Goal: Task Accomplishment & Management: Manage account settings

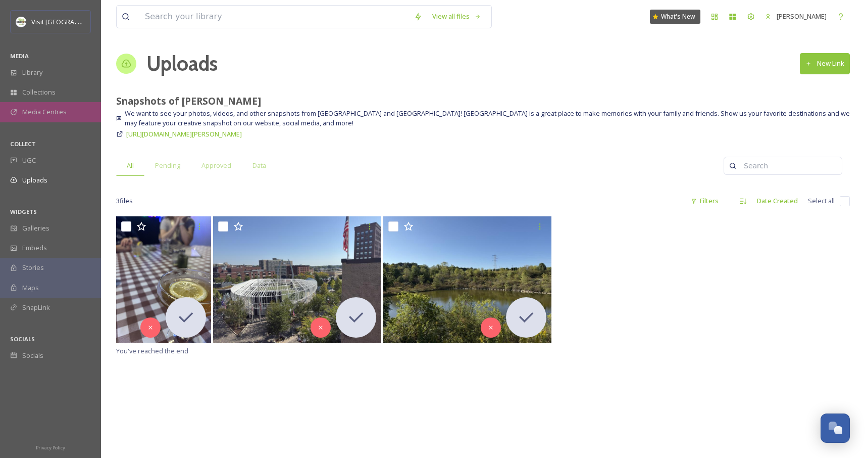
click at [53, 114] on span "Media Centres" at bounding box center [44, 112] width 44 height 10
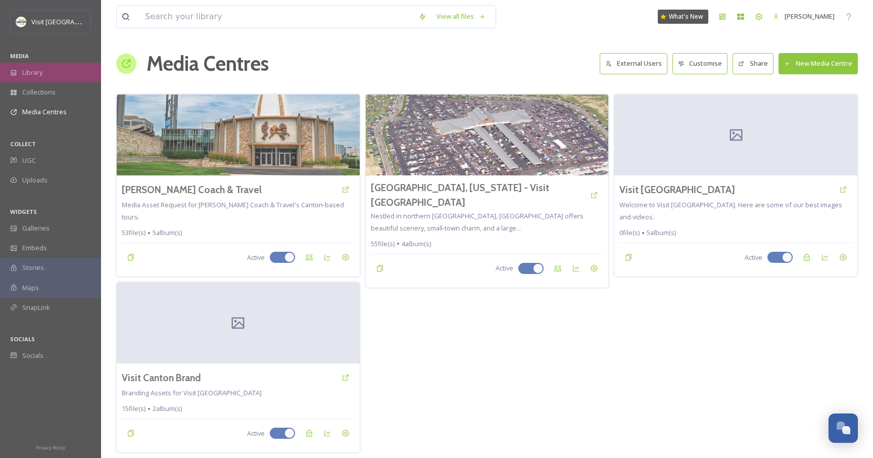
click at [30, 76] on span "Library" at bounding box center [32, 73] width 20 height 10
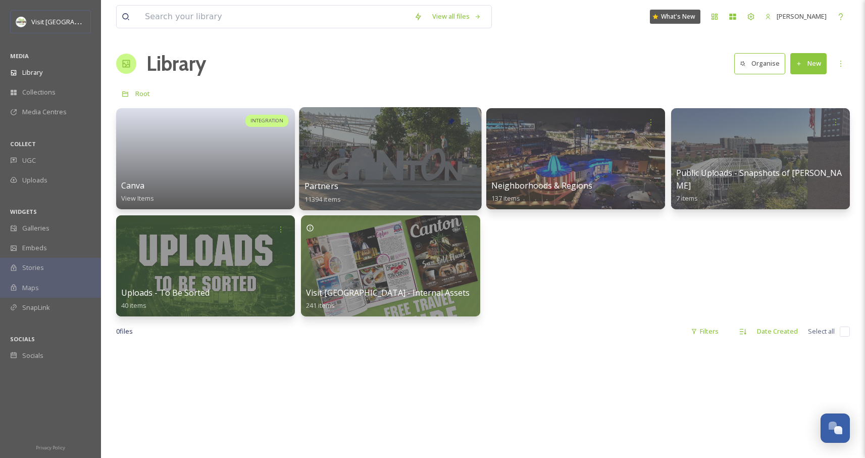
click at [385, 153] on div at bounding box center [391, 158] width 182 height 103
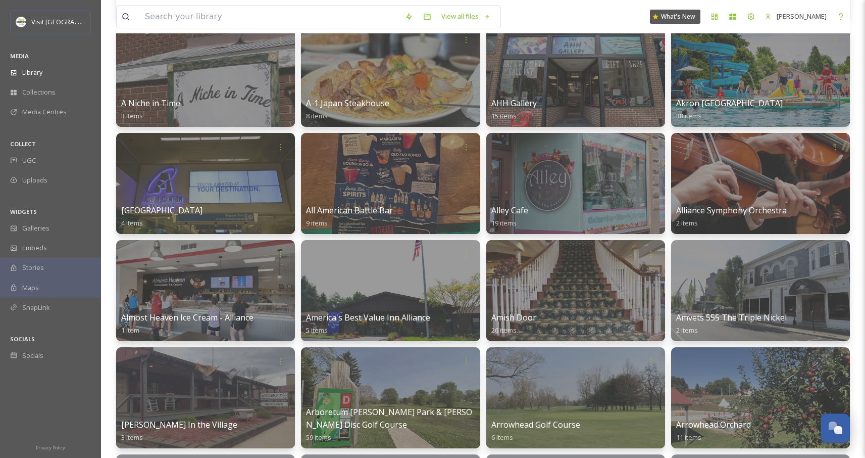
scroll to position [424, 0]
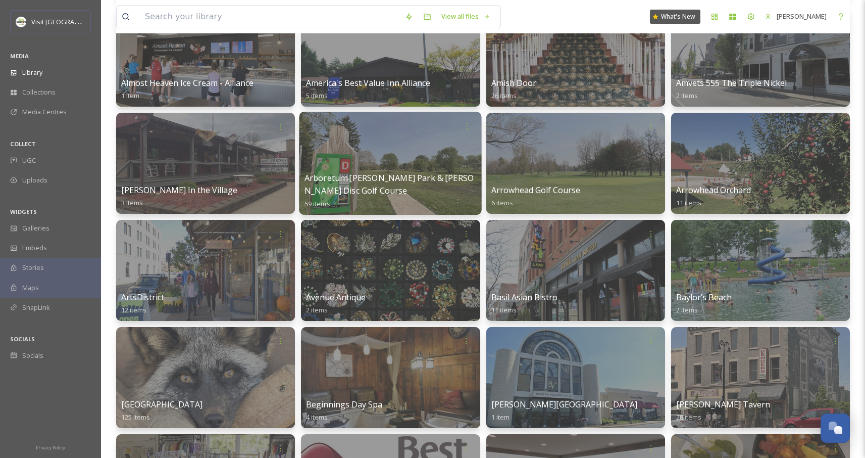
click at [404, 152] on div at bounding box center [391, 163] width 182 height 103
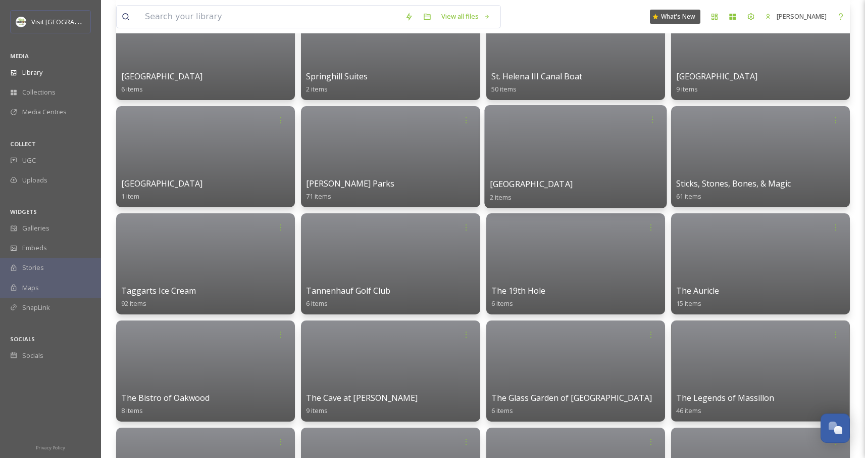
scroll to position [6101, 0]
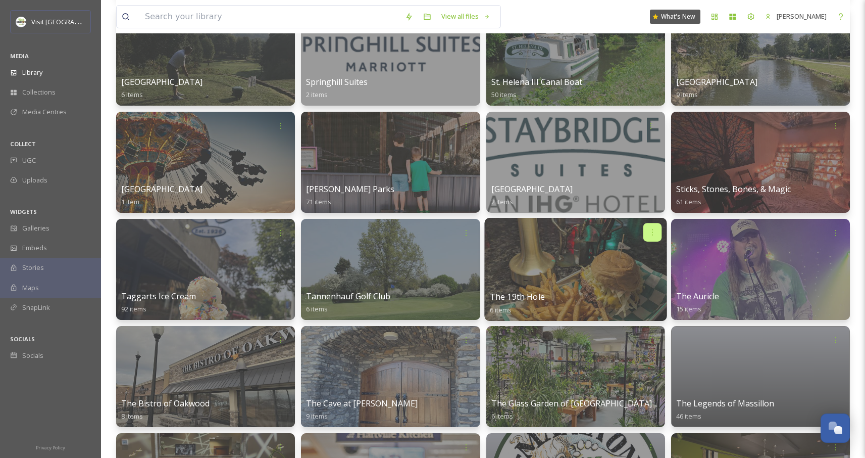
click at [653, 230] on icon at bounding box center [653, 232] width 8 height 8
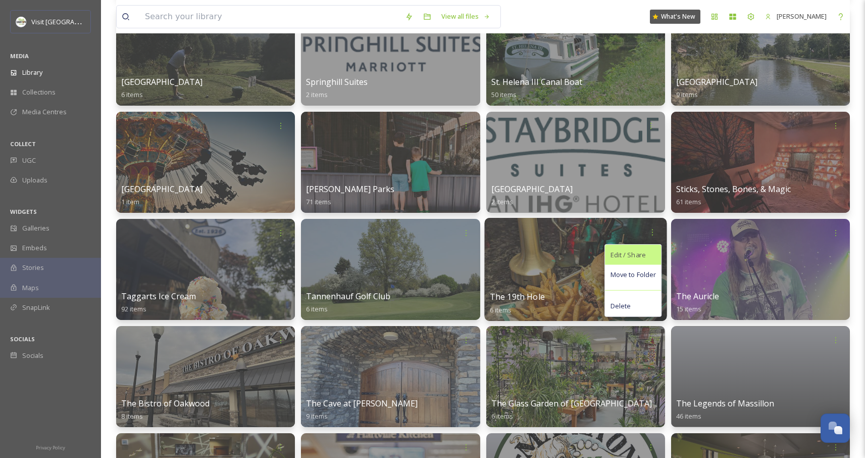
click at [639, 257] on span "Edit / Share" at bounding box center [627, 255] width 35 height 10
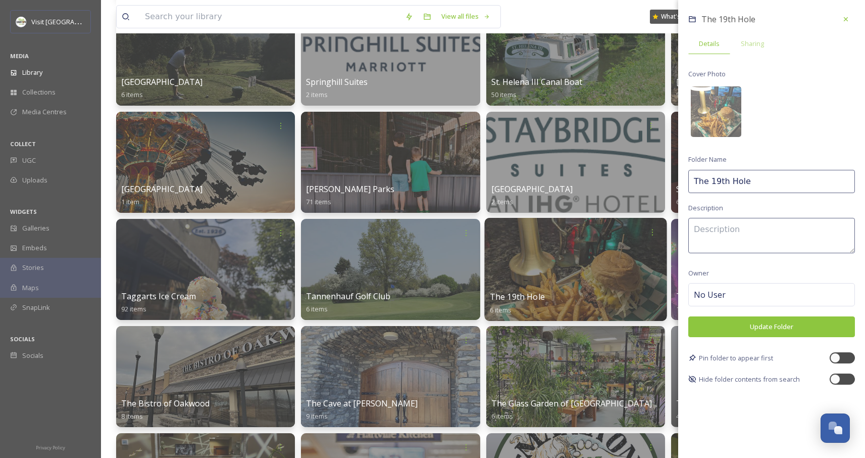
click at [755, 172] on input "The 19th Hole" at bounding box center [772, 181] width 167 height 23
click at [767, 184] on input "The 19th Hole" at bounding box center [772, 181] width 167 height 23
type input "The 19th Hole CLOSED"
type textarea "Location is now Canton Marketplace"
click at [749, 288] on div "No User" at bounding box center [772, 294] width 167 height 23
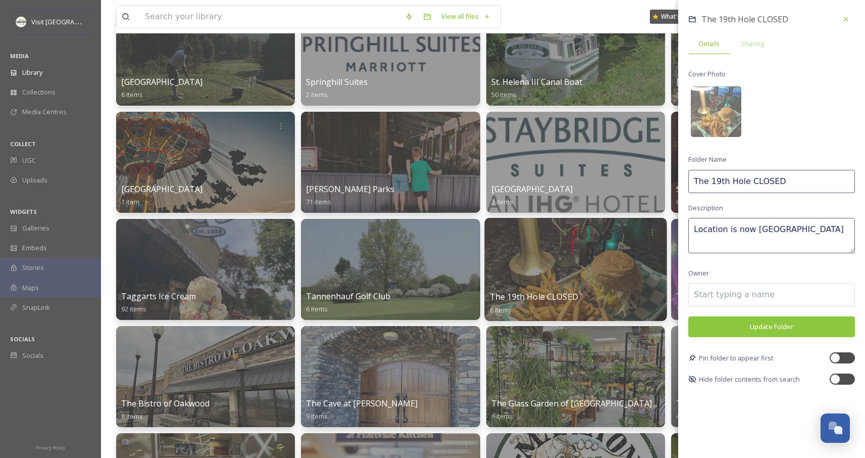
click at [739, 323] on button "Update Folder" at bounding box center [772, 326] width 167 height 21
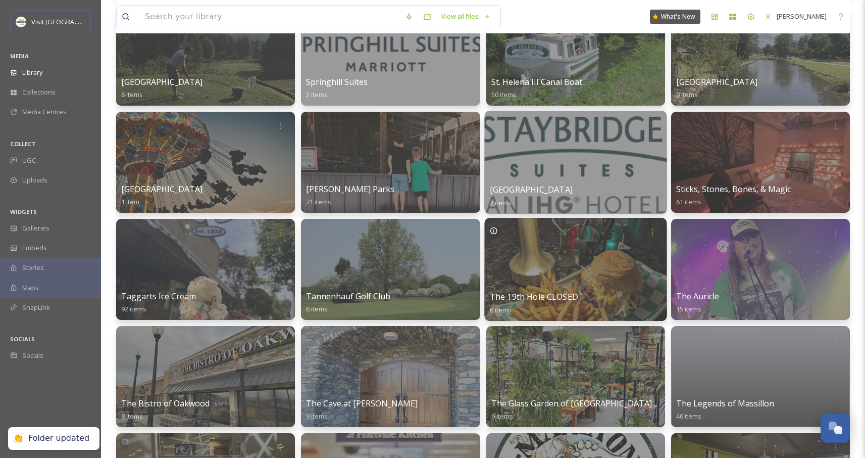
scroll to position [6099, 0]
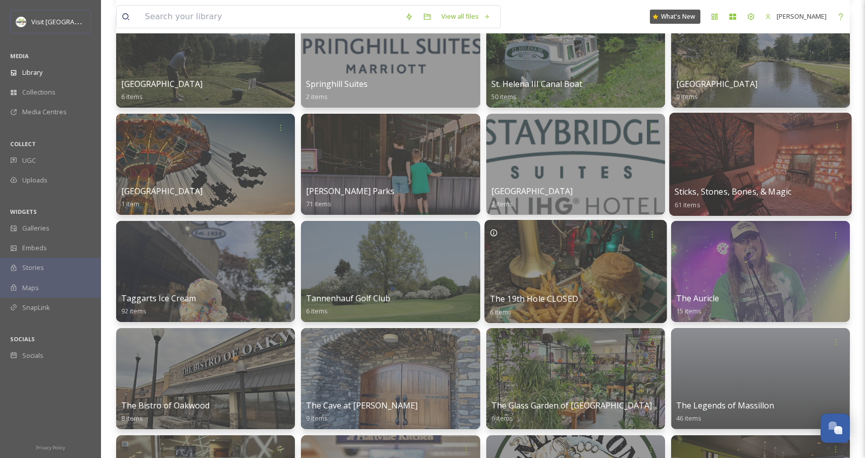
click at [751, 150] on div at bounding box center [760, 164] width 182 height 103
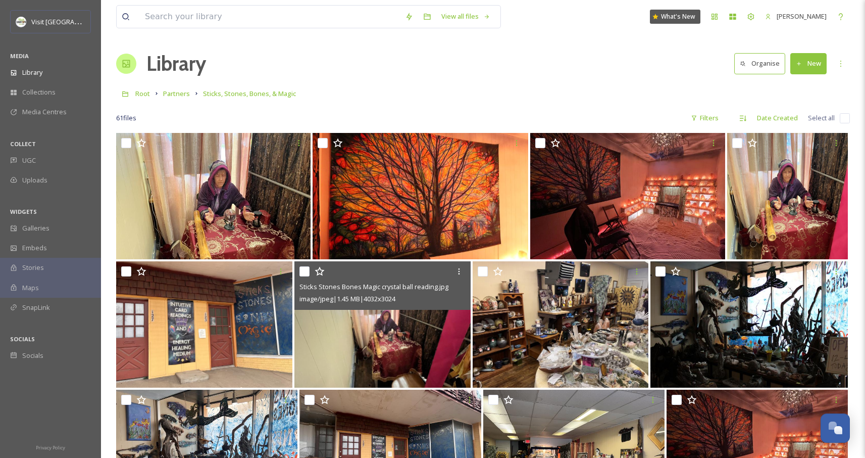
scroll to position [2, 0]
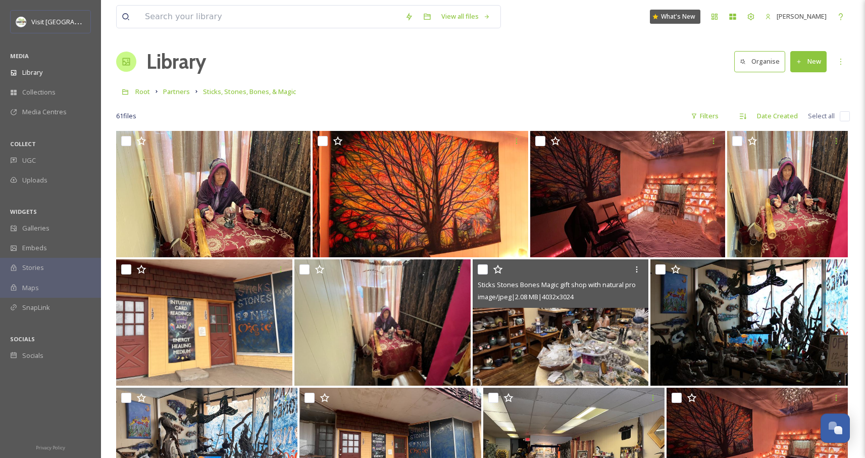
click at [542, 340] on img at bounding box center [561, 322] width 176 height 126
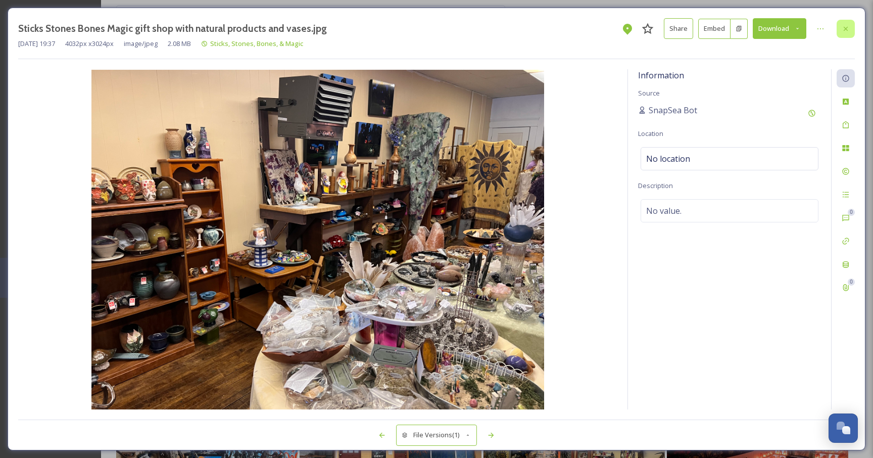
click at [849, 33] on div at bounding box center [846, 29] width 18 height 18
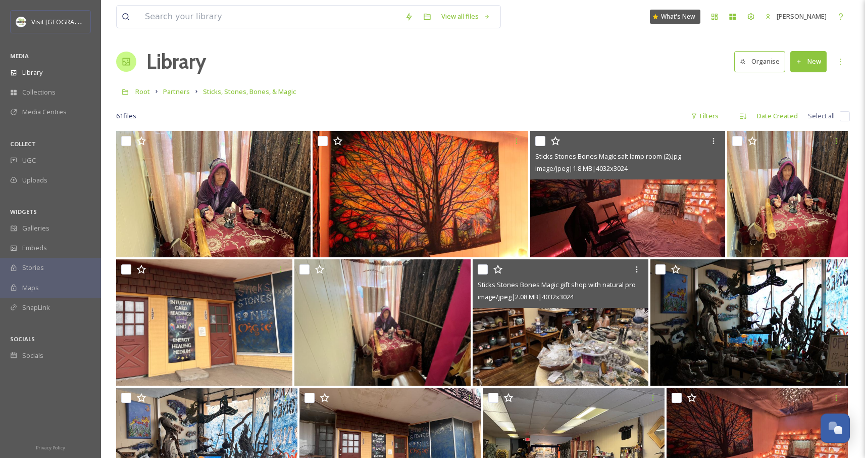
scroll to position [4, 0]
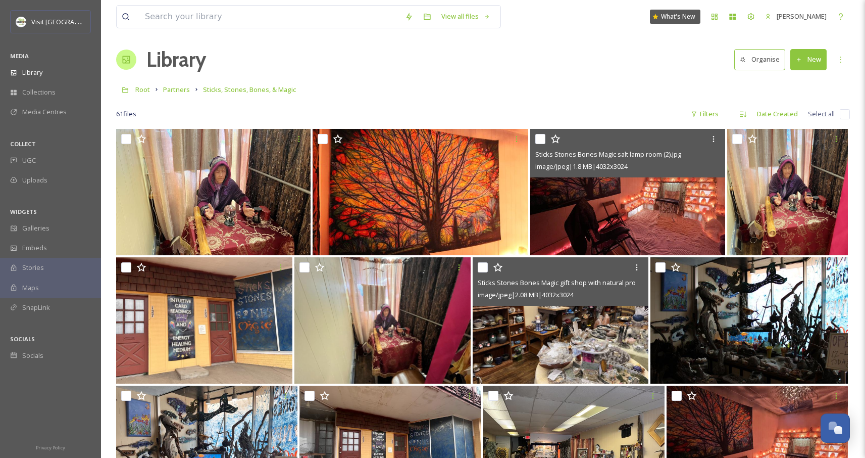
click at [595, 219] on img at bounding box center [627, 192] width 194 height 126
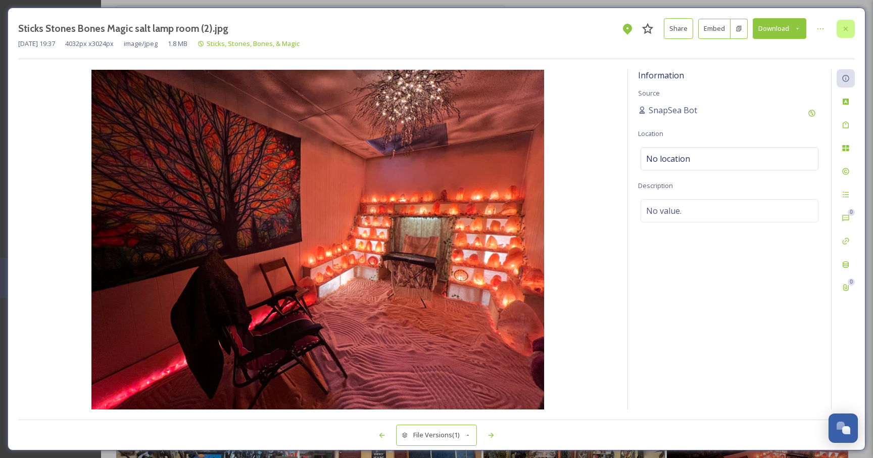
click at [847, 34] on div at bounding box center [846, 29] width 18 height 18
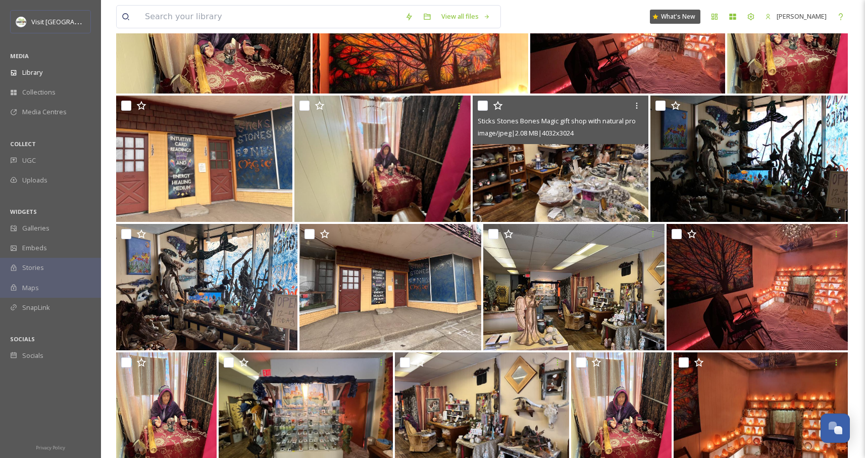
scroll to position [184, 0]
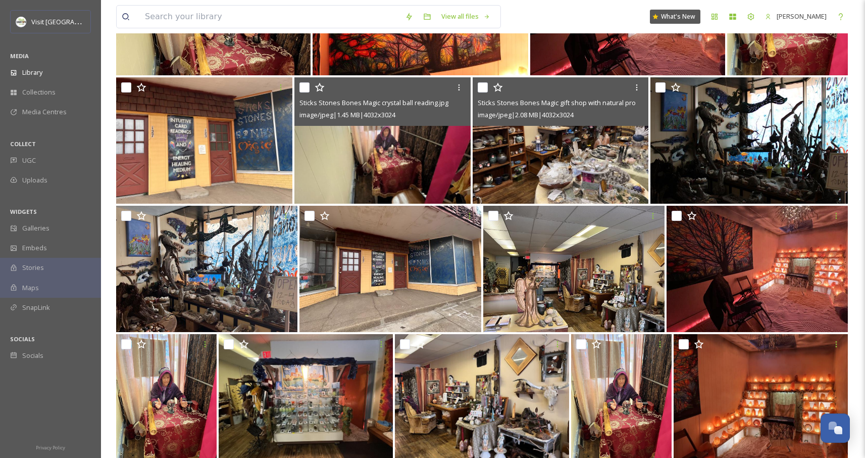
click at [349, 153] on img at bounding box center [383, 140] width 176 height 126
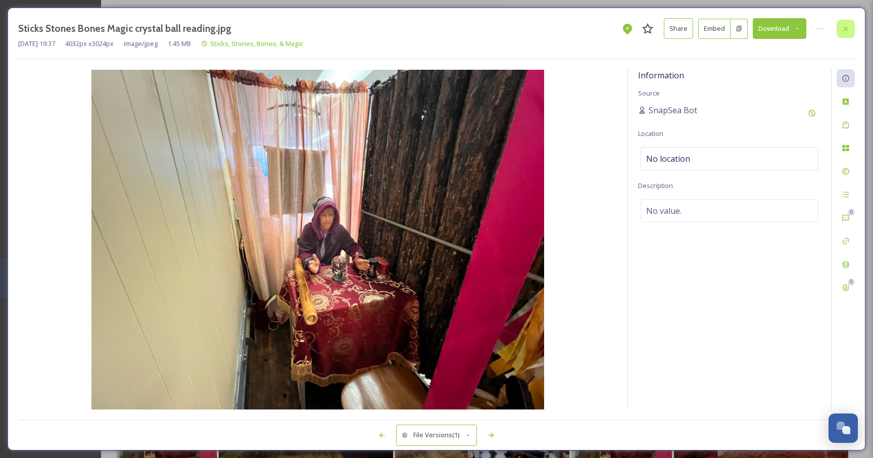
click at [845, 28] on icon at bounding box center [846, 28] width 4 height 4
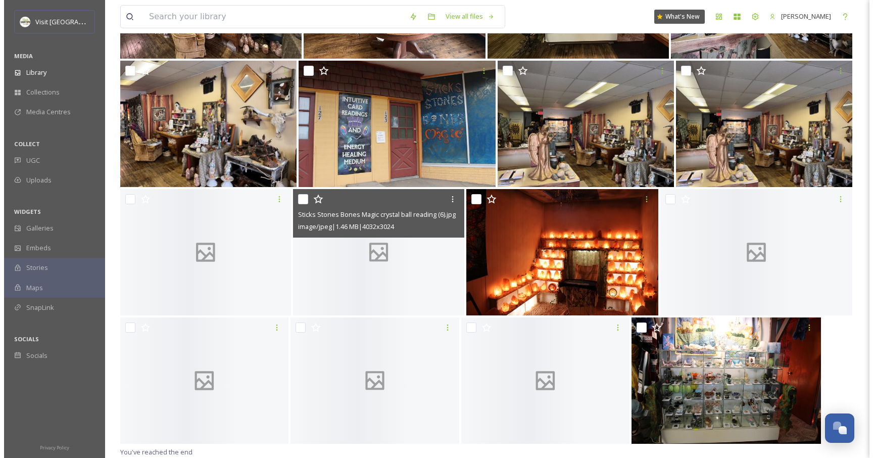
scroll to position [1610, 0]
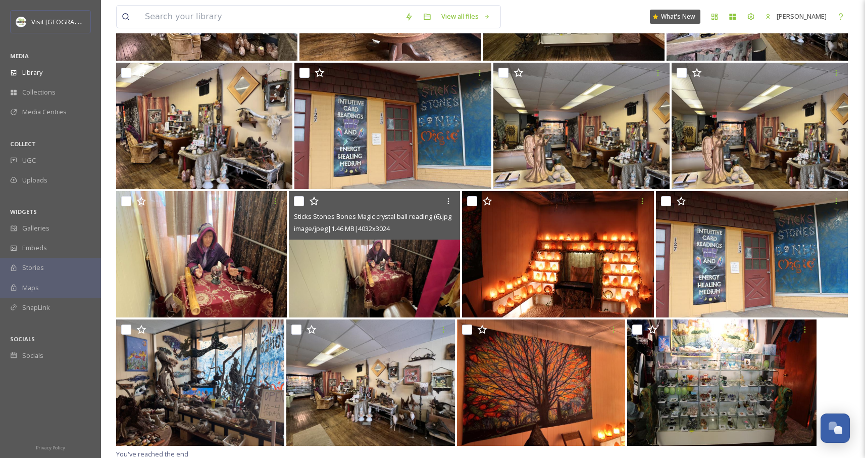
click at [394, 290] on img at bounding box center [374, 254] width 171 height 126
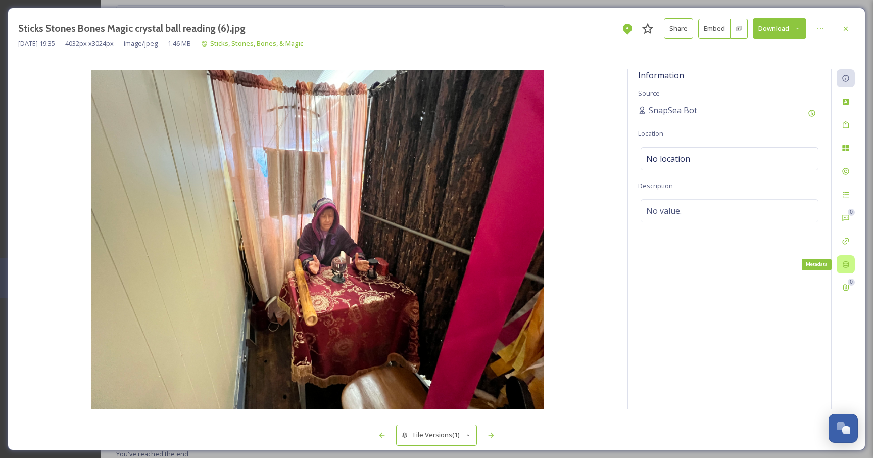
click at [840, 266] on div "Metadata" at bounding box center [846, 264] width 18 height 18
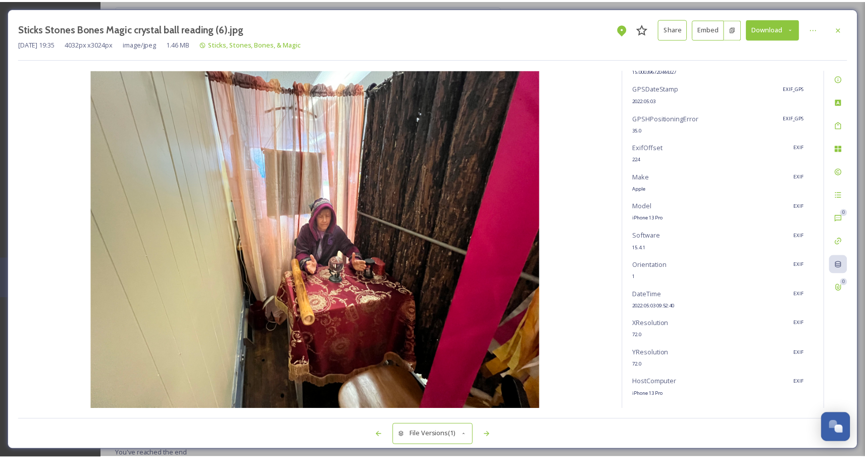
scroll to position [372, 0]
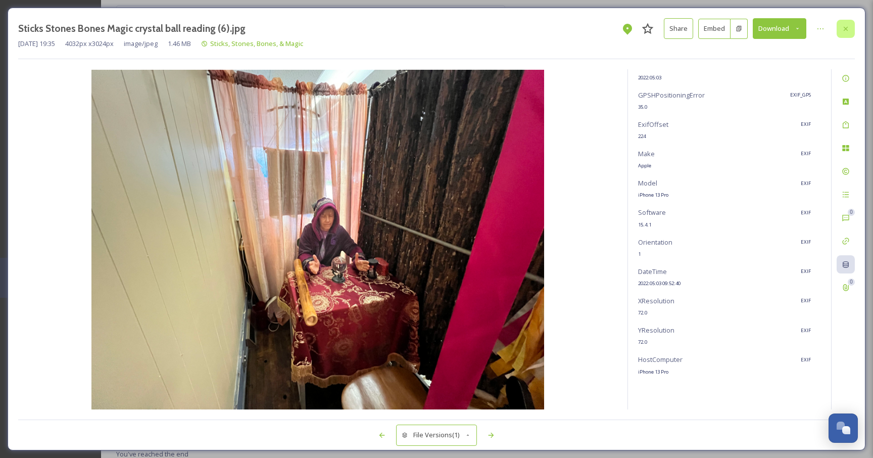
click at [847, 28] on icon at bounding box center [846, 29] width 8 height 8
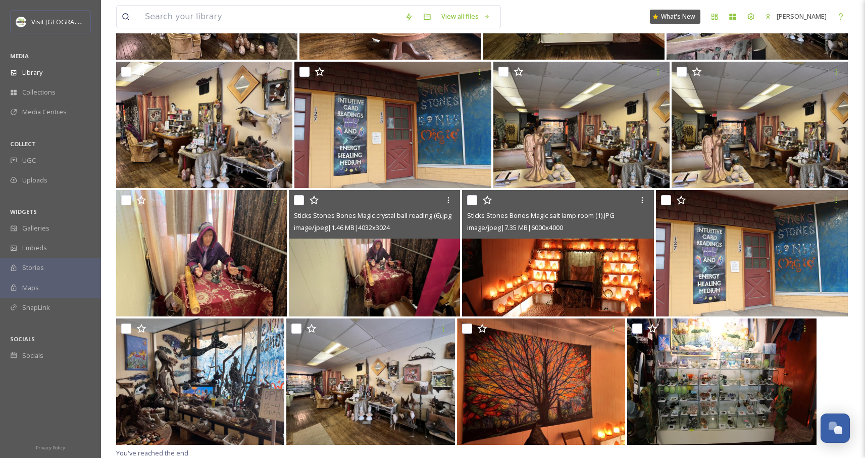
scroll to position [1612, 0]
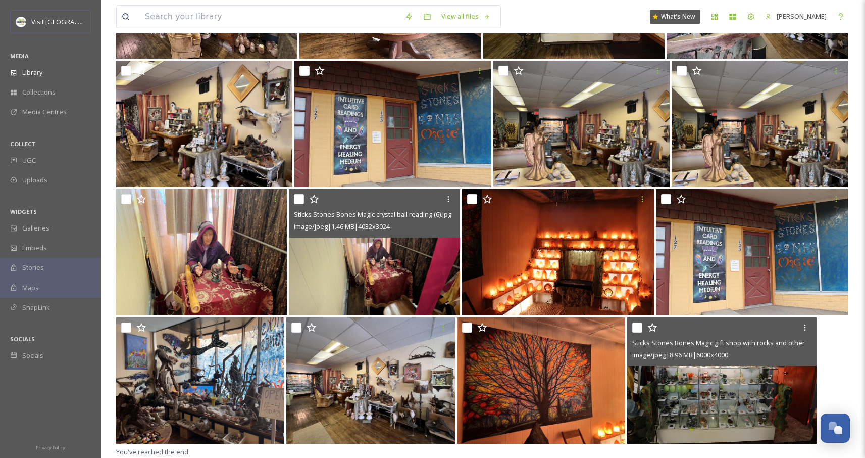
click at [758, 381] on img at bounding box center [721, 380] width 189 height 126
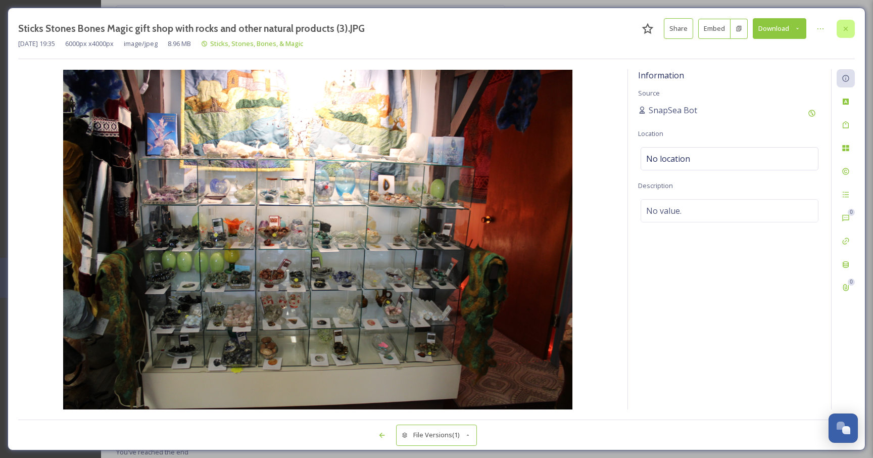
click at [844, 27] on icon at bounding box center [846, 29] width 8 height 8
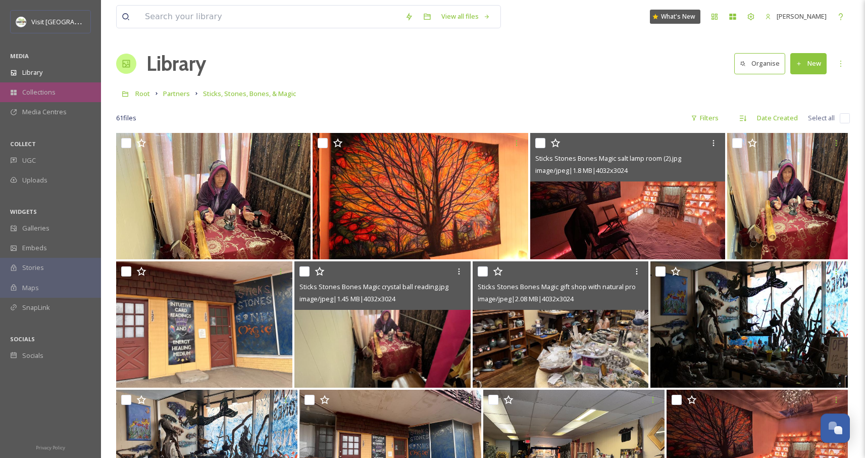
click at [33, 88] on span "Collections" at bounding box center [38, 92] width 33 height 10
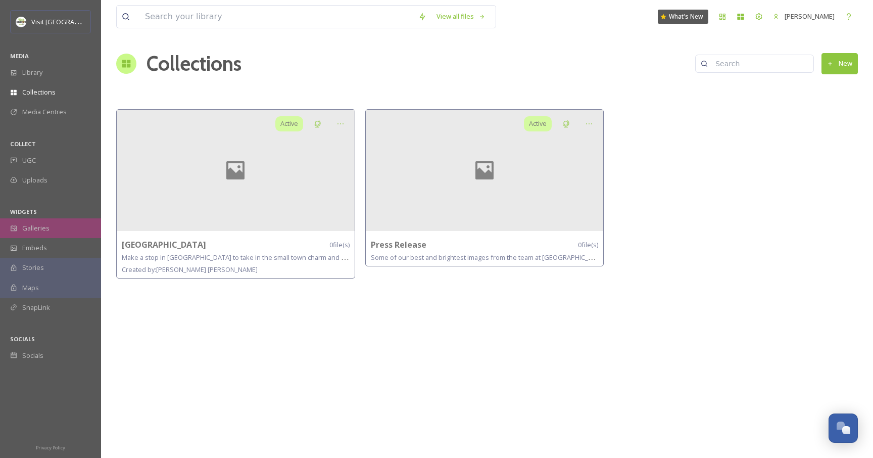
click at [40, 230] on span "Galleries" at bounding box center [35, 228] width 27 height 10
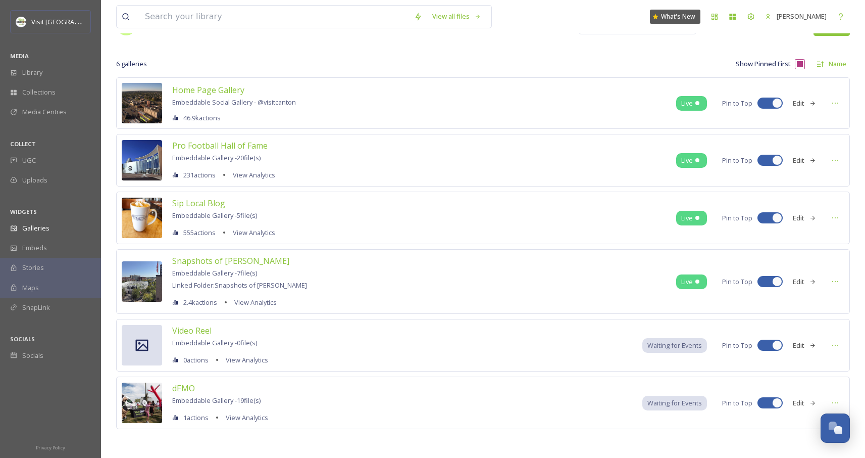
scroll to position [38, 0]
click at [59, 76] on div "Library" at bounding box center [50, 73] width 101 height 20
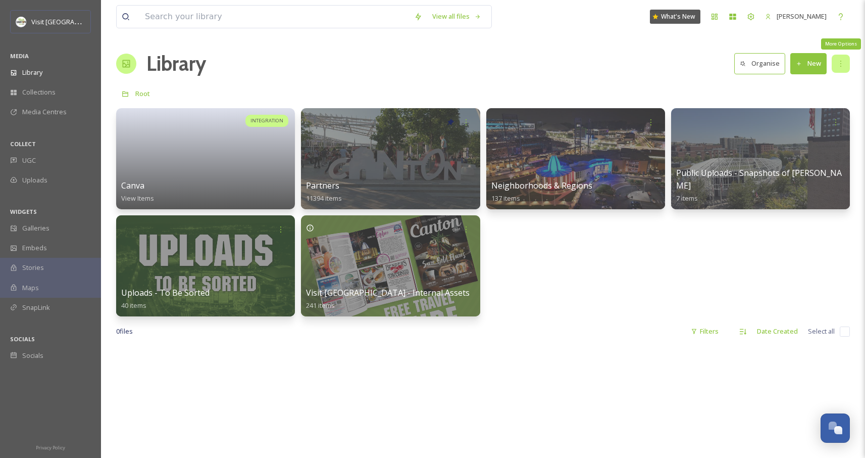
click at [844, 64] on icon at bounding box center [841, 64] width 8 height 8
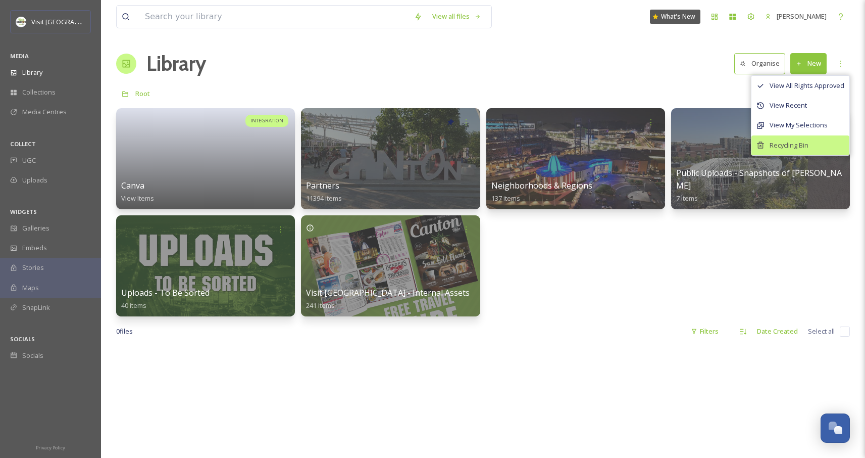
click at [779, 147] on span "Recycling Bin" at bounding box center [789, 145] width 39 height 10
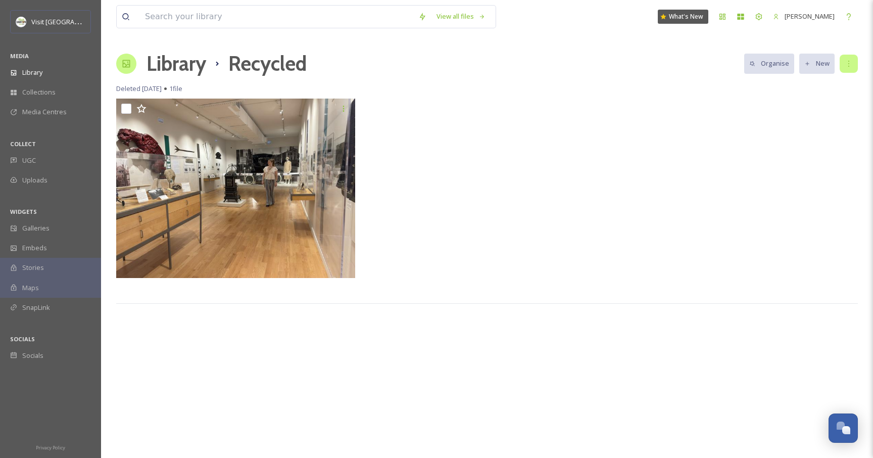
click at [853, 63] on div at bounding box center [849, 64] width 18 height 18
click at [699, 98] on div "View all files What's New Jonathan Williams Library Recycled Organise New Your …" at bounding box center [487, 229] width 772 height 458
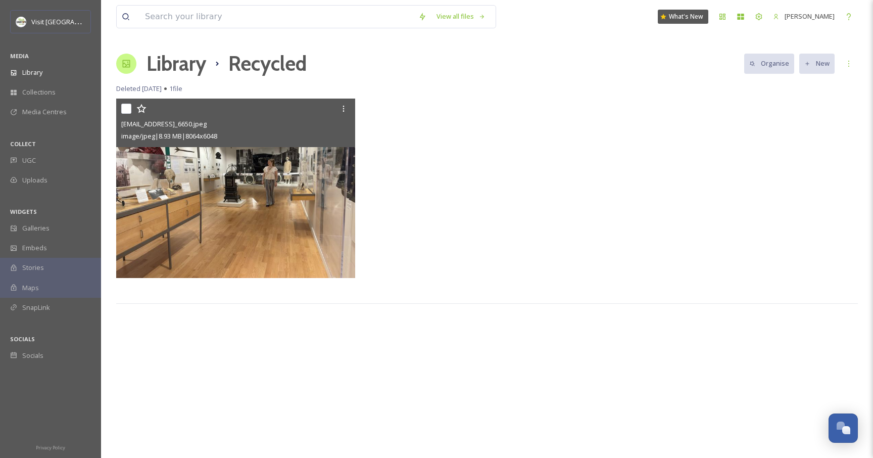
click at [123, 102] on div at bounding box center [236, 109] width 231 height 18
click at [126, 106] on input "checkbox" at bounding box center [126, 109] width 10 height 10
checkbox input "true"
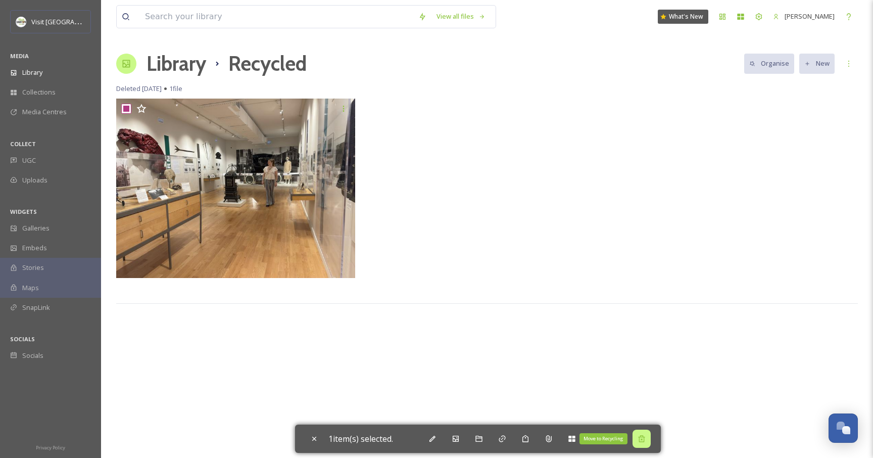
click at [644, 444] on div "Move to Recycling" at bounding box center [641, 438] width 18 height 18
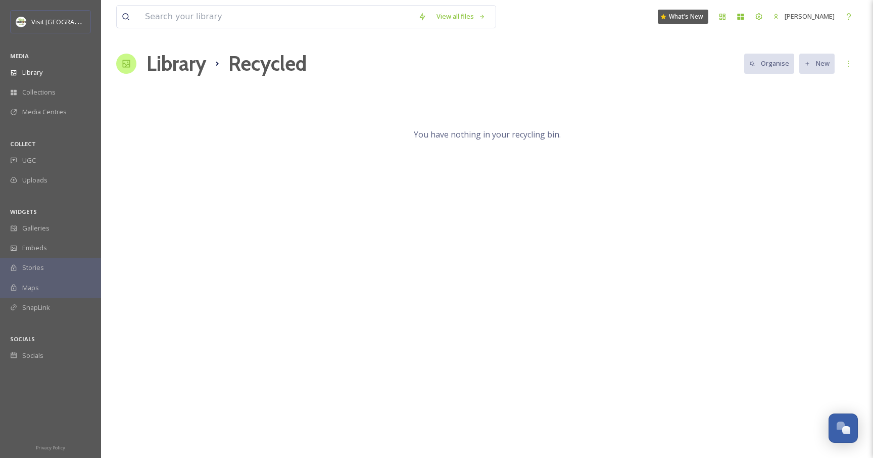
click at [527, 220] on div "View all files What's New Jonathan Williams Library Recycled Organise New Your …" at bounding box center [487, 229] width 772 height 458
click at [756, 19] on icon at bounding box center [759, 17] width 8 height 8
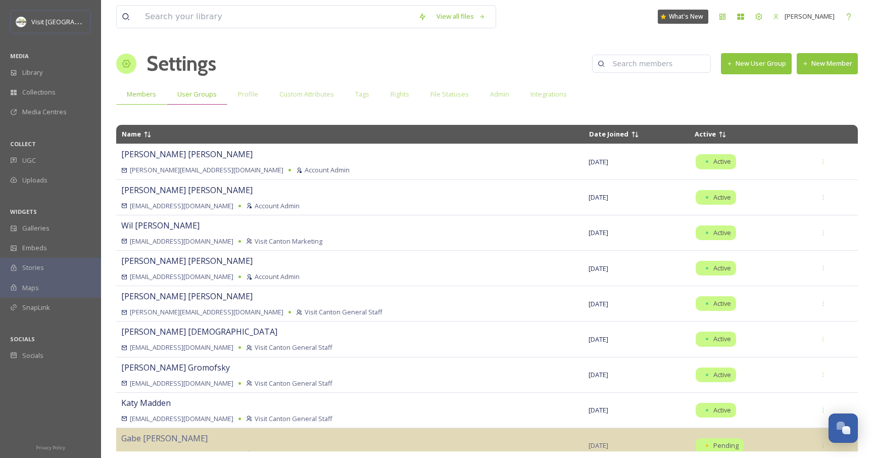
click at [212, 95] on span "User Groups" at bounding box center [196, 94] width 39 height 10
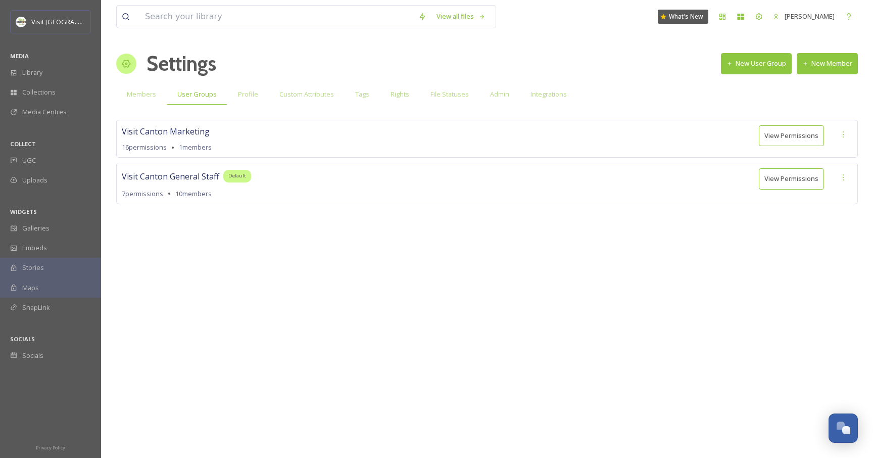
click at [801, 181] on button "View Permissions" at bounding box center [791, 178] width 65 height 21
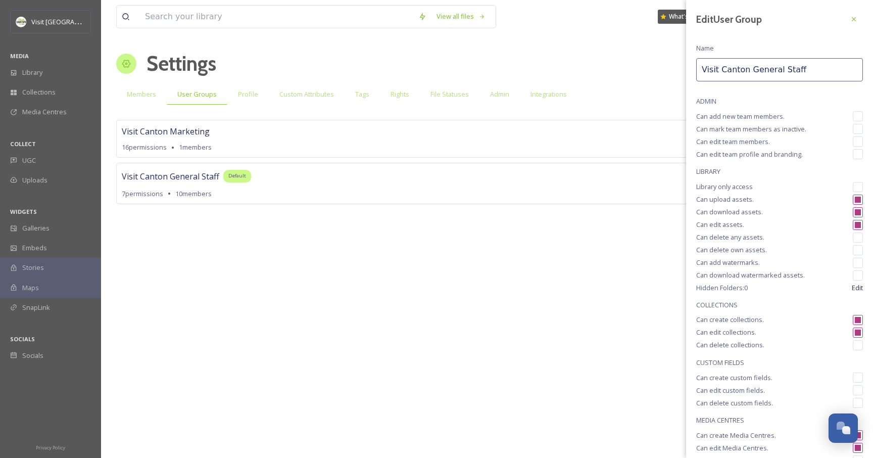
click at [630, 300] on div "View all files What's New Jonathan Williams Settings New User Group New Member …" at bounding box center [487, 229] width 772 height 458
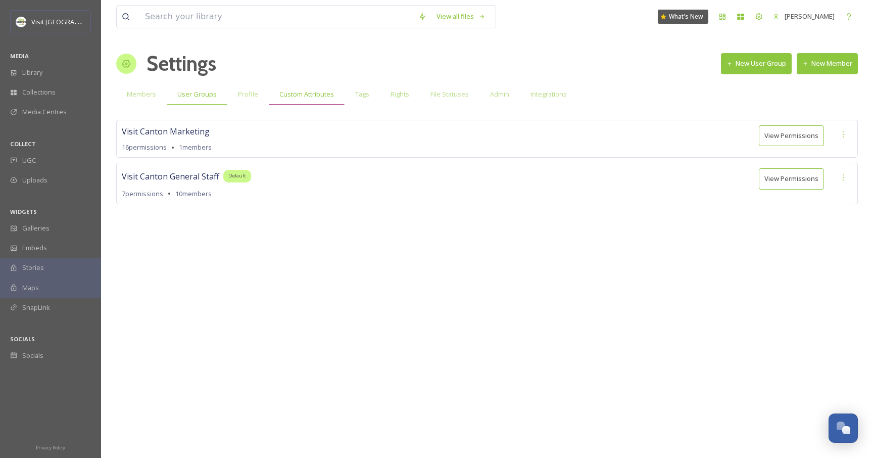
click at [314, 95] on span "Custom Attributes" at bounding box center [306, 94] width 55 height 10
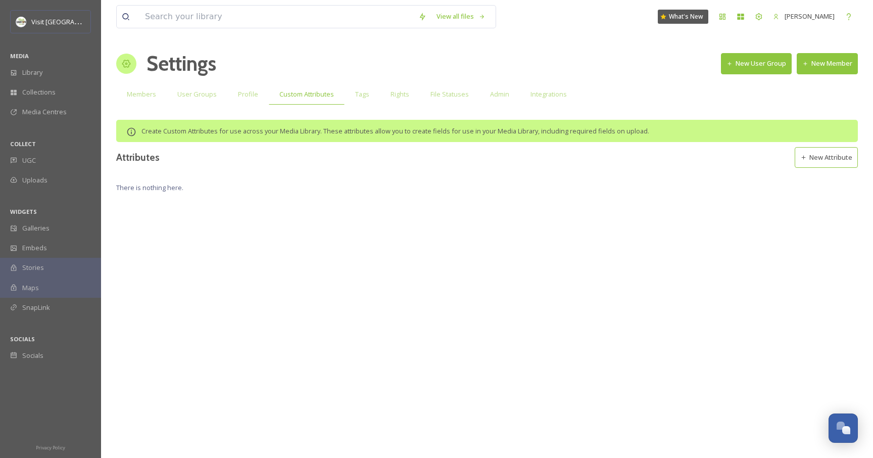
click at [159, 192] on div "View all files What's New Jonathan Williams Settings New User Group New Member …" at bounding box center [487, 229] width 772 height 458
click at [812, 165] on button "New Attribute" at bounding box center [826, 157] width 63 height 21
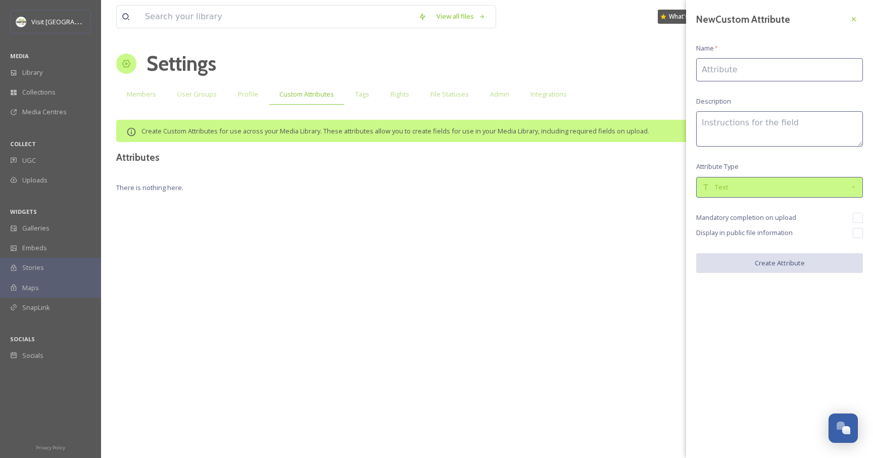
click at [754, 179] on div "Text" at bounding box center [779, 187] width 167 height 21
click at [756, 134] on textarea at bounding box center [779, 128] width 167 height 35
click at [865, 230] on div "New Custom Attribute Name * Description Attribute Type Text Mandatory completio…" at bounding box center [779, 141] width 187 height 283
click at [860, 234] on input "checkbox" at bounding box center [858, 233] width 10 height 10
checkbox input "true"
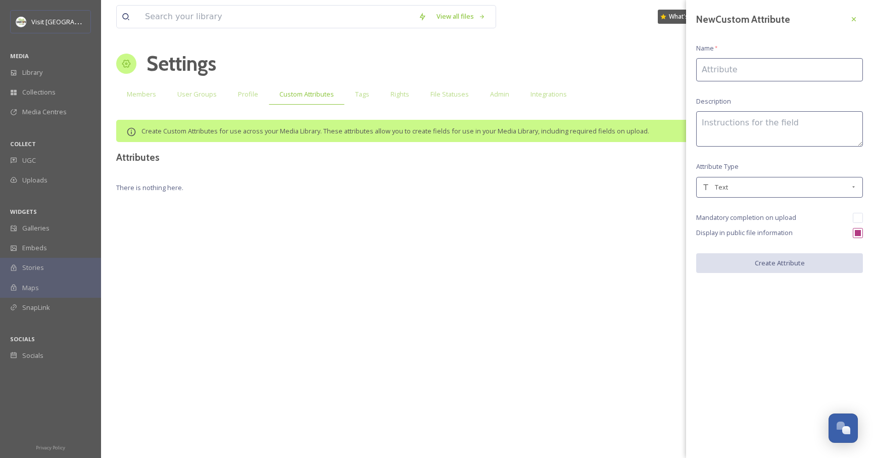
click at [743, 73] on input at bounding box center [779, 69] width 167 height 23
click at [720, 89] on div "New Custom Attribute Name * Description Attribute Type Text Mandatory completio…" at bounding box center [779, 141] width 187 height 283
click at [720, 73] on input at bounding box center [779, 69] width 167 height 23
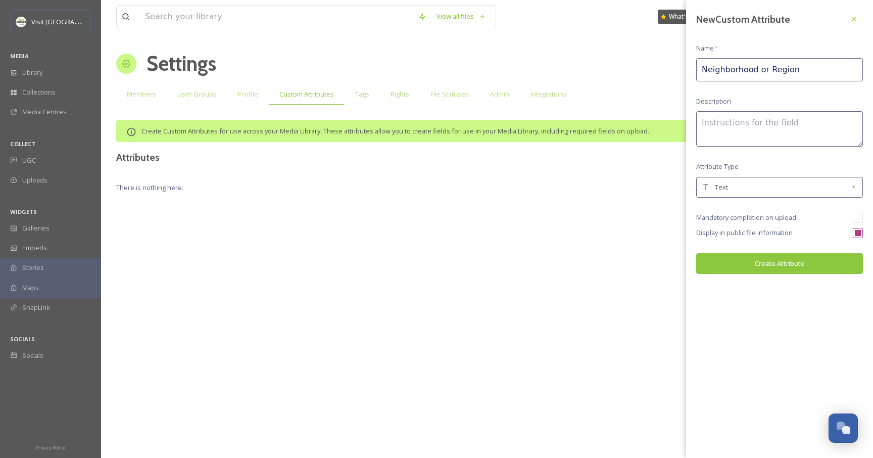
type input "Neighborhood or Region"
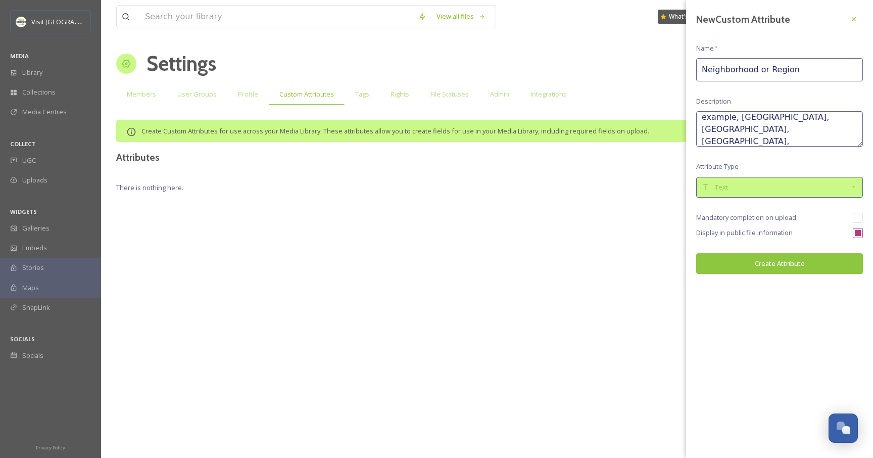
type textarea "Area of Stark County - for example, Canton, Downtown Canton, Minerva, Massillon…"
click at [755, 185] on div "Text" at bounding box center [776, 187] width 148 height 10
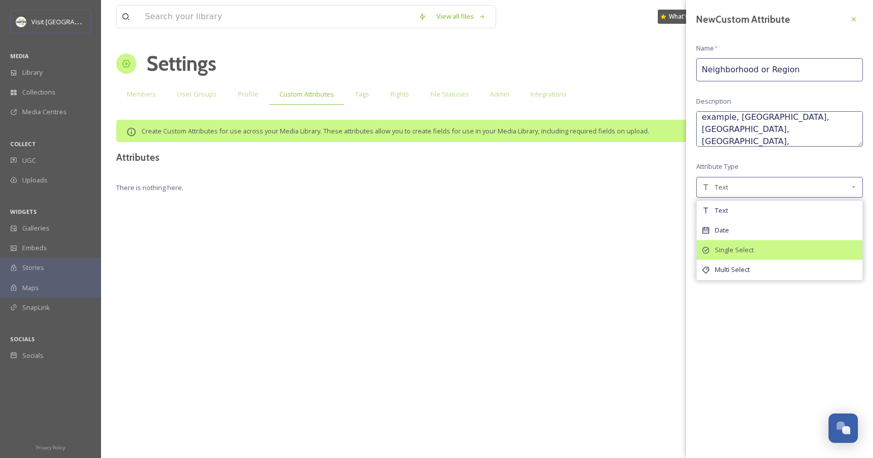
click at [746, 250] on span "Single Select" at bounding box center [734, 250] width 39 height 10
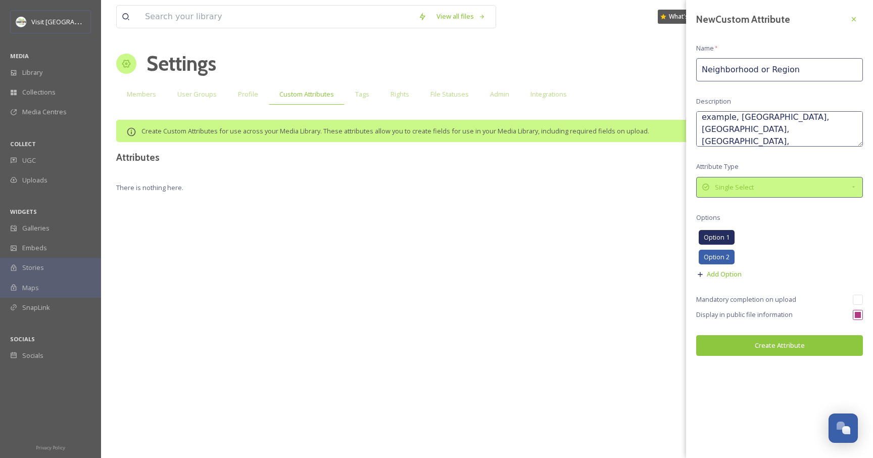
click at [738, 194] on div "Single Select" at bounding box center [779, 187] width 167 height 21
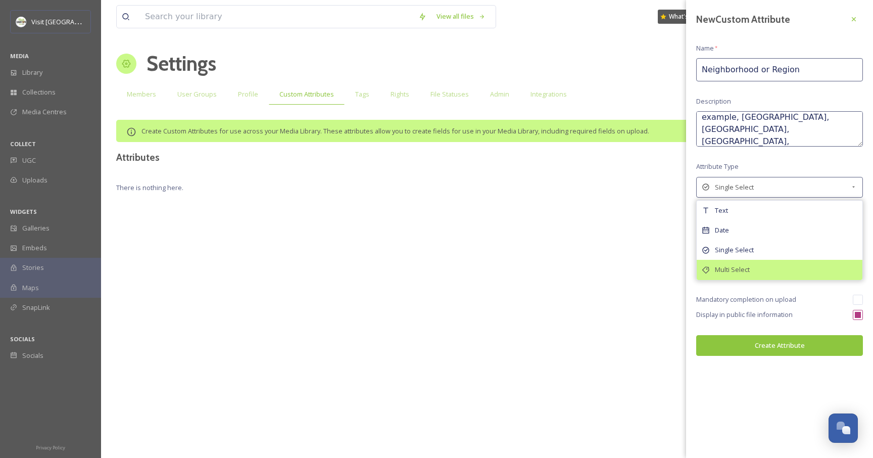
click at [731, 268] on span "Multi Select" at bounding box center [732, 270] width 35 height 10
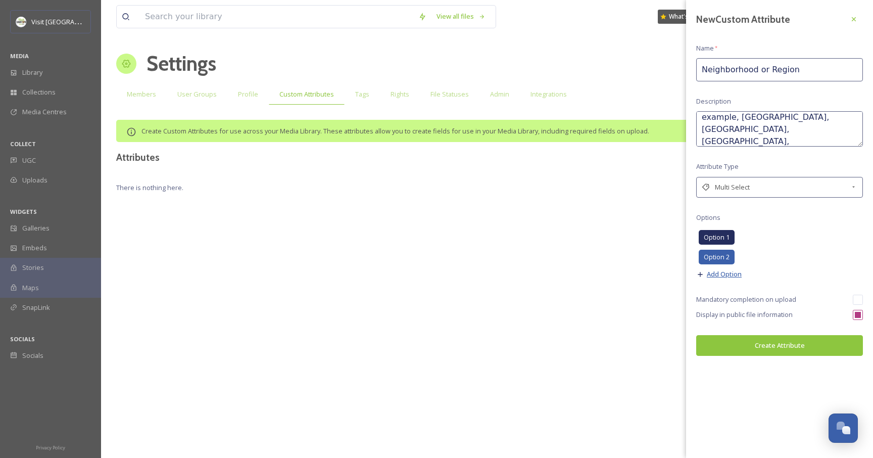
click at [727, 275] on span "Add Option" at bounding box center [724, 274] width 35 height 10
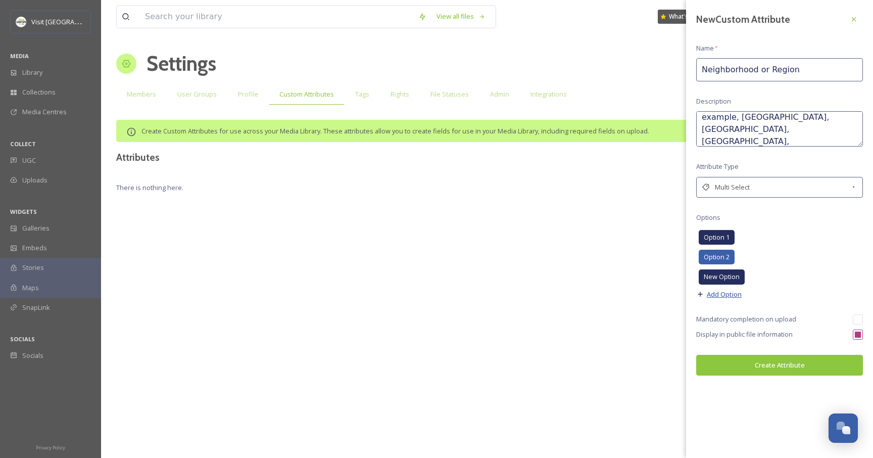
click at [713, 293] on span "Add Option" at bounding box center [724, 294] width 35 height 10
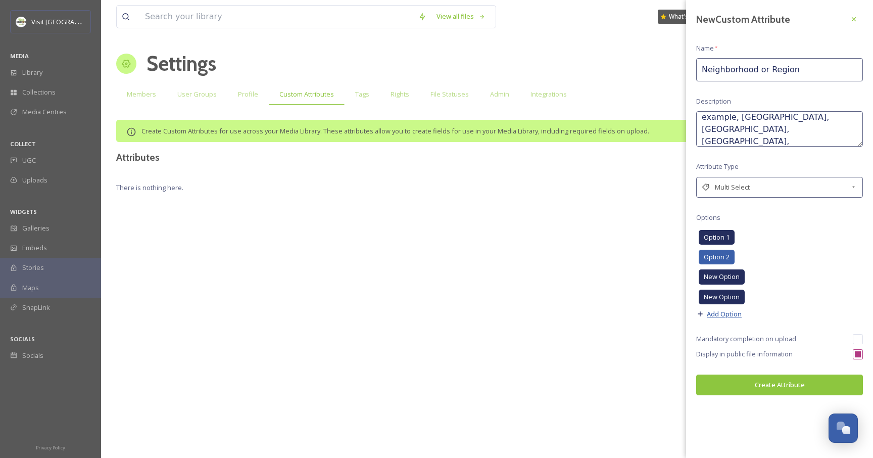
click at [721, 311] on span "Add Option" at bounding box center [724, 314] width 35 height 10
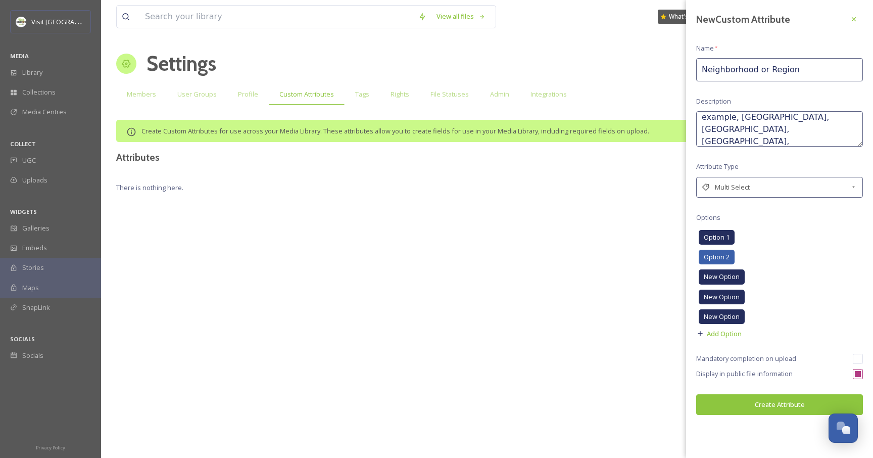
click at [730, 339] on div "New Custom Attribute Name * Neighborhood or Region Description Area of Stark Co…" at bounding box center [779, 212] width 187 height 425
click at [732, 330] on span "Add Option" at bounding box center [724, 334] width 35 height 10
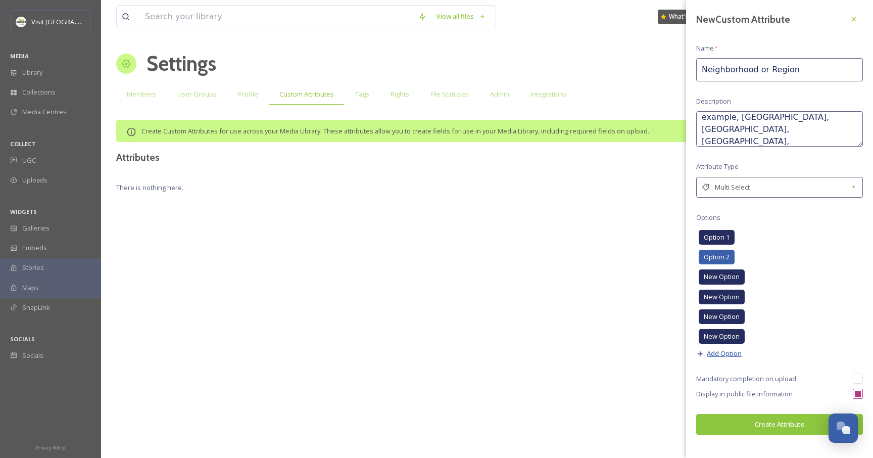
click at [725, 349] on span "Add Option" at bounding box center [724, 354] width 35 height 10
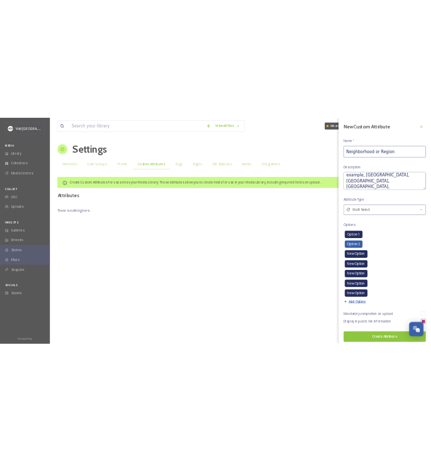
scroll to position [2, 0]
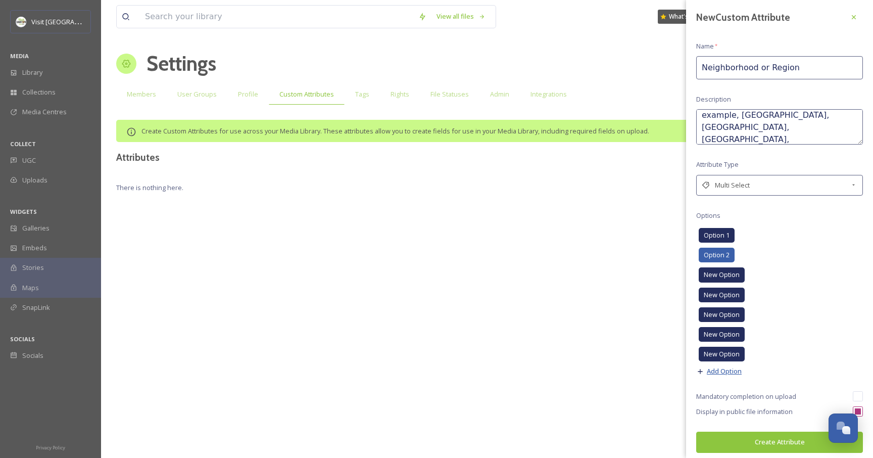
click at [718, 370] on span "Add Option" at bounding box center [724, 371] width 35 height 10
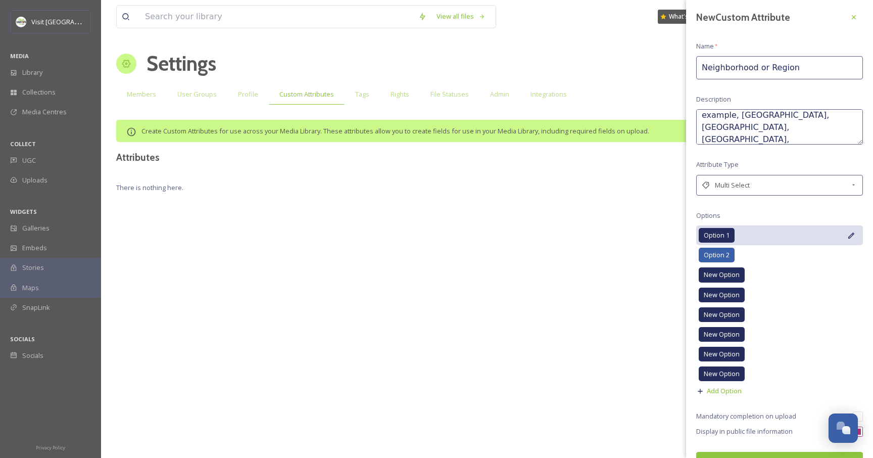
click at [716, 232] on span "Option 1" at bounding box center [717, 235] width 26 height 10
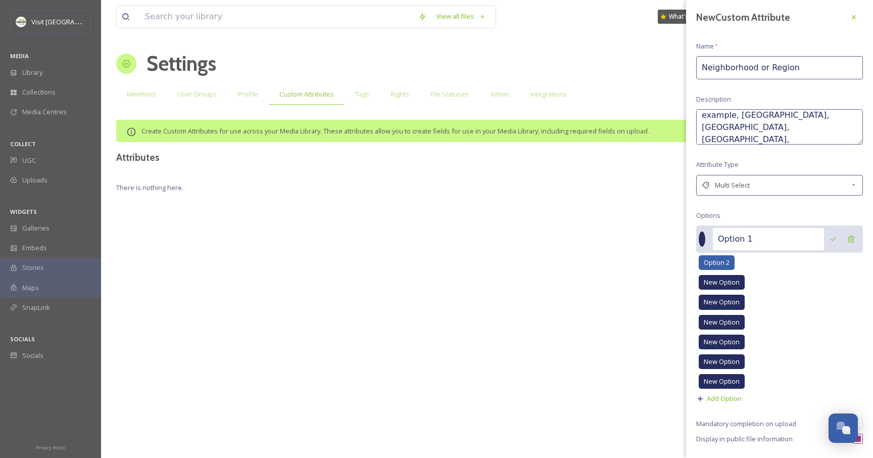
click at [767, 238] on input "Option 1" at bounding box center [768, 239] width 111 height 22
type input "Canton"
click at [842, 240] on div at bounding box center [851, 239] width 18 height 18
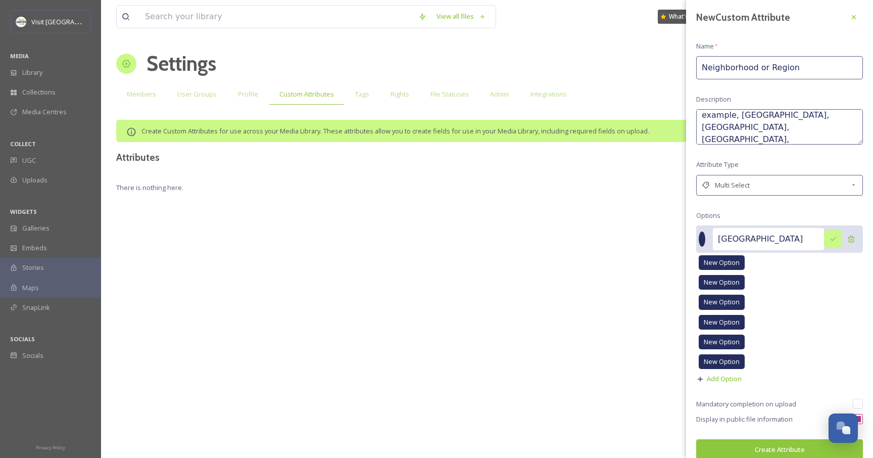
click at [829, 239] on icon at bounding box center [833, 239] width 8 height 8
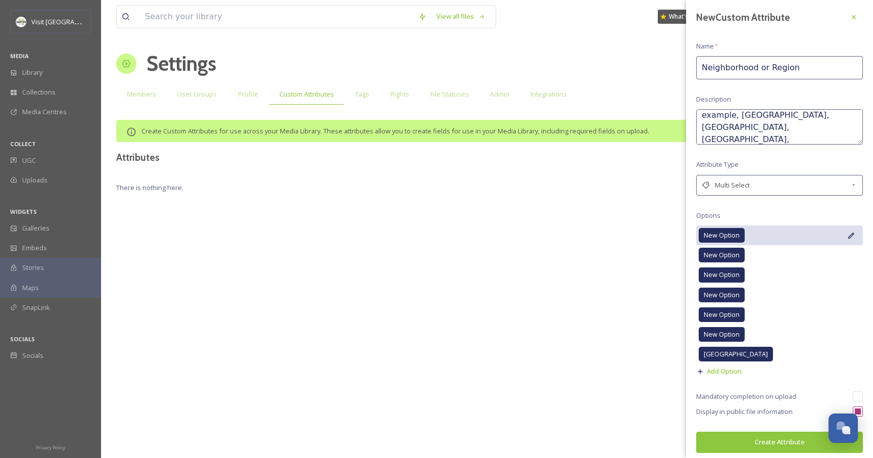
click at [726, 234] on span "New Option" at bounding box center [722, 235] width 36 height 10
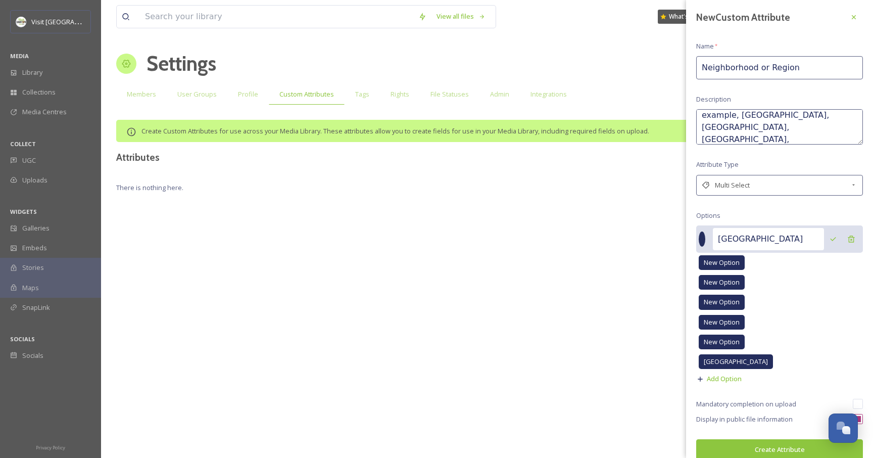
click at [766, 240] on input "Canton" at bounding box center [768, 239] width 111 height 22
type input "Downtown Canton"
click at [829, 239] on icon at bounding box center [833, 239] width 8 height 8
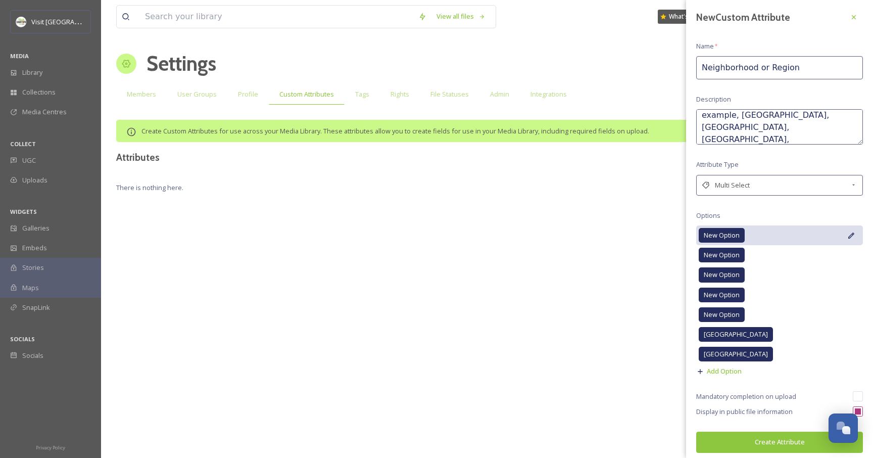
click at [721, 230] on span "New Option" at bounding box center [722, 235] width 36 height 10
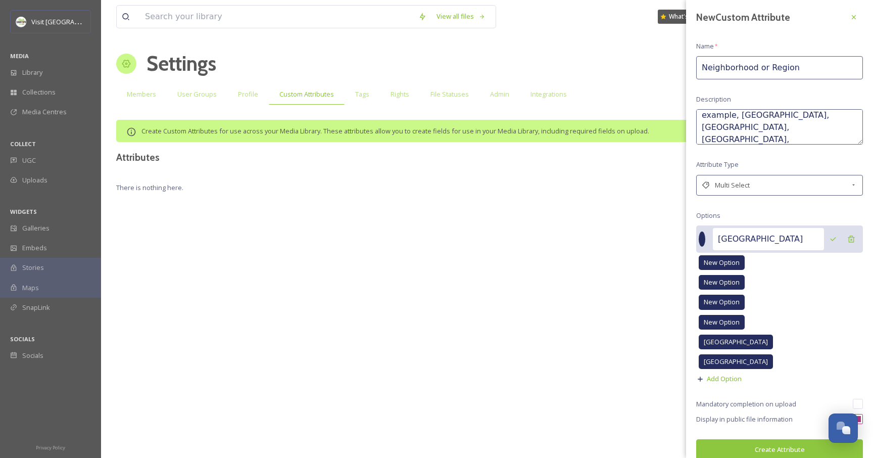
click at [759, 238] on input "Downtown Canton" at bounding box center [768, 239] width 111 height 22
click at [830, 238] on icon at bounding box center [833, 239] width 6 height 4
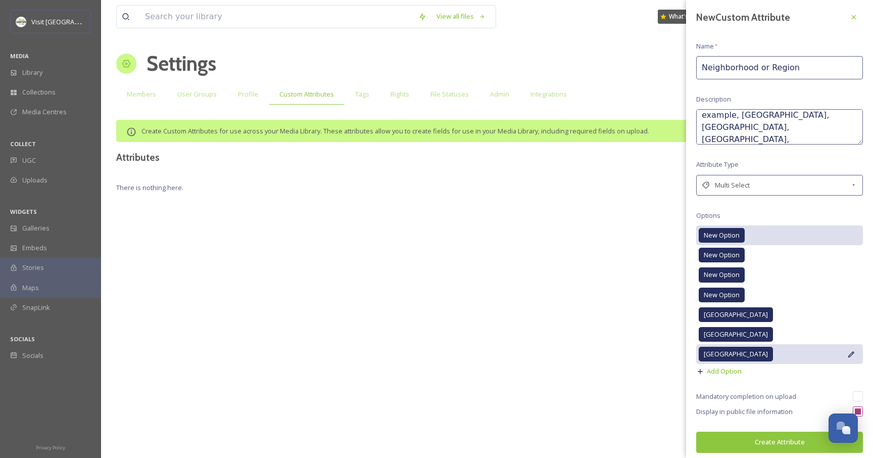
click at [729, 352] on span "Downtown Canton" at bounding box center [736, 354] width 64 height 10
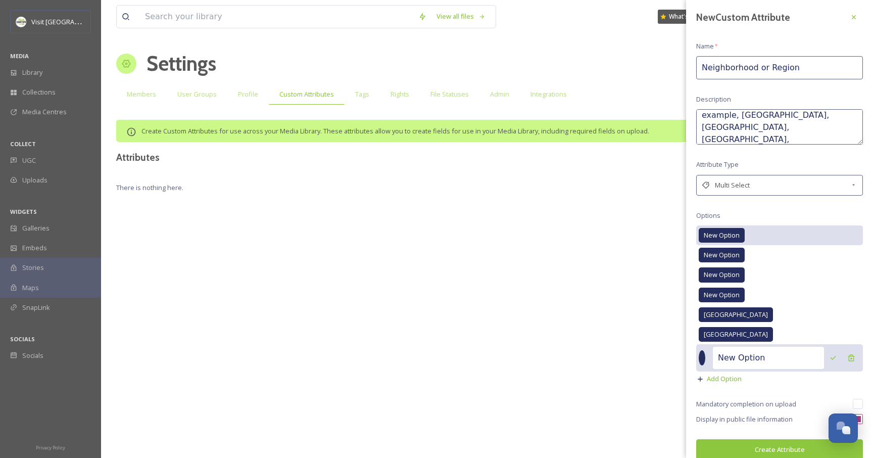
click at [757, 357] on input "New Option" at bounding box center [768, 358] width 111 height 22
type input "Alliance"
click at [824, 359] on div at bounding box center [833, 358] width 18 height 18
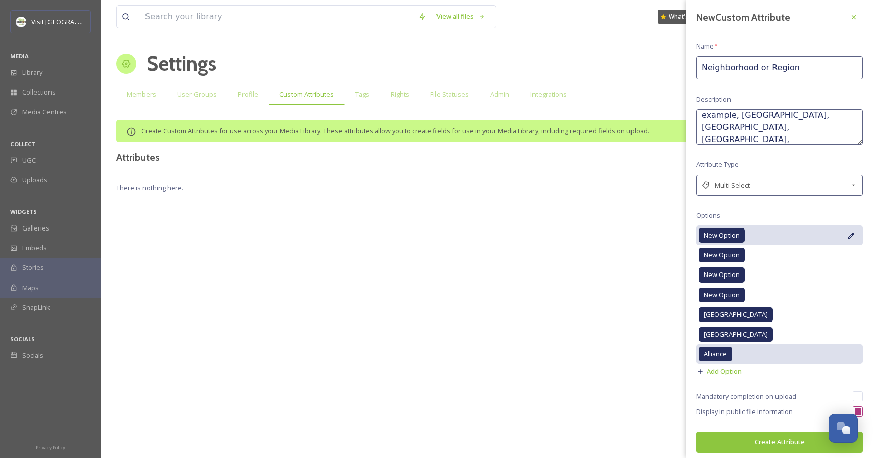
click at [720, 232] on span "New Option" at bounding box center [722, 235] width 36 height 10
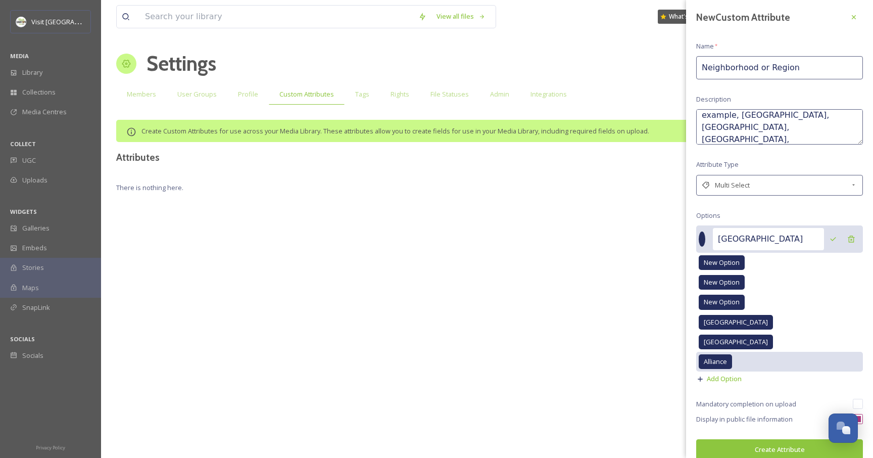
click at [728, 234] on input "Downtown Canton" at bounding box center [768, 239] width 111 height 22
click at [752, 261] on div "New Option" at bounding box center [779, 263] width 167 height 20
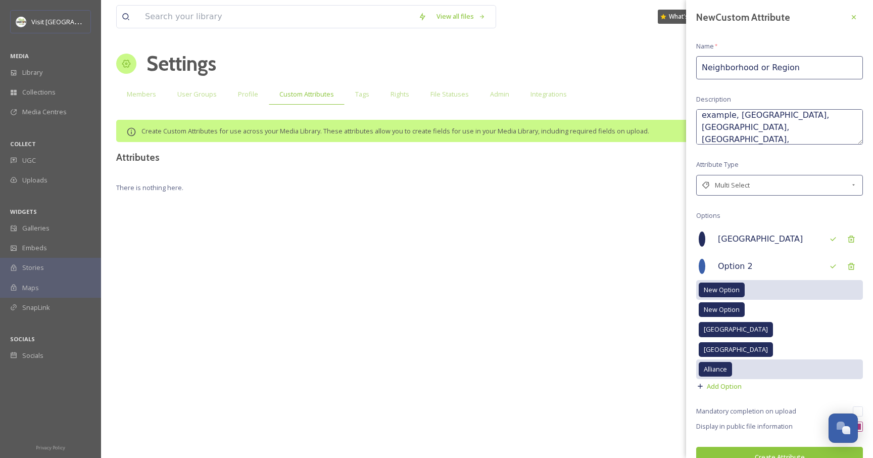
click at [753, 292] on div "New Option" at bounding box center [779, 290] width 167 height 20
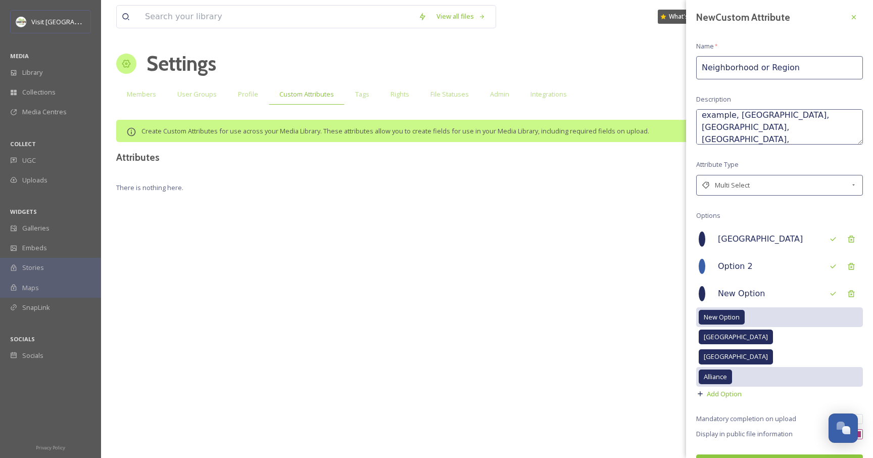
click at [752, 316] on div "New Option" at bounding box center [779, 317] width 167 height 20
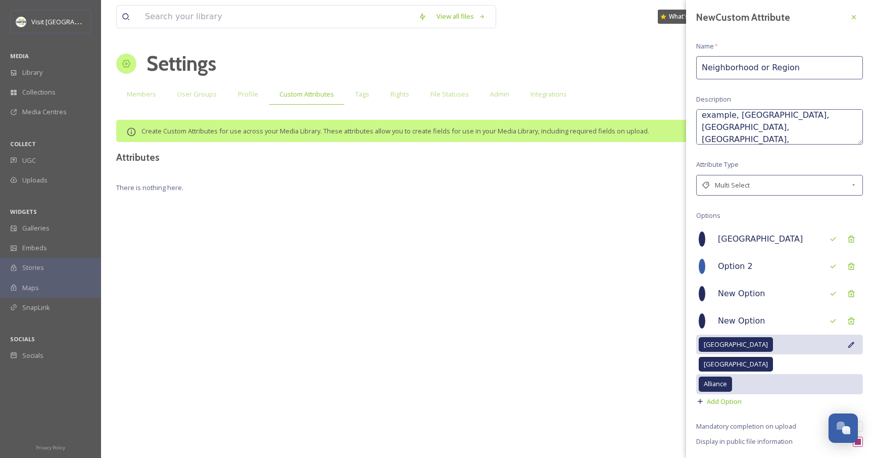
click at [750, 338] on div "Canton" at bounding box center [779, 344] width 167 height 20
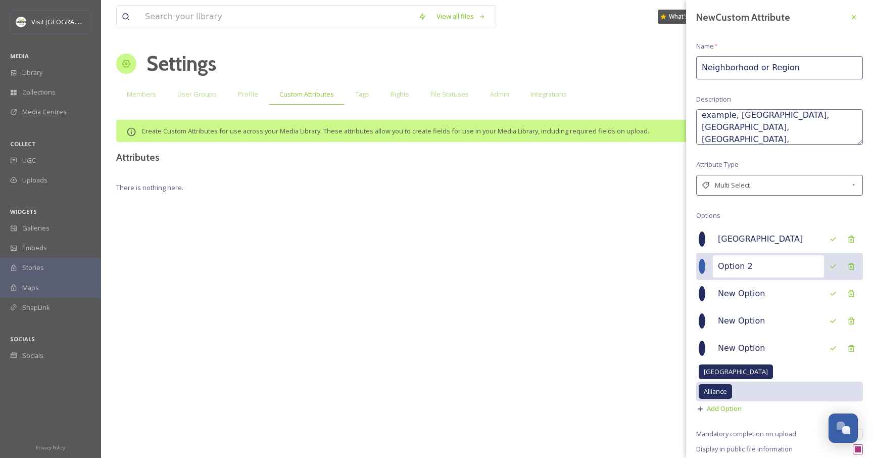
click at [747, 261] on input "Option 2" at bounding box center [768, 266] width 111 height 22
click at [747, 264] on input "Option 2" at bounding box center [768, 266] width 111 height 22
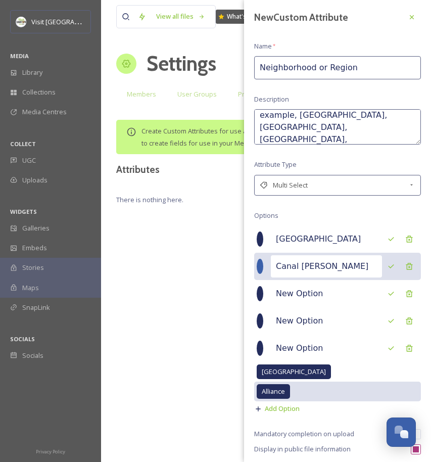
type input "Canal Fulton"
click at [387, 267] on icon at bounding box center [391, 266] width 8 height 8
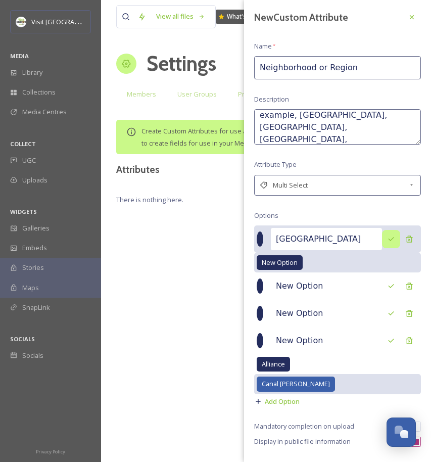
click at [387, 237] on icon at bounding box center [391, 239] width 8 height 8
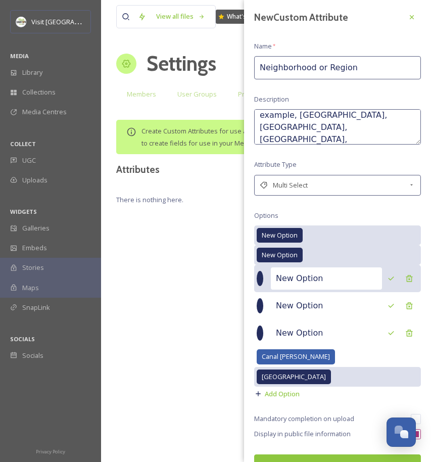
click at [348, 275] on input "New Option" at bounding box center [326, 278] width 111 height 22
type input "F"
type input "East Canton & Minerva"
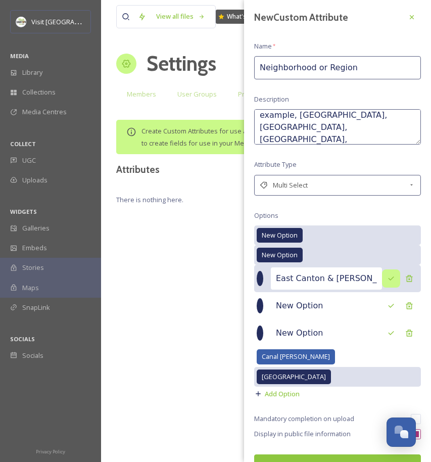
click at [387, 278] on icon at bounding box center [391, 278] width 8 height 8
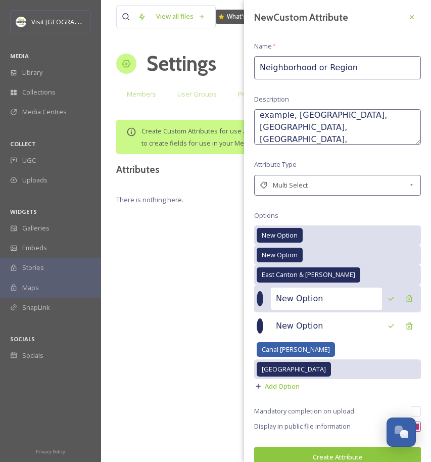
click at [343, 297] on input "New Option" at bounding box center [326, 298] width 111 height 22
type input "G"
type input "Hall of Fame Village"
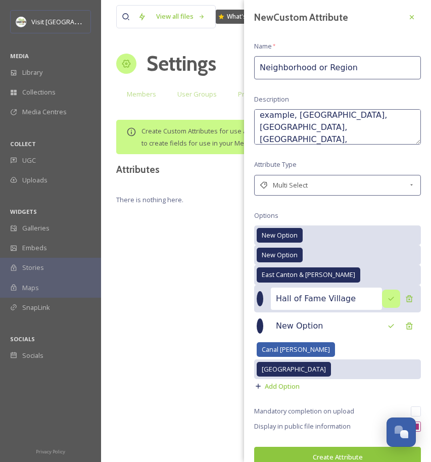
click at [387, 300] on icon at bounding box center [391, 299] width 8 height 8
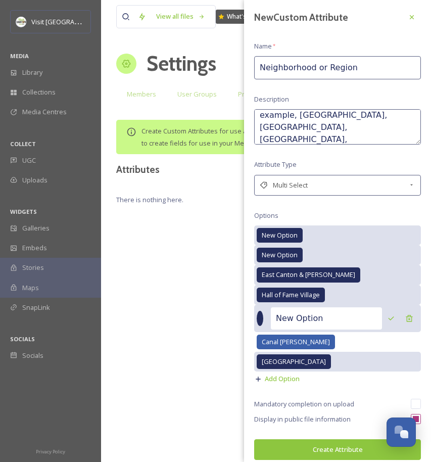
click at [339, 319] on input "New Option" at bounding box center [326, 318] width 111 height 22
type input "[GEOGRAPHIC_DATA]"
click at [387, 319] on icon at bounding box center [391, 318] width 8 height 8
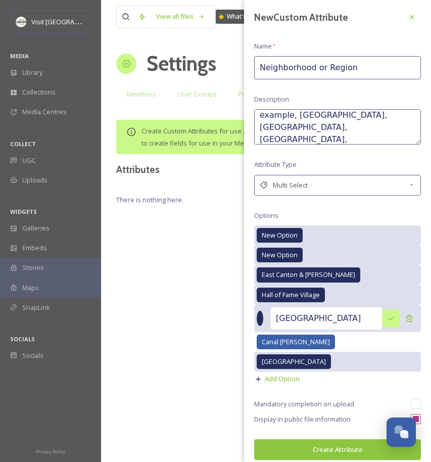
scroll to position [1, 0]
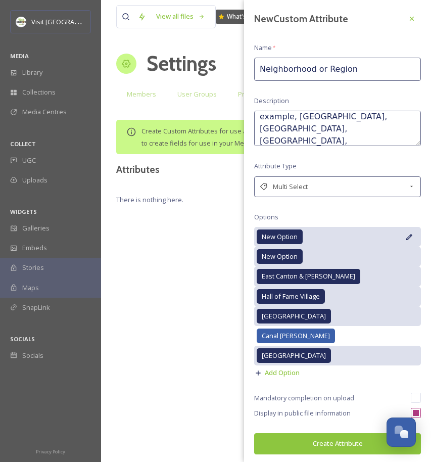
click at [406, 234] on div "New Option" at bounding box center [337, 237] width 167 height 20
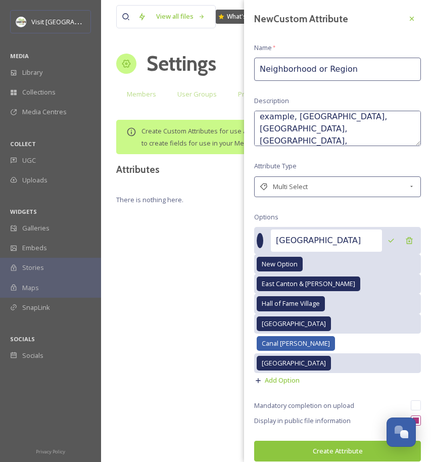
scroll to position [2, 0]
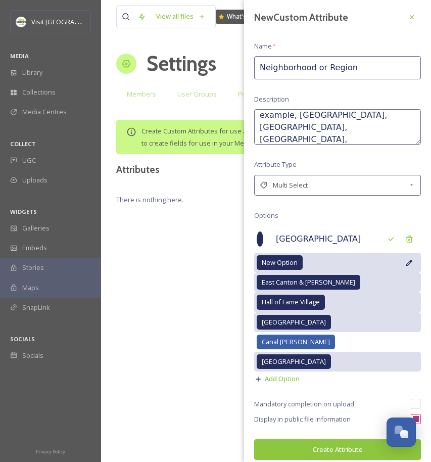
click at [347, 258] on div "New Option" at bounding box center [337, 263] width 167 height 20
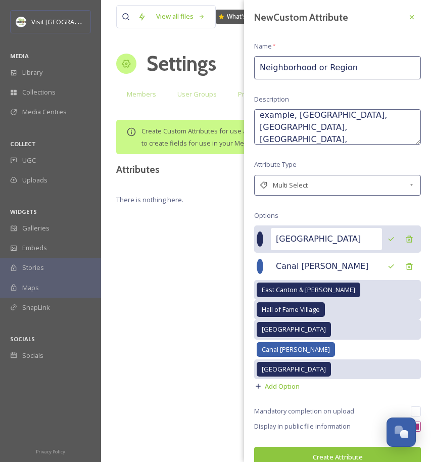
click at [348, 235] on input "Downtown Canton" at bounding box center [326, 239] width 111 height 22
type input "Louisville"
click at [387, 236] on div at bounding box center [391, 239] width 18 height 18
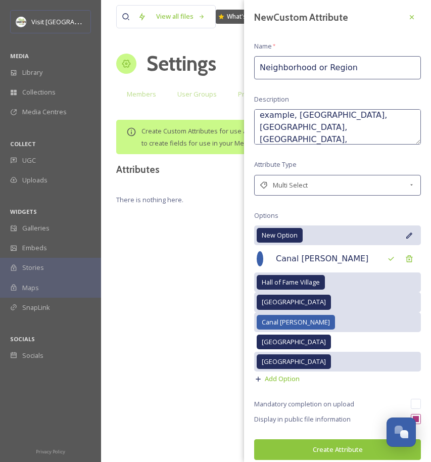
click at [324, 228] on div "New Option" at bounding box center [337, 235] width 167 height 20
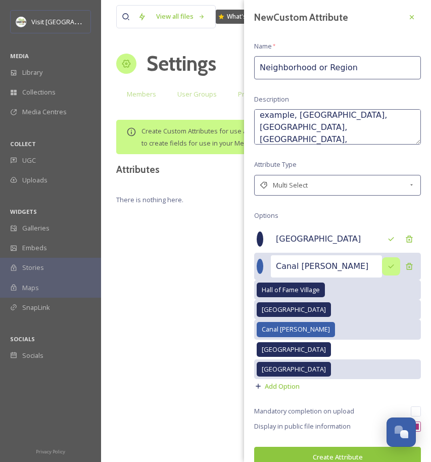
click at [387, 262] on icon at bounding box center [391, 266] width 8 height 8
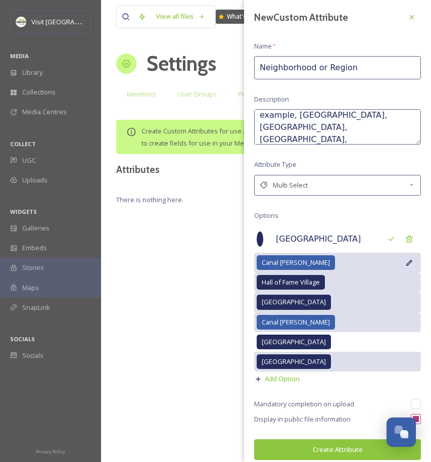
click at [357, 258] on div "Canal Fulton" at bounding box center [337, 263] width 167 height 20
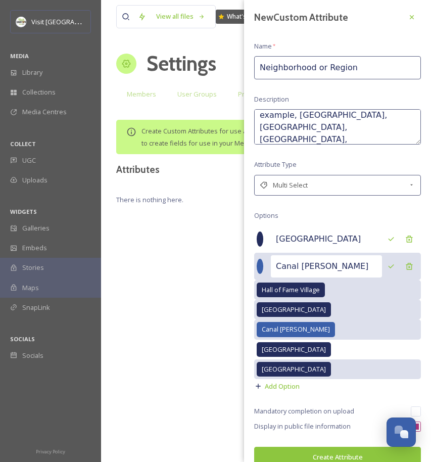
click at [324, 263] on input "Canal Fulton" at bounding box center [326, 266] width 111 height 22
type input "Massillon"
click at [387, 267] on icon at bounding box center [391, 266] width 8 height 8
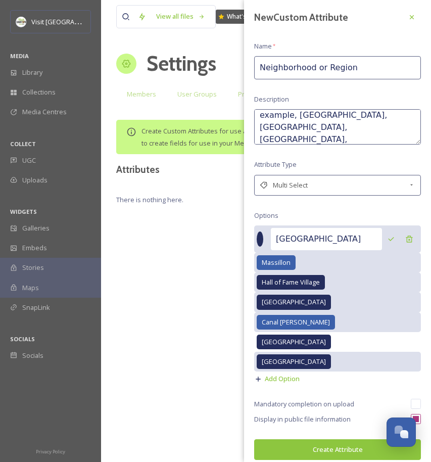
click at [346, 234] on input "Louisville" at bounding box center [326, 239] width 111 height 22
type input "Jackson Township & Beldan Village"
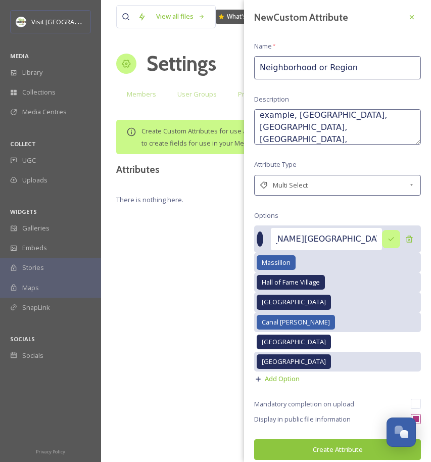
scroll to position [0, 0]
click at [387, 241] on div at bounding box center [391, 239] width 18 height 18
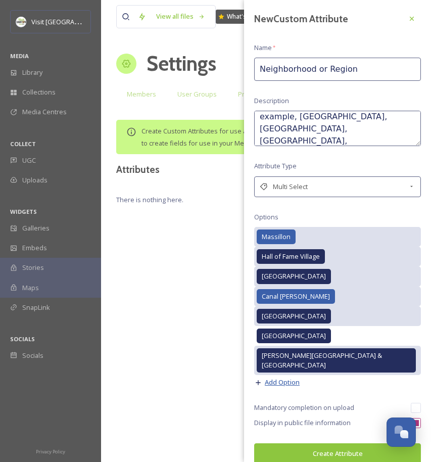
click at [279, 377] on span "Add Option" at bounding box center [282, 382] width 35 height 10
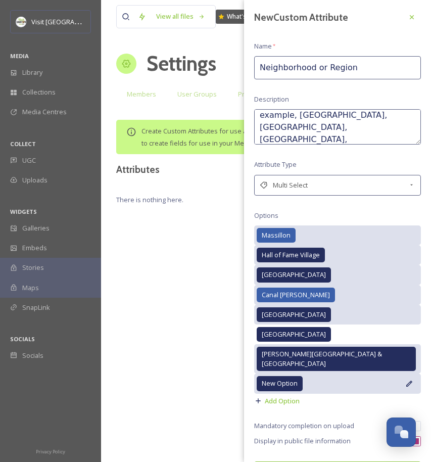
click at [405, 379] on icon at bounding box center [409, 383] width 8 height 8
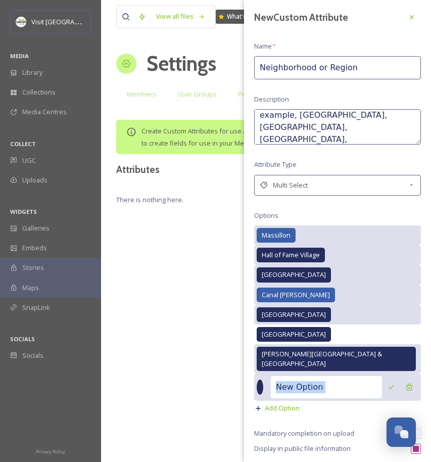
click at [333, 376] on input "New Option" at bounding box center [326, 387] width 111 height 22
type input "New OptionCab"
type input "Canton South"
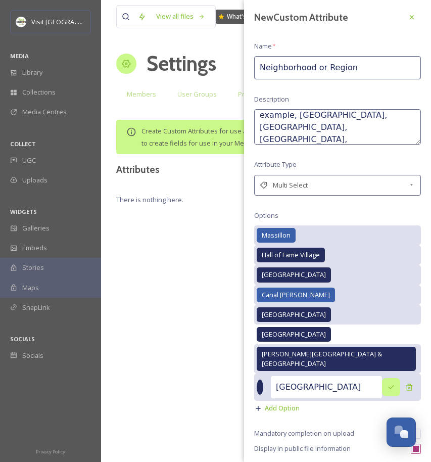
click at [387, 383] on icon at bounding box center [391, 387] width 8 height 8
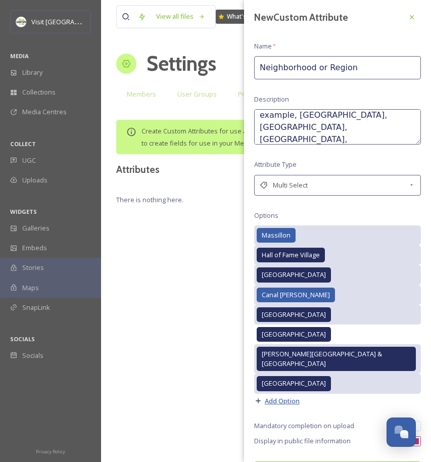
click at [286, 396] on span "Add Option" at bounding box center [282, 401] width 35 height 10
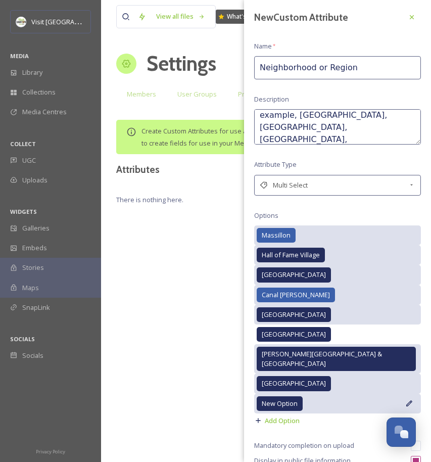
click at [396, 394] on div "New Option" at bounding box center [337, 404] width 167 height 20
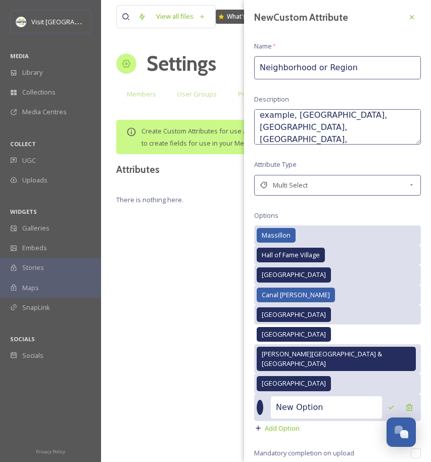
click at [345, 396] on input "New Option" at bounding box center [326, 407] width 111 height 22
type input "North Canton & Plain Township"
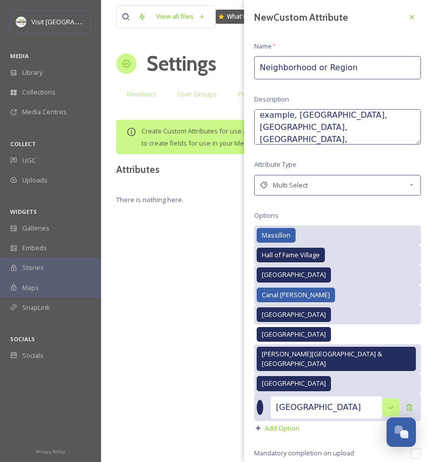
scroll to position [0, 0]
click at [383, 402] on div at bounding box center [391, 407] width 18 height 18
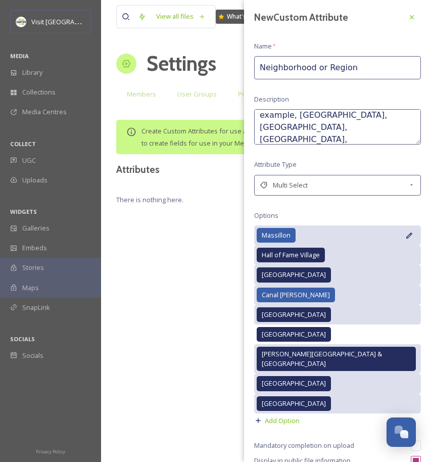
click at [405, 235] on icon at bounding box center [409, 235] width 8 height 8
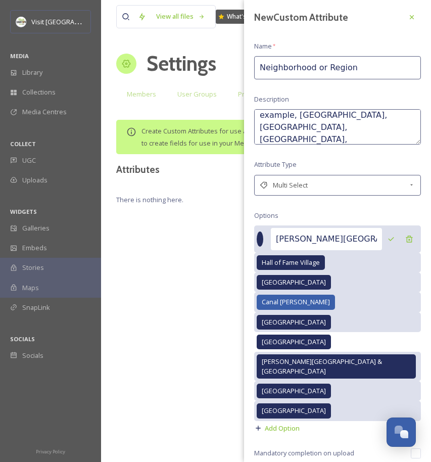
click at [263, 236] on div at bounding box center [260, 238] width 7 height 15
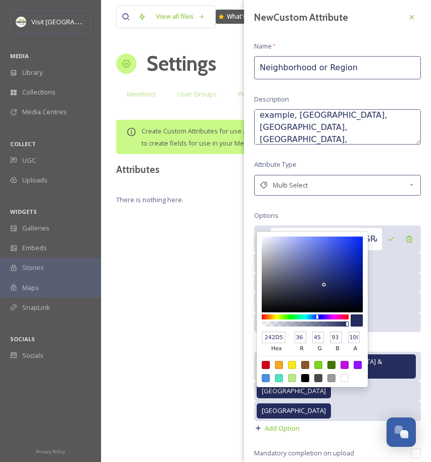
type input "ACB1CC"
type input "172"
type input "177"
type input "204"
type input "6B74A1"
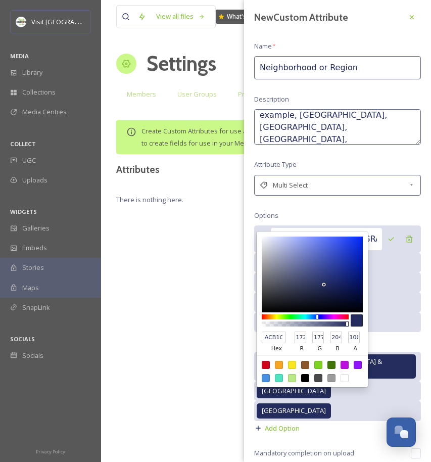
type input "107"
type input "116"
type input "161"
type input "0D1438"
type input "13"
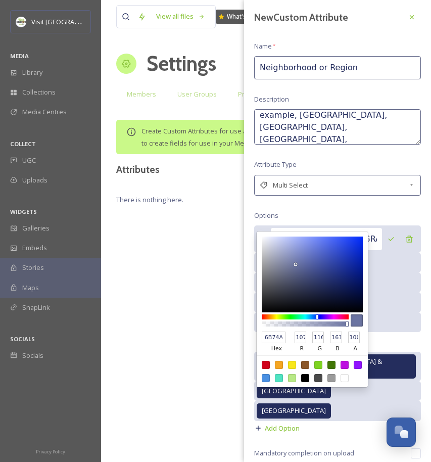
type input "20"
type input "56"
type input "000107"
type input "0"
type input "1"
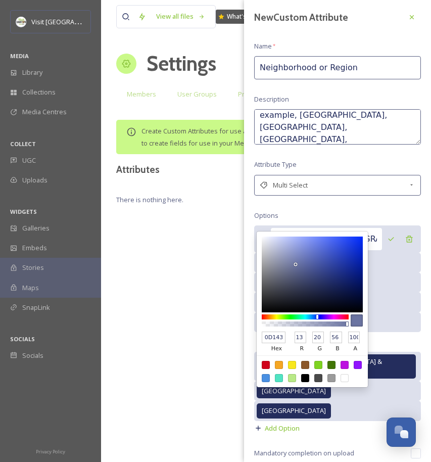
type input "7"
type input "000000"
type input "0"
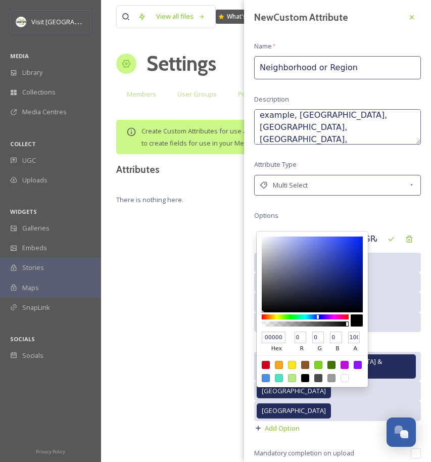
type input "000105"
type input "1"
type input "5"
type input "000725"
type input "7"
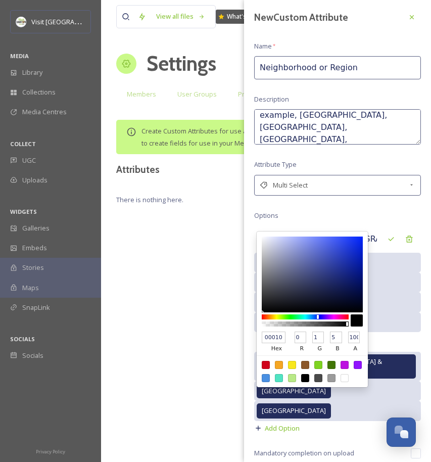
type input "37"
type input "000D42"
type input "13"
type input "66"
type input "001879"
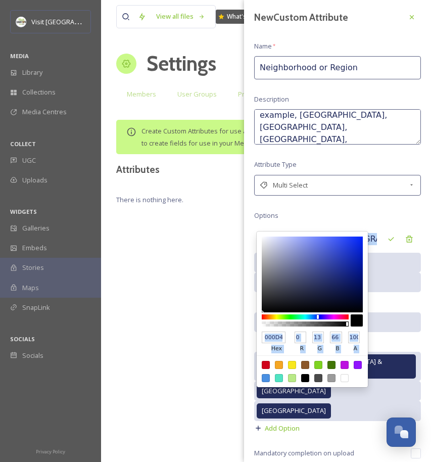
type input "24"
type input "121"
type input "001D92"
type input "29"
type input "146"
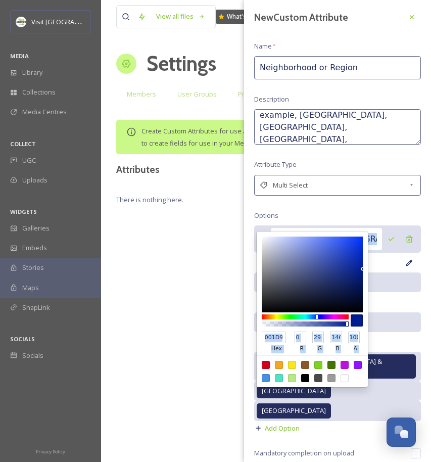
type input "0021A8"
type input "33"
type input "168"
type input "0028CA"
type input "40"
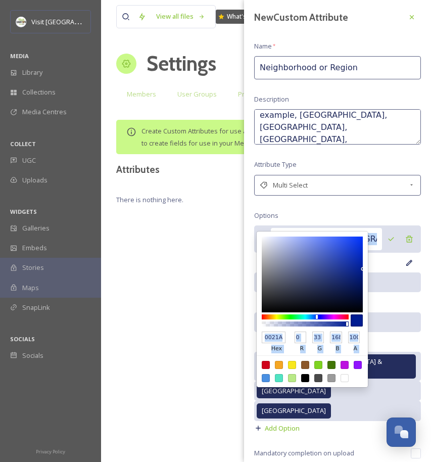
type input "202"
type input "002DE4"
type input "45"
type input "228"
type input "0031FA"
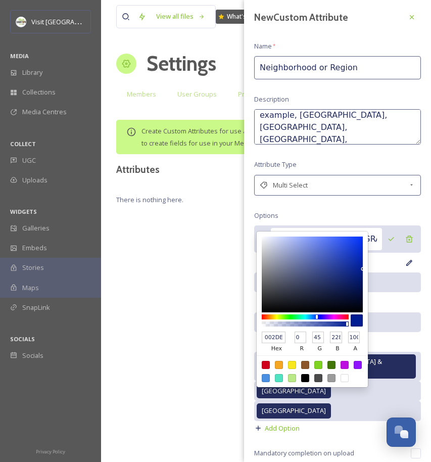
type input "49"
type input "250"
type input "0032FF"
type input "50"
type input "255"
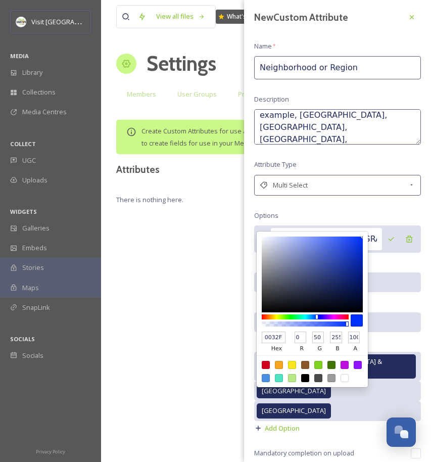
drag, startPoint x: 277, startPoint y: 250, endPoint x: 369, endPoint y: 228, distance: 94.6
click at [369, 228] on div "0032FF hex 0 r 50 g 255 b 100 a Jackson Township & Beldan Village" at bounding box center [337, 238] width 167 height 27
click at [275, 333] on input "0032FF" at bounding box center [274, 337] width 24 height 12
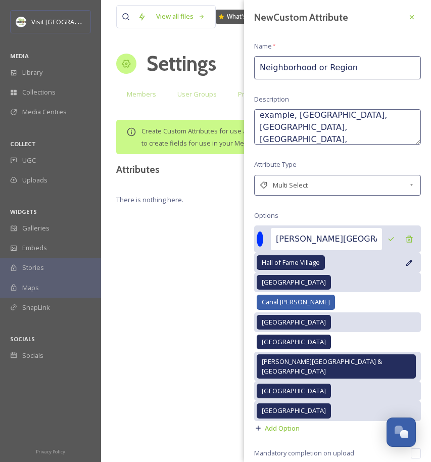
click at [405, 261] on icon at bounding box center [409, 263] width 8 height 8
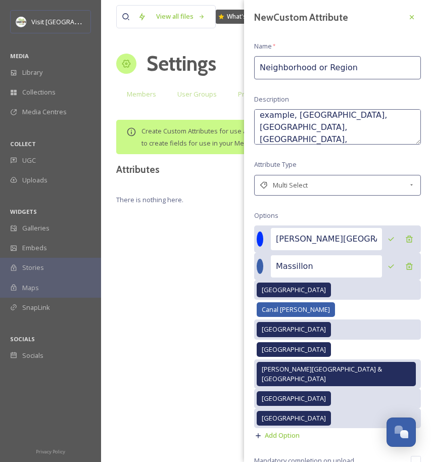
click at [263, 238] on div at bounding box center [260, 238] width 7 height 15
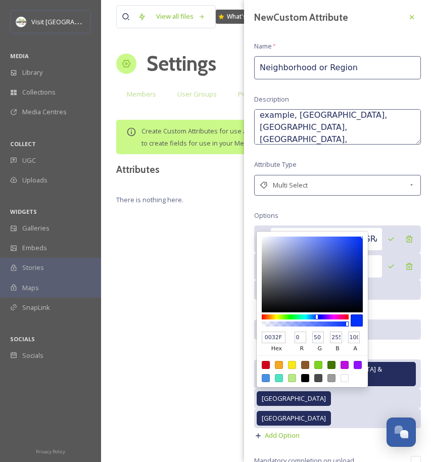
click at [272, 333] on input "0032FF" at bounding box center [274, 337] width 24 height 12
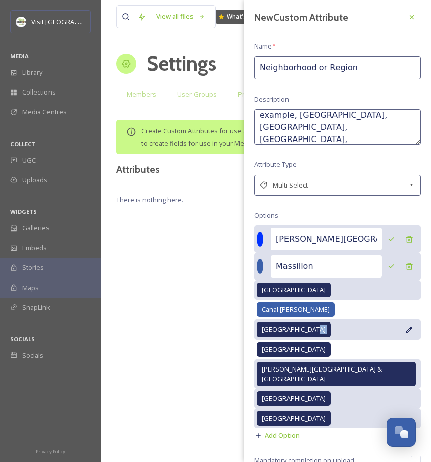
click at [272, 333] on div "Downtown Canton" at bounding box center [294, 329] width 74 height 15
click at [272, 333] on div "Downtown Canton" at bounding box center [337, 329] width 167 height 20
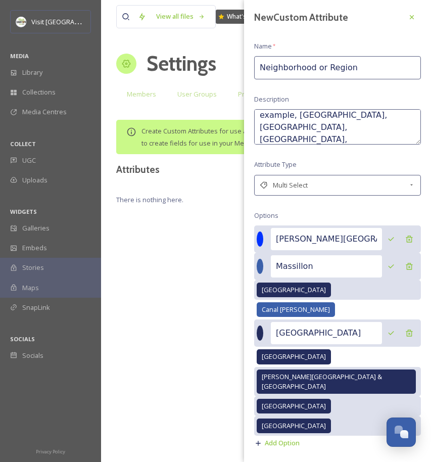
click at [263, 237] on div at bounding box center [260, 238] width 7 height 15
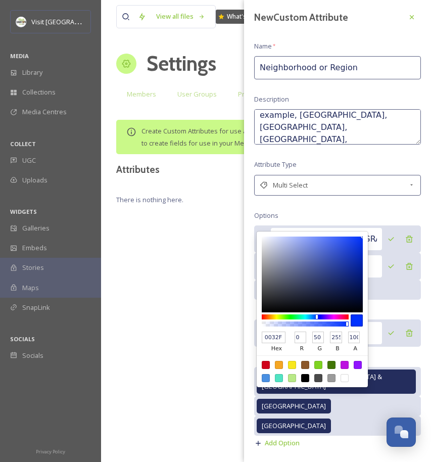
click at [269, 336] on input "0032FF" at bounding box center [274, 337] width 24 height 12
click at [269, 335] on div "[GEOGRAPHIC_DATA]" at bounding box center [337, 332] width 167 height 27
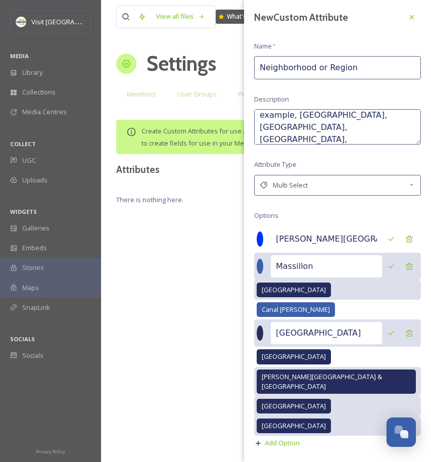
click at [269, 335] on div "[GEOGRAPHIC_DATA]" at bounding box center [337, 332] width 167 height 27
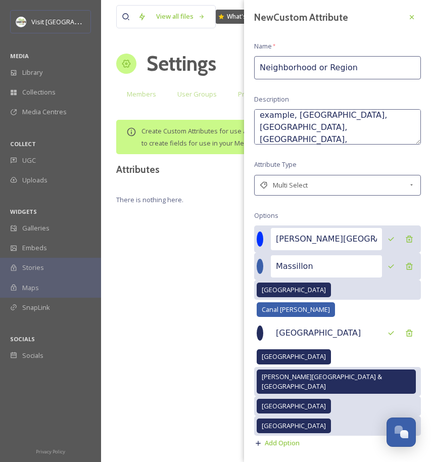
click at [265, 229] on div "Jackson Township & Beldan Village" at bounding box center [337, 238] width 167 height 27
click at [262, 237] on div at bounding box center [260, 238] width 7 height 15
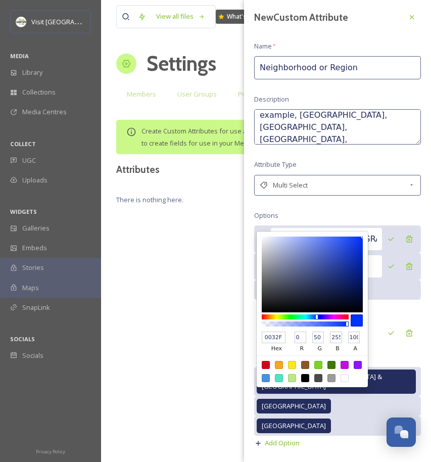
drag, startPoint x: 278, startPoint y: 335, endPoint x: 258, endPoint y: 334, distance: 19.7
click at [258, 334] on div "0032FF hex 0 r 50 g 255 b 100 a" at bounding box center [312, 309] width 111 height 156
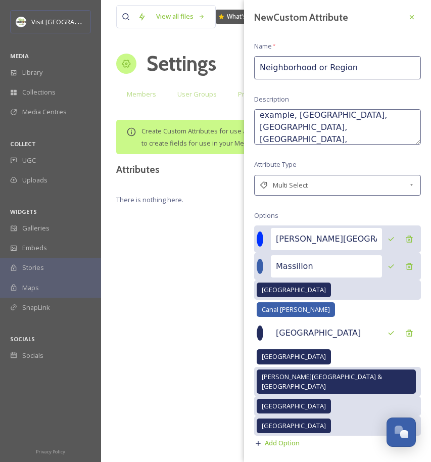
click at [262, 237] on div at bounding box center [260, 238] width 7 height 15
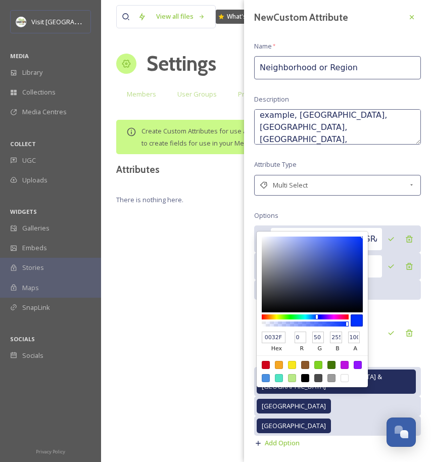
click at [279, 335] on input "0032FF" at bounding box center [274, 337] width 24 height 12
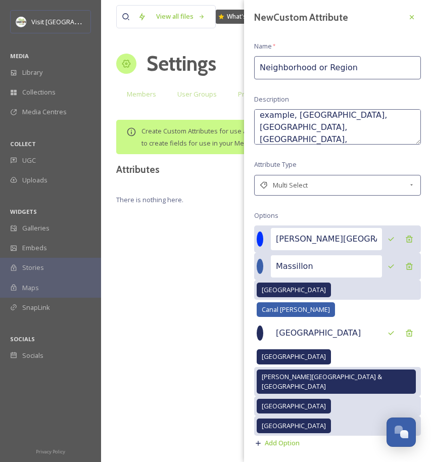
click at [279, 335] on input "[GEOGRAPHIC_DATA]" at bounding box center [326, 333] width 111 height 22
click at [263, 240] on div at bounding box center [260, 238] width 7 height 15
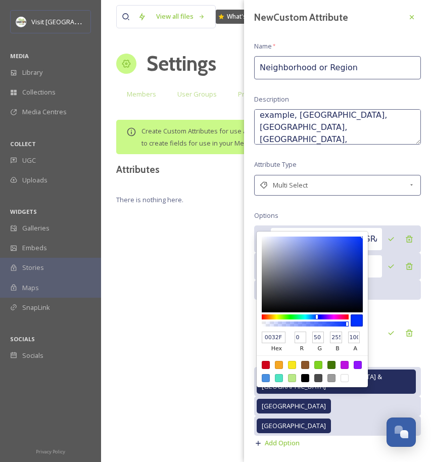
click at [269, 334] on input "0032FF" at bounding box center [274, 337] width 24 height 12
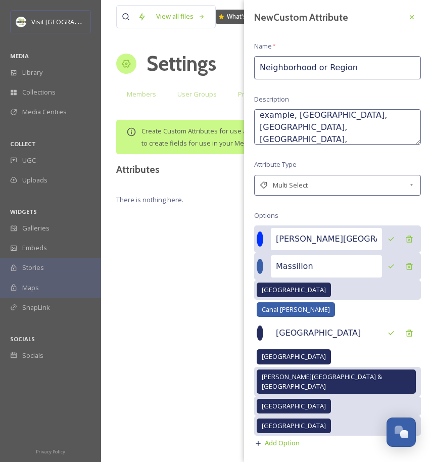
click at [257, 238] on div at bounding box center [260, 238] width 7 height 15
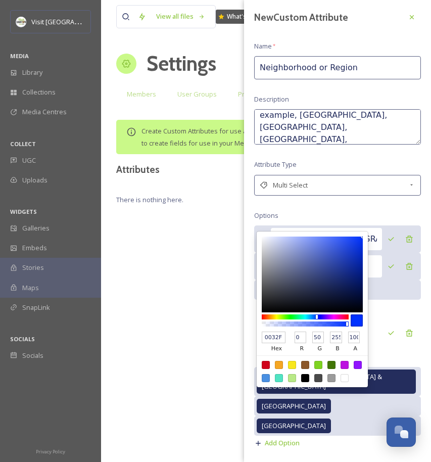
click at [283, 336] on input "0032FF" at bounding box center [274, 337] width 24 height 12
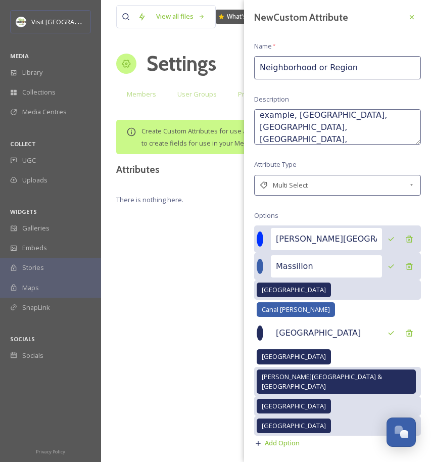
click at [263, 242] on div at bounding box center [260, 238] width 7 height 15
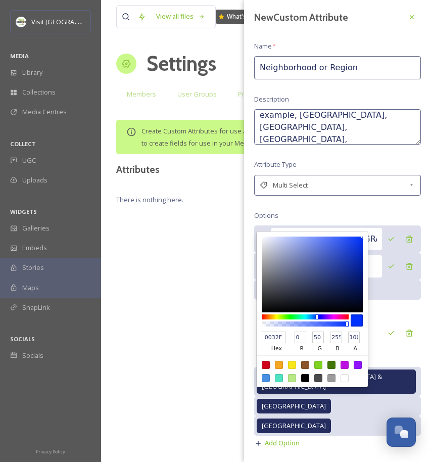
click at [278, 335] on input "0032FF" at bounding box center [274, 337] width 24 height 12
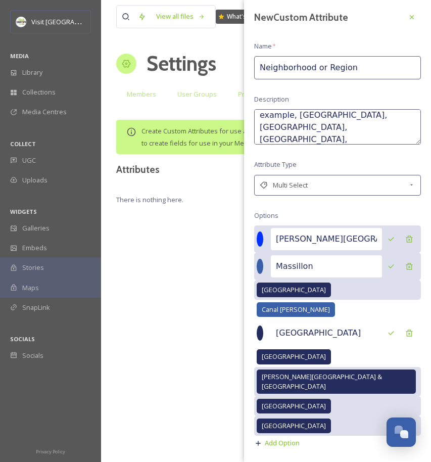
click at [260, 234] on div at bounding box center [260, 238] width 7 height 15
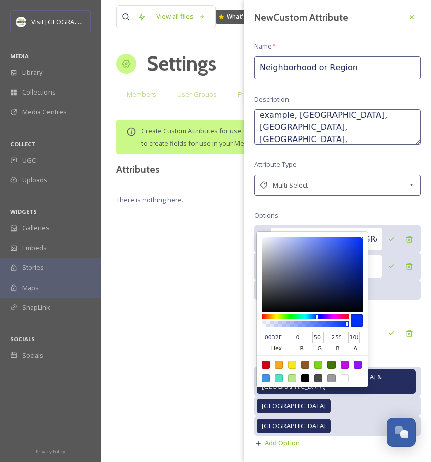
type input "2FF"
type input "34"
type input "255"
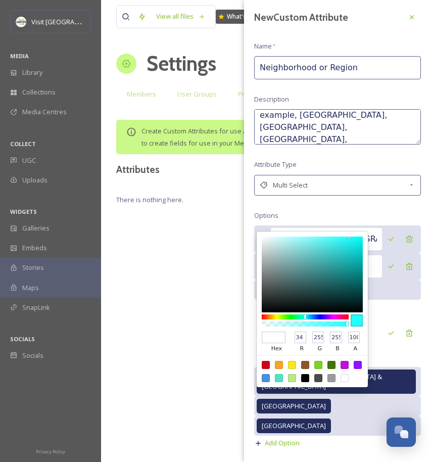
drag, startPoint x: 266, startPoint y: 336, endPoint x: 275, endPoint y: 336, distance: 9.6
click at [275, 336] on input "hex" at bounding box center [274, 337] width 24 height 12
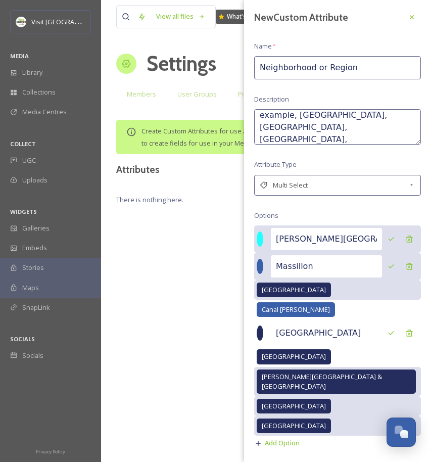
click at [262, 242] on div at bounding box center [260, 238] width 7 height 15
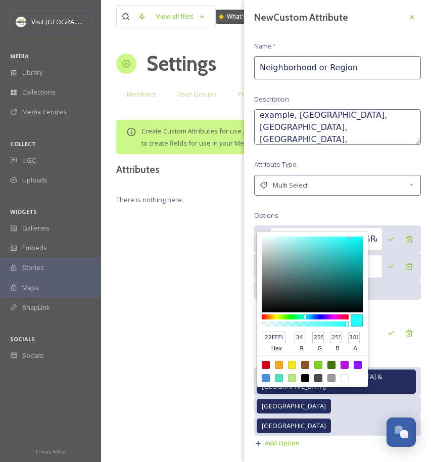
type input "182E2E"
type input "24"
type input "46"
type input "172C2C"
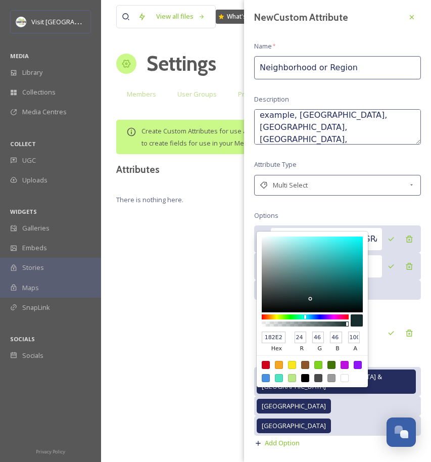
type input "23"
type input "44"
type input "152C2C"
type input "21"
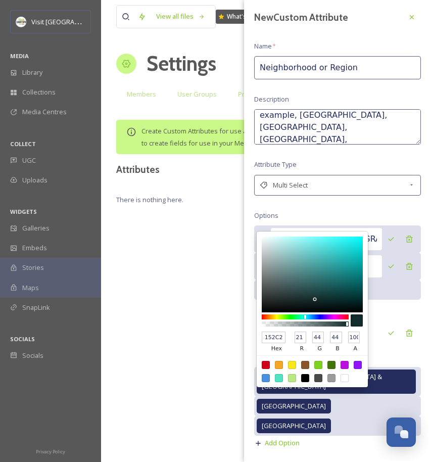
type input "142C2C"
type input "20"
type input "102222"
type input "16"
type input "34"
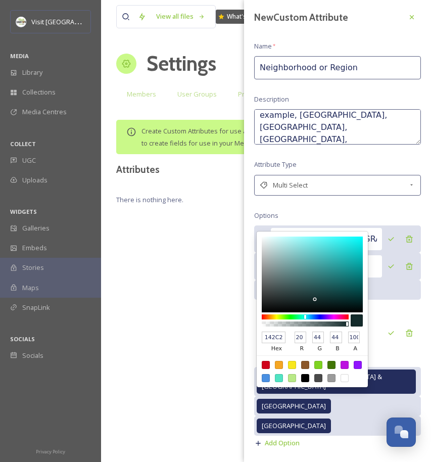
type input "34"
type input "0C1818"
type input "12"
type input "24"
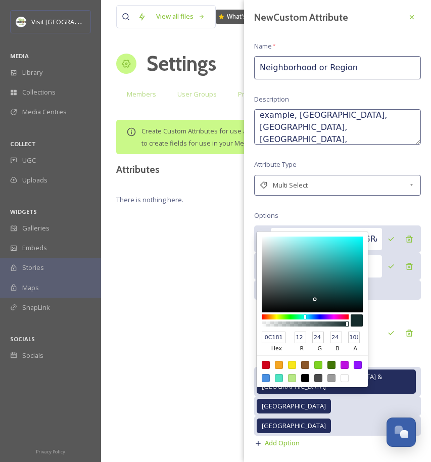
type input "080F0F"
type input "8"
type input "15"
type input "040808"
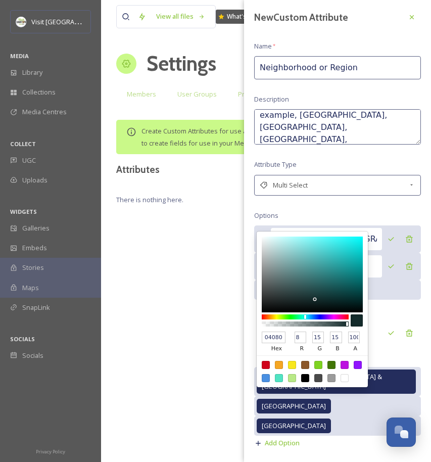
type input "4"
type input "8"
type input "040707"
type input "7"
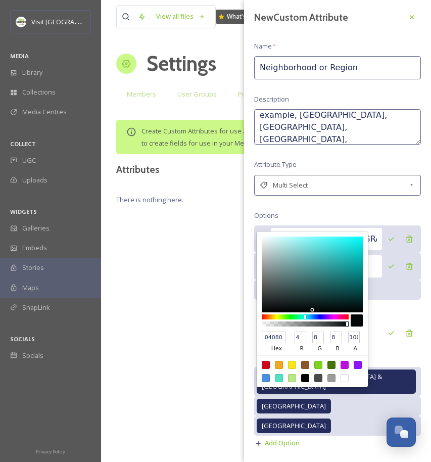
type input "7"
type input "050A0A"
type input "5"
type input "10"
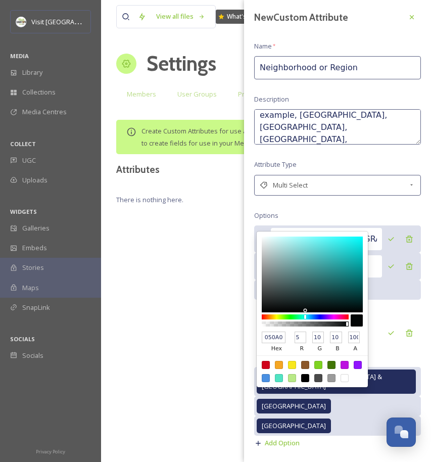
type input "112424"
type input "17"
type input "36"
type input "1D4C4C"
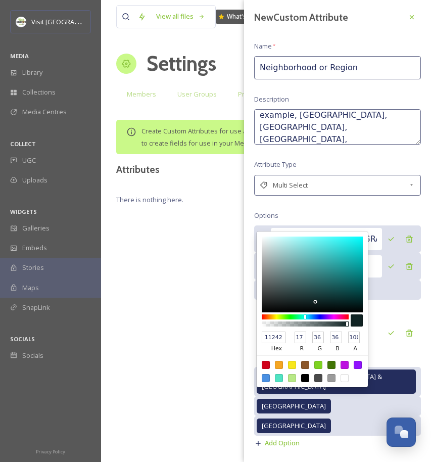
type input "29"
type input "76"
type input "215F5F"
type input "33"
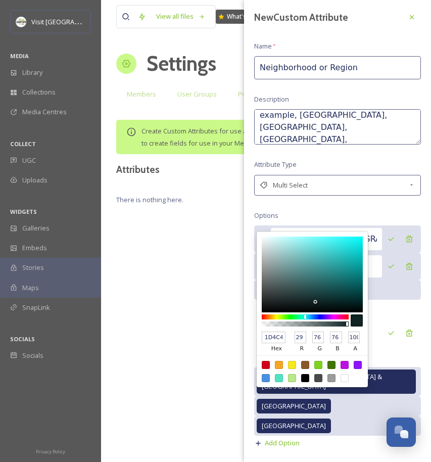
type input "95"
type input "226464"
type input "34"
type input "100"
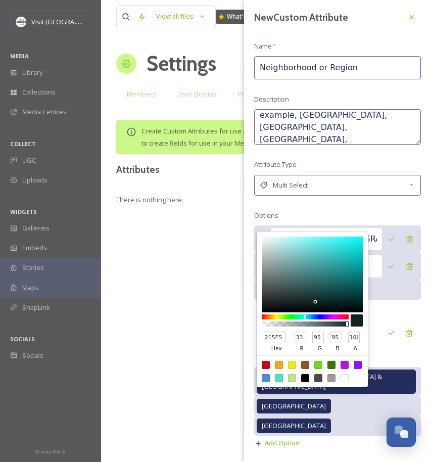
type input "100"
type input "247777"
type input "36"
type input "119"
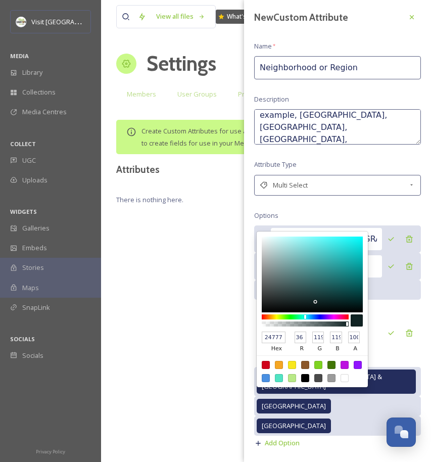
type input "278A8A"
type input "39"
type input "138"
type input "2CA8A8"
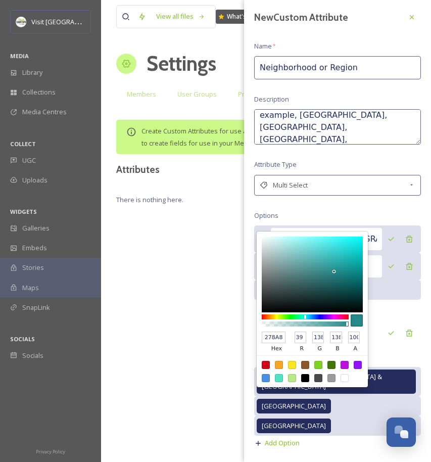
type input "44"
type input "168"
type input "2FB6B6"
type input "47"
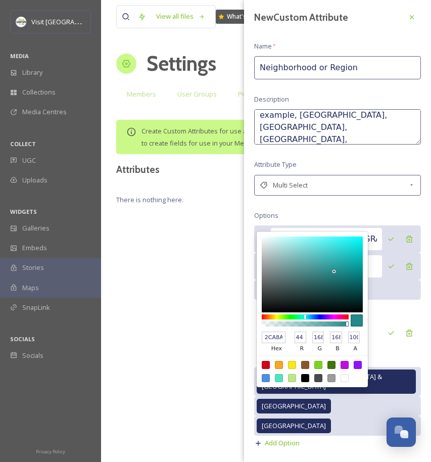
type input "182"
type input "3FC3C3"
type input "63"
type input "195"
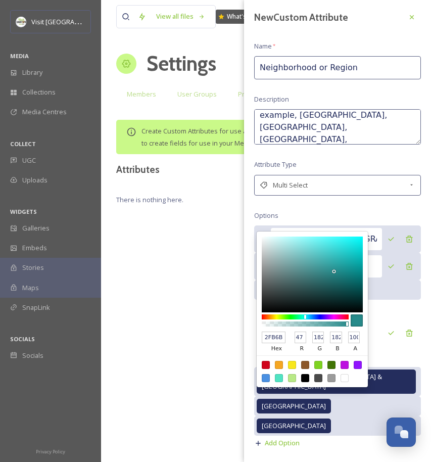
type input "195"
type input "64DFDF"
type input "100"
type input "223"
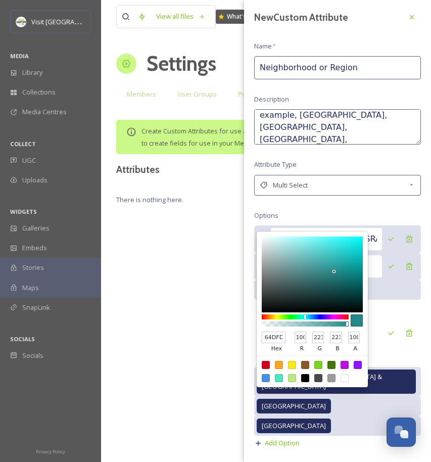
type input "7BF3F3"
type input "123"
type input "243"
type input "87FFFF"
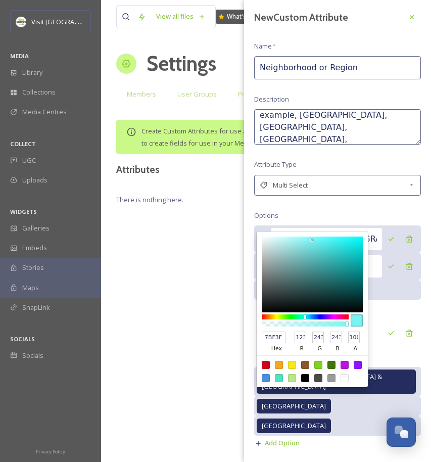
type input "135"
type input "255"
type input "88FFFF"
type input "136"
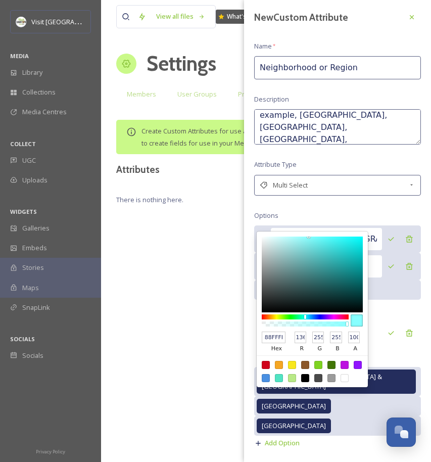
type input "84F8F8"
type input "132"
type input "248"
type input "75DFDF"
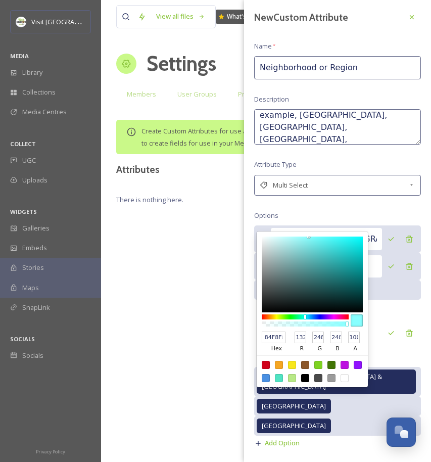
type input "117"
type input "223"
type input "66C2C2"
type input "102"
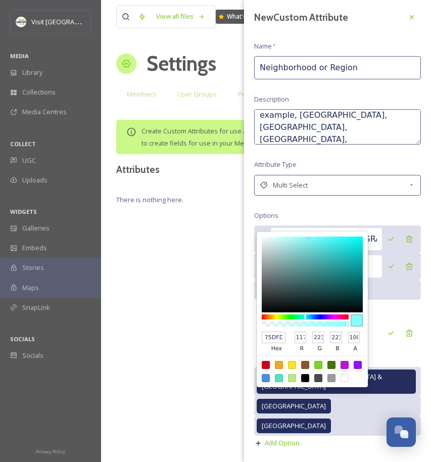
type input "194"
type input "5BADAD"
type input "91"
type input "173"
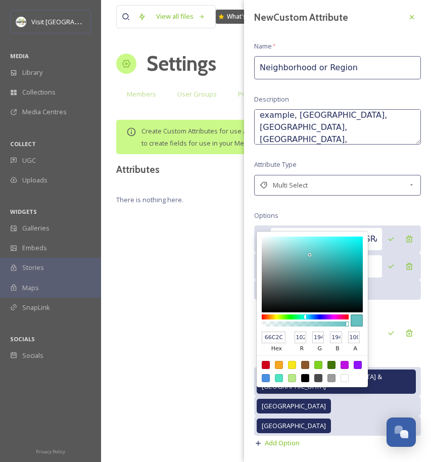
type input "173"
type input "59AAAA"
type input "89"
type input "170"
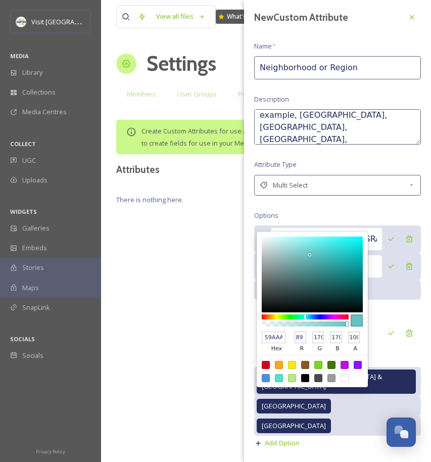
type input "4F9797"
type input "79"
type input "151"
type input "478888"
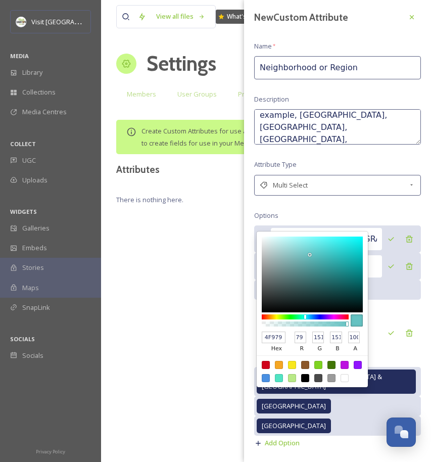
type input "71"
type input "136"
type input "458585"
type input "69"
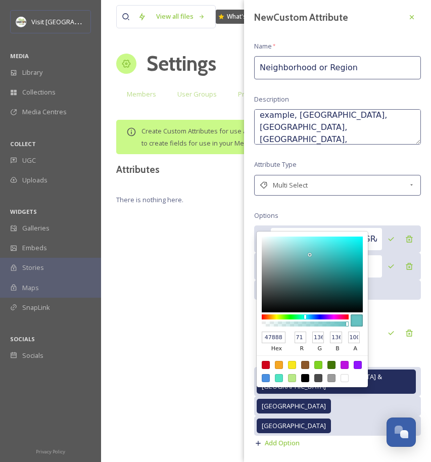
type input "133"
type input "448383"
type input "68"
type input "131"
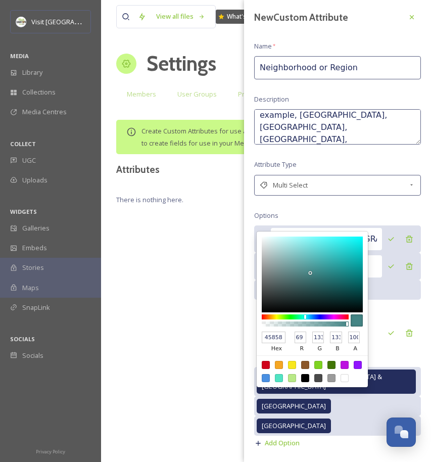
type input "131"
type input "417C7C"
type input "65"
type input "124"
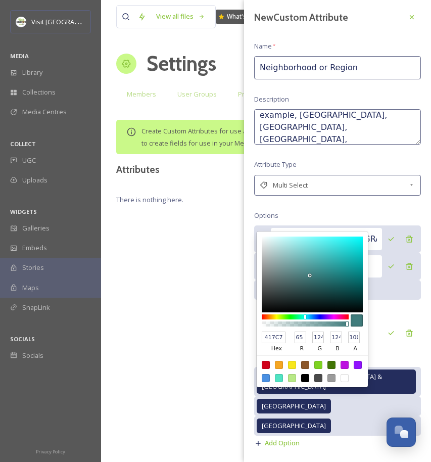
type input "407A7A"
drag, startPoint x: 311, startPoint y: 297, endPoint x: 310, endPoint y: 274, distance: 22.7
click at [310, 274] on div at bounding box center [312, 274] width 101 height 76
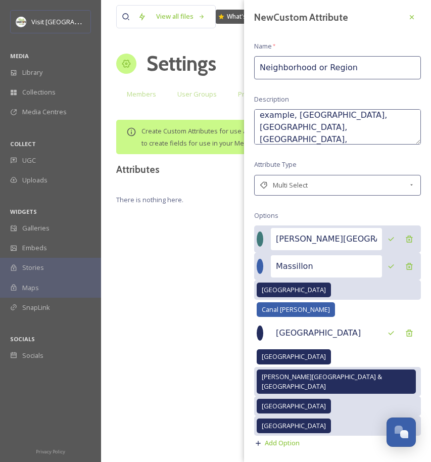
click at [267, 238] on div "Jackson Township & Beldan Village" at bounding box center [337, 238] width 167 height 27
click at [263, 242] on div at bounding box center [260, 238] width 7 height 15
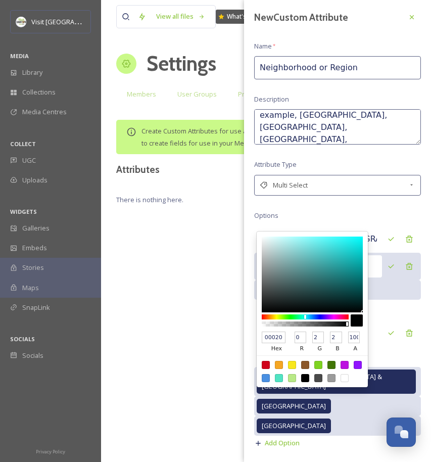
drag, startPoint x: 318, startPoint y: 272, endPoint x: 360, endPoint y: 310, distance: 57.2
click at [360, 310] on div at bounding box center [312, 274] width 101 height 76
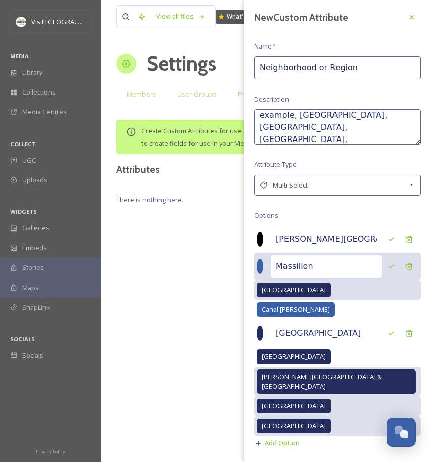
click at [263, 265] on div at bounding box center [260, 266] width 7 height 15
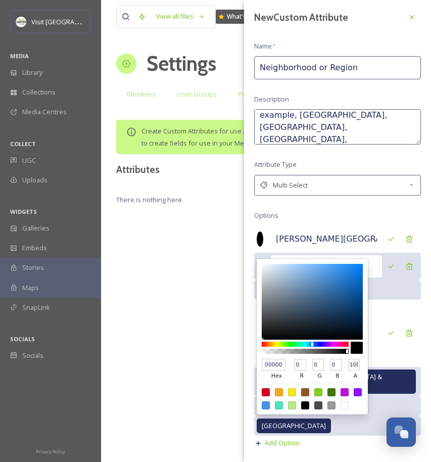
drag, startPoint x: 320, startPoint y: 300, endPoint x: 364, endPoint y: 343, distance: 61.1
click at [364, 343] on div "000000 hex 0 r 0 g 0 b 100 a" at bounding box center [312, 337] width 111 height 156
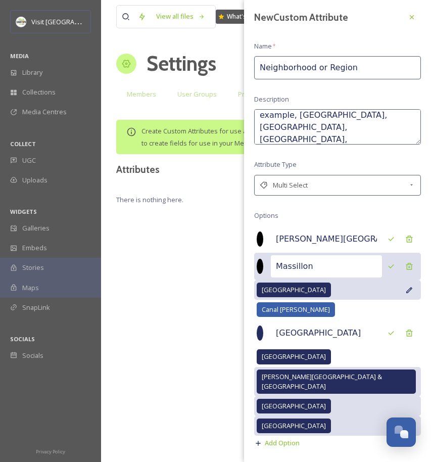
click at [279, 289] on span "[GEOGRAPHIC_DATA]" at bounding box center [294, 290] width 64 height 10
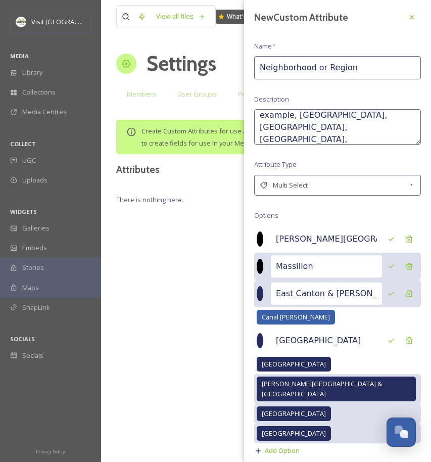
click at [263, 291] on div at bounding box center [260, 293] width 7 height 15
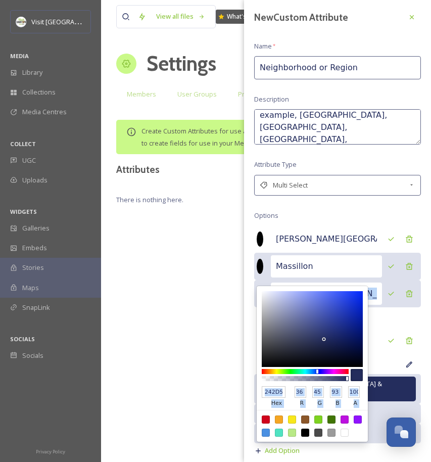
drag, startPoint x: 272, startPoint y: 287, endPoint x: 367, endPoint y: 353, distance: 115.6
click at [367, 353] on div "242D5D hex 36 r 45 g 93 b 100 a" at bounding box center [312, 364] width 111 height 156
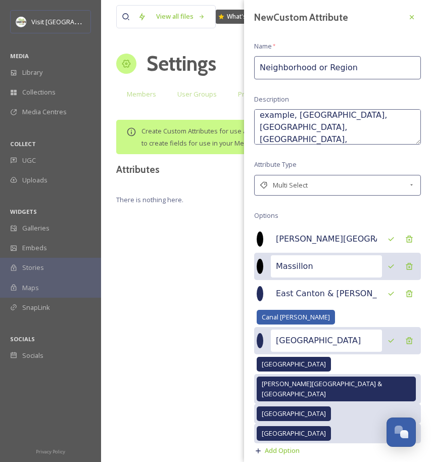
click at [344, 342] on input "[GEOGRAPHIC_DATA]" at bounding box center [326, 340] width 111 height 22
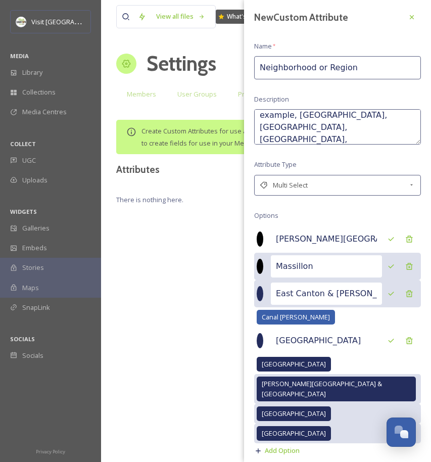
click at [263, 291] on div at bounding box center [260, 293] width 7 height 15
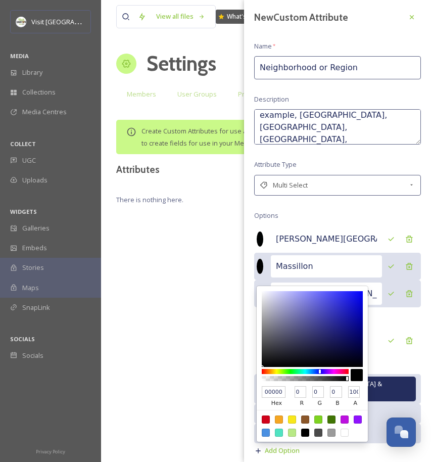
drag, startPoint x: 277, startPoint y: 296, endPoint x: 364, endPoint y: 367, distance: 112.7
click at [364, 367] on div "000000 hex 0 r 0 g 0 b 100 a" at bounding box center [312, 364] width 111 height 156
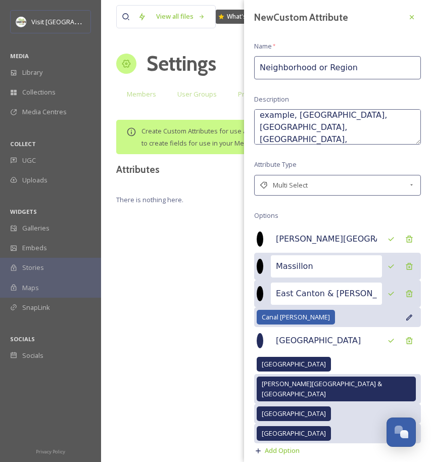
click at [277, 319] on span "Canal Fulton" at bounding box center [296, 317] width 68 height 10
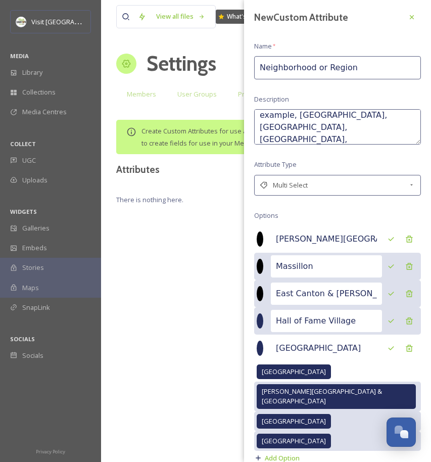
click at [263, 319] on div at bounding box center [260, 320] width 7 height 15
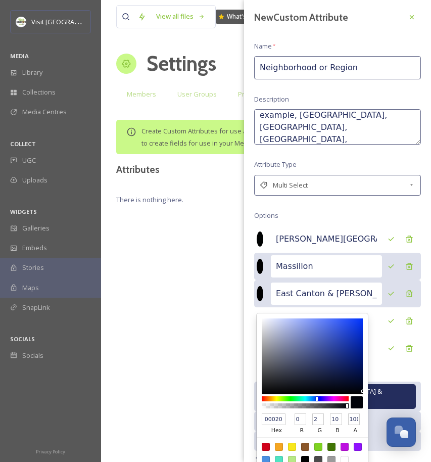
drag, startPoint x: 284, startPoint y: 329, endPoint x: 366, endPoint y: 389, distance: 101.5
click at [366, 389] on div "00020A hex 0 r 2 g 10 b 100 a" at bounding box center [312, 391] width 111 height 156
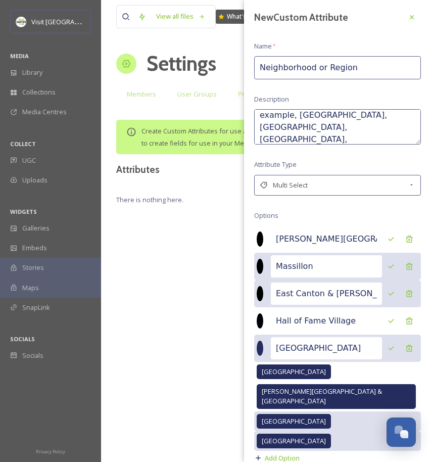
click at [261, 348] on div at bounding box center [260, 347] width 7 height 15
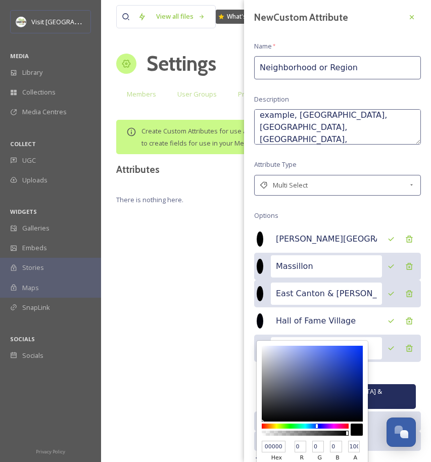
drag, startPoint x: 269, startPoint y: 355, endPoint x: 362, endPoint y: 421, distance: 114.1
click at [362, 421] on div "000000 hex 0 r 0 g 0 b 100 a" at bounding box center [312, 418] width 111 height 156
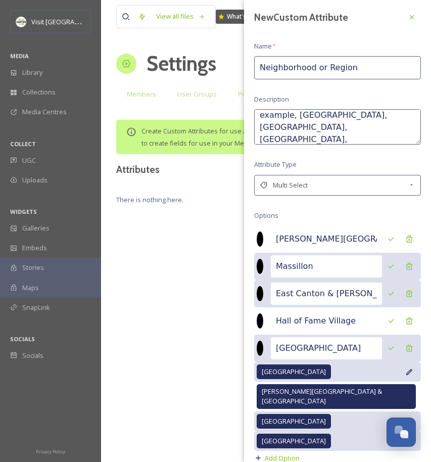
click at [273, 372] on span "Louisville" at bounding box center [294, 372] width 64 height 10
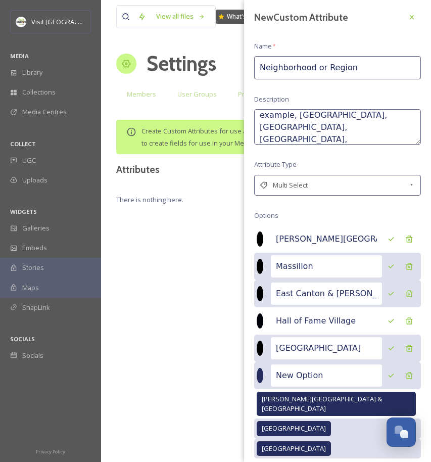
click at [297, 347] on input "[GEOGRAPHIC_DATA]" at bounding box center [326, 348] width 111 height 22
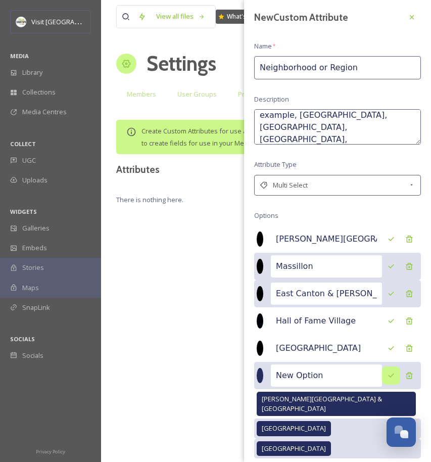
click at [387, 374] on icon at bounding box center [391, 375] width 8 height 8
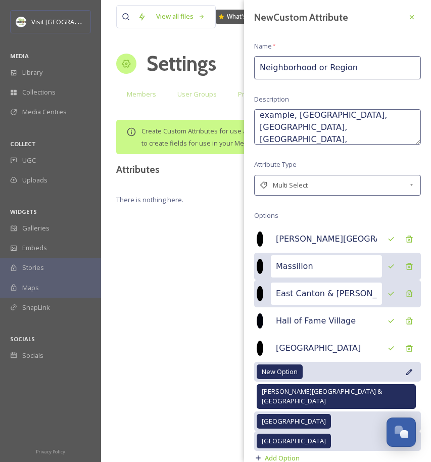
click at [292, 370] on span "New Option" at bounding box center [280, 372] width 36 height 10
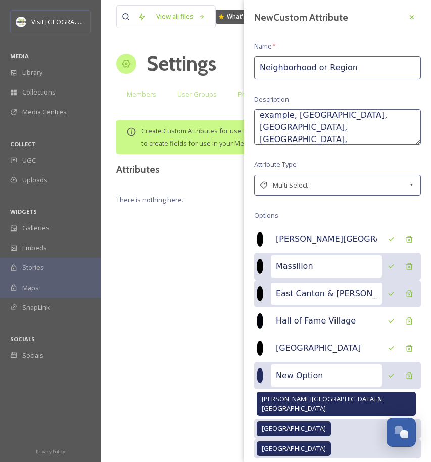
click at [304, 372] on input "New Option" at bounding box center [326, 375] width 111 height 22
click at [387, 373] on icon at bounding box center [391, 375] width 8 height 8
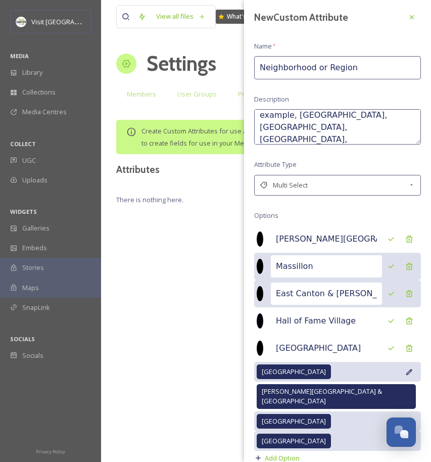
click at [405, 369] on icon at bounding box center [409, 372] width 8 height 8
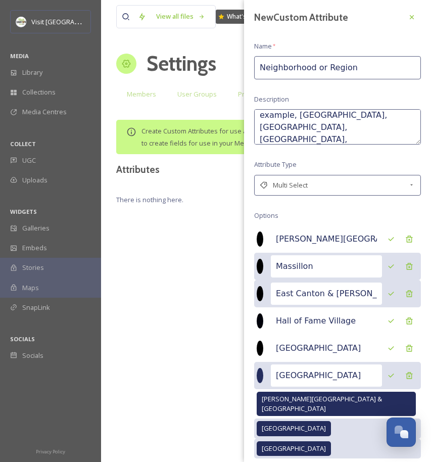
click at [263, 375] on div at bounding box center [260, 375] width 7 height 15
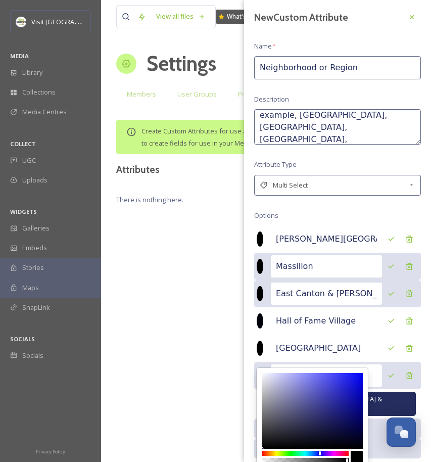
drag, startPoint x: 287, startPoint y: 388, endPoint x: 365, endPoint y: 450, distance: 98.9
click at [365, 450] on div "000000 hex 0 r 0 g 0 b 100 a" at bounding box center [312, 446] width 111 height 156
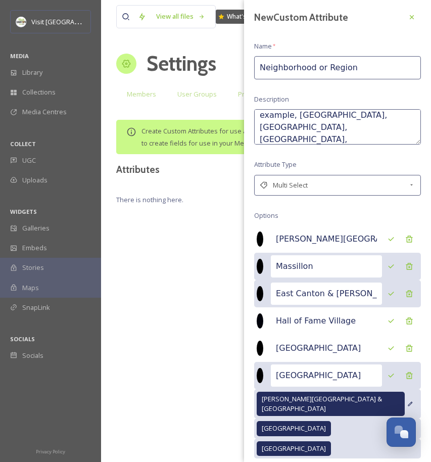
click at [407, 400] on icon at bounding box center [410, 404] width 6 height 8
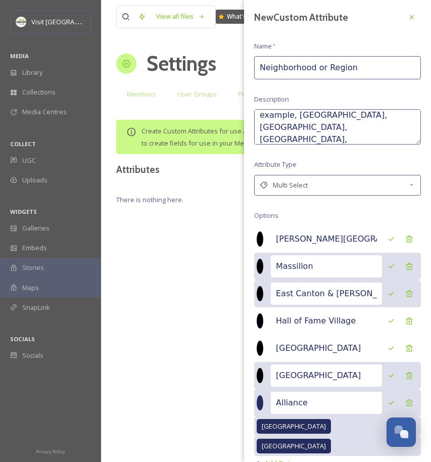
click at [229, 373] on div "View all files What's New Jonathan Williams Settings New User Group New Member …" at bounding box center [266, 231] width 330 height 462
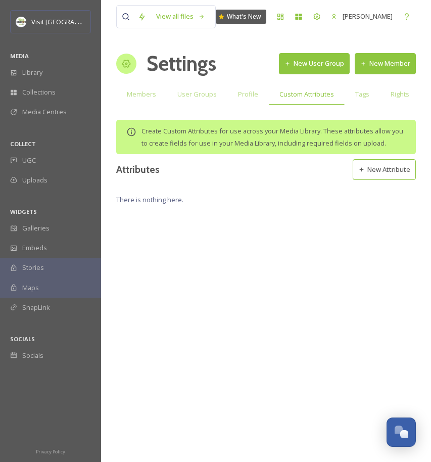
click at [375, 180] on button "New Attribute" at bounding box center [384, 169] width 63 height 21
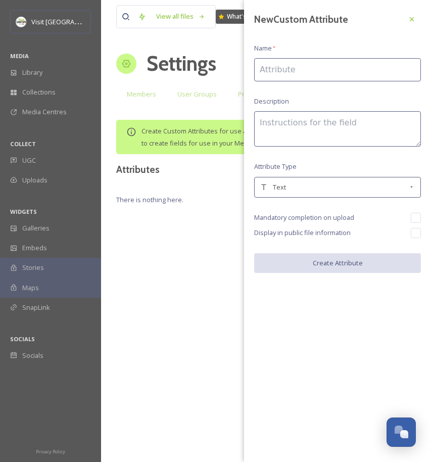
click at [298, 75] on input at bounding box center [337, 69] width 167 height 23
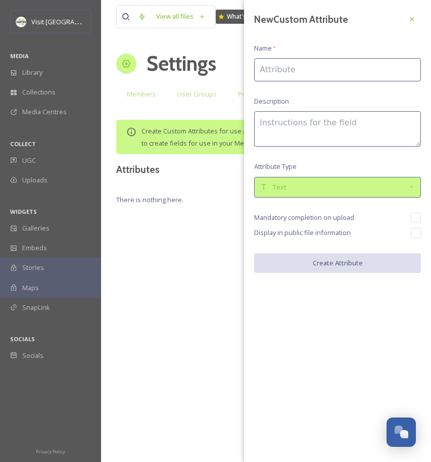
click at [275, 184] on span "Text" at bounding box center [279, 187] width 13 height 10
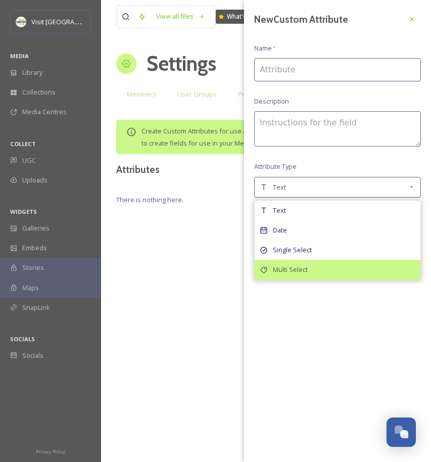
click at [291, 271] on span "Multi Select" at bounding box center [290, 270] width 35 height 10
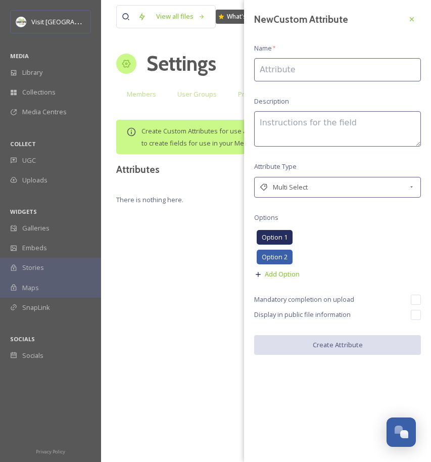
click at [415, 316] on input "checkbox" at bounding box center [416, 315] width 10 height 10
click at [286, 73] on input at bounding box center [337, 69] width 167 height 23
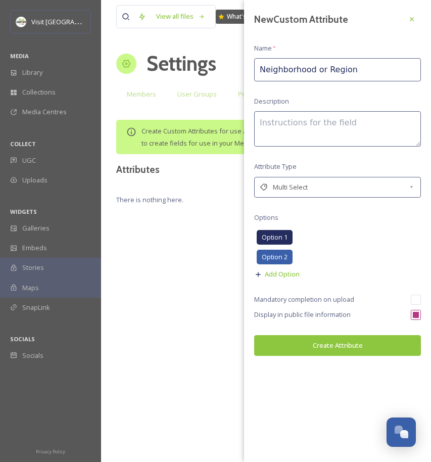
click at [297, 129] on textarea at bounding box center [337, 128] width 167 height 35
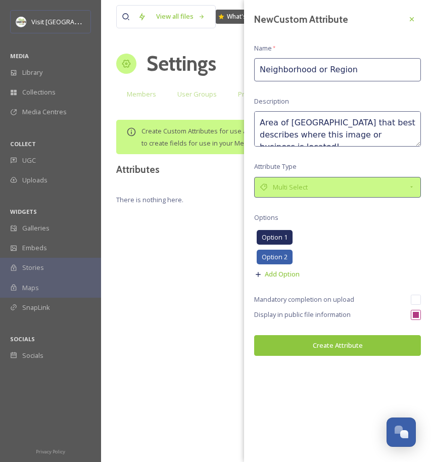
click at [295, 194] on div "Multi Select" at bounding box center [337, 187] width 167 height 21
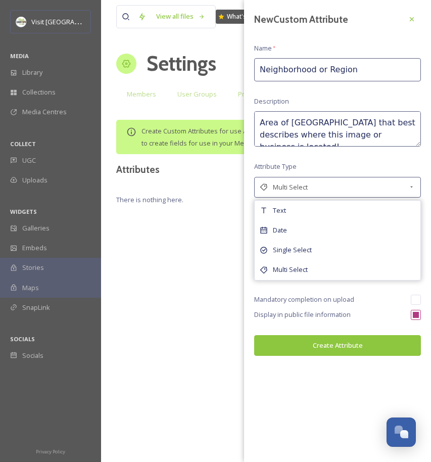
click at [288, 248] on span "Single Select" at bounding box center [292, 250] width 39 height 10
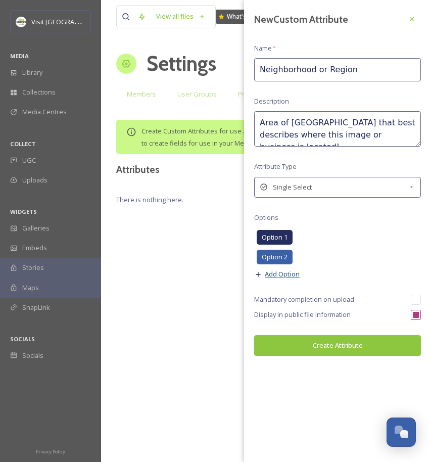
click at [284, 273] on span "Add Option" at bounding box center [282, 274] width 35 height 10
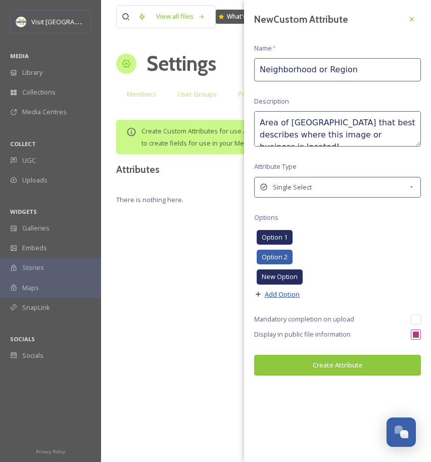
click at [283, 293] on span "Add Option" at bounding box center [282, 294] width 35 height 10
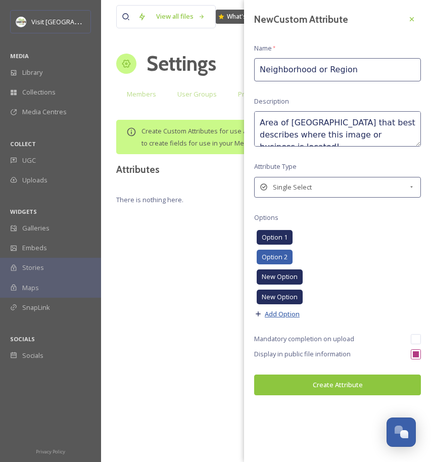
click at [281, 310] on span "Add Option" at bounding box center [282, 314] width 35 height 10
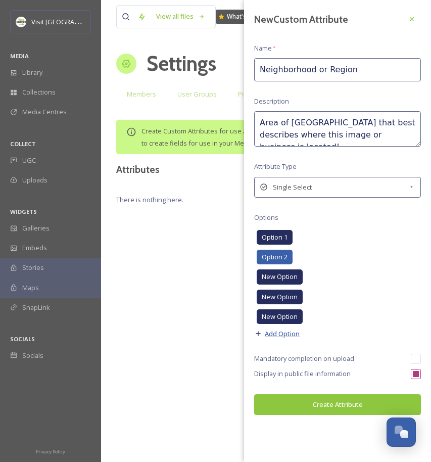
click at [277, 331] on span "Add Option" at bounding box center [282, 334] width 35 height 10
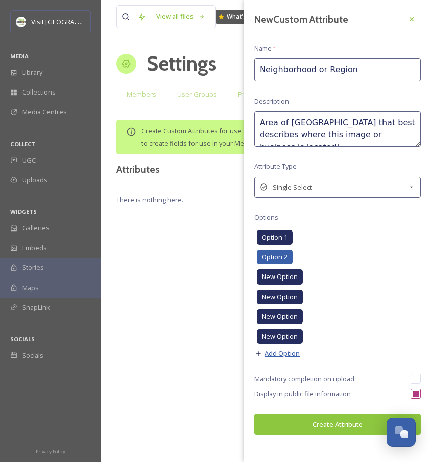
click at [279, 355] on span "Add Option" at bounding box center [282, 354] width 35 height 10
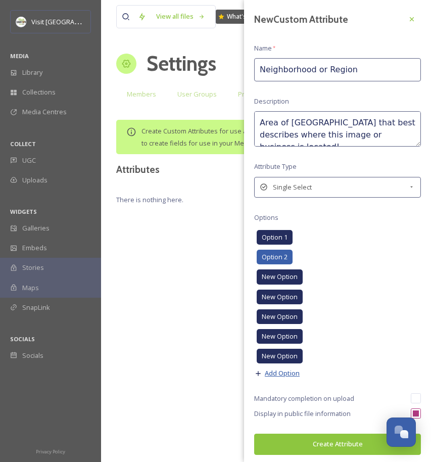
click at [279, 370] on span "Add Option" at bounding box center [282, 373] width 35 height 10
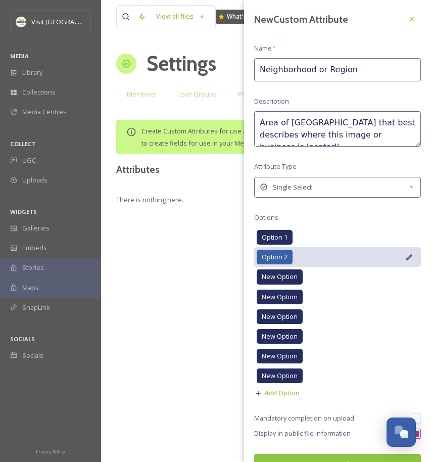
click at [275, 255] on span "Option 2" at bounding box center [275, 257] width 26 height 10
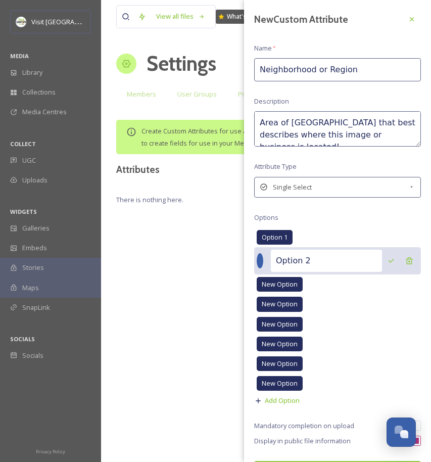
click at [268, 261] on div "Option 2" at bounding box center [337, 260] width 167 height 27
click at [263, 263] on div at bounding box center [260, 260] width 7 height 15
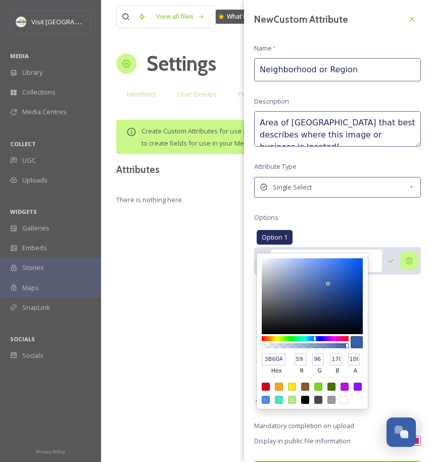
click at [405, 259] on icon at bounding box center [409, 261] width 8 height 8
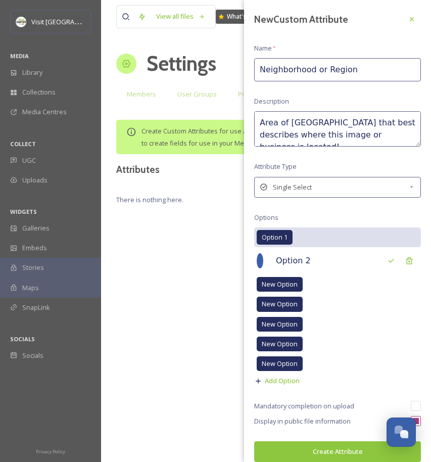
click at [284, 240] on span "Option 1" at bounding box center [275, 237] width 26 height 10
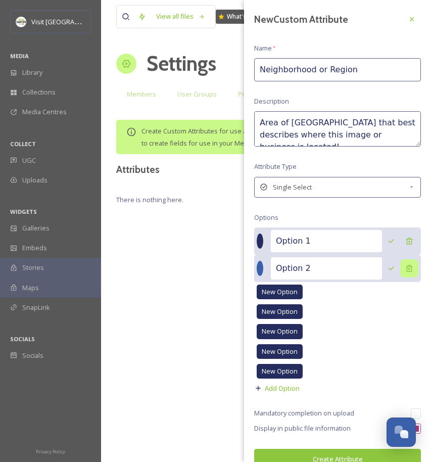
click at [405, 267] on icon at bounding box center [409, 268] width 8 height 8
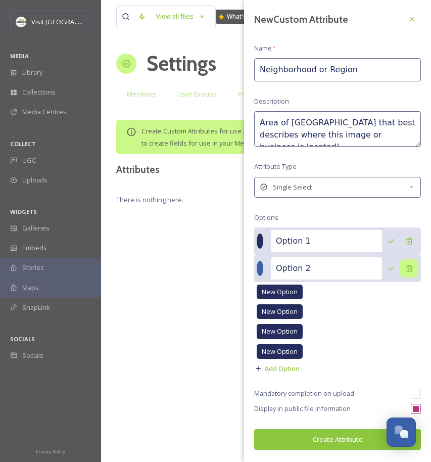
click at [403, 267] on div at bounding box center [409, 268] width 18 height 18
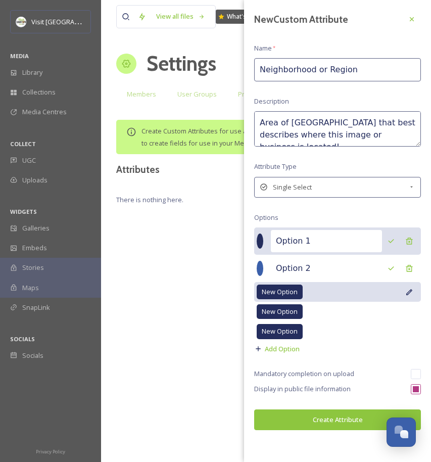
click at [325, 294] on div "New Option" at bounding box center [337, 292] width 167 height 20
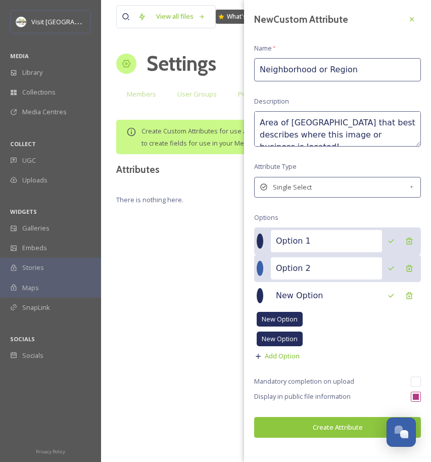
click at [260, 265] on div at bounding box center [260, 268] width 7 height 15
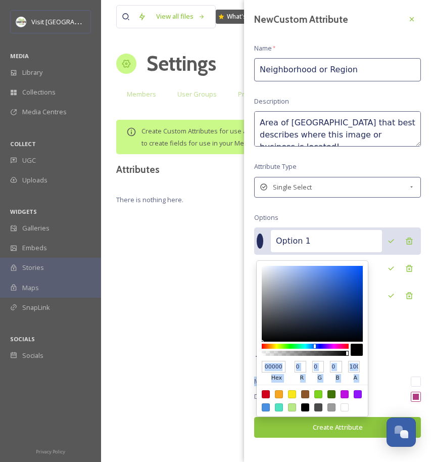
drag, startPoint x: 307, startPoint y: 291, endPoint x: 389, endPoint y: 369, distance: 113.3
click at [389, 369] on div "New Custom Attribute Name * Neighborhood or Region Description Area of Stark Co…" at bounding box center [337, 224] width 187 height 448
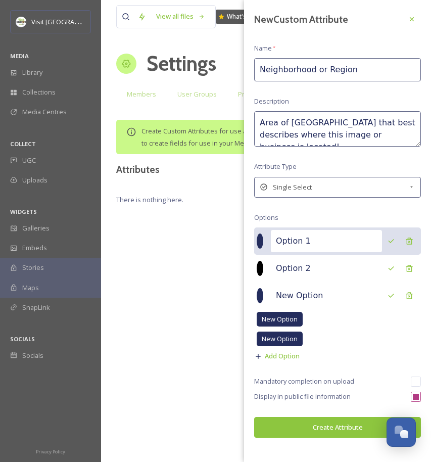
click at [263, 238] on div at bounding box center [260, 240] width 7 height 15
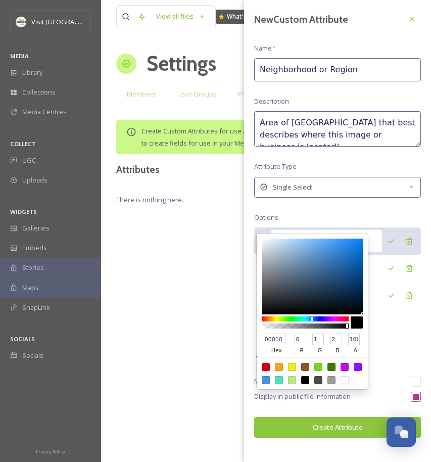
drag, startPoint x: 293, startPoint y: 268, endPoint x: 362, endPoint y: 312, distance: 81.6
click at [362, 312] on div at bounding box center [312, 276] width 101 height 76
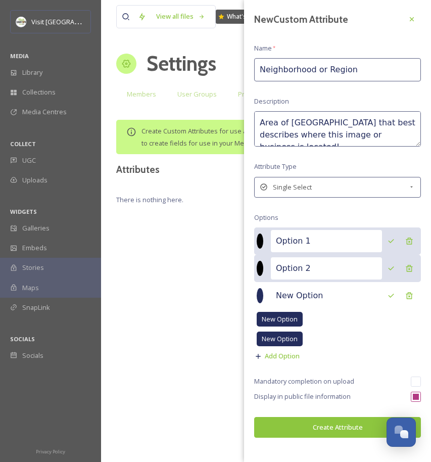
click at [327, 255] on div "Option 2" at bounding box center [337, 268] width 167 height 27
click at [324, 246] on input "Option 1" at bounding box center [326, 241] width 111 height 22
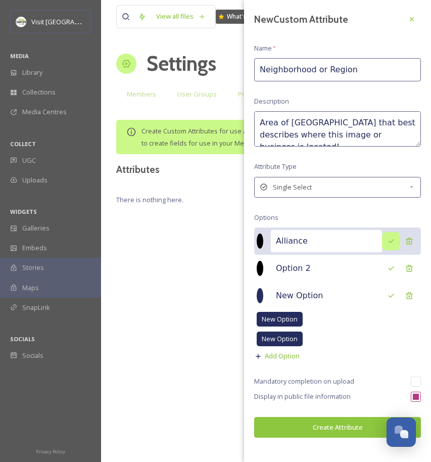
click at [392, 242] on icon at bounding box center [391, 241] width 8 height 8
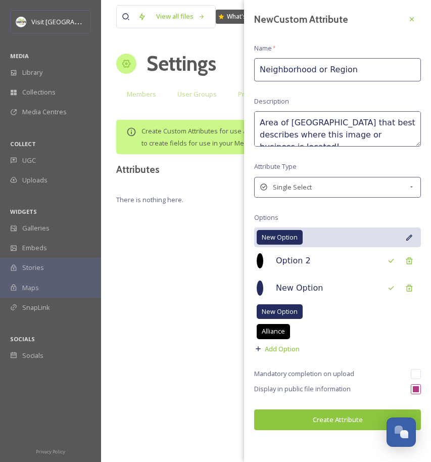
click at [408, 237] on icon at bounding box center [409, 237] width 8 height 8
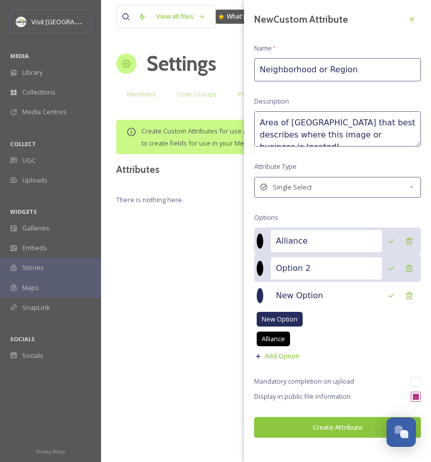
click at [334, 266] on input "Option 2" at bounding box center [326, 268] width 111 height 22
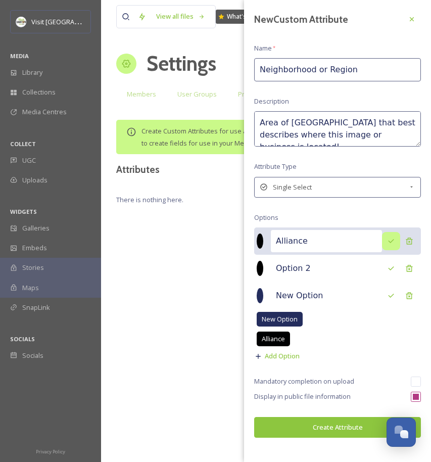
click at [395, 237] on icon at bounding box center [391, 241] width 8 height 8
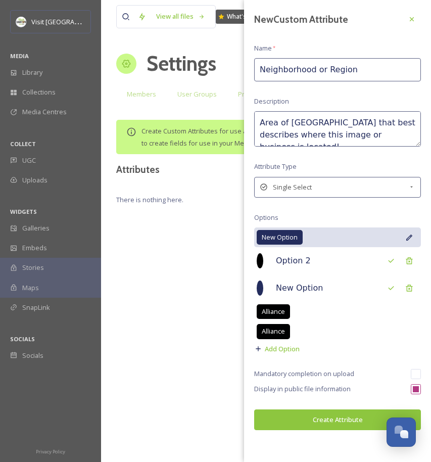
click at [411, 237] on icon at bounding box center [409, 237] width 8 height 8
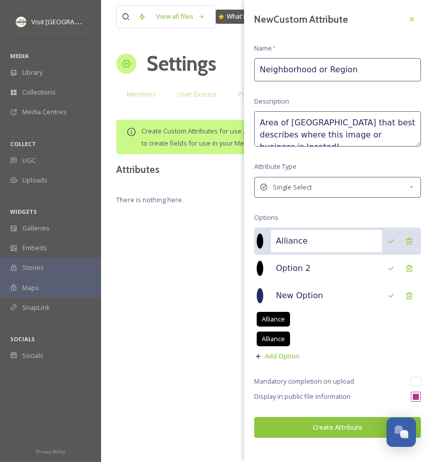
click at [347, 244] on input "Alliance" at bounding box center [326, 241] width 111 height 22
click at [391, 238] on icon at bounding box center [391, 241] width 8 height 8
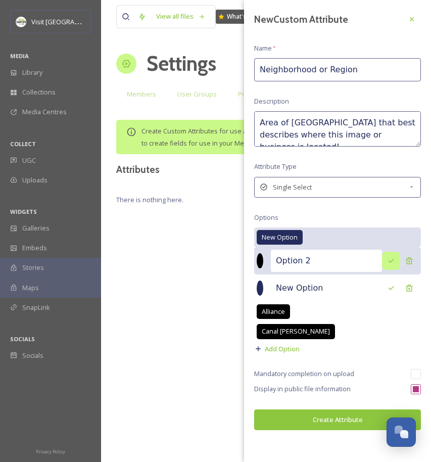
click at [396, 257] on div at bounding box center [391, 261] width 18 height 18
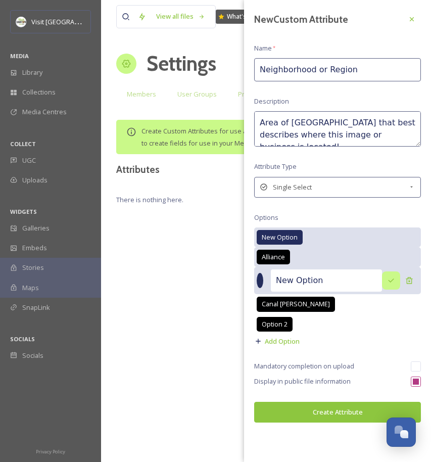
click at [389, 276] on icon at bounding box center [391, 280] width 8 height 8
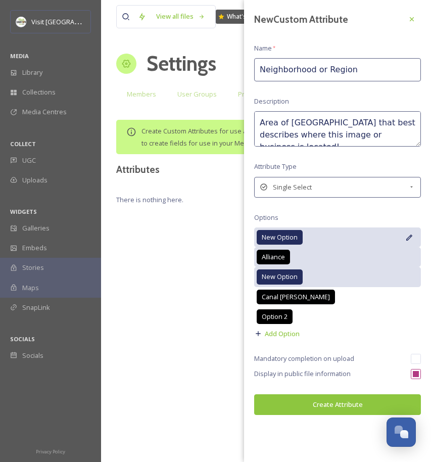
click at [407, 234] on icon at bounding box center [409, 237] width 8 height 8
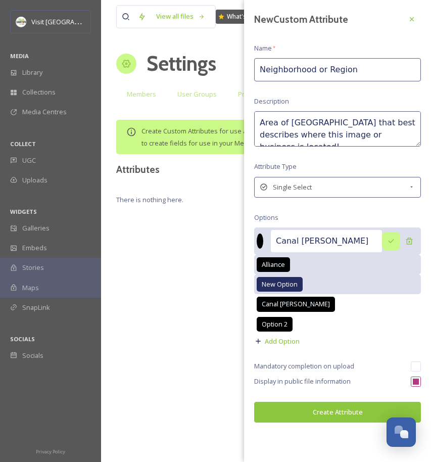
click at [393, 242] on icon at bounding box center [391, 241] width 8 height 8
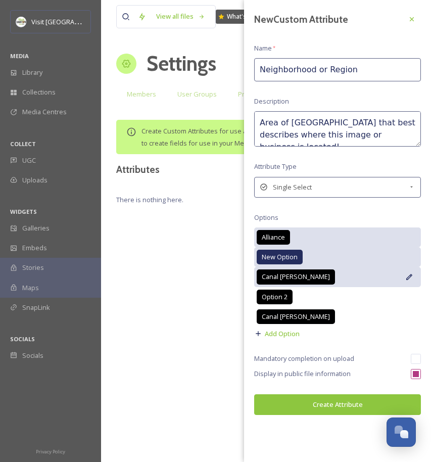
click at [406, 273] on icon at bounding box center [409, 277] width 8 height 8
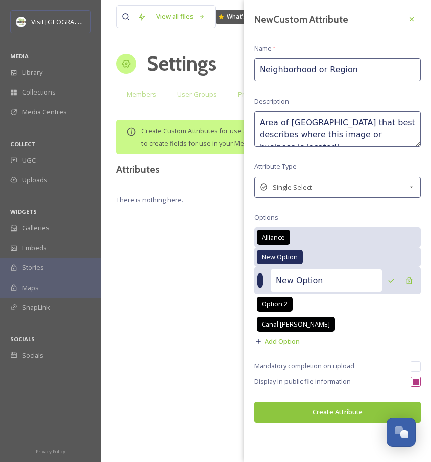
click at [343, 275] on input "New Option" at bounding box center [326, 280] width 111 height 22
click at [397, 280] on div at bounding box center [391, 280] width 18 height 18
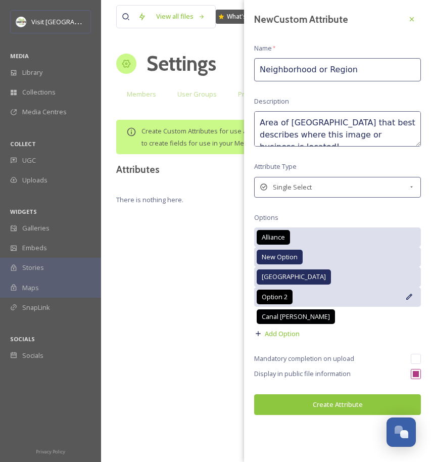
click at [410, 295] on icon at bounding box center [409, 297] width 6 height 6
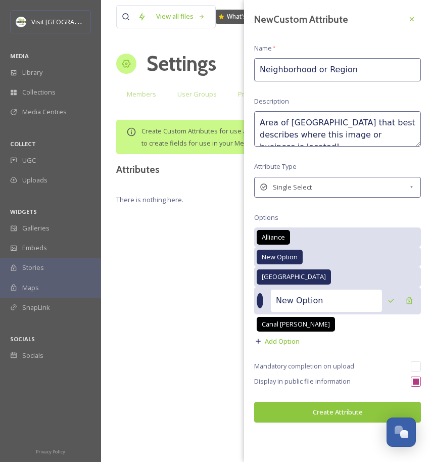
click at [354, 300] on input "New Option" at bounding box center [326, 300] width 111 height 22
click at [389, 301] on icon at bounding box center [391, 301] width 8 height 8
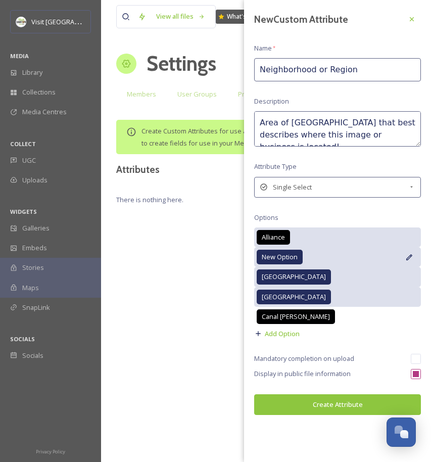
click at [410, 255] on icon at bounding box center [409, 257] width 6 height 6
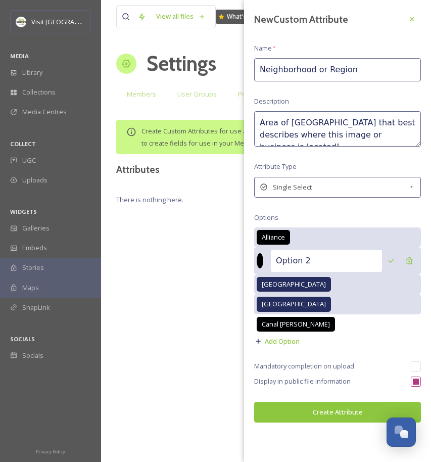
click at [357, 261] on input "Option 2" at bounding box center [326, 261] width 111 height 22
click at [392, 257] on icon at bounding box center [391, 261] width 8 height 8
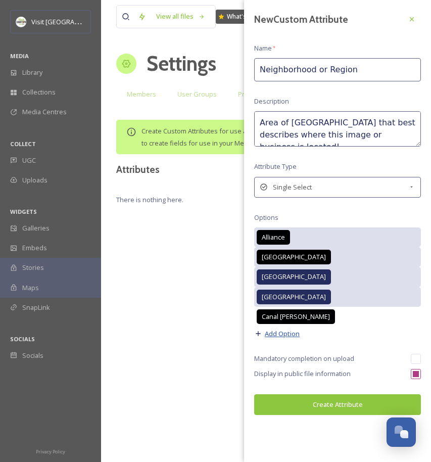
click at [280, 330] on span "Add Option" at bounding box center [282, 334] width 35 height 10
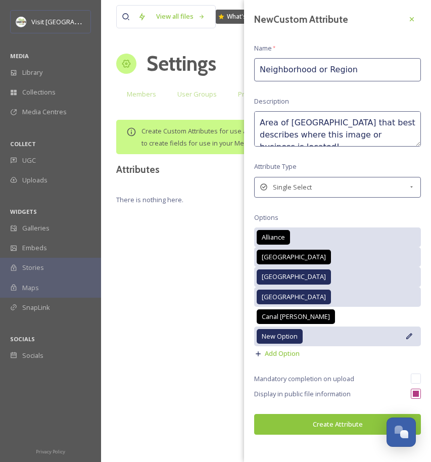
click at [410, 333] on icon at bounding box center [409, 336] width 6 height 6
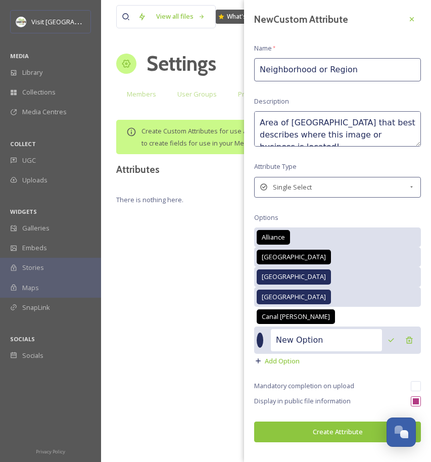
click at [306, 331] on input "New Option" at bounding box center [326, 340] width 111 height 22
click at [392, 336] on icon at bounding box center [391, 340] width 8 height 8
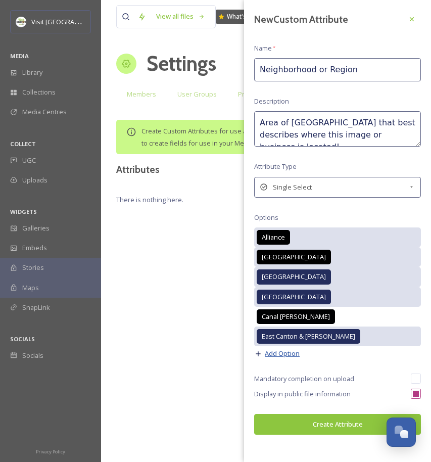
click at [292, 352] on span "Add Option" at bounding box center [282, 354] width 35 height 10
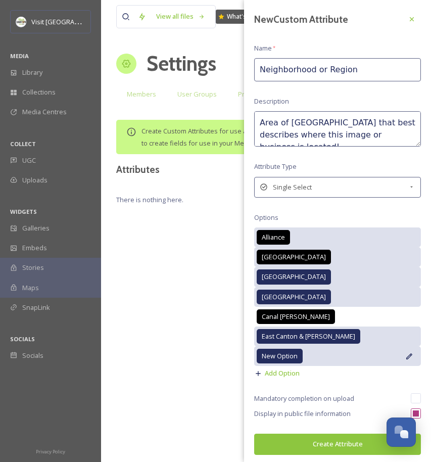
click at [309, 358] on div "New Option" at bounding box center [337, 356] width 167 height 20
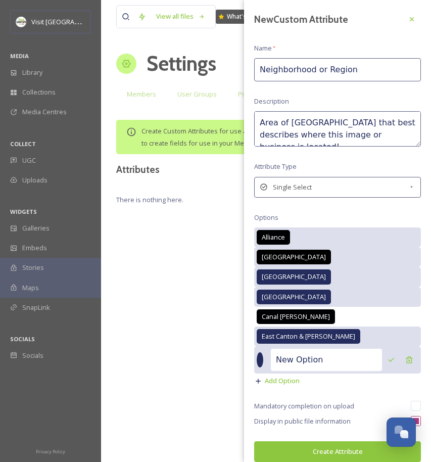
click at [331, 364] on input "New Option" at bounding box center [326, 360] width 111 height 22
click at [387, 362] on icon at bounding box center [391, 360] width 8 height 8
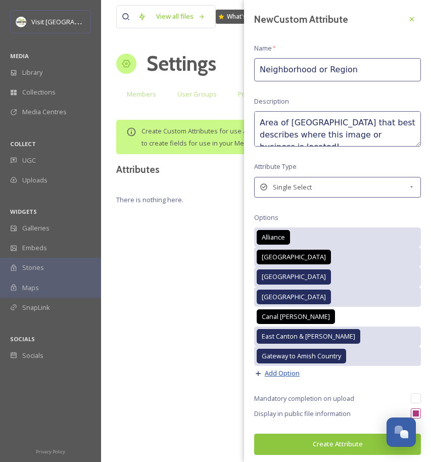
click at [288, 372] on span "Add Option" at bounding box center [282, 373] width 35 height 10
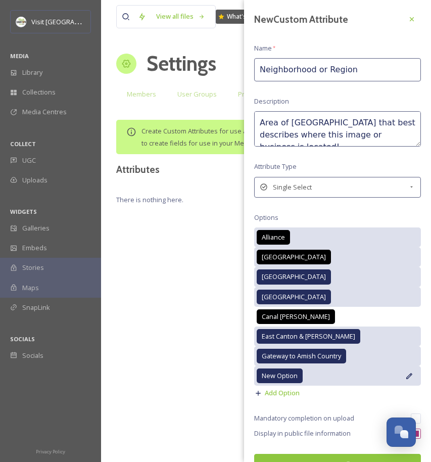
click at [406, 375] on div "New Option" at bounding box center [337, 376] width 167 height 20
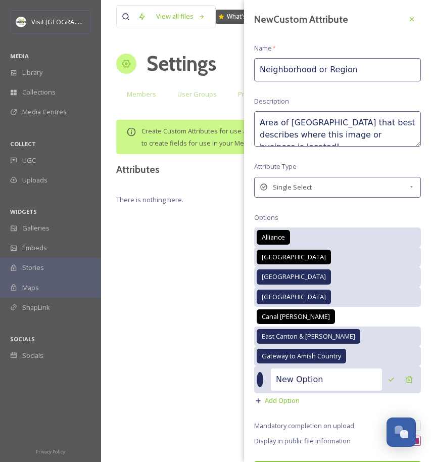
click at [316, 380] on input "New Option" at bounding box center [326, 379] width 111 height 22
click at [387, 381] on icon at bounding box center [391, 379] width 8 height 8
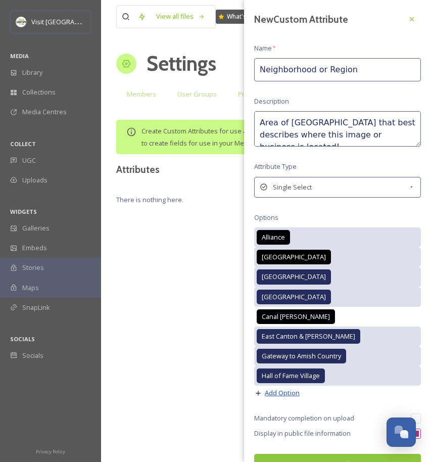
click at [291, 392] on span "Add Option" at bounding box center [282, 393] width 35 height 10
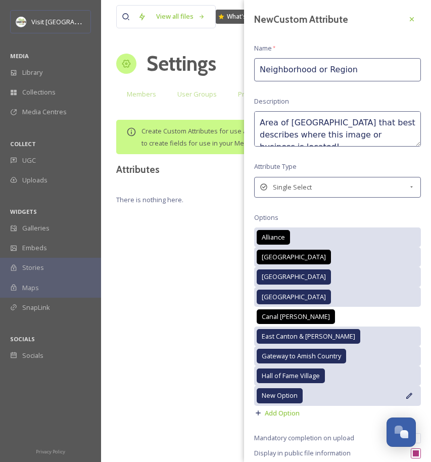
click at [405, 393] on icon at bounding box center [409, 396] width 8 height 8
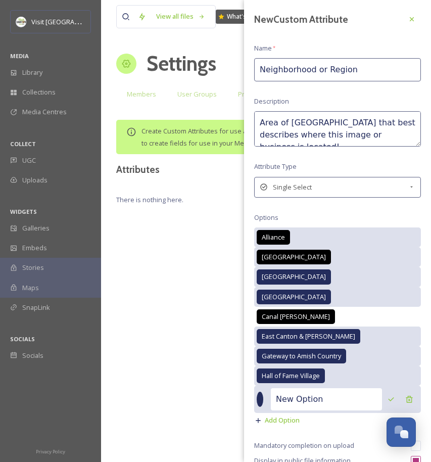
click at [355, 399] on input "New Option" at bounding box center [326, 399] width 111 height 22
click at [387, 395] on icon at bounding box center [391, 399] width 8 height 8
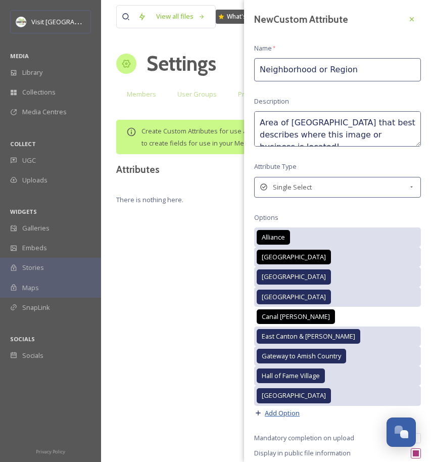
click at [293, 411] on span "Add Option" at bounding box center [282, 413] width 35 height 10
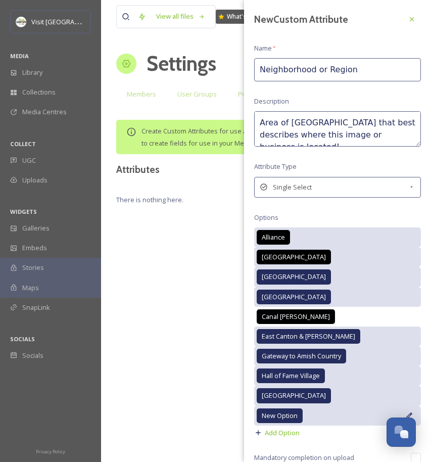
click at [282, 416] on span "New Option" at bounding box center [280, 416] width 36 height 10
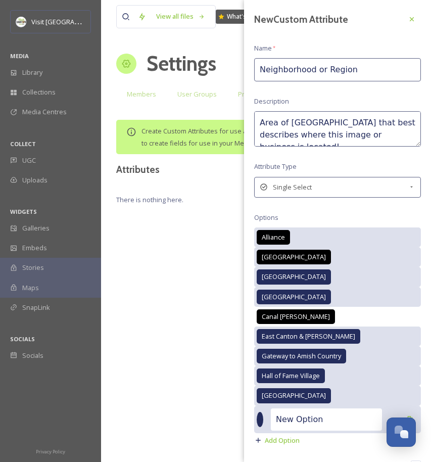
click at [298, 420] on input "New Option" at bounding box center [326, 419] width 111 height 22
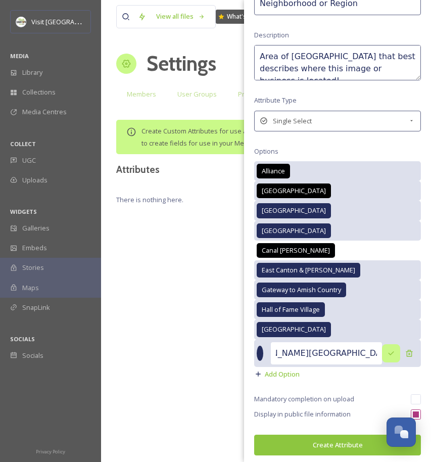
scroll to position [66, 0]
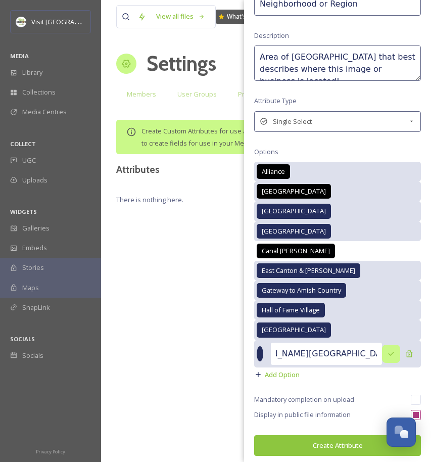
click at [387, 352] on icon at bounding box center [391, 354] width 8 height 8
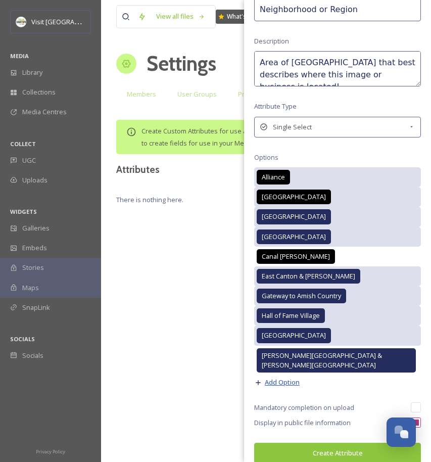
click at [289, 377] on span "Add Option" at bounding box center [282, 382] width 35 height 10
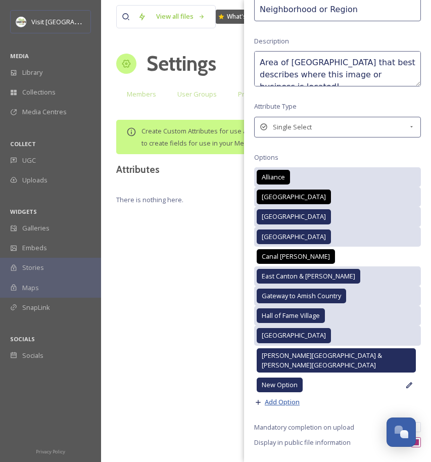
scroll to position [66, 0]
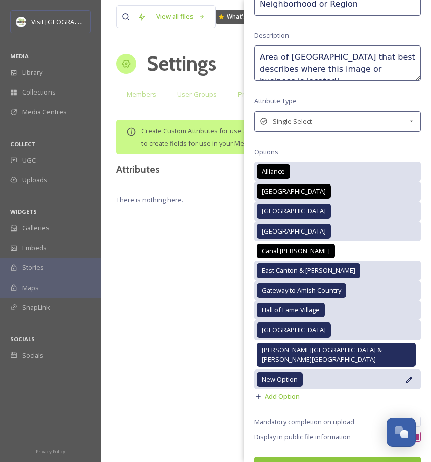
click at [406, 376] on icon at bounding box center [409, 379] width 6 height 6
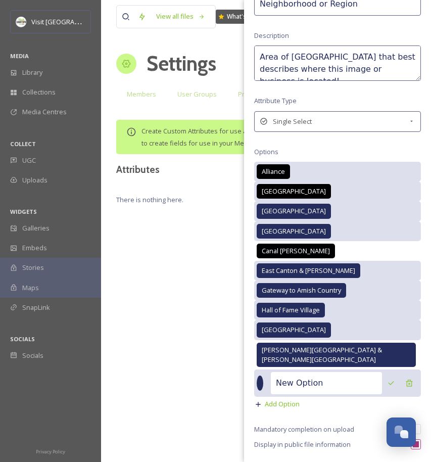
click at [319, 372] on input "New Option" at bounding box center [326, 383] width 111 height 22
click at [387, 379] on icon at bounding box center [391, 383] width 8 height 8
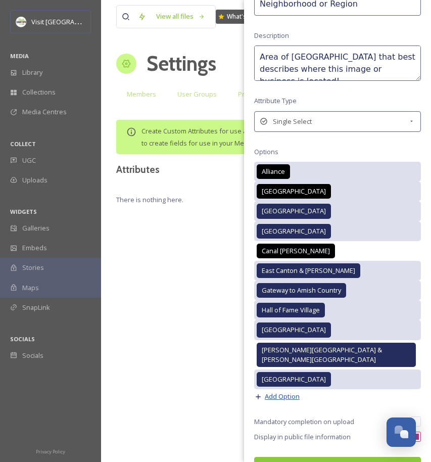
click at [289, 392] on span "Add Option" at bounding box center [282, 397] width 35 height 10
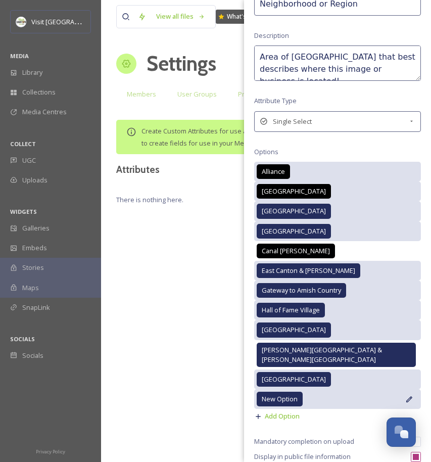
click at [405, 395] on icon at bounding box center [409, 399] width 8 height 8
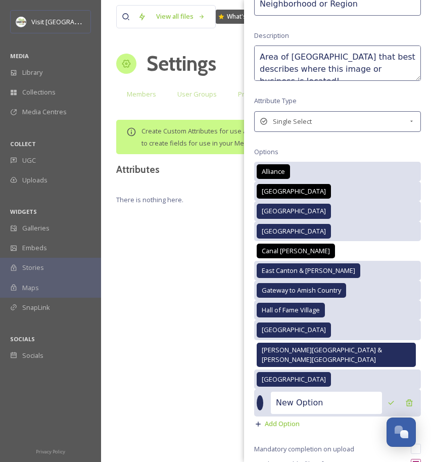
click at [318, 392] on input "New Option" at bounding box center [326, 403] width 111 height 22
click at [387, 399] on icon at bounding box center [391, 403] width 8 height 8
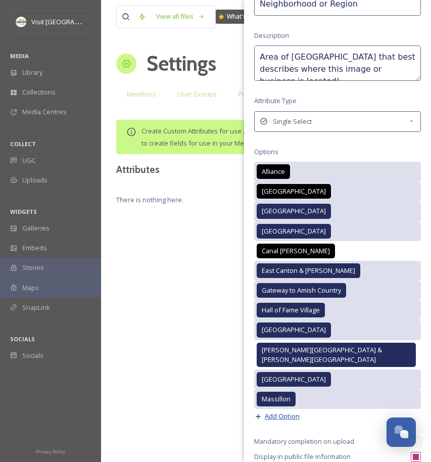
click at [289, 411] on span "Add Option" at bounding box center [282, 416] width 35 height 10
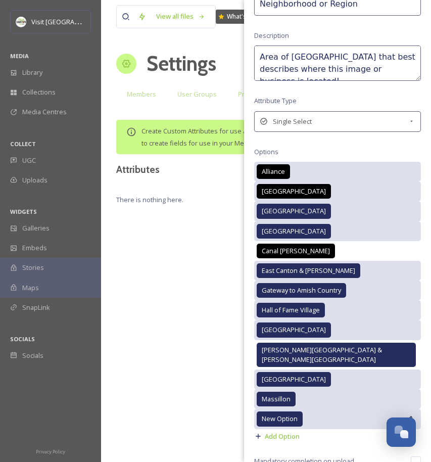
click at [405, 415] on icon at bounding box center [409, 419] width 8 height 8
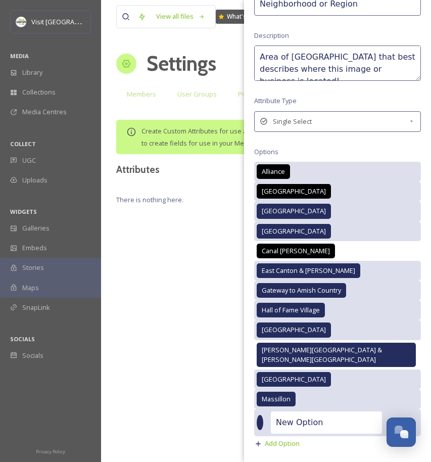
click at [331, 411] on input "New Option" at bounding box center [326, 422] width 111 height 22
click at [387, 418] on icon at bounding box center [391, 422] width 8 height 8
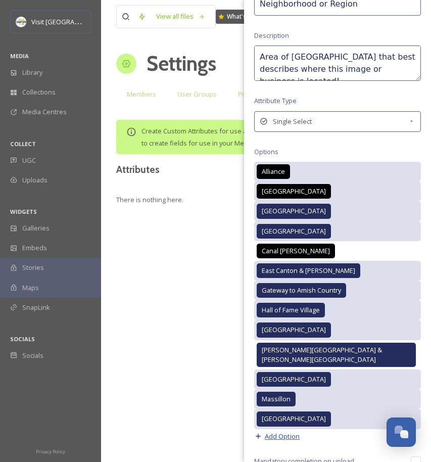
click at [296, 431] on span "Add Option" at bounding box center [282, 436] width 35 height 10
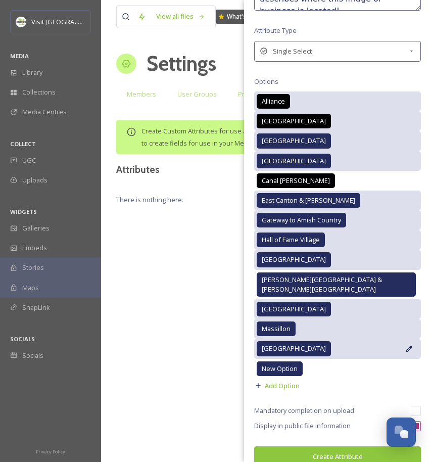
scroll to position [139, 0]
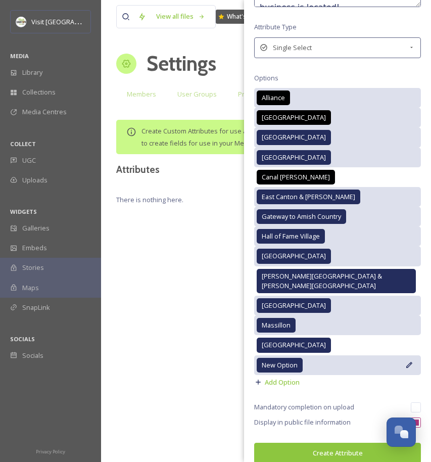
click at [406, 362] on icon at bounding box center [409, 365] width 6 height 6
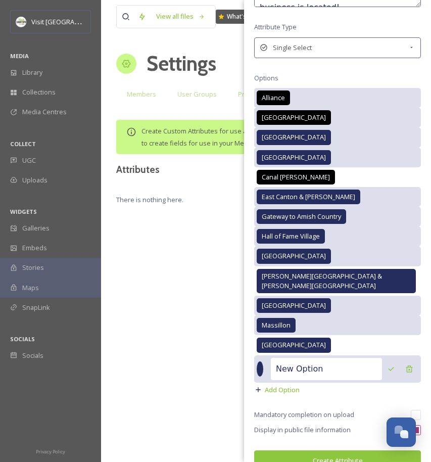
click at [345, 358] on input "New Option" at bounding box center [326, 369] width 111 height 22
click at [387, 365] on icon at bounding box center [391, 369] width 8 height 8
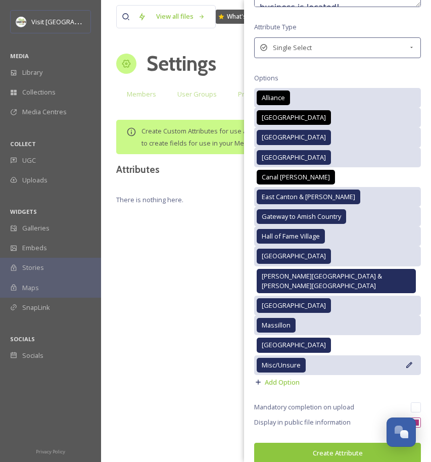
click at [283, 360] on span "Misc/Unsure" at bounding box center [281, 365] width 39 height 10
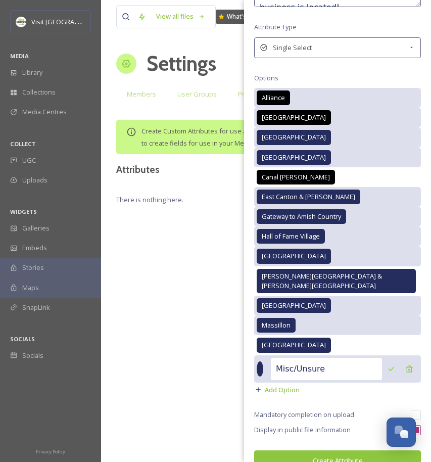
click at [262, 361] on div at bounding box center [260, 368] width 7 height 15
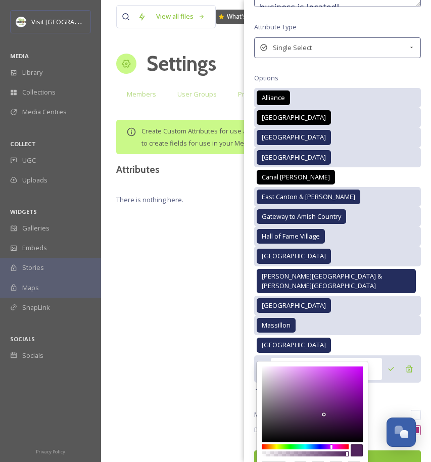
click at [331, 444] on div at bounding box center [305, 446] width 87 height 5
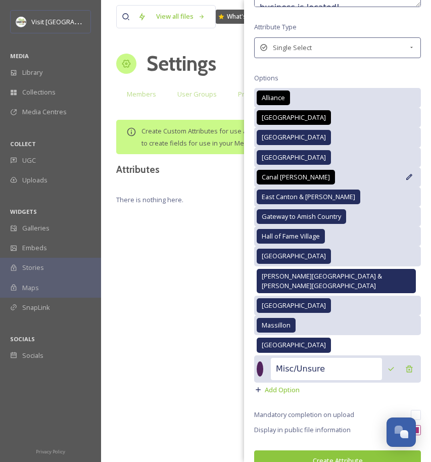
click at [270, 175] on span "Canal Fulton" at bounding box center [296, 177] width 68 height 10
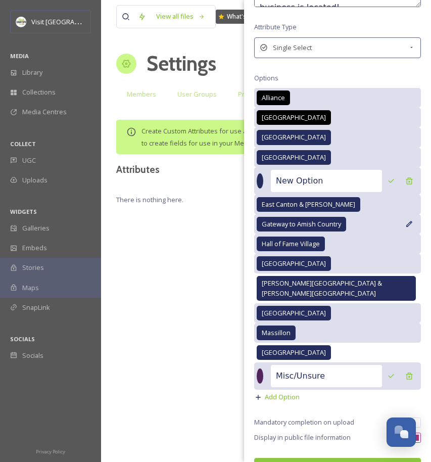
click at [402, 214] on div "Gateway to Amish Country" at bounding box center [337, 224] width 167 height 20
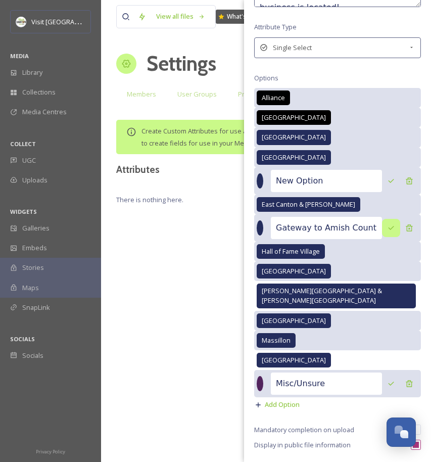
click at [387, 228] on icon at bounding box center [391, 228] width 8 height 8
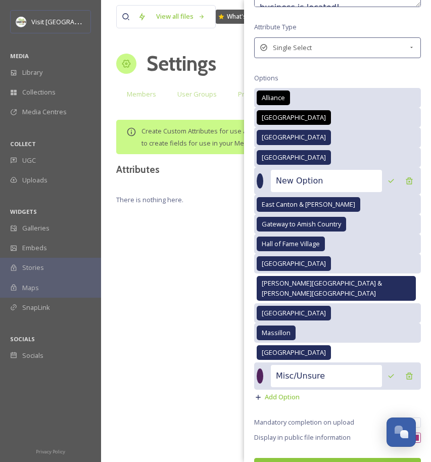
click at [336, 180] on input "New Option" at bounding box center [326, 181] width 111 height 22
click at [387, 180] on icon at bounding box center [391, 181] width 8 height 8
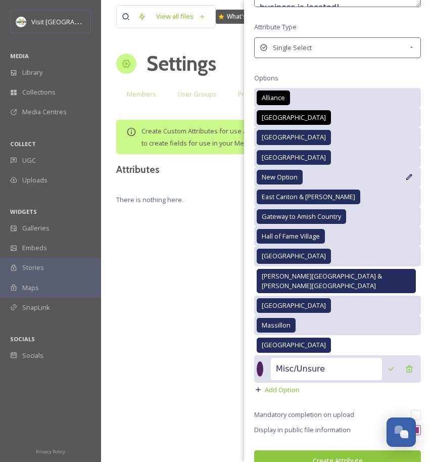
click at [405, 175] on icon at bounding box center [409, 177] width 8 height 8
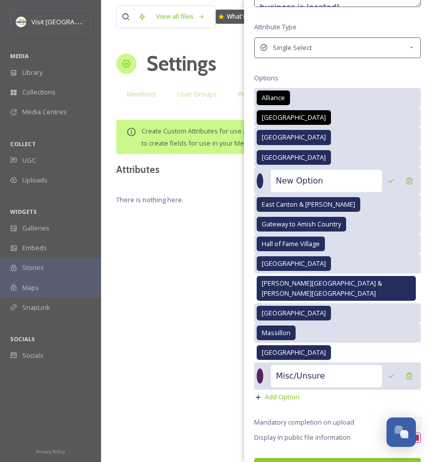
click at [321, 182] on input "New Option" at bounding box center [326, 181] width 111 height 22
click at [387, 181] on icon at bounding box center [391, 181] width 8 height 8
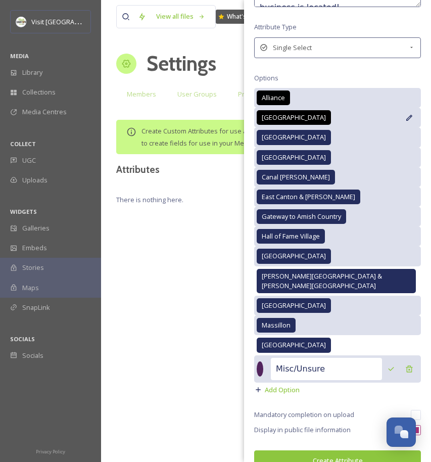
click at [405, 114] on icon at bounding box center [409, 118] width 8 height 8
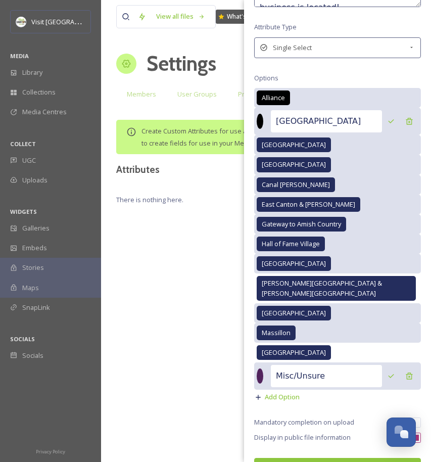
click at [257, 119] on div at bounding box center [260, 121] width 7 height 15
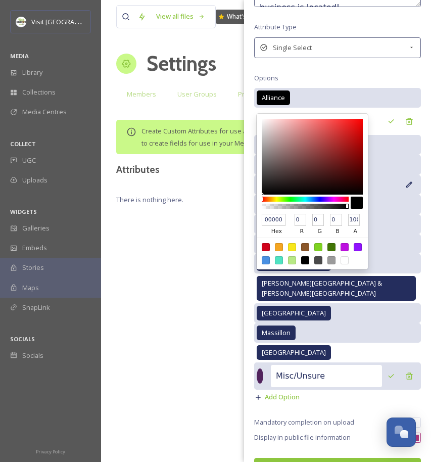
click at [401, 187] on div "Canal Fulton" at bounding box center [337, 185] width 167 height 20
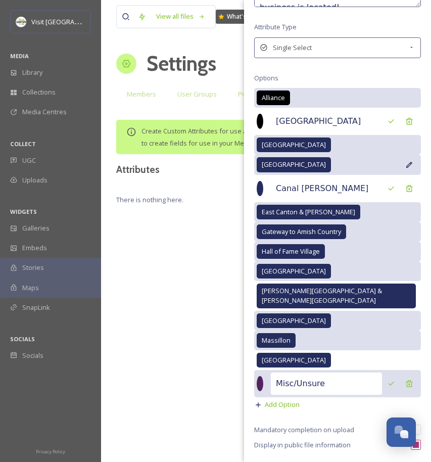
click at [318, 151] on div "Canton" at bounding box center [337, 145] width 167 height 20
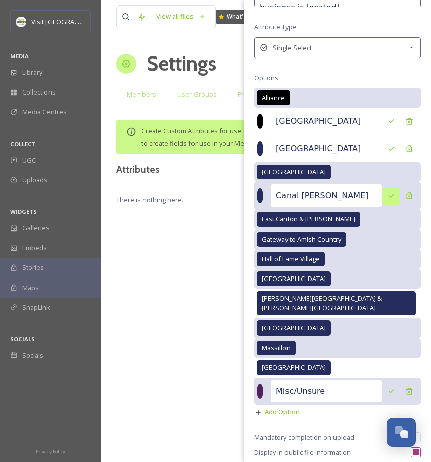
click at [384, 199] on div at bounding box center [391, 195] width 18 height 18
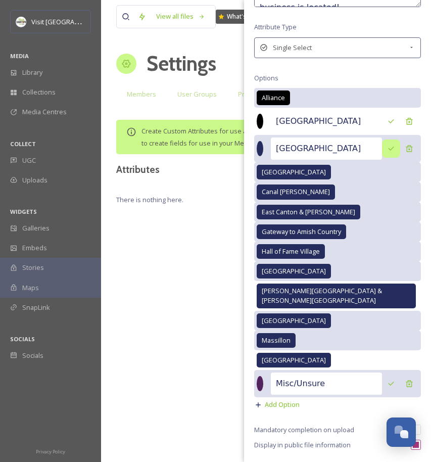
click at [387, 147] on icon at bounding box center [391, 148] width 8 height 8
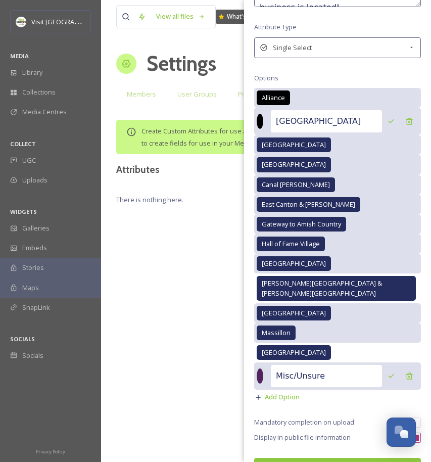
click at [263, 118] on div at bounding box center [260, 121] width 7 height 15
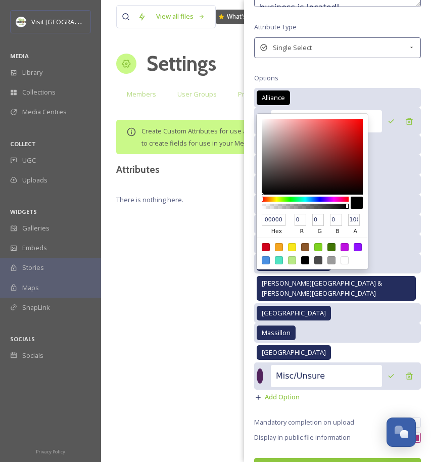
click at [315, 197] on div at bounding box center [305, 199] width 87 height 5
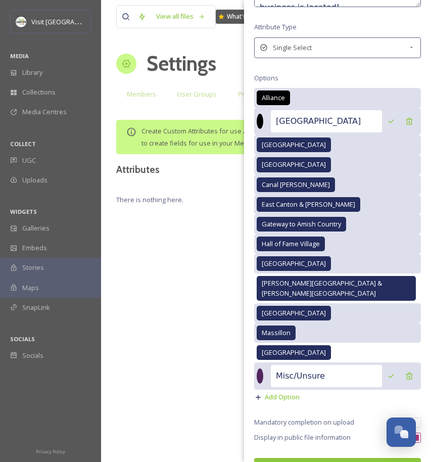
click at [262, 117] on div at bounding box center [260, 121] width 7 height 15
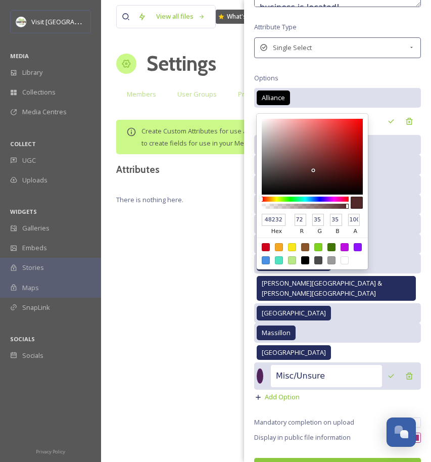
drag, startPoint x: 314, startPoint y: 156, endPoint x: 314, endPoint y: 172, distance: 15.7
click at [314, 172] on div at bounding box center [312, 157] width 101 height 76
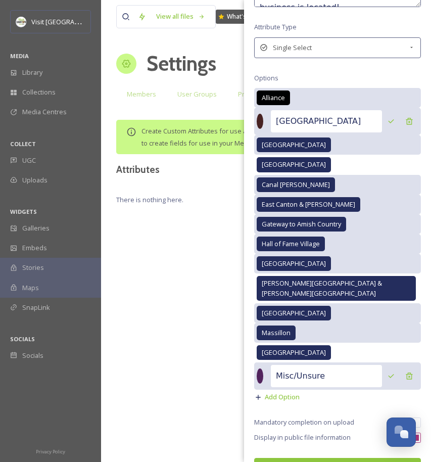
click at [262, 122] on div at bounding box center [260, 121] width 7 height 15
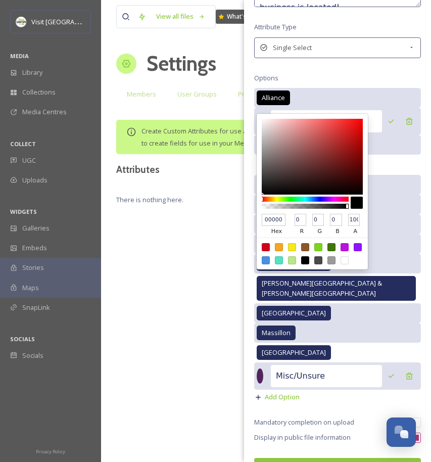
drag, startPoint x: 305, startPoint y: 143, endPoint x: 315, endPoint y: 196, distance: 53.0
click at [315, 196] on div "000000 hex 0 r 0 g 0 b 100 a" at bounding box center [312, 192] width 111 height 156
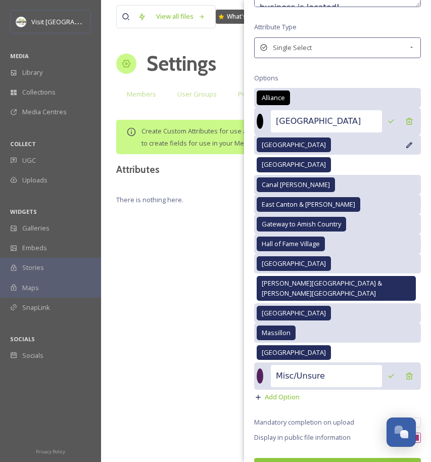
click at [274, 146] on span "Canton" at bounding box center [294, 145] width 64 height 10
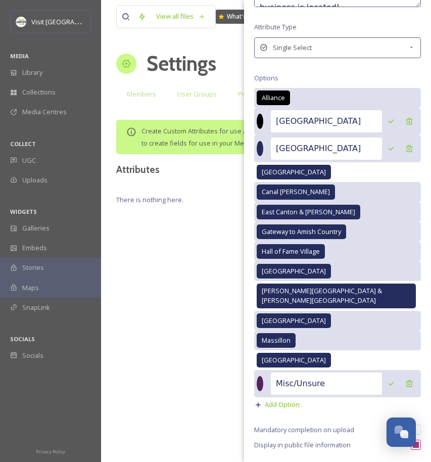
click at [263, 146] on div at bounding box center [260, 148] width 7 height 15
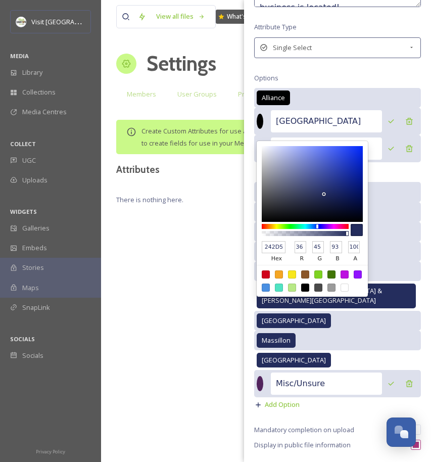
click at [272, 243] on input "242D5D" at bounding box center [274, 247] width 24 height 12
click at [272, 244] on div "Hall of Fame Village" at bounding box center [291, 251] width 68 height 15
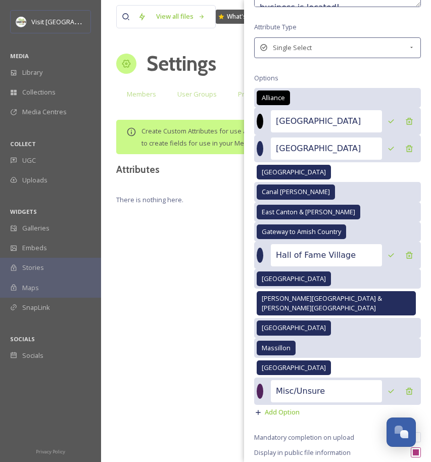
click at [260, 145] on div at bounding box center [260, 148] width 7 height 15
click at [258, 122] on div at bounding box center [260, 121] width 7 height 15
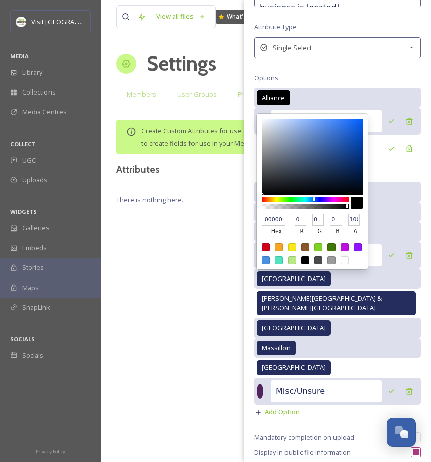
drag, startPoint x: 317, startPoint y: 199, endPoint x: 314, endPoint y: 162, distance: 37.0
click at [314, 162] on div "000000 hex 0 r 0 g 0 b 100 a" at bounding box center [312, 192] width 111 height 156
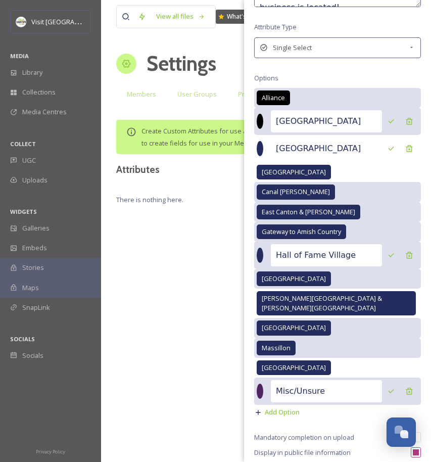
click at [260, 119] on div at bounding box center [260, 121] width 7 height 15
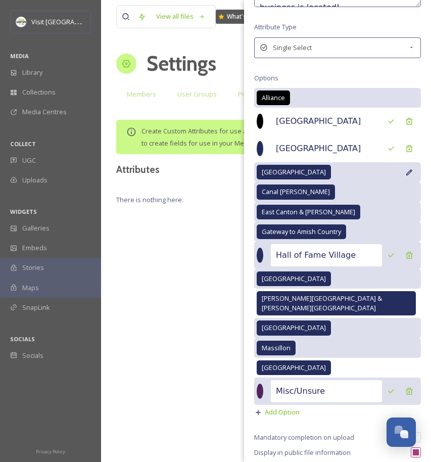
click at [398, 177] on div "Canton South" at bounding box center [337, 172] width 167 height 20
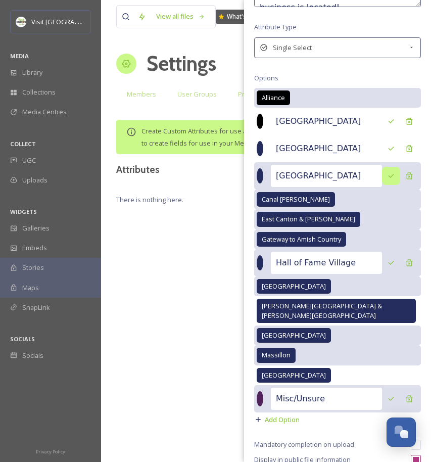
click at [387, 178] on div at bounding box center [391, 176] width 18 height 18
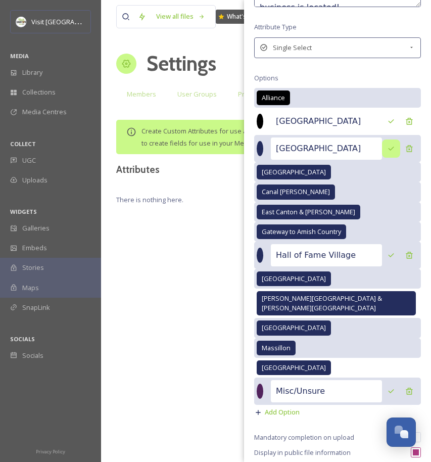
click at [387, 144] on icon at bounding box center [391, 148] width 8 height 8
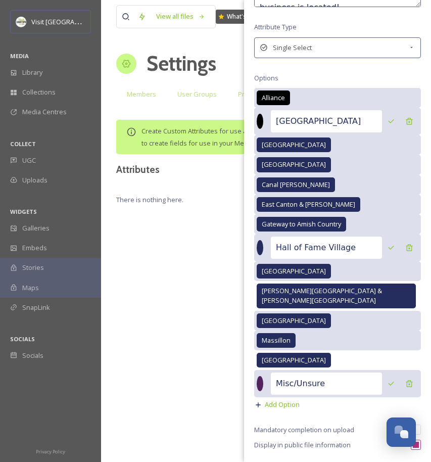
click at [261, 119] on div at bounding box center [260, 121] width 7 height 15
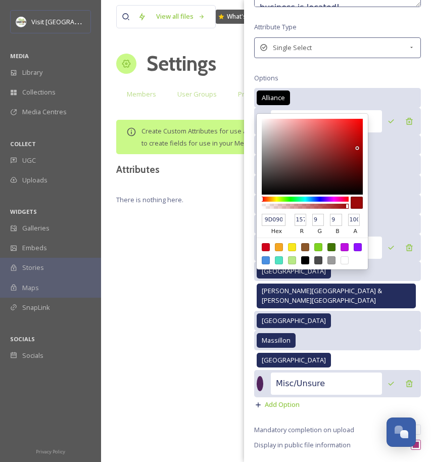
drag, startPoint x: 347, startPoint y: 156, endPoint x: 357, endPoint y: 147, distance: 13.6
click at [357, 147] on div at bounding box center [312, 157] width 101 height 76
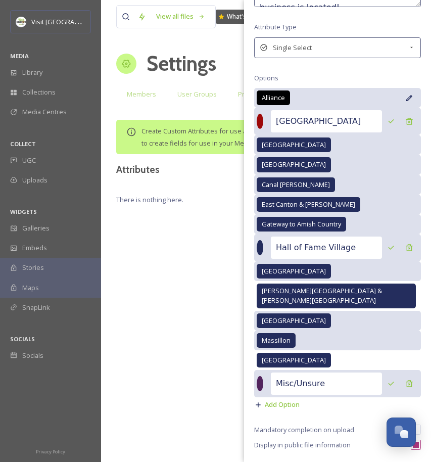
click at [273, 96] on span "Alliance" at bounding box center [273, 98] width 23 height 10
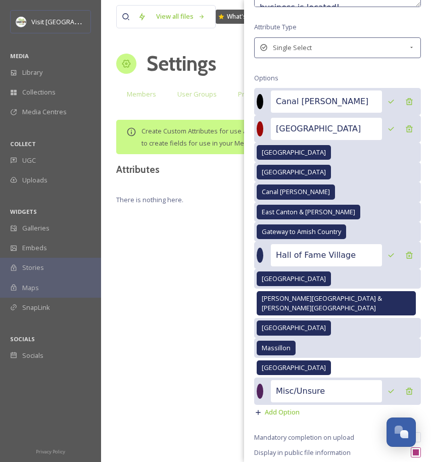
click at [259, 99] on div at bounding box center [260, 101] width 7 height 15
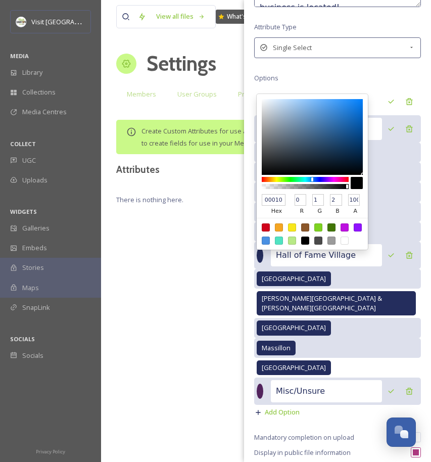
click at [316, 74] on div "New Custom Attribute Name * Neighborhood or Region Description Area of Stark Co…" at bounding box center [337, 182] width 187 height 643
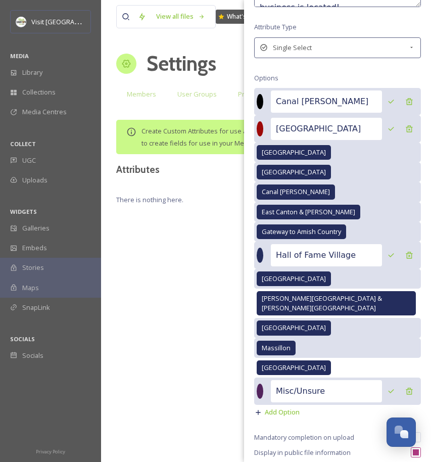
click at [315, 91] on input "Canal Fulton" at bounding box center [326, 101] width 111 height 22
click at [265, 111] on div "Alliance" at bounding box center [337, 101] width 167 height 27
click at [263, 98] on div at bounding box center [260, 101] width 7 height 15
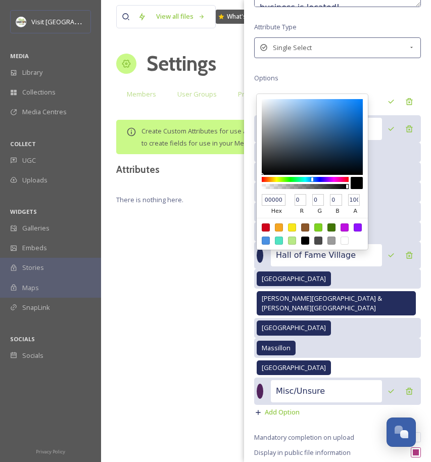
drag, startPoint x: 280, startPoint y: 127, endPoint x: 329, endPoint y: 177, distance: 70.0
click at [329, 177] on div "000000 hex 0 r 0 g 0 b 100 a" at bounding box center [312, 172] width 111 height 156
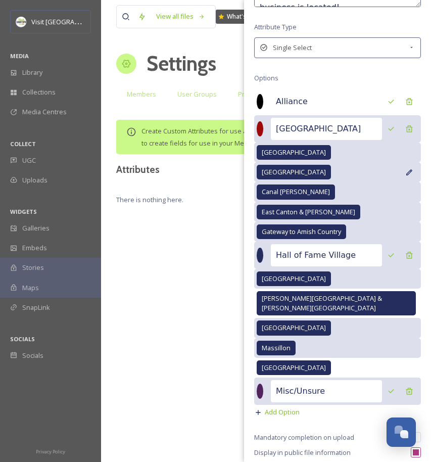
click at [329, 177] on div "Canton South" at bounding box center [337, 172] width 167 height 20
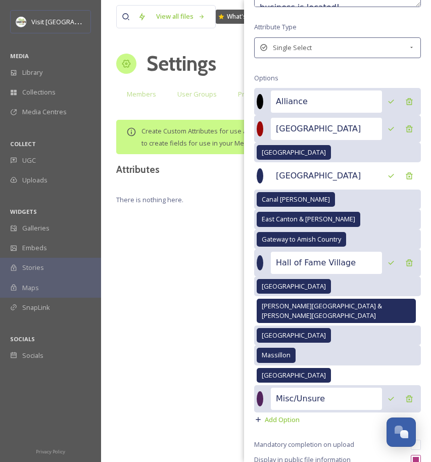
click at [263, 99] on div at bounding box center [260, 101] width 7 height 15
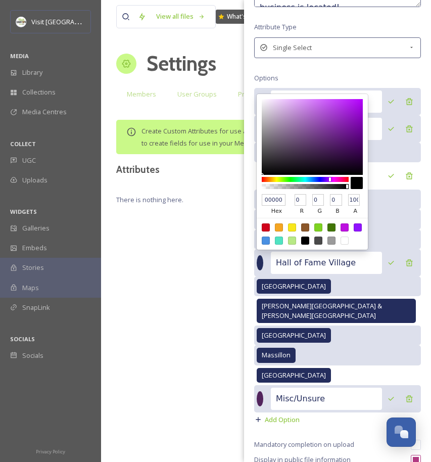
drag, startPoint x: 327, startPoint y: 175, endPoint x: 327, endPoint y: 141, distance: 33.8
click at [327, 141] on div "000000 hex 0 r 0 g 0 b 100 a" at bounding box center [312, 172] width 111 height 156
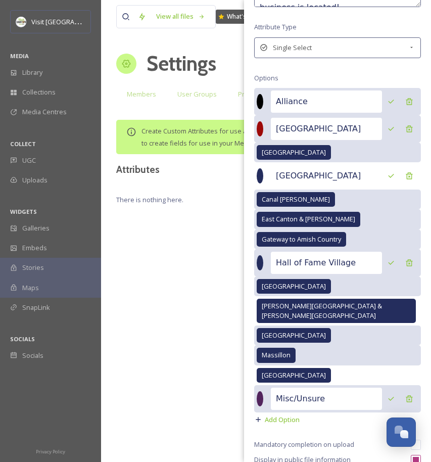
click at [263, 99] on div at bounding box center [260, 101] width 7 height 15
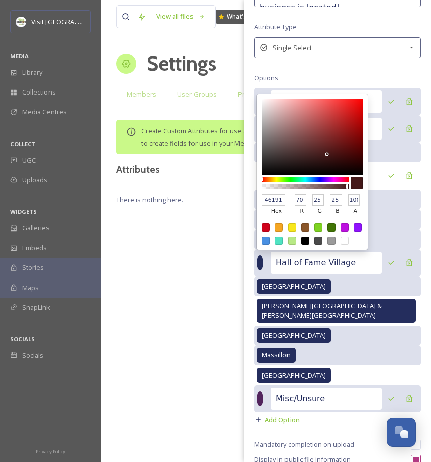
drag, startPoint x: 328, startPoint y: 147, endPoint x: 327, endPoint y: 153, distance: 6.1
click at [327, 153] on div at bounding box center [312, 137] width 101 height 76
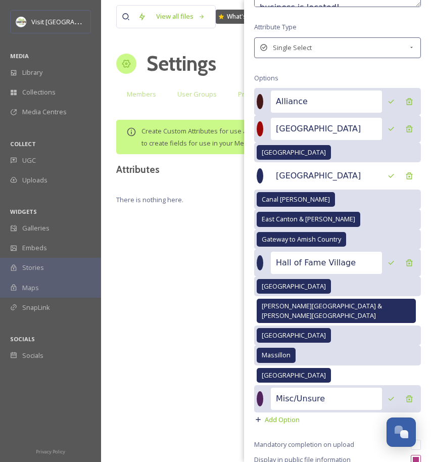
click at [260, 99] on div at bounding box center [260, 101] width 7 height 15
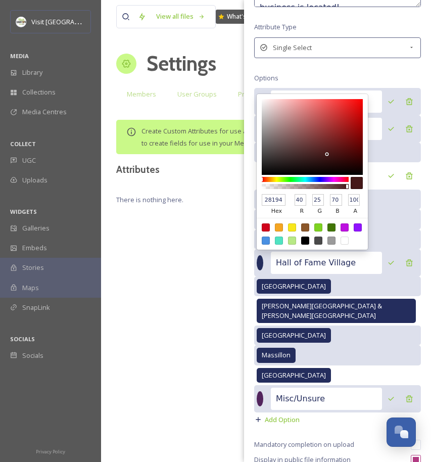
click at [324, 178] on div at bounding box center [305, 179] width 87 height 5
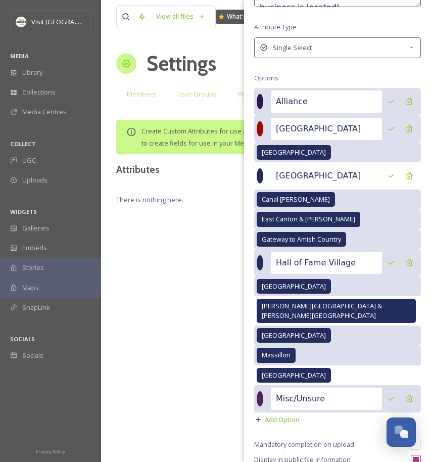
click at [262, 104] on div at bounding box center [260, 101] width 7 height 15
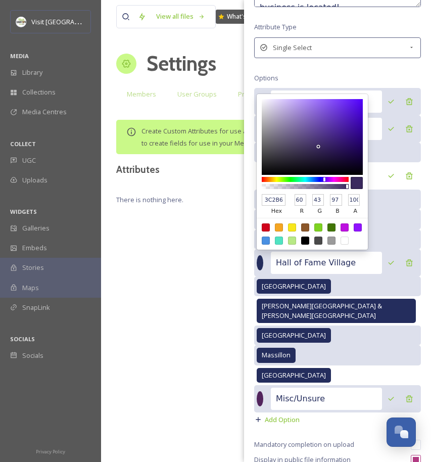
click at [318, 144] on div at bounding box center [312, 137] width 101 height 76
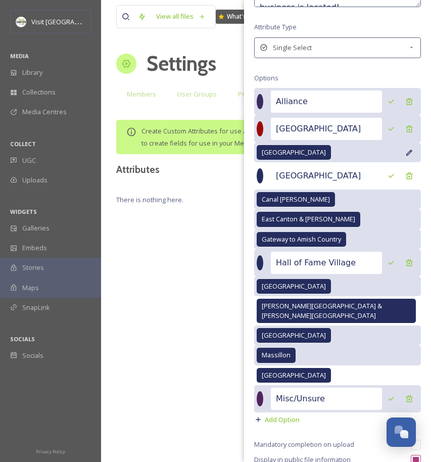
click at [273, 153] on span "Canton" at bounding box center [294, 153] width 64 height 10
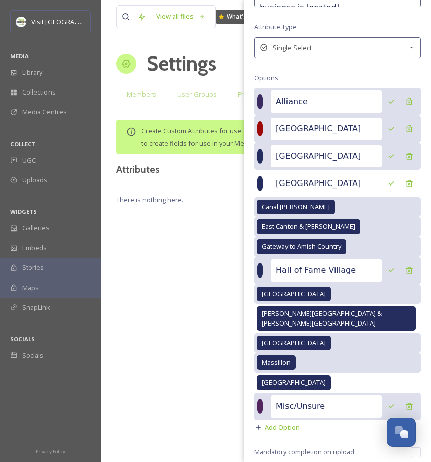
click at [262, 157] on div at bounding box center [260, 156] width 7 height 15
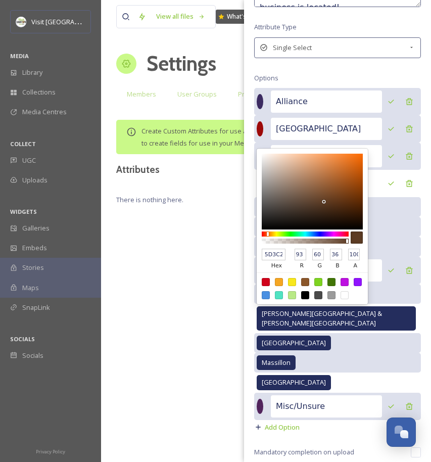
click at [268, 232] on div at bounding box center [305, 233] width 87 height 5
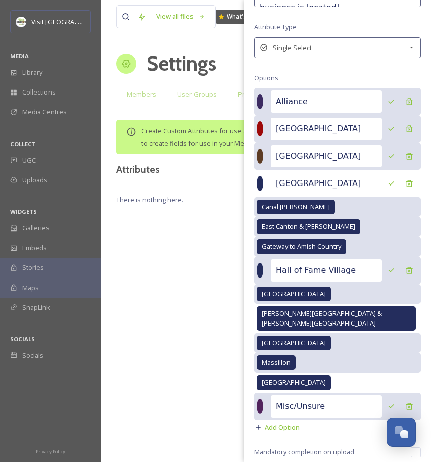
click at [261, 157] on div at bounding box center [260, 156] width 7 height 15
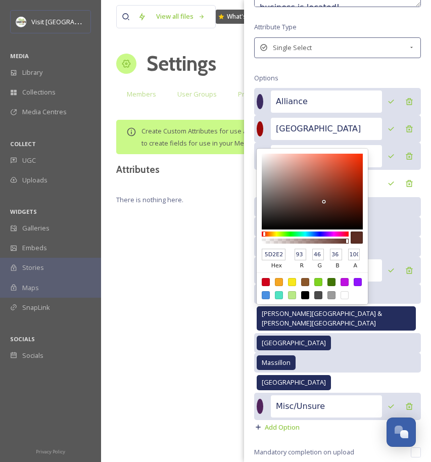
click at [264, 234] on div at bounding box center [305, 233] width 87 height 5
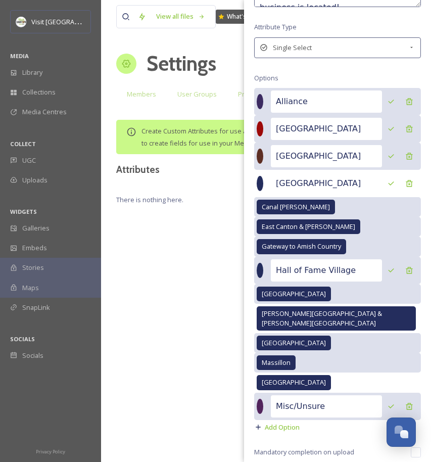
click at [262, 158] on div at bounding box center [260, 156] width 7 height 15
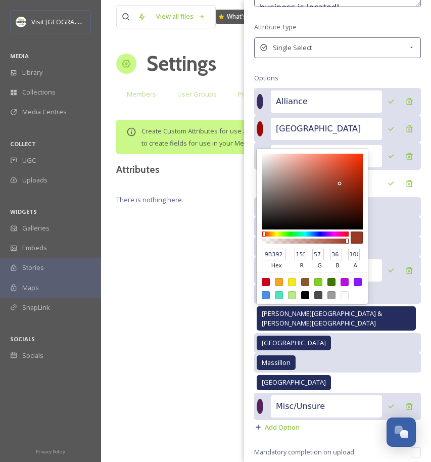
drag, startPoint x: 319, startPoint y: 192, endPoint x: 339, endPoint y: 182, distance: 22.4
click at [339, 182] on div at bounding box center [312, 192] width 101 height 76
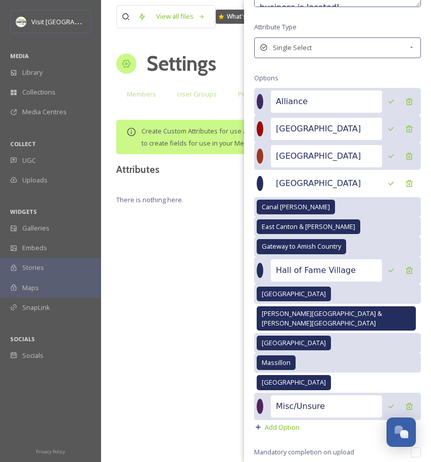
click at [261, 159] on div at bounding box center [260, 156] width 7 height 15
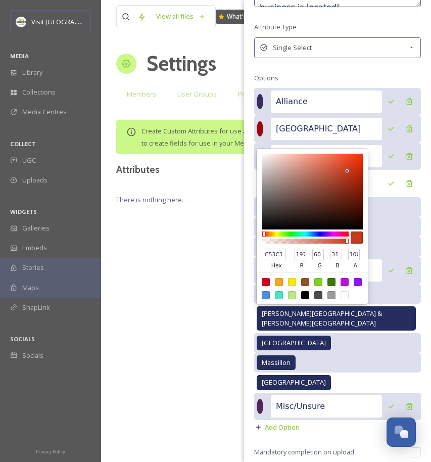
click at [347, 169] on div at bounding box center [312, 192] width 101 height 76
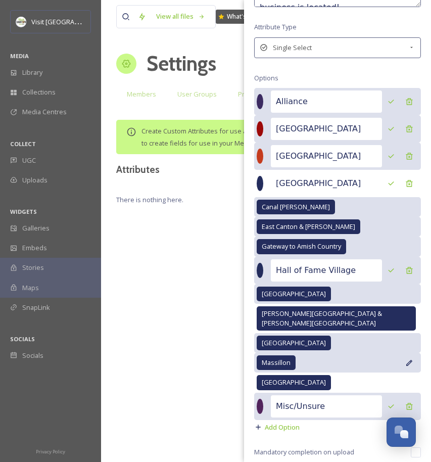
click at [271, 358] on span "Massillon" at bounding box center [276, 363] width 29 height 10
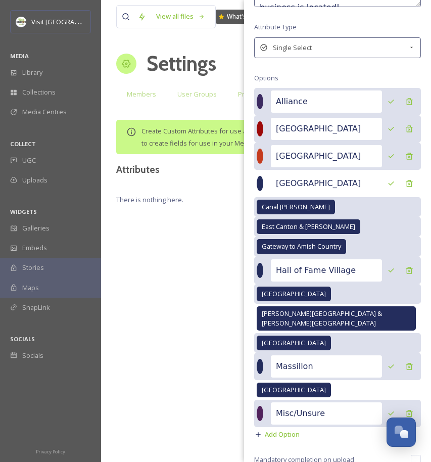
click at [259, 359] on div at bounding box center [260, 366] width 7 height 15
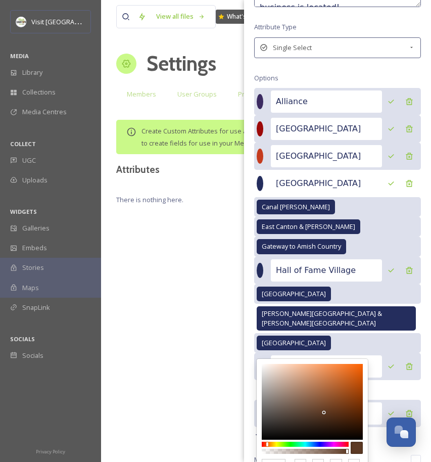
drag, startPoint x: 274, startPoint y: 433, endPoint x: 267, endPoint y: 432, distance: 6.6
click at [267, 442] on div at bounding box center [305, 444] width 87 height 5
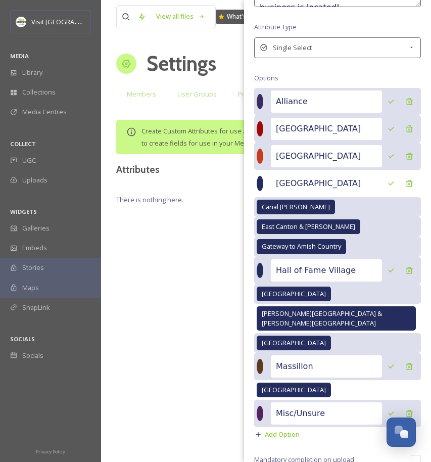
click at [263, 359] on div at bounding box center [260, 366] width 7 height 15
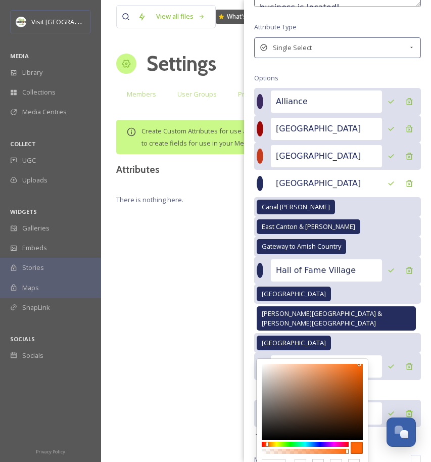
drag, startPoint x: 353, startPoint y: 359, endPoint x: 359, endPoint y: 353, distance: 8.6
click at [359, 364] on div at bounding box center [312, 402] width 101 height 76
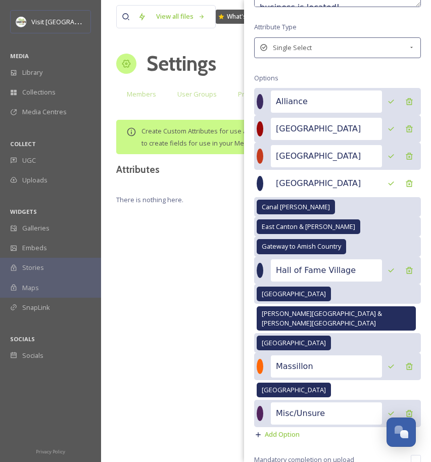
click at [263, 270] on div at bounding box center [260, 270] width 7 height 15
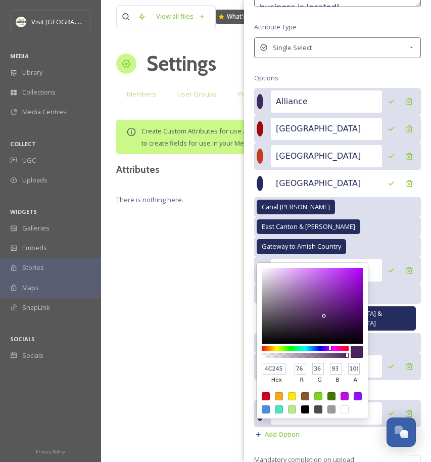
click at [330, 347] on div at bounding box center [305, 348] width 87 height 5
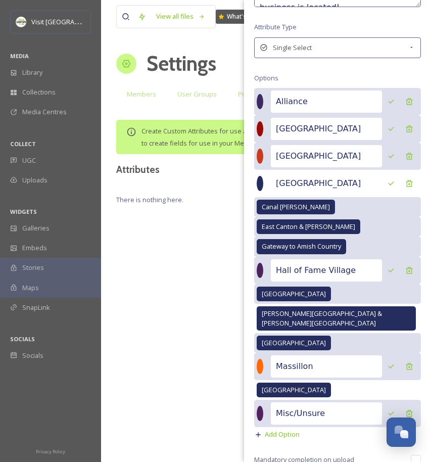
click at [263, 271] on div at bounding box center [260, 270] width 7 height 15
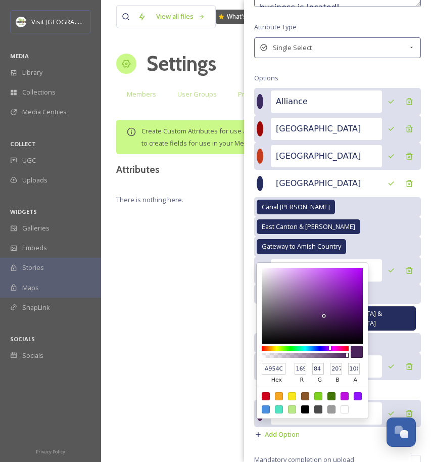
click at [322, 280] on div at bounding box center [312, 306] width 101 height 76
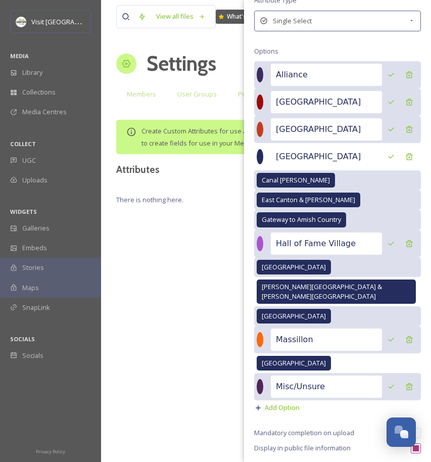
scroll to position [135, 0]
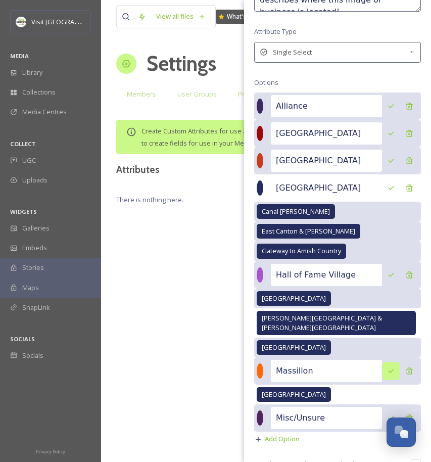
click at [387, 367] on icon at bounding box center [391, 371] width 8 height 8
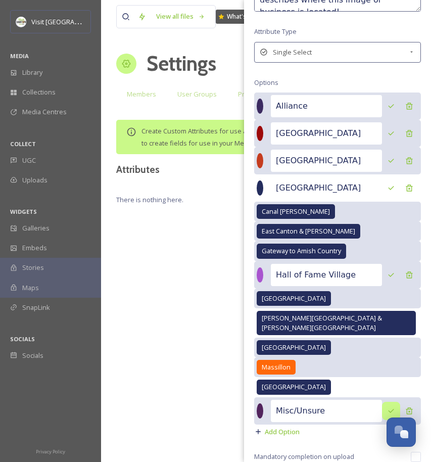
click at [387, 407] on icon at bounding box center [391, 411] width 8 height 8
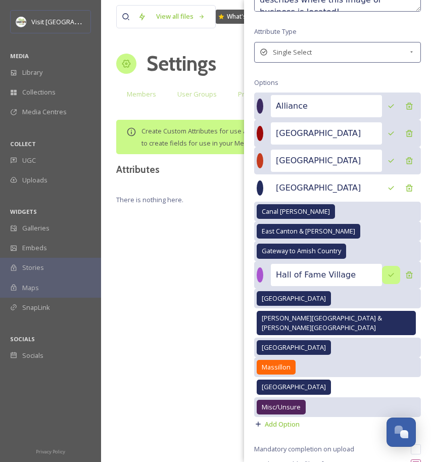
click at [387, 275] on icon at bounding box center [391, 275] width 8 height 8
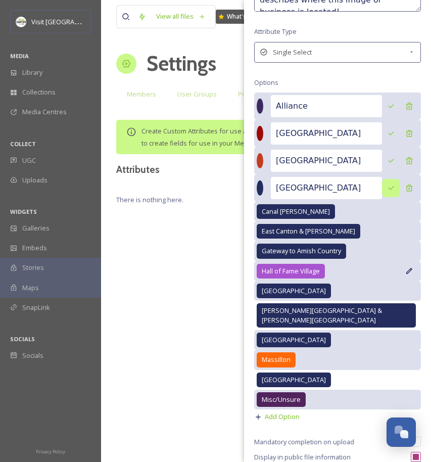
click at [382, 181] on div at bounding box center [391, 188] width 18 height 18
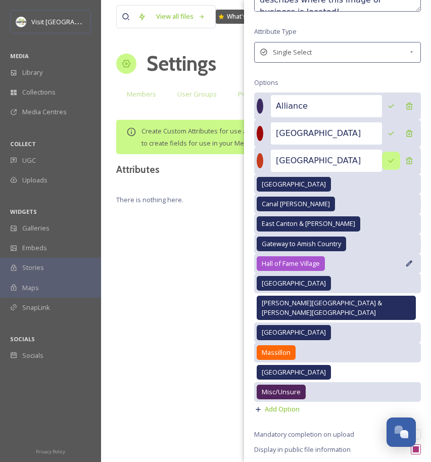
click at [387, 160] on icon at bounding box center [391, 161] width 8 height 8
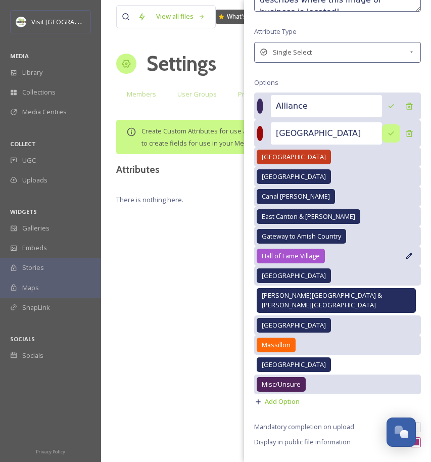
click at [387, 129] on icon at bounding box center [391, 133] width 8 height 8
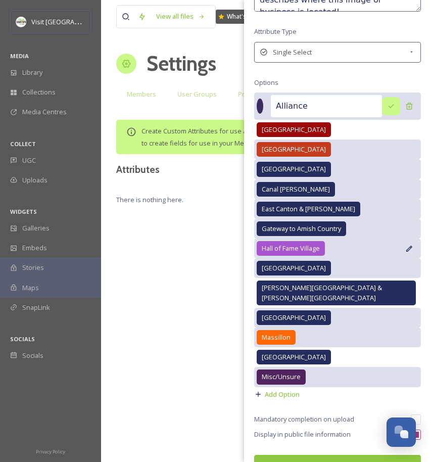
click at [387, 103] on icon at bounding box center [391, 106] width 8 height 8
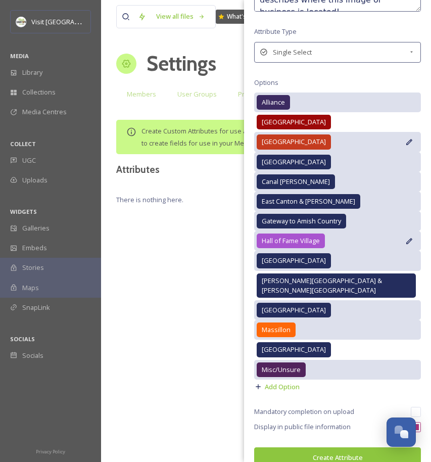
click at [397, 139] on div "Canton" at bounding box center [337, 142] width 167 height 20
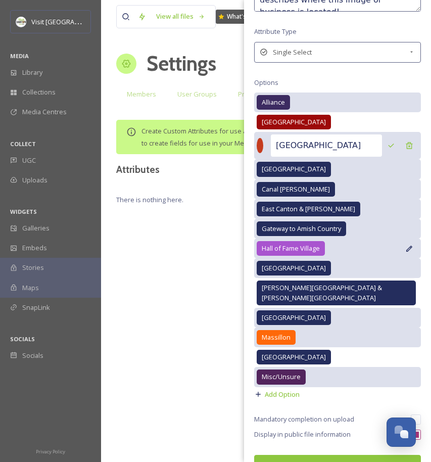
click at [263, 141] on div at bounding box center [260, 145] width 7 height 15
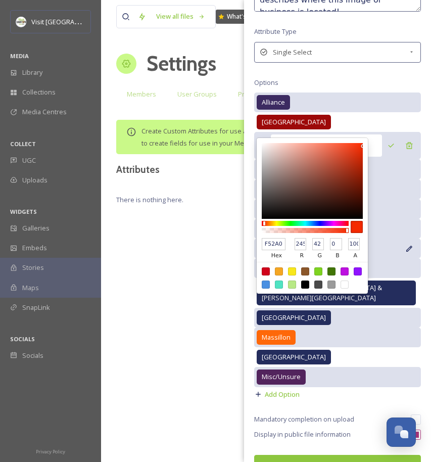
drag, startPoint x: 350, startPoint y: 153, endPoint x: 364, endPoint y: 144, distance: 15.9
click at [364, 144] on div "F52A00 hex 245 r 42 g 0 b 100 a" at bounding box center [312, 216] width 111 height 156
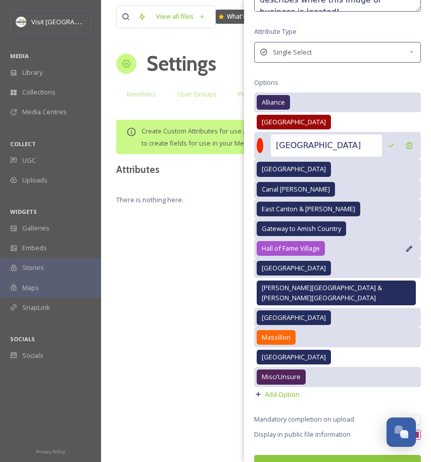
click at [262, 145] on div at bounding box center [260, 145] width 7 height 15
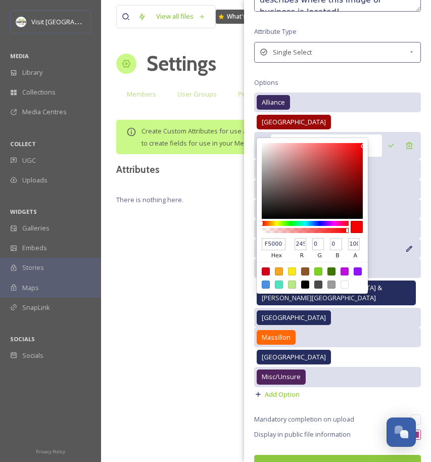
click at [259, 222] on div "F50000 hex 245 r 0 g 0 b 100 a" at bounding box center [312, 216] width 111 height 156
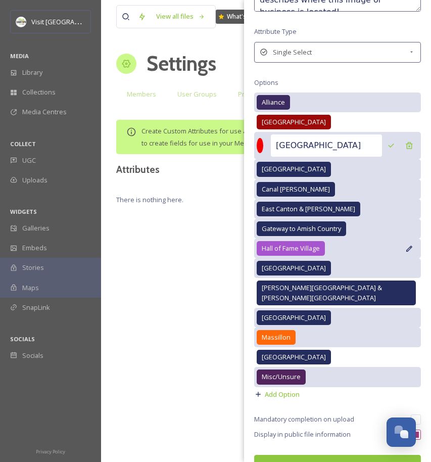
click at [263, 144] on div at bounding box center [260, 145] width 7 height 15
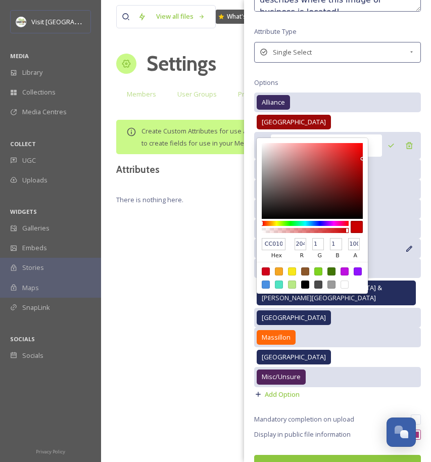
click at [362, 157] on div at bounding box center [312, 181] width 101 height 76
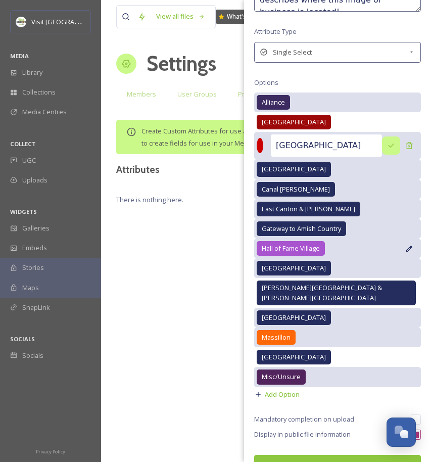
click at [387, 144] on icon at bounding box center [391, 145] width 8 height 8
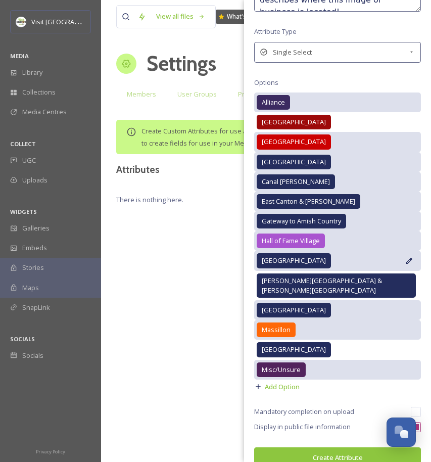
click at [406, 259] on icon at bounding box center [409, 261] width 6 height 6
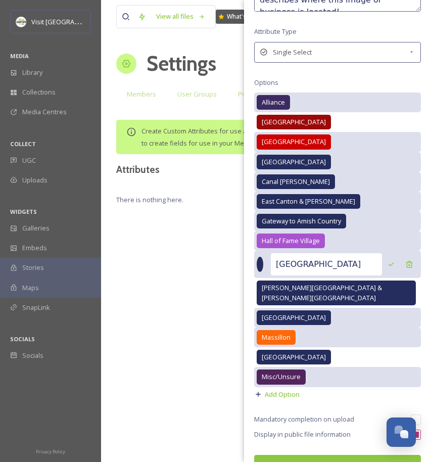
click at [263, 262] on div at bounding box center [260, 264] width 7 height 15
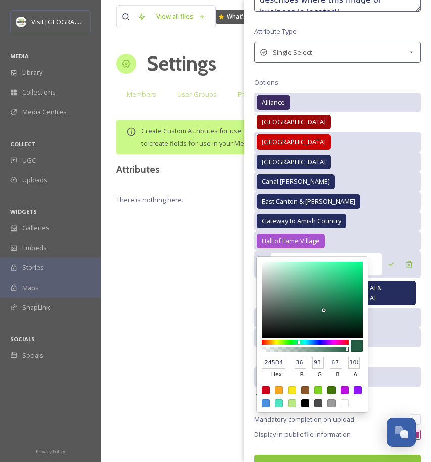
drag, startPoint x: 343, startPoint y: 341, endPoint x: 299, endPoint y: 344, distance: 44.5
click at [299, 344] on div at bounding box center [305, 345] width 87 height 16
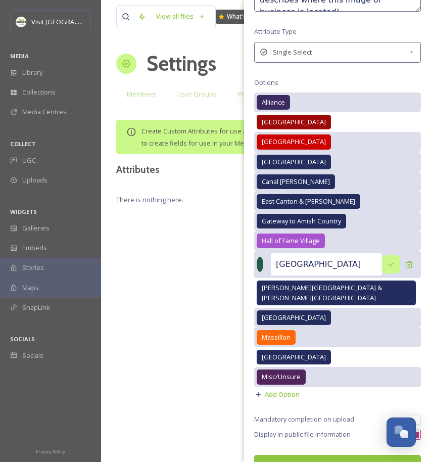
click at [387, 262] on icon at bounding box center [391, 264] width 8 height 8
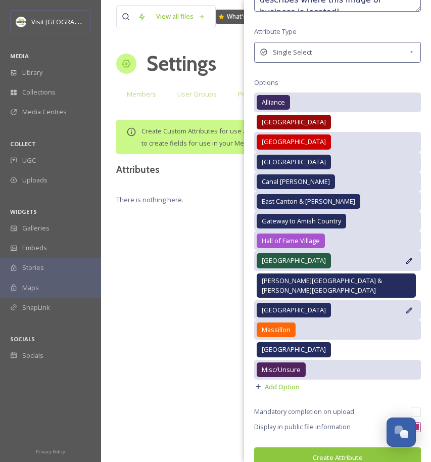
click at [406, 307] on icon at bounding box center [409, 310] width 6 height 6
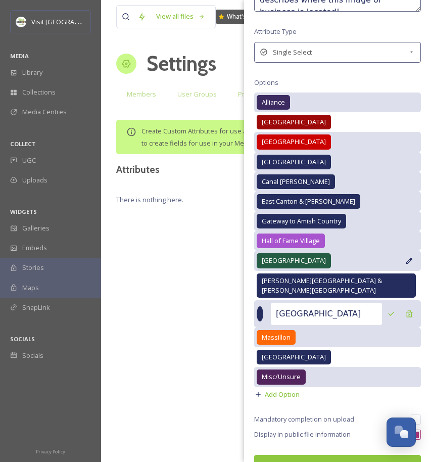
click at [262, 306] on div at bounding box center [260, 313] width 7 height 15
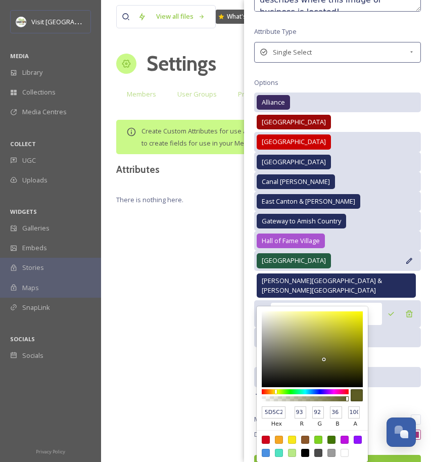
drag, startPoint x: 290, startPoint y: 381, endPoint x: 276, endPoint y: 381, distance: 14.1
click at [276, 389] on div at bounding box center [305, 391] width 87 height 5
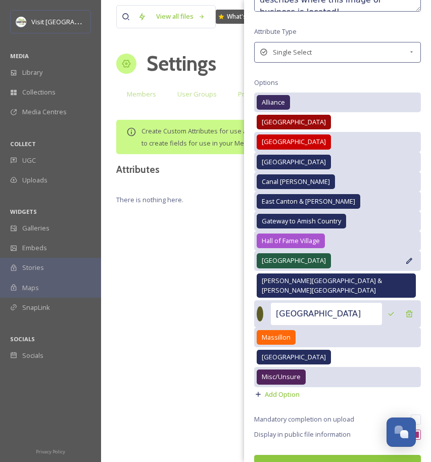
click at [260, 306] on div at bounding box center [260, 313] width 7 height 15
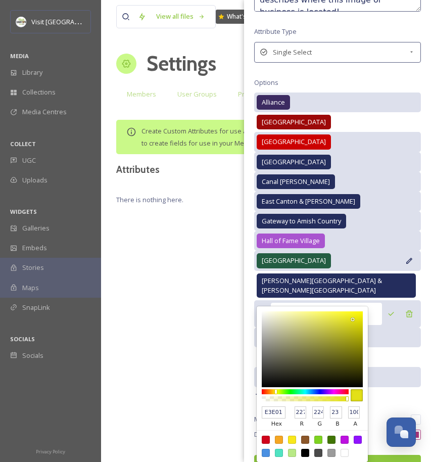
drag, startPoint x: 327, startPoint y: 314, endPoint x: 353, endPoint y: 308, distance: 26.4
click at [353, 311] on div at bounding box center [312, 349] width 101 height 76
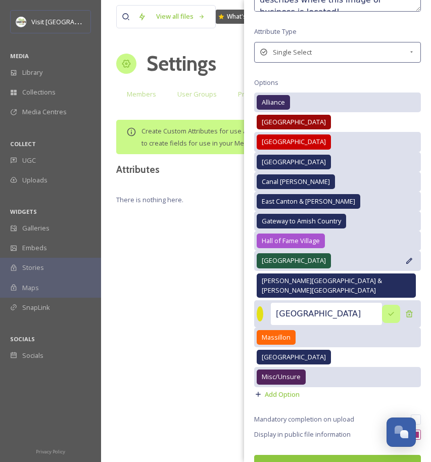
click at [387, 310] on icon at bounding box center [391, 314] width 8 height 8
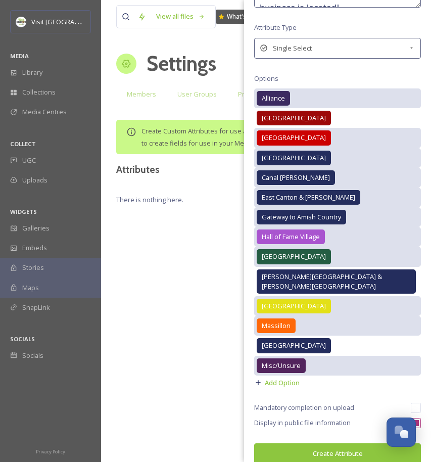
scroll to position [139, 0]
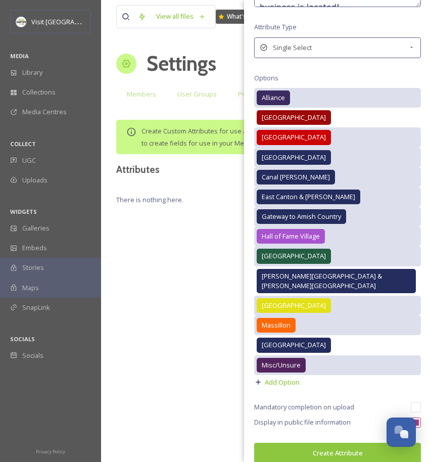
click at [321, 443] on button "Create Attribute" at bounding box center [337, 453] width 167 height 21
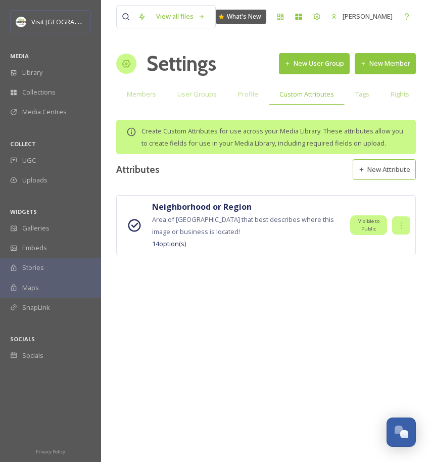
click at [409, 234] on div at bounding box center [401, 225] width 18 height 18
click at [332, 281] on div "Neighborhood or Region Area of Stark County that best describes where this imag…" at bounding box center [266, 240] width 300 height 90
click at [379, 180] on button "New Attribute" at bounding box center [384, 169] width 63 height 21
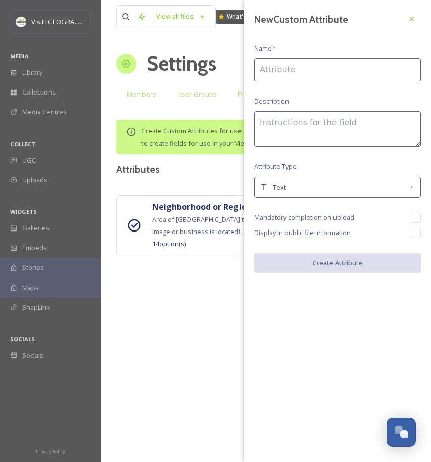
click at [273, 52] on div "Name *" at bounding box center [337, 50] width 167 height 15
click at [273, 69] on input at bounding box center [337, 69] width 167 height 23
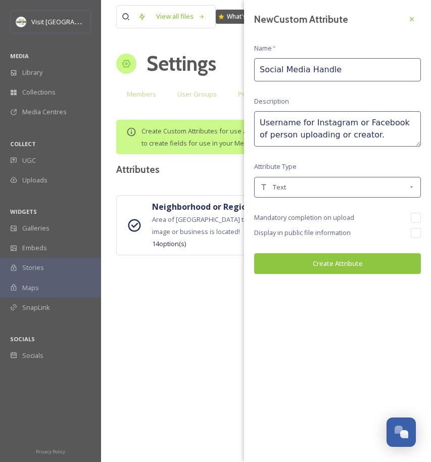
click at [413, 231] on input "checkbox" at bounding box center [416, 233] width 10 height 10
click at [415, 232] on input "checkbox" at bounding box center [416, 233] width 10 height 10
click at [414, 230] on input "checkbox" at bounding box center [416, 233] width 10 height 10
click at [352, 259] on button "Create Attribute" at bounding box center [337, 263] width 167 height 21
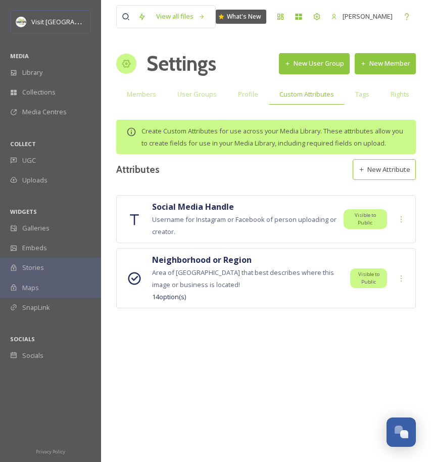
click at [372, 175] on button "New Attribute" at bounding box center [384, 169] width 63 height 21
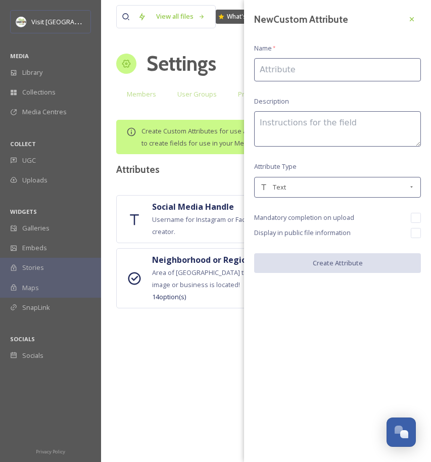
click at [306, 75] on input at bounding box center [337, 69] width 167 height 23
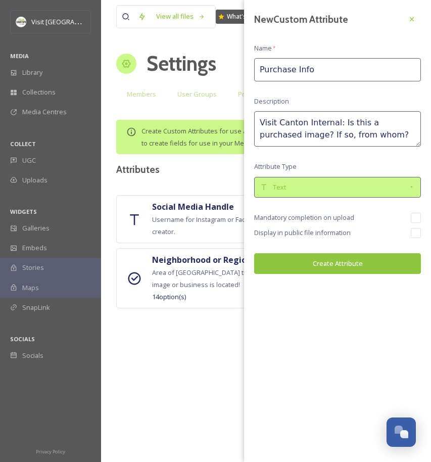
click at [294, 189] on div "Text" at bounding box center [334, 187] width 148 height 10
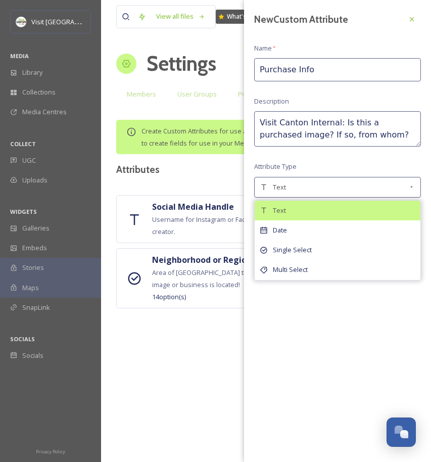
click at [313, 209] on div "Text" at bounding box center [338, 211] width 166 height 20
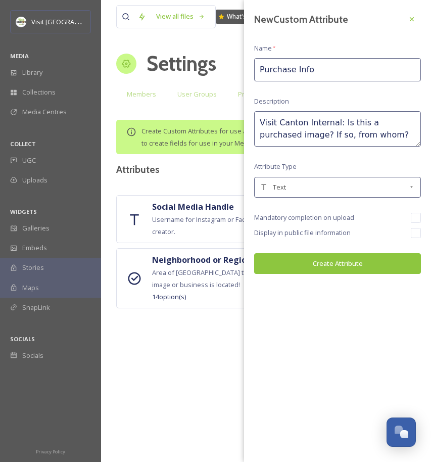
click at [330, 76] on input "Purchase Info" at bounding box center [337, 69] width 167 height 23
drag, startPoint x: 363, startPoint y: 138, endPoint x: 220, endPoint y: 85, distance: 152.5
click at [220, 85] on div "View all files What's New Jonathan Williams Settings New User Group New Member …" at bounding box center [266, 231] width 330 height 462
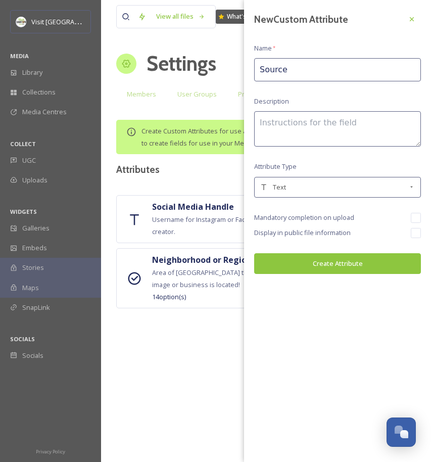
click at [281, 73] on input "Source" at bounding box center [337, 69] width 167 height 23
click at [294, 73] on input "Source" at bounding box center [337, 69] width 167 height 23
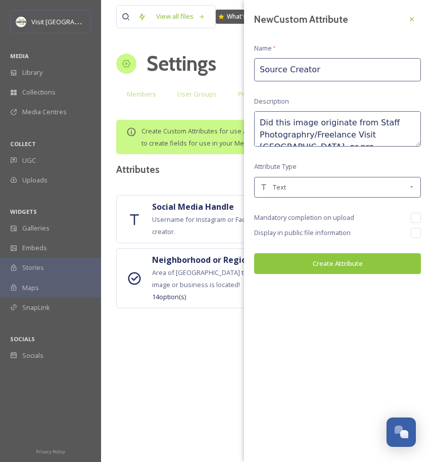
scroll to position [6, 0]
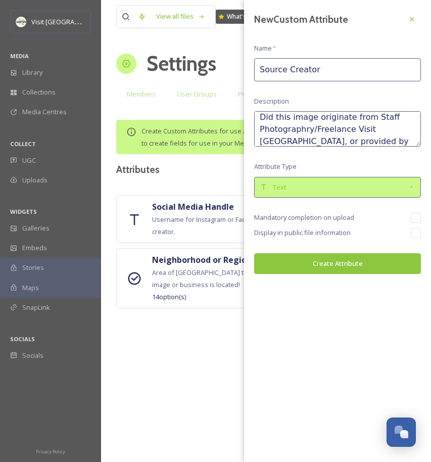
click at [286, 180] on div "Text" at bounding box center [337, 187] width 167 height 21
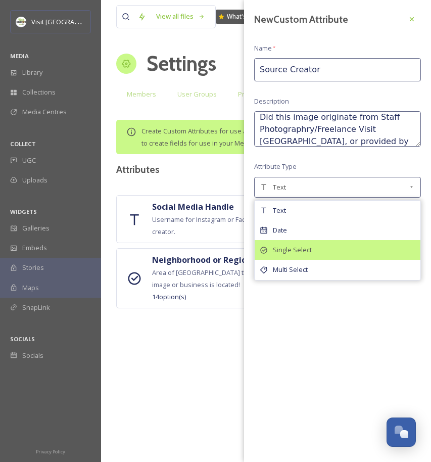
click at [290, 254] on div "Single Select" at bounding box center [338, 250] width 166 height 20
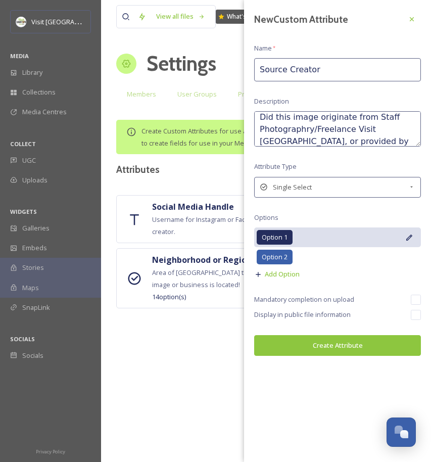
click at [408, 235] on icon at bounding box center [409, 237] width 6 height 6
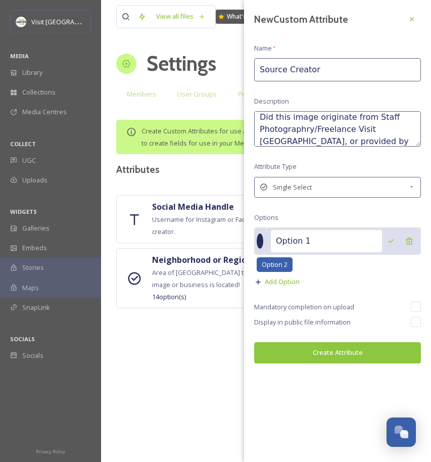
click at [350, 243] on input "Option 1" at bounding box center [326, 241] width 111 height 22
click at [392, 241] on icon at bounding box center [391, 241] width 8 height 8
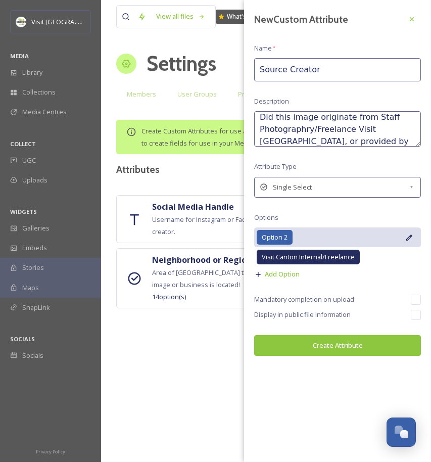
click at [410, 237] on icon at bounding box center [409, 237] width 8 height 8
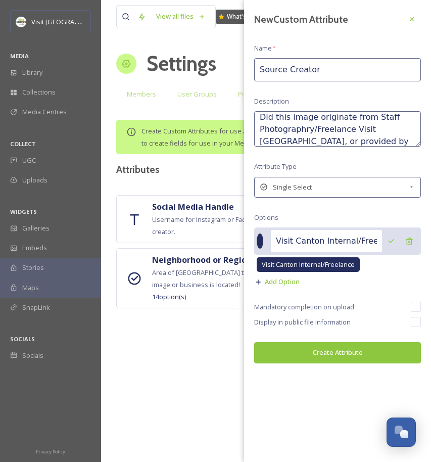
click at [359, 241] on input "Visit Canton Internal/Freelance" at bounding box center [326, 241] width 111 height 22
click at [389, 239] on icon at bounding box center [391, 241] width 8 height 8
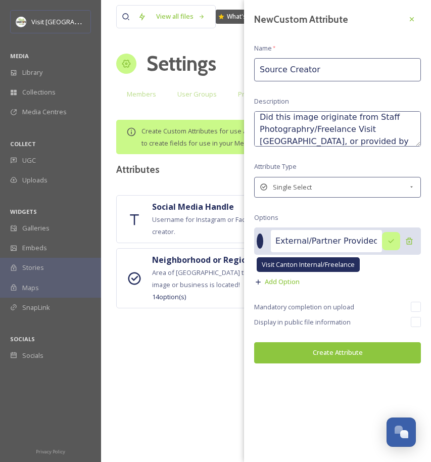
scroll to position [0, 0]
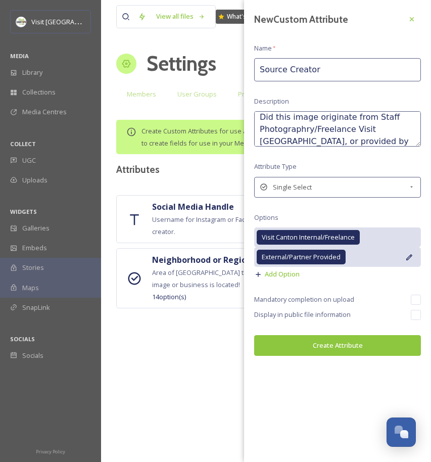
click at [409, 257] on icon at bounding box center [409, 257] width 8 height 8
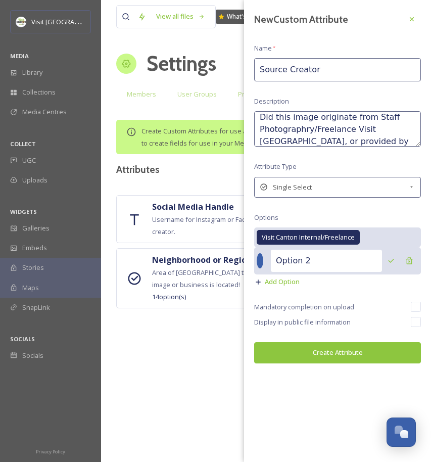
click at [263, 260] on div at bounding box center [260, 260] width 7 height 15
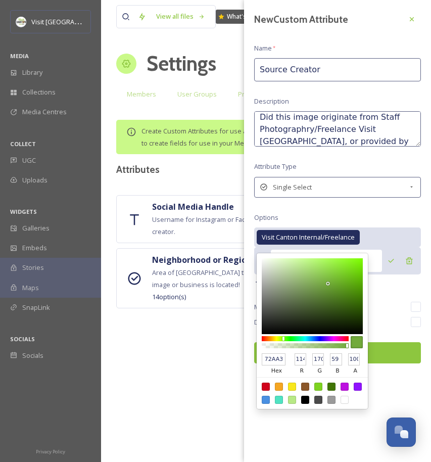
click at [283, 340] on div at bounding box center [305, 342] width 87 height 16
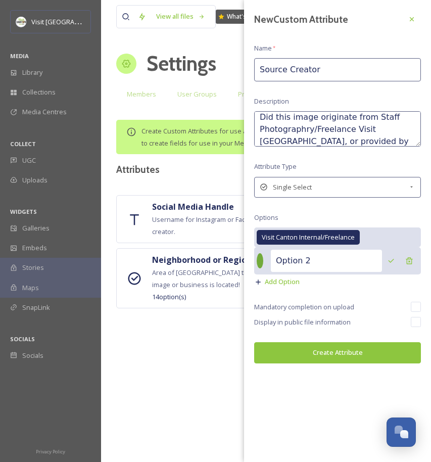
click at [354, 261] on input "Option 2" at bounding box center [326, 261] width 111 height 22
click at [263, 261] on div at bounding box center [260, 260] width 7 height 15
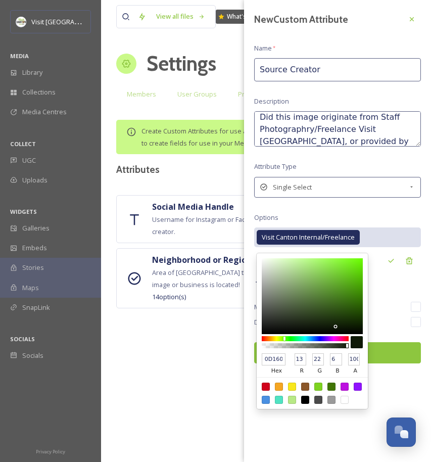
drag, startPoint x: 281, startPoint y: 301, endPoint x: 334, endPoint y: 326, distance: 58.1
click at [334, 326] on div at bounding box center [312, 296] width 101 height 76
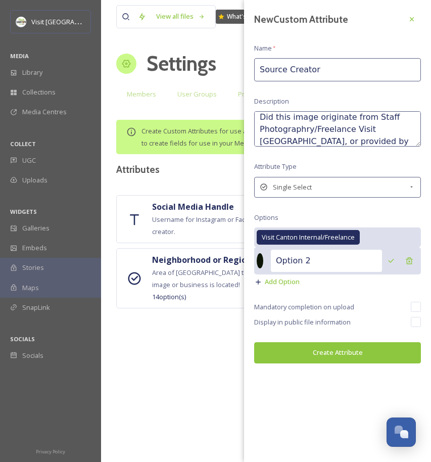
click at [272, 258] on div "Option 2" at bounding box center [337, 260] width 167 height 27
click at [307, 260] on input "Option 2" at bounding box center [326, 261] width 111 height 22
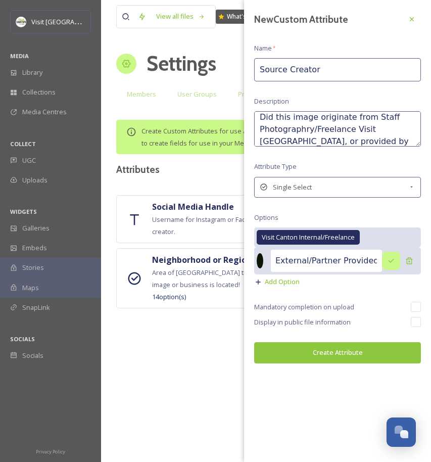
click at [391, 258] on icon at bounding box center [391, 261] width 8 height 8
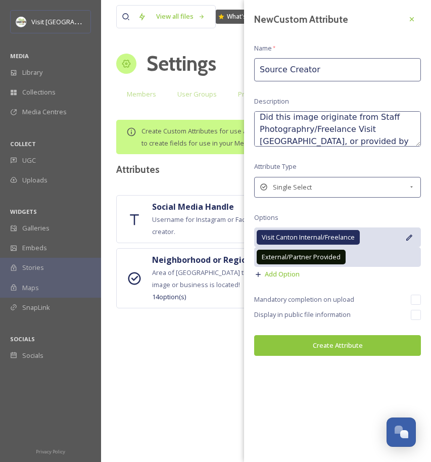
click at [413, 235] on div "Visit Canton Internal/Freelance" at bounding box center [337, 237] width 167 height 20
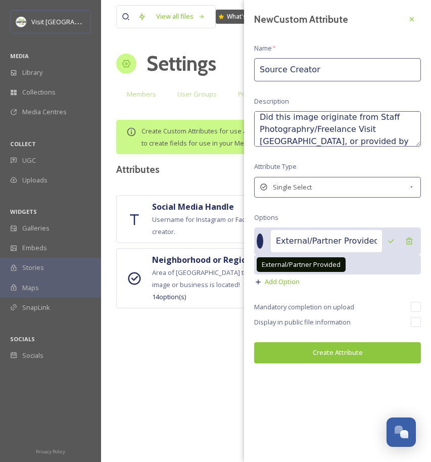
click at [263, 243] on div at bounding box center [260, 240] width 7 height 15
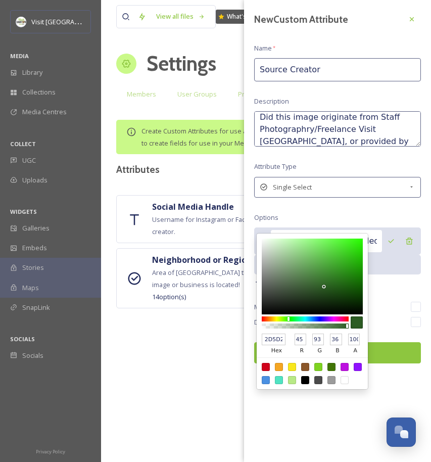
click at [288, 317] on div at bounding box center [305, 318] width 87 height 5
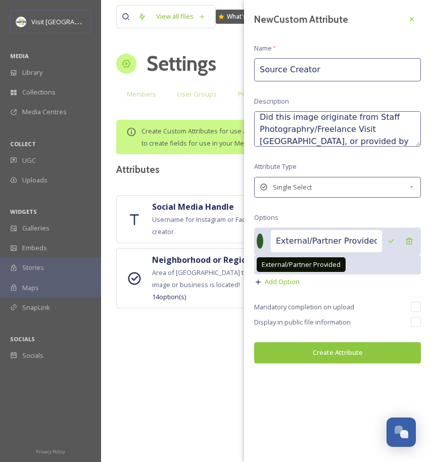
click at [263, 241] on div at bounding box center [260, 240] width 7 height 15
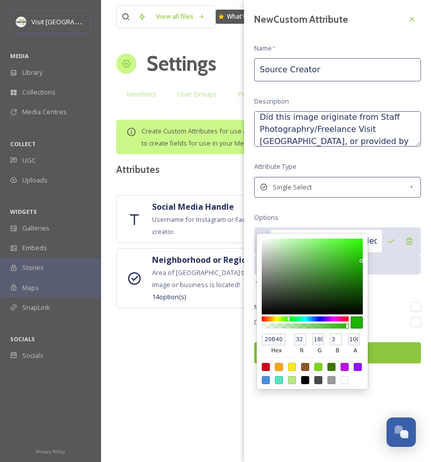
drag, startPoint x: 350, startPoint y: 249, endPoint x: 361, endPoint y: 259, distance: 15.7
click at [361, 259] on div at bounding box center [312, 276] width 101 height 76
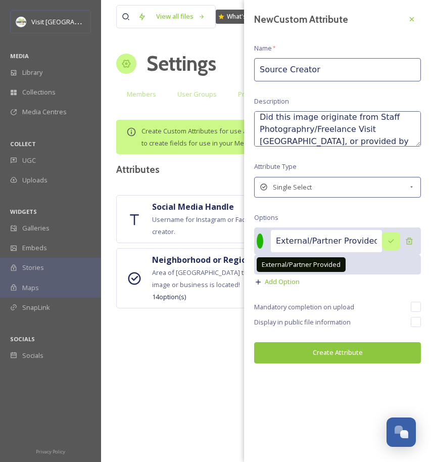
click at [393, 237] on icon at bounding box center [391, 241] width 8 height 8
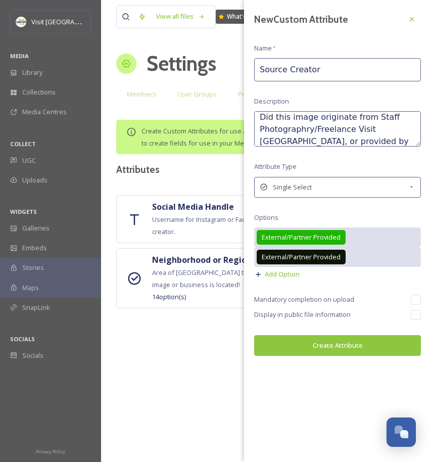
click at [380, 140] on textarea "Did this image originate from Staff Photographry/Freelance Visit Canton, or pro…" at bounding box center [337, 128] width 167 height 35
click at [367, 134] on textarea "Did this image originate from Staff Photography/Freelance Visit Canton, or prov…" at bounding box center [337, 128] width 167 height 35
click at [367, 138] on textarea "Did this image originate from Staff Photography/Freelance Visit Canton, or prov…" at bounding box center [337, 128] width 167 height 35
click at [318, 138] on textarea "Did this image originate from Staff Photography/Freelance Visit Canton, or prov…" at bounding box center [337, 128] width 167 height 35
click at [346, 139] on textarea "Did this image originate from Staff Photography/Freelance Visit Canton, or prov…" at bounding box center [337, 128] width 167 height 35
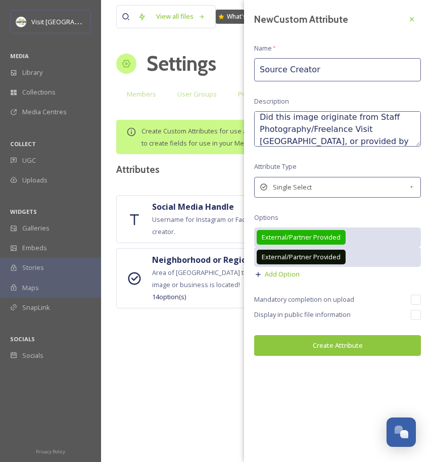
click at [404, 140] on textarea "Did this image originate from Staff Photography/Freelance Visit Canton, or prov…" at bounding box center [337, 128] width 167 height 35
drag, startPoint x: 395, startPoint y: 143, endPoint x: 391, endPoint y: 117, distance: 26.6
click at [391, 117] on textarea "Did this image originate from Staff Photography/Freelance Visit Canton, or prov…" at bounding box center [337, 128] width 167 height 35
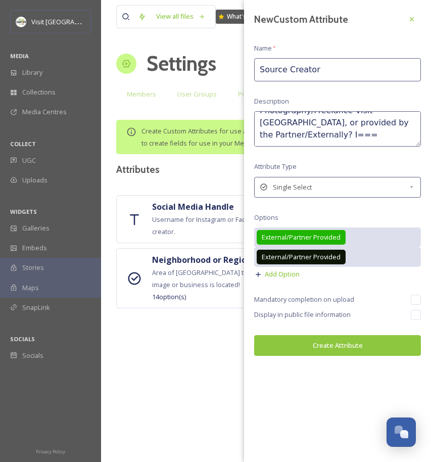
scroll to position [12, 0]
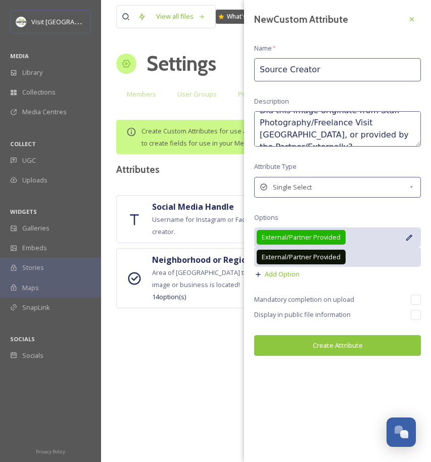
click at [407, 237] on icon at bounding box center [409, 237] width 6 height 6
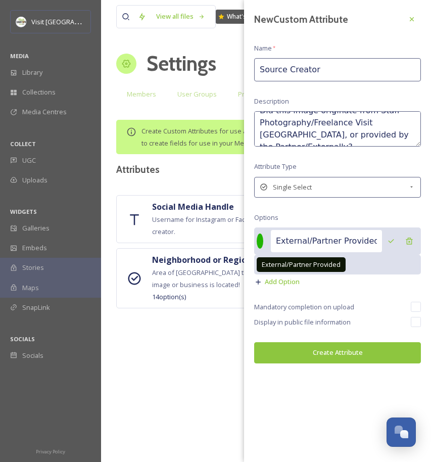
click at [362, 238] on input "External/Partner Provided" at bounding box center [326, 241] width 111 height 22
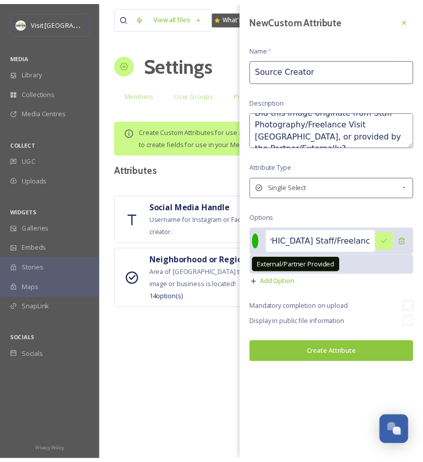
scroll to position [0, 0]
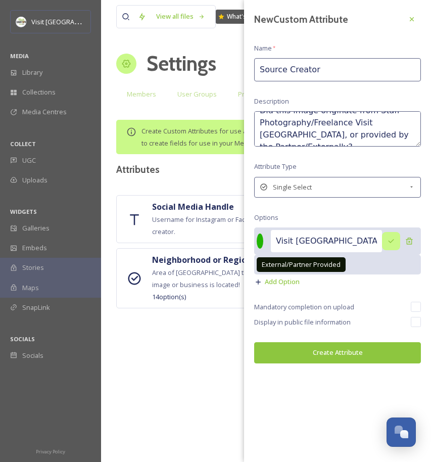
click at [389, 234] on div at bounding box center [391, 241] width 18 height 18
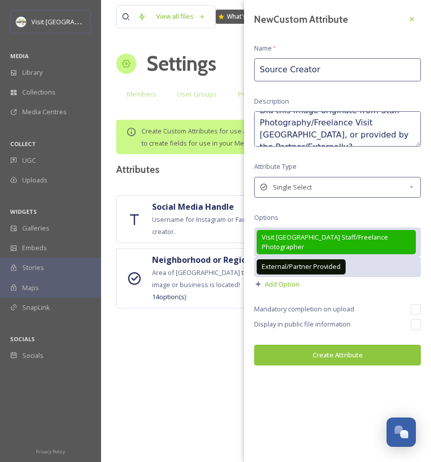
click at [405, 319] on div "Display in public file information" at bounding box center [337, 324] width 167 height 10
click at [359, 345] on button "Create Attribute" at bounding box center [337, 355] width 167 height 21
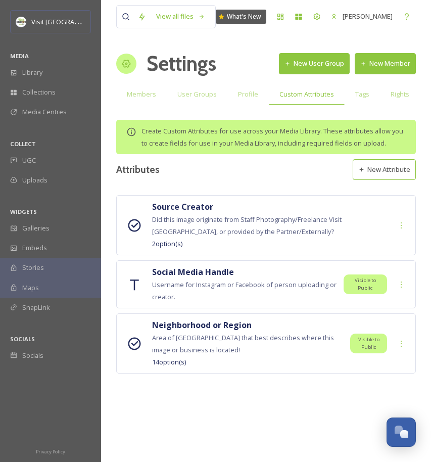
click at [377, 180] on button "New Attribute" at bounding box center [384, 169] width 63 height 21
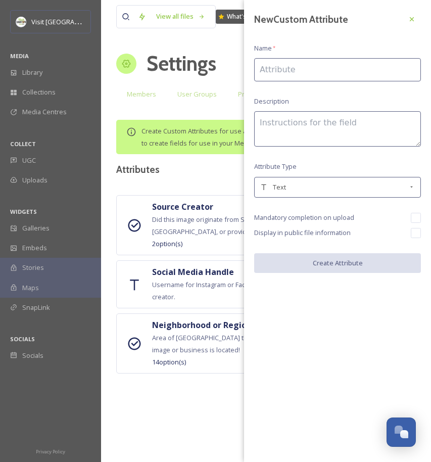
click at [289, 72] on input at bounding box center [337, 69] width 167 height 23
click at [282, 71] on input at bounding box center [337, 69] width 167 height 23
click at [276, 69] on input at bounding box center [337, 69] width 167 height 23
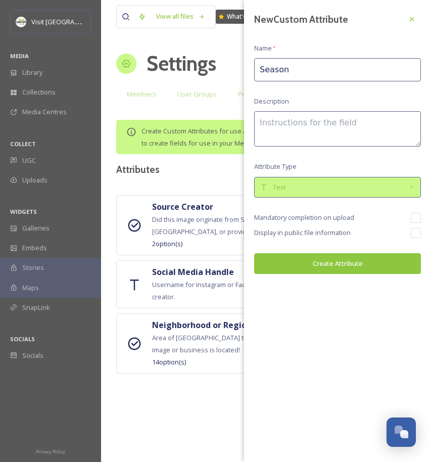
click at [294, 186] on div "Text" at bounding box center [334, 187] width 148 height 10
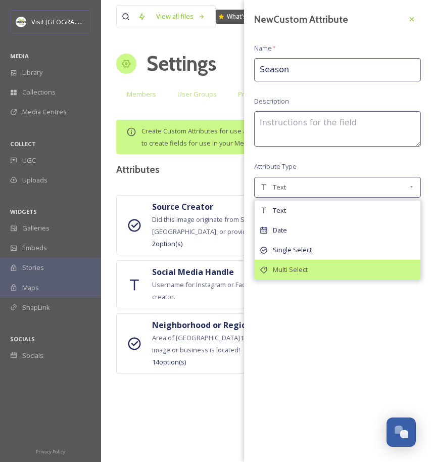
click at [294, 270] on span "Multi Select" at bounding box center [290, 270] width 35 height 10
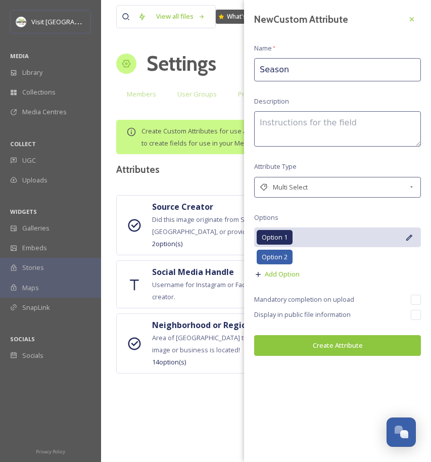
click at [409, 235] on icon at bounding box center [409, 237] width 8 height 8
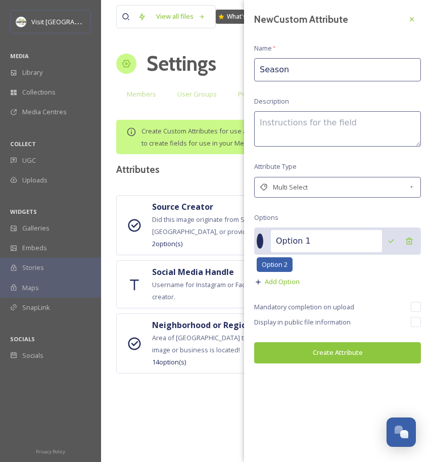
click at [348, 237] on input "Option 1" at bounding box center [326, 241] width 111 height 22
click at [389, 240] on icon at bounding box center [391, 241] width 8 height 8
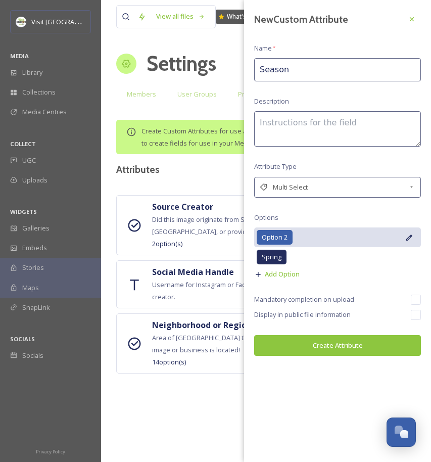
click at [411, 235] on icon at bounding box center [409, 237] width 8 height 8
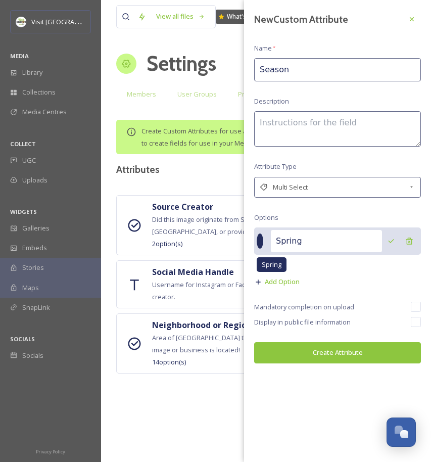
click at [372, 236] on input "Spring" at bounding box center [326, 241] width 111 height 22
click at [394, 241] on icon at bounding box center [391, 241] width 8 height 8
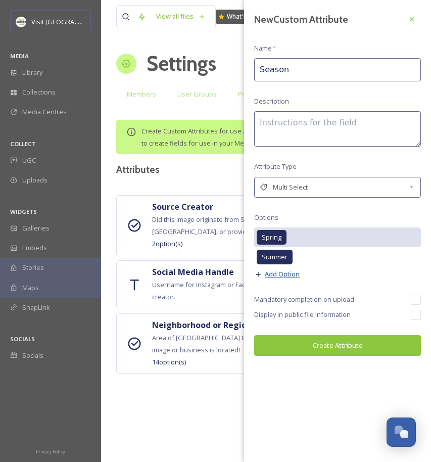
click at [291, 273] on span "Add Option" at bounding box center [282, 274] width 35 height 10
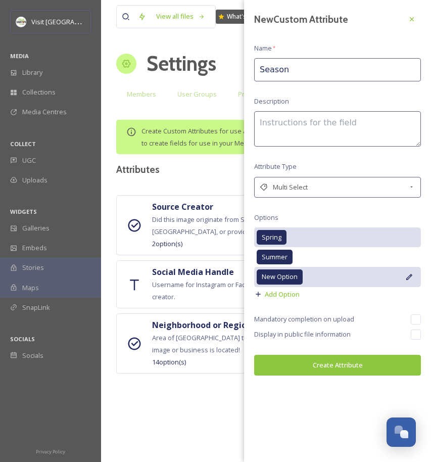
click at [410, 277] on icon at bounding box center [409, 277] width 8 height 8
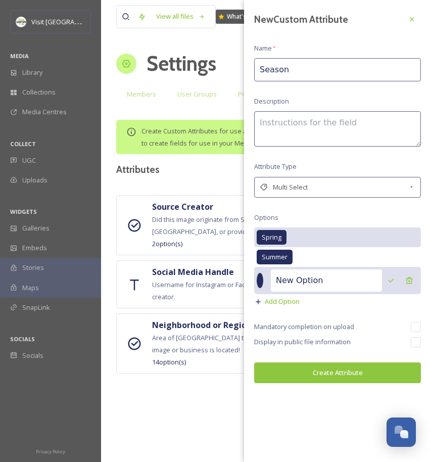
click at [350, 281] on input "New Option" at bounding box center [326, 280] width 111 height 22
click at [391, 279] on icon at bounding box center [391, 280] width 6 height 4
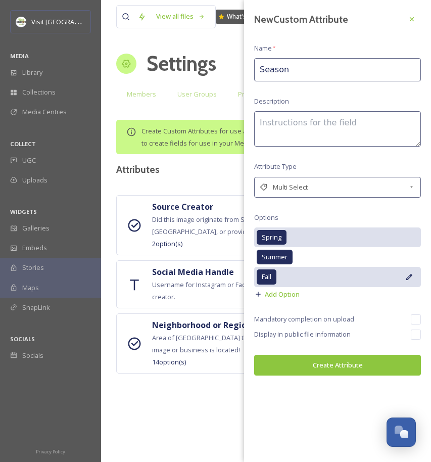
click at [412, 275] on icon at bounding box center [409, 277] width 8 height 8
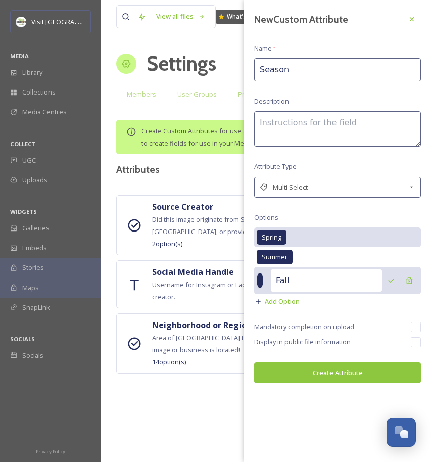
click at [343, 282] on input "Fall" at bounding box center [326, 280] width 111 height 22
click at [393, 280] on icon at bounding box center [391, 280] width 8 height 8
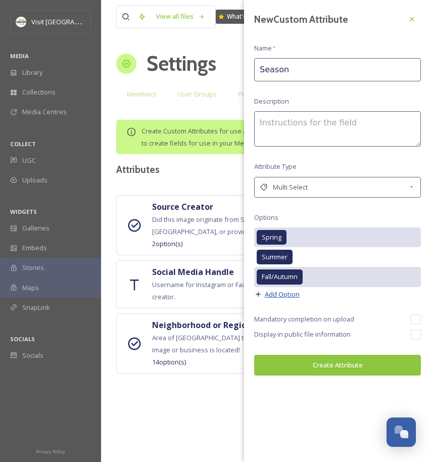
click at [290, 294] on span "Add Option" at bounding box center [282, 294] width 35 height 10
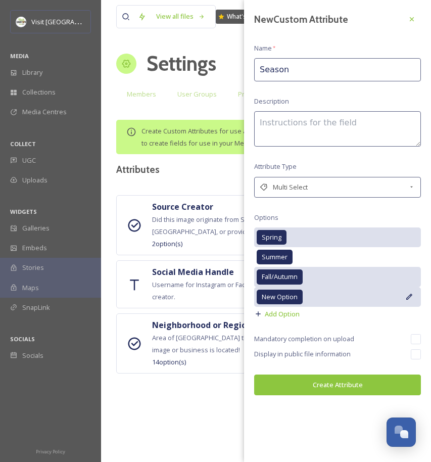
click at [409, 295] on icon at bounding box center [409, 297] width 8 height 8
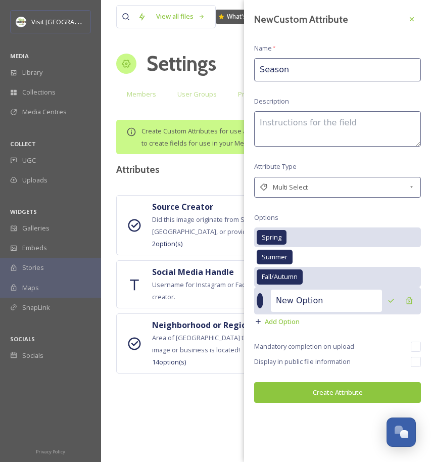
click at [352, 298] on input "New Option" at bounding box center [326, 300] width 111 height 22
click at [392, 300] on icon at bounding box center [391, 301] width 8 height 8
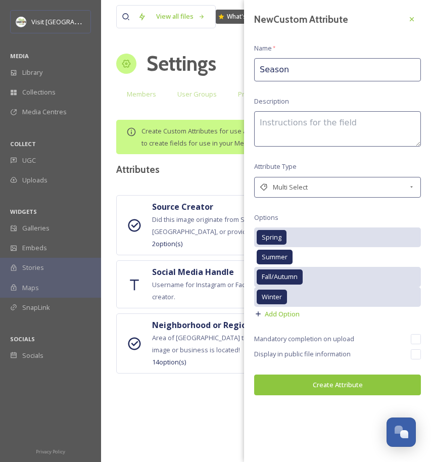
click at [288, 122] on textarea at bounding box center [337, 128] width 167 height 35
click at [335, 134] on textarea "Season that best describes the image or activity depectied." at bounding box center [337, 128] width 167 height 35
click at [284, 122] on textarea "Season that best describes the image or activity depicted." at bounding box center [337, 128] width 167 height 35
click at [366, 132] on textarea "Season of the year that best describes the image or activity depicted." at bounding box center [337, 128] width 167 height 35
click at [352, 387] on button "Create Attribute" at bounding box center [337, 384] width 167 height 21
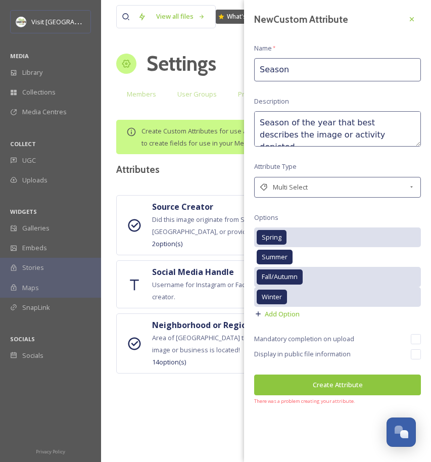
click at [324, 78] on input "Season" at bounding box center [337, 69] width 167 height 23
click at [313, 378] on button "Create Attribute" at bounding box center [337, 384] width 167 height 21
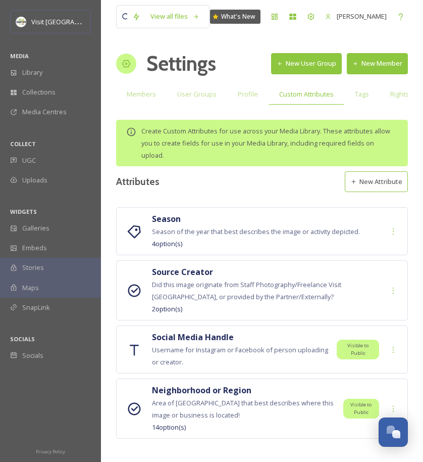
click at [382, 178] on button "New Attribute" at bounding box center [376, 181] width 63 height 21
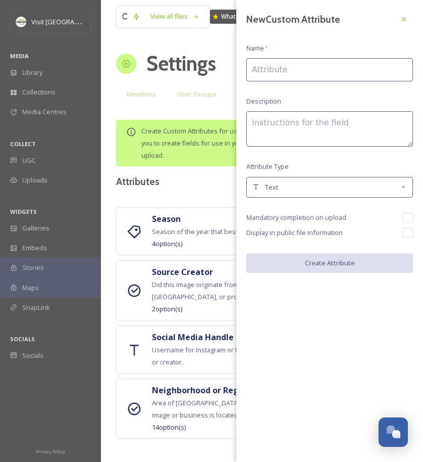
click at [315, 68] on input at bounding box center [330, 69] width 167 height 23
click at [293, 67] on input at bounding box center [330, 69] width 167 height 23
click at [407, 22] on icon at bounding box center [404, 19] width 8 height 8
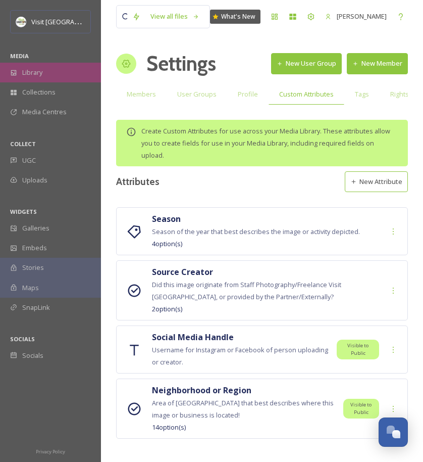
click at [39, 71] on span "Library" at bounding box center [32, 73] width 20 height 10
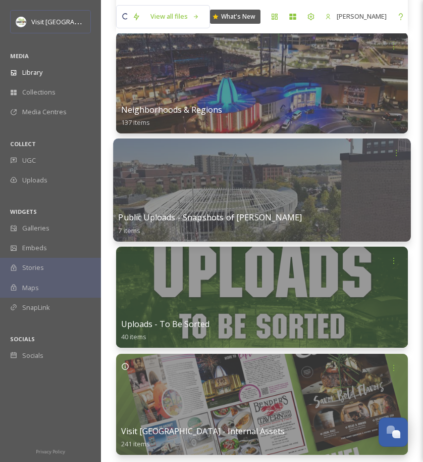
scroll to position [224, 0]
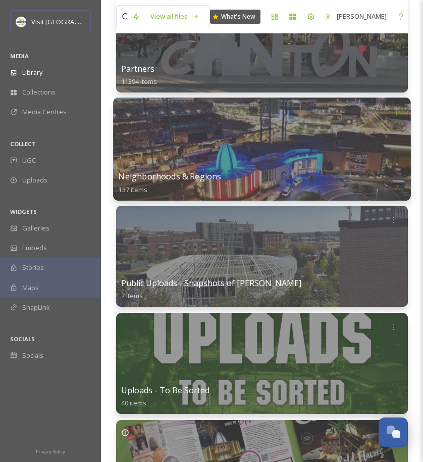
click at [230, 132] on div at bounding box center [262, 149] width 298 height 103
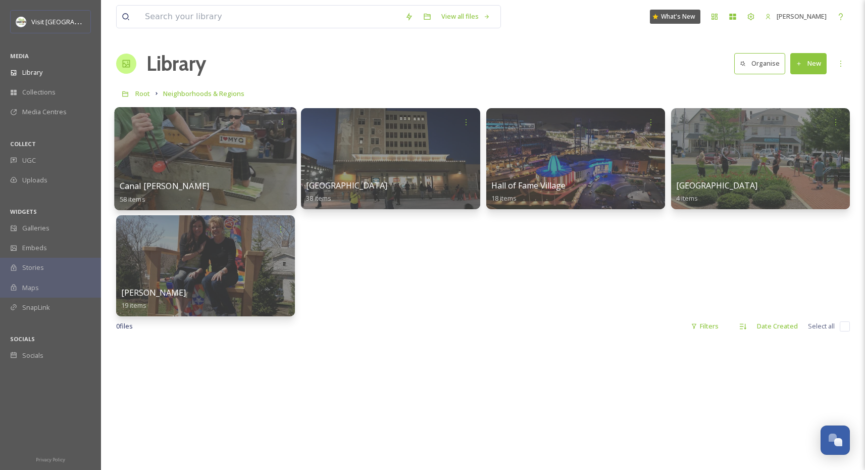
click at [205, 136] on div at bounding box center [205, 158] width 182 height 103
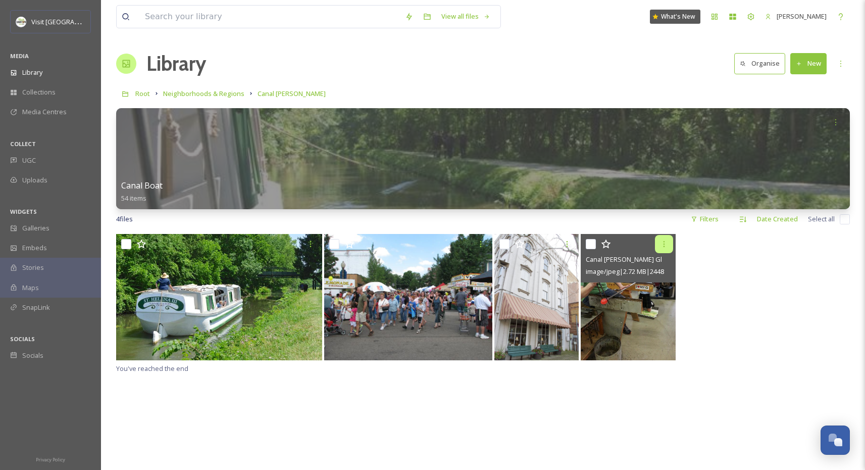
click at [664, 242] on icon at bounding box center [664, 244] width 2 height 6
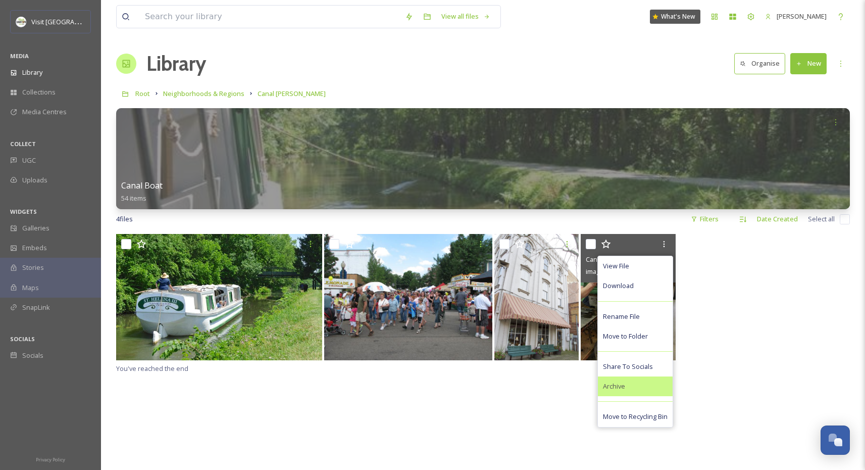
click at [627, 385] on div "Archive" at bounding box center [635, 386] width 75 height 20
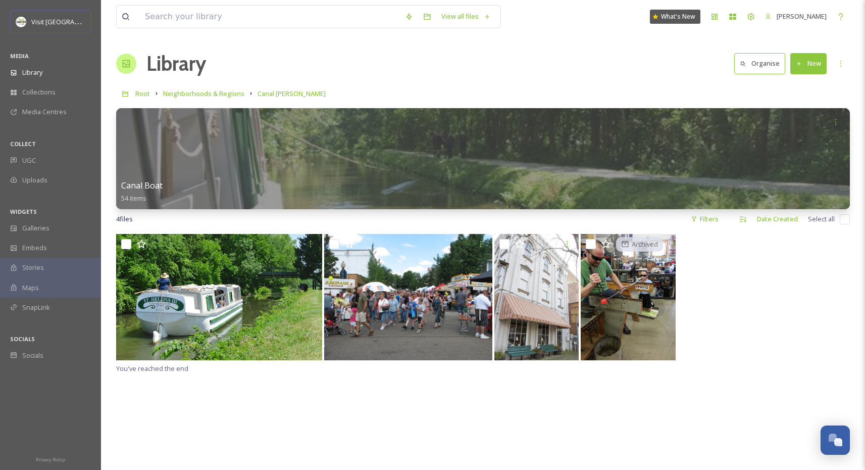
drag, startPoint x: 478, startPoint y: 399, endPoint x: 485, endPoint y: 399, distance: 6.6
click at [479, 399] on div "Archived You've reached the end" at bounding box center [483, 469] width 734 height 470
click at [645, 243] on span "Archived" at bounding box center [645, 244] width 26 height 10
click at [667, 246] on div at bounding box center [674, 244] width 18 height 18
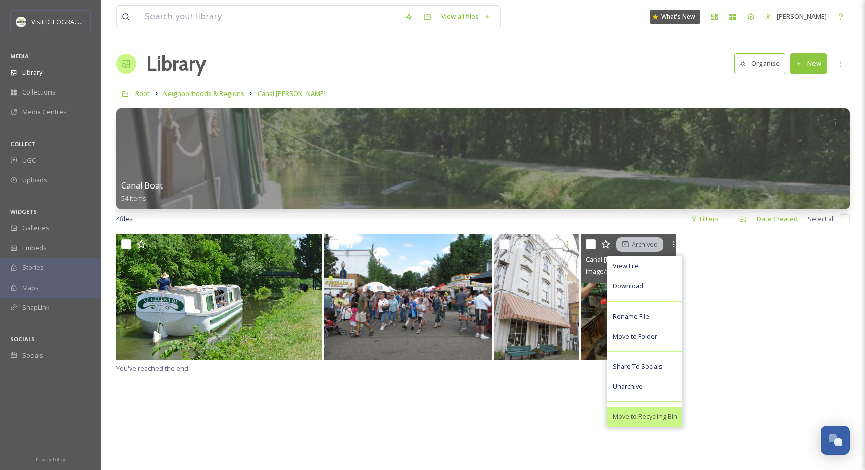
click at [648, 407] on div "Move to Recycling Bin" at bounding box center [645, 417] width 75 height 20
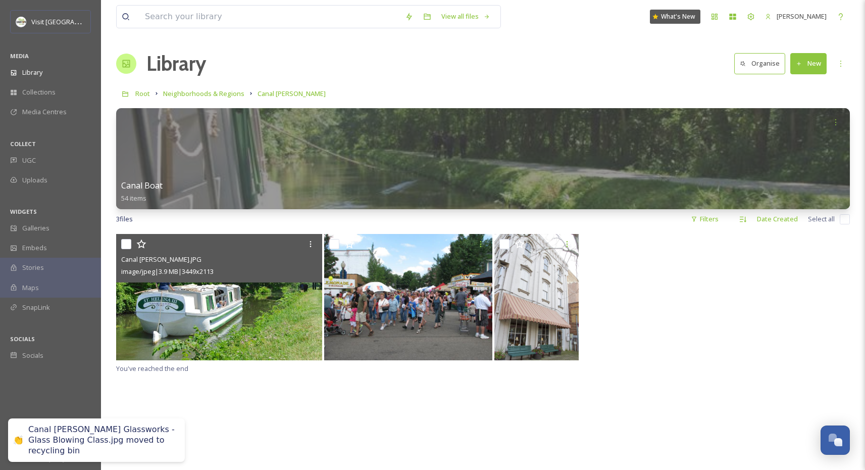
click at [127, 244] on input "checkbox" at bounding box center [126, 244] width 10 height 10
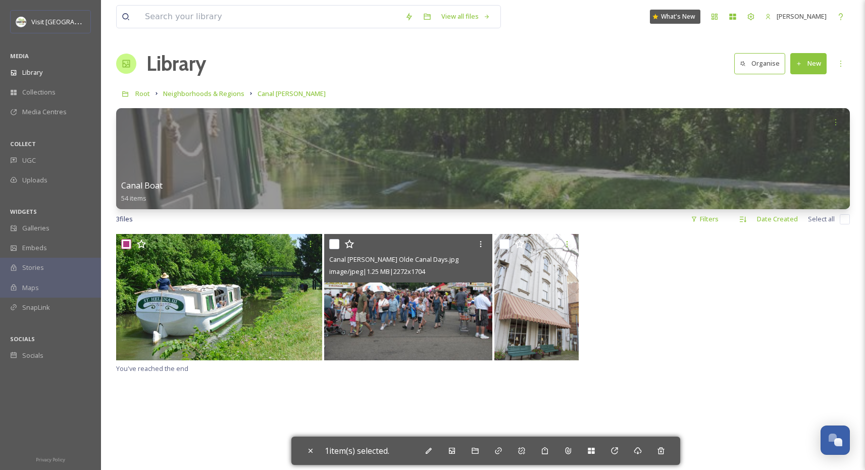
click at [336, 244] on input "checkbox" at bounding box center [334, 244] width 10 height 10
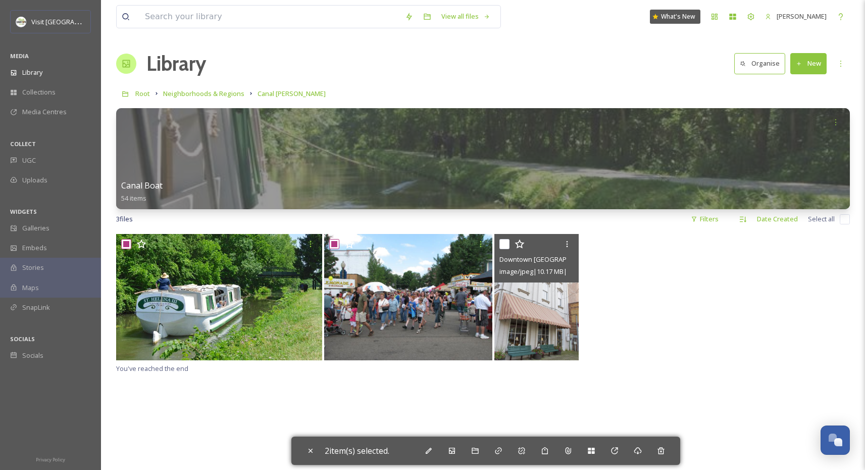
click at [503, 246] on input "checkbox" at bounding box center [505, 244] width 10 height 10
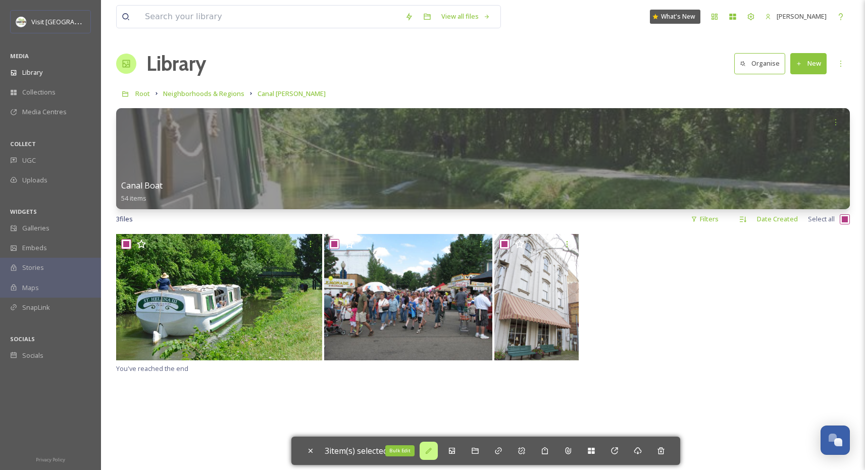
click at [438, 450] on div "Bulk Edit" at bounding box center [429, 451] width 18 height 18
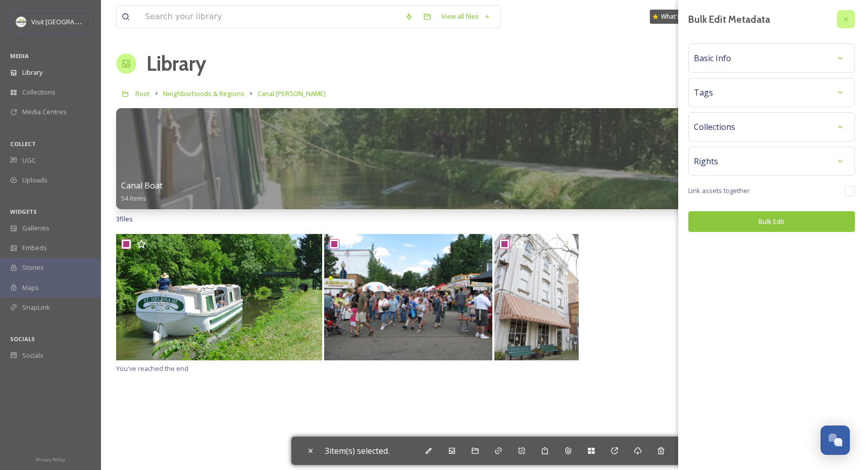
click at [843, 20] on icon at bounding box center [846, 19] width 8 height 8
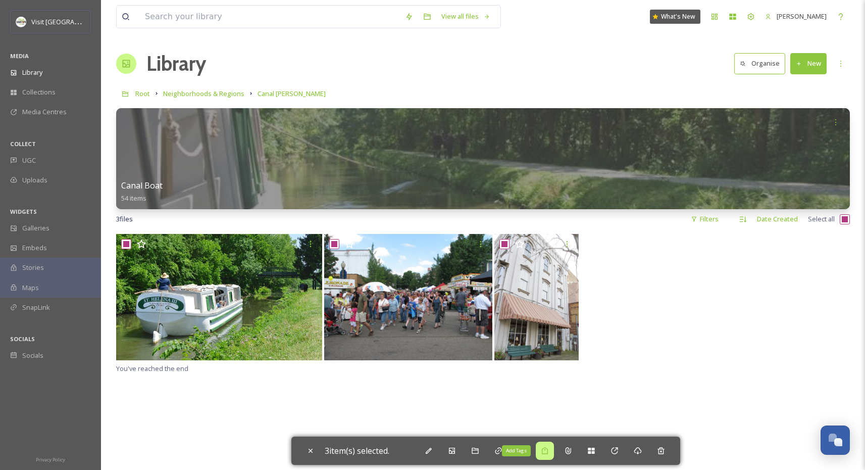
click at [547, 454] on icon at bounding box center [545, 450] width 6 height 7
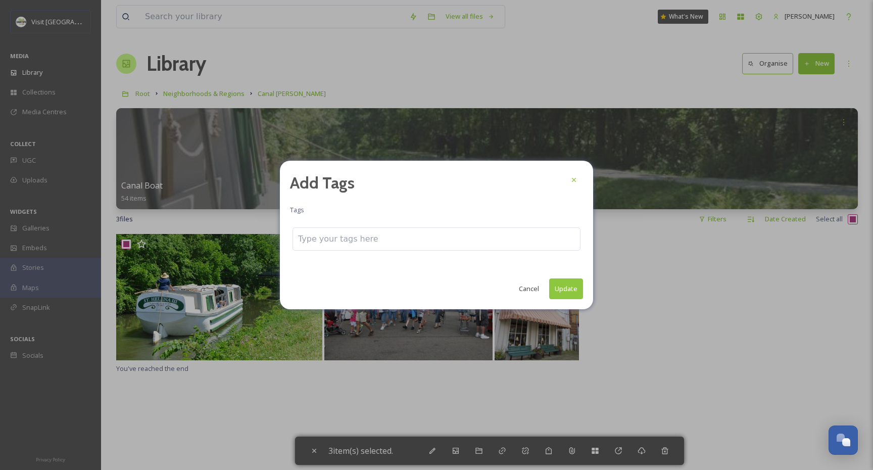
click at [519, 294] on button "Cancel" at bounding box center [529, 289] width 30 height 20
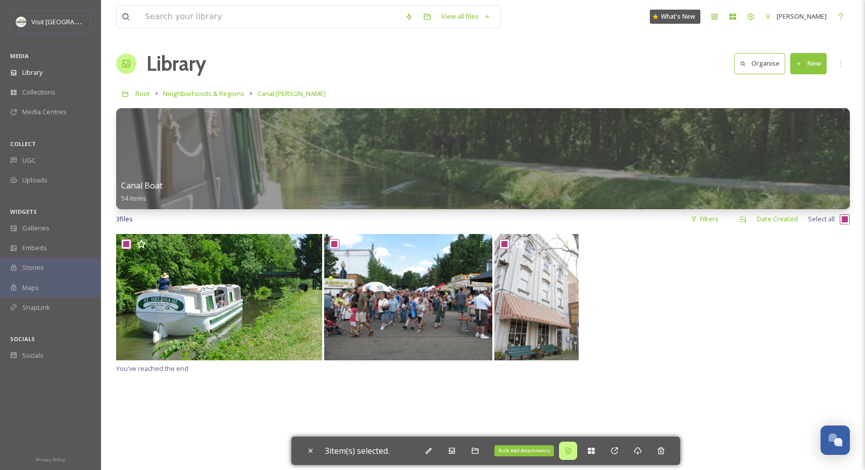
click at [571, 454] on icon at bounding box center [568, 451] width 8 height 8
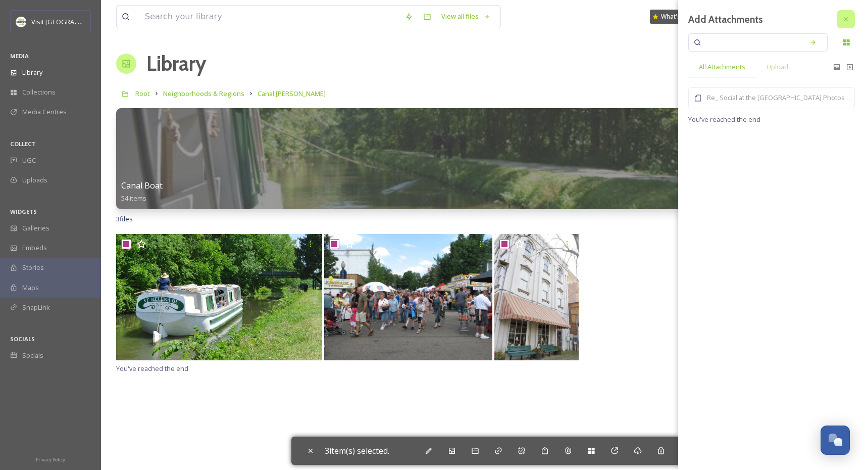
click at [851, 16] on div at bounding box center [846, 19] width 18 height 18
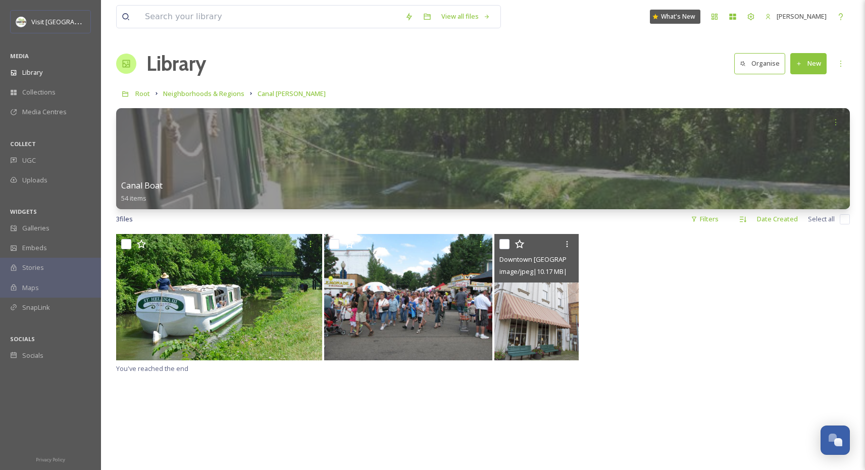
click at [508, 247] on input "checkbox" at bounding box center [505, 244] width 10 height 10
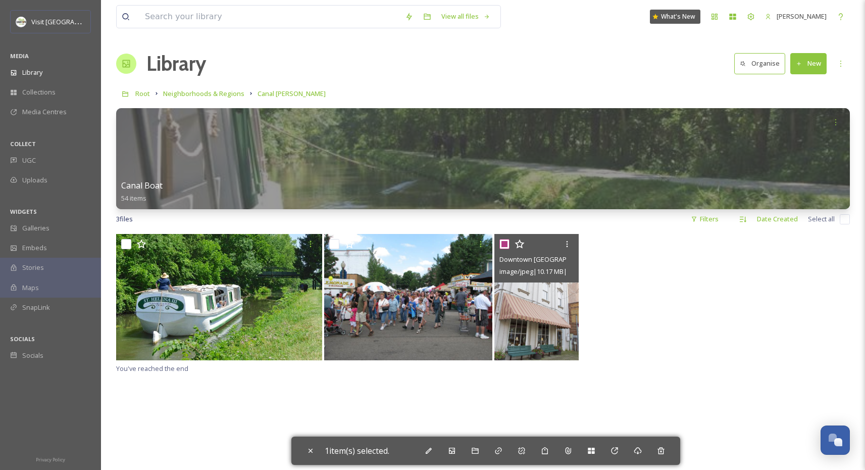
click at [505, 245] on input "checkbox" at bounding box center [505, 244] width 10 height 10
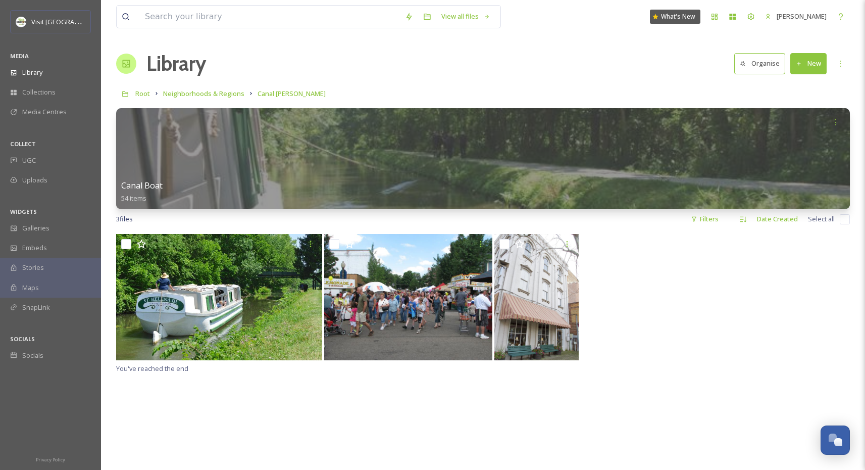
click at [804, 67] on button "New" at bounding box center [809, 63] width 36 height 21
click at [797, 89] on span "File Upload" at bounding box center [804, 87] width 33 height 10
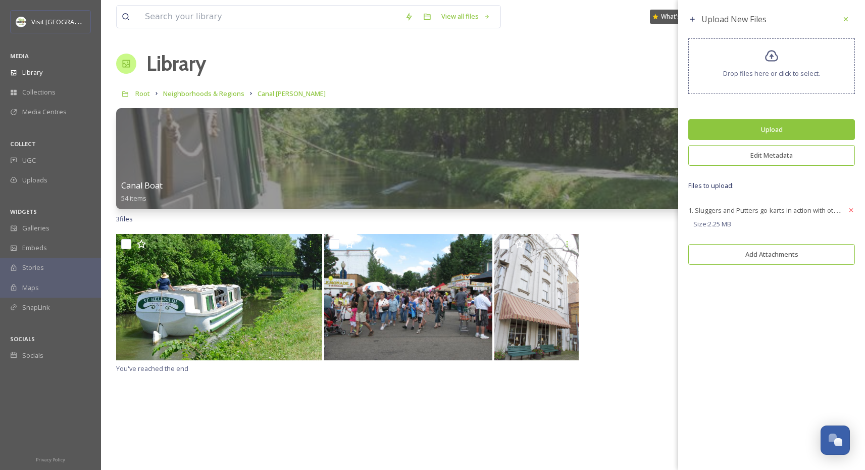
click at [765, 156] on button "Edit Metadata" at bounding box center [772, 155] width 167 height 21
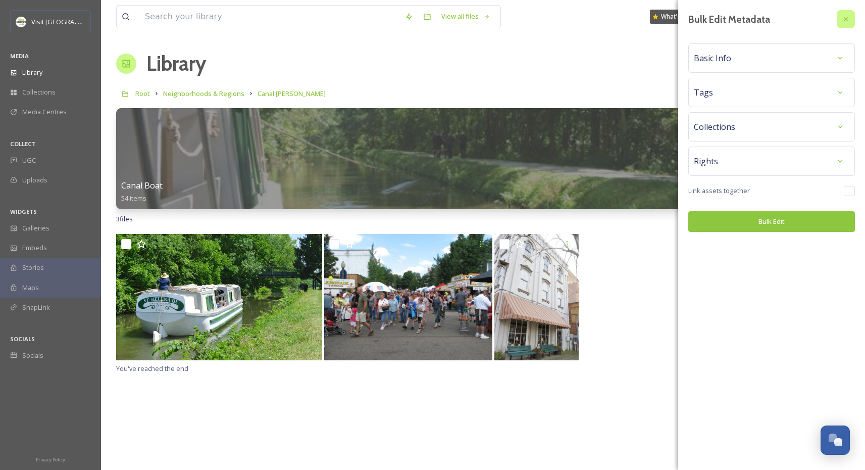
click at [849, 18] on icon at bounding box center [846, 19] width 8 height 8
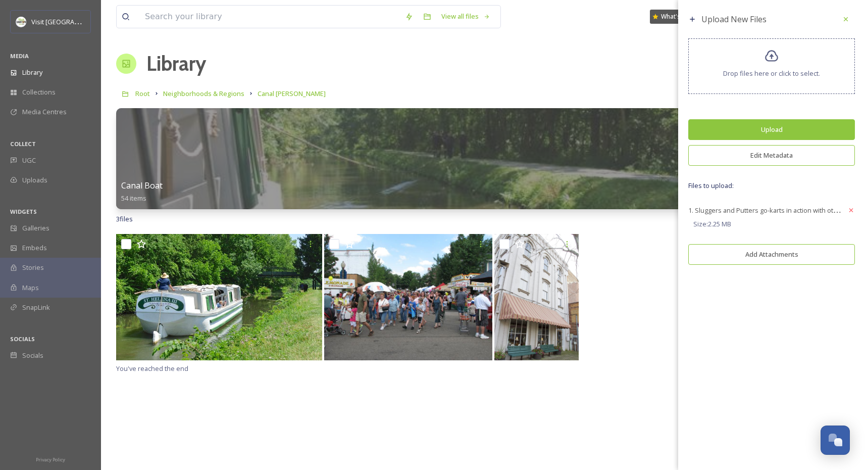
click at [778, 157] on button "Edit Metadata" at bounding box center [772, 155] width 167 height 21
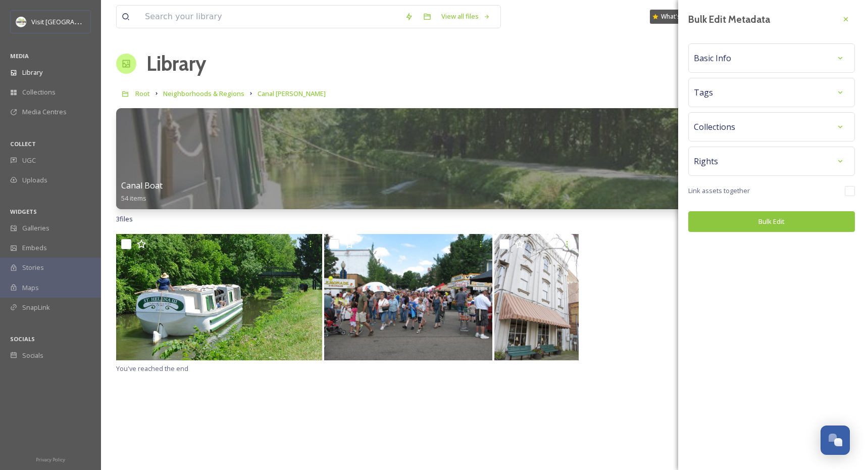
click at [743, 57] on div "Basic Info" at bounding box center [772, 58] width 156 height 18
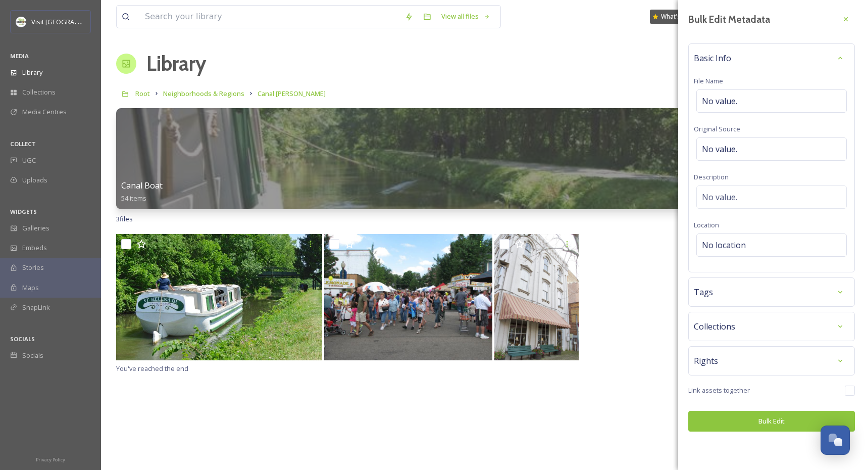
click at [755, 291] on div "Tags" at bounding box center [772, 292] width 156 height 18
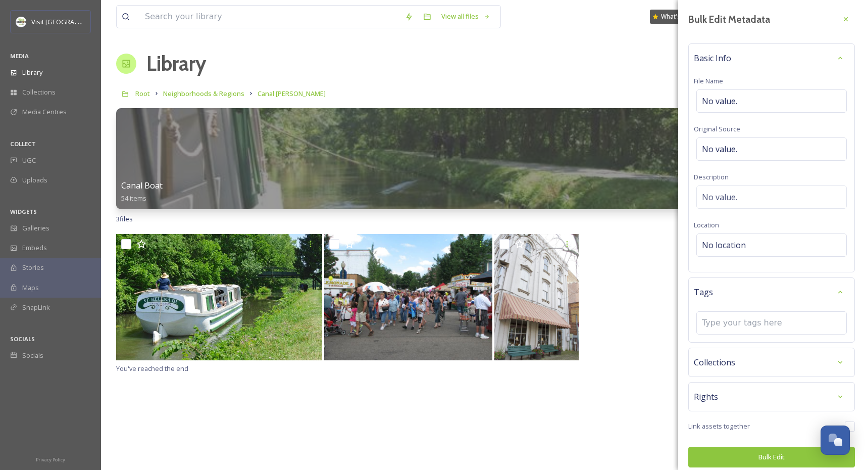
click at [759, 290] on div "Tags" at bounding box center [772, 292] width 156 height 18
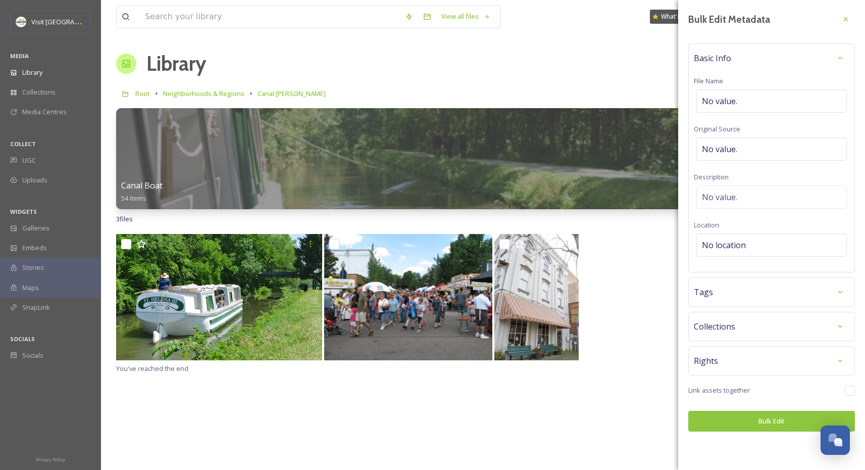
click at [768, 332] on div "Collections" at bounding box center [772, 326] width 156 height 18
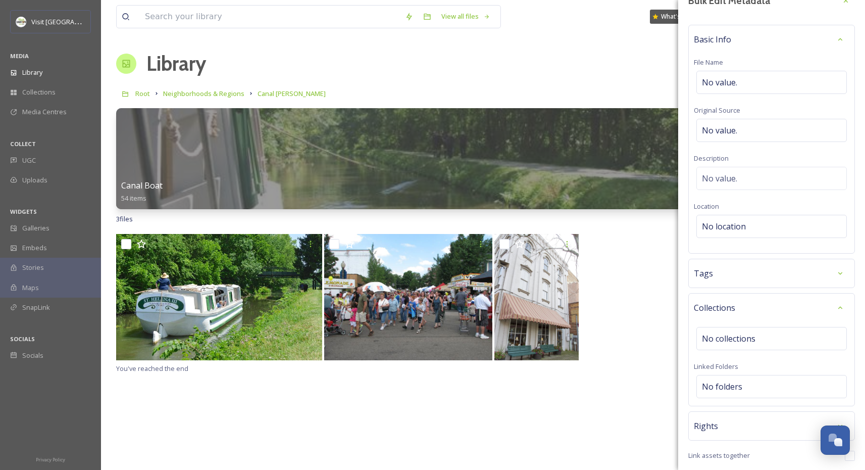
scroll to position [55, 0]
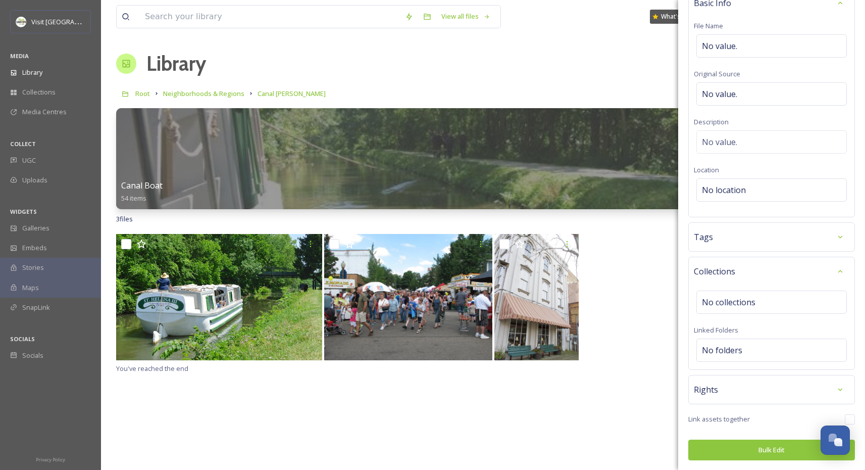
click at [767, 383] on div "Rights" at bounding box center [772, 389] width 156 height 18
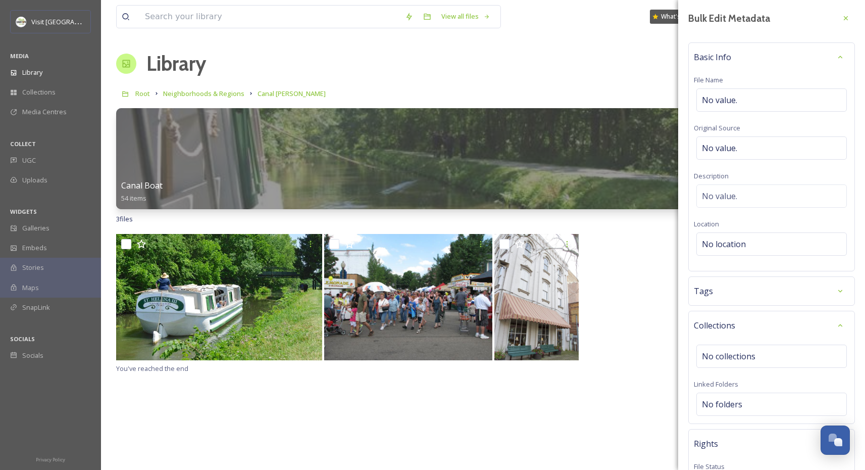
scroll to position [2, 0]
click at [837, 59] on icon at bounding box center [841, 56] width 8 height 8
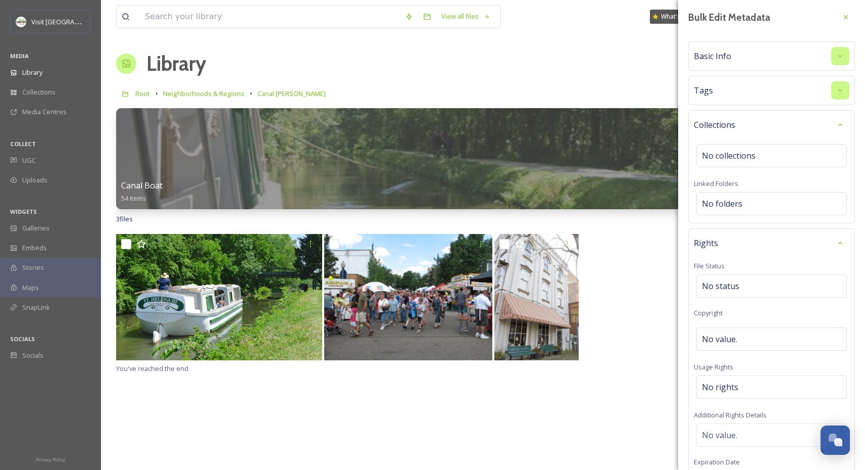
click at [835, 81] on div "Tags" at bounding box center [772, 90] width 167 height 29
click at [834, 118] on div at bounding box center [841, 125] width 18 height 18
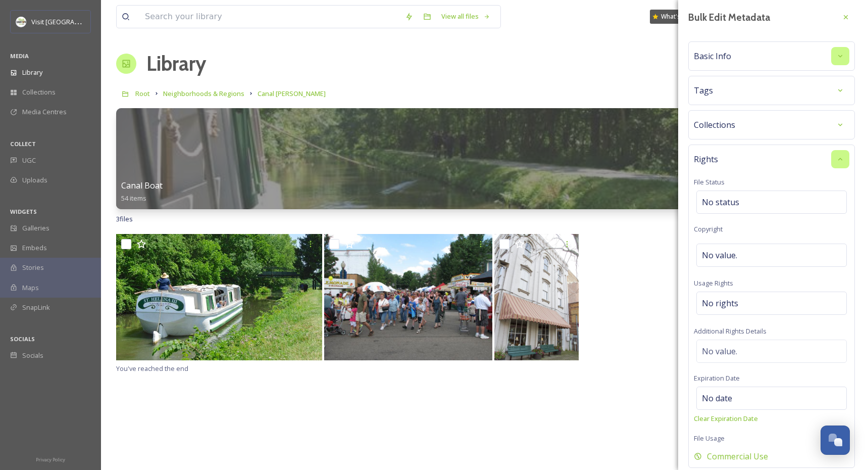
click at [837, 160] on icon at bounding box center [841, 159] width 8 height 8
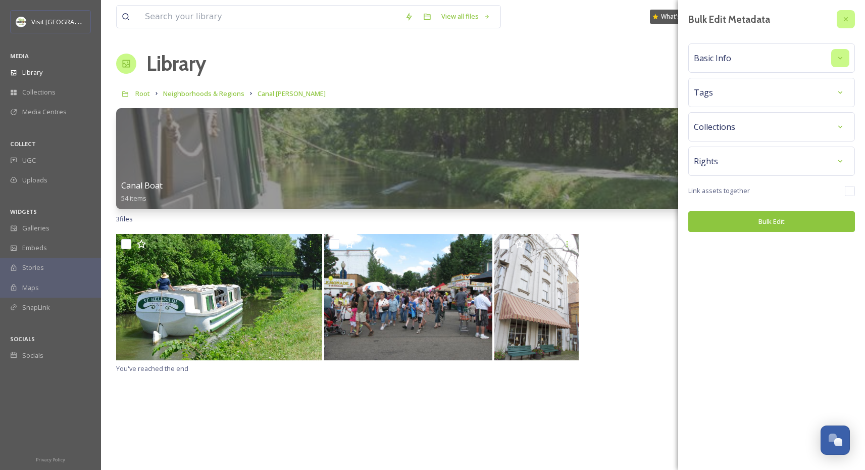
click at [845, 24] on div at bounding box center [846, 19] width 18 height 18
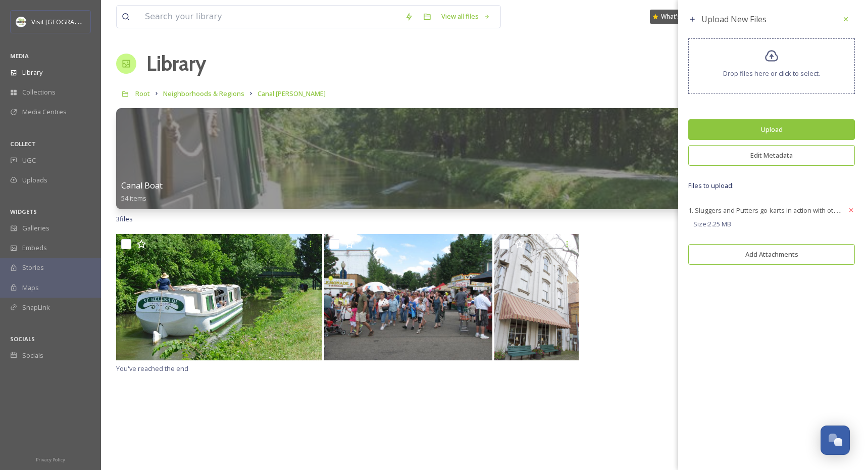
click at [785, 266] on div "Upload New Files Drop files here or click to select. Upload Edit Metadata Files…" at bounding box center [771, 140] width 187 height 280
click at [785, 258] on button "Add Attachments" at bounding box center [772, 254] width 167 height 21
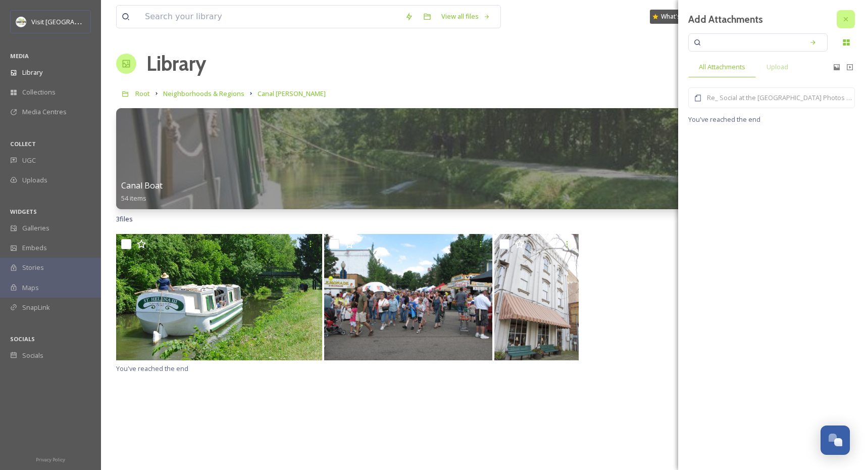
click at [841, 19] on div at bounding box center [846, 19] width 18 height 18
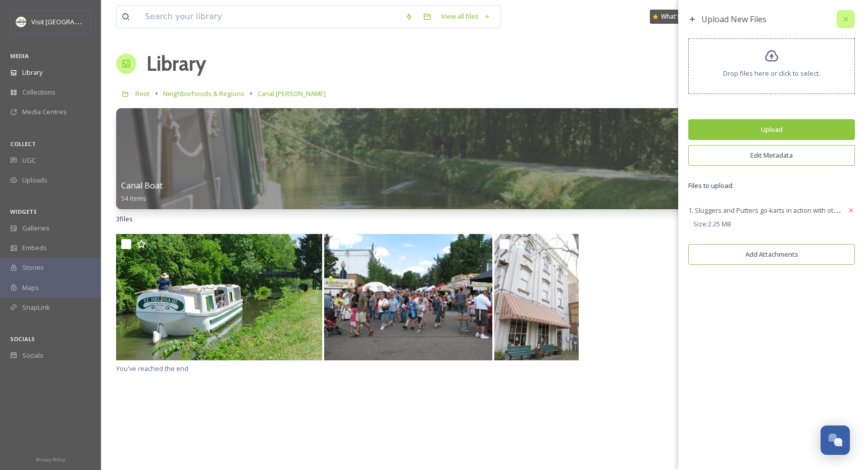
click at [845, 24] on div at bounding box center [846, 19] width 18 height 18
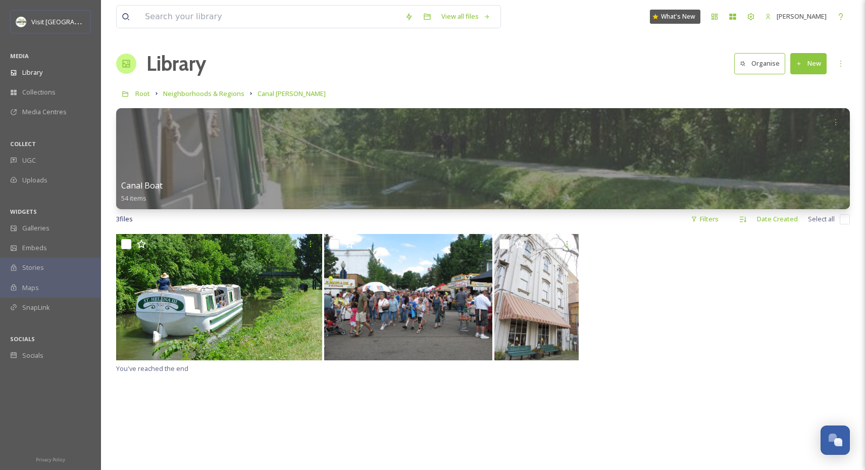
click at [680, 61] on div "Library Organise New" at bounding box center [483, 63] width 734 height 30
click at [55, 68] on div "Library" at bounding box center [50, 73] width 101 height 20
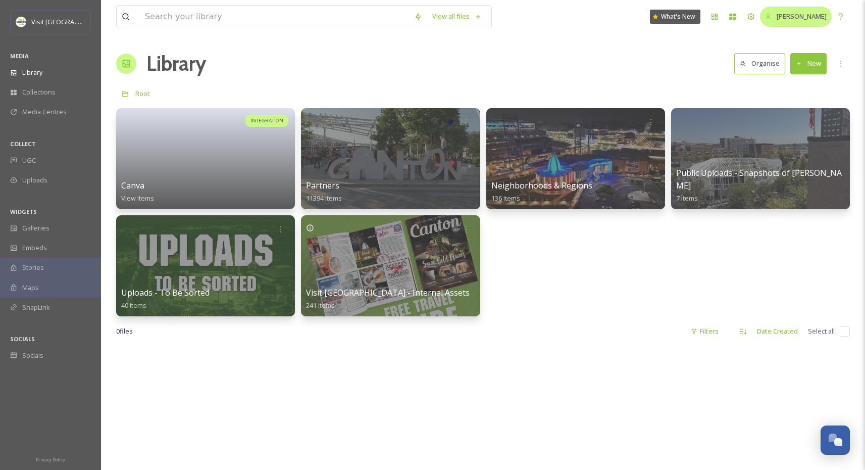
click at [777, 15] on span "[PERSON_NAME]" at bounding box center [802, 16] width 50 height 9
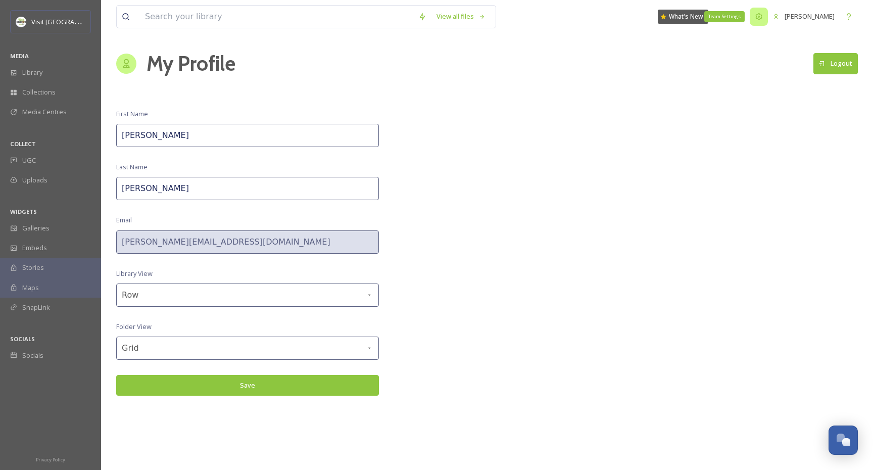
click at [756, 17] on icon at bounding box center [759, 16] width 7 height 7
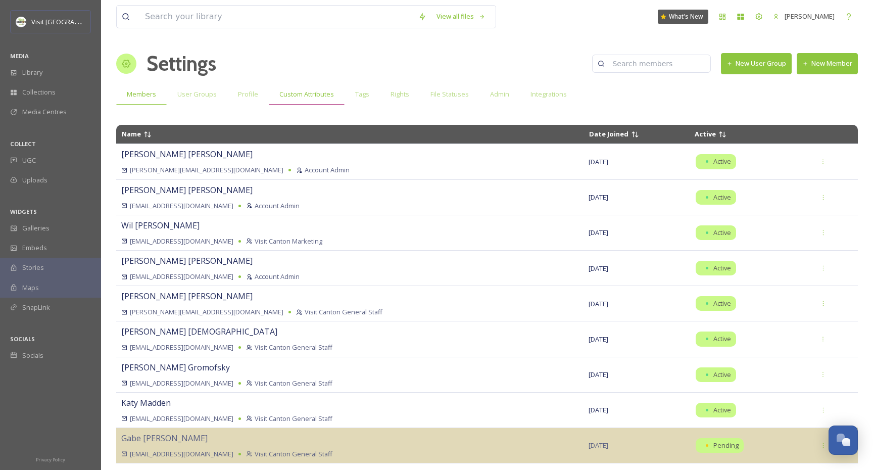
click at [293, 96] on span "Custom Attributes" at bounding box center [306, 94] width 55 height 10
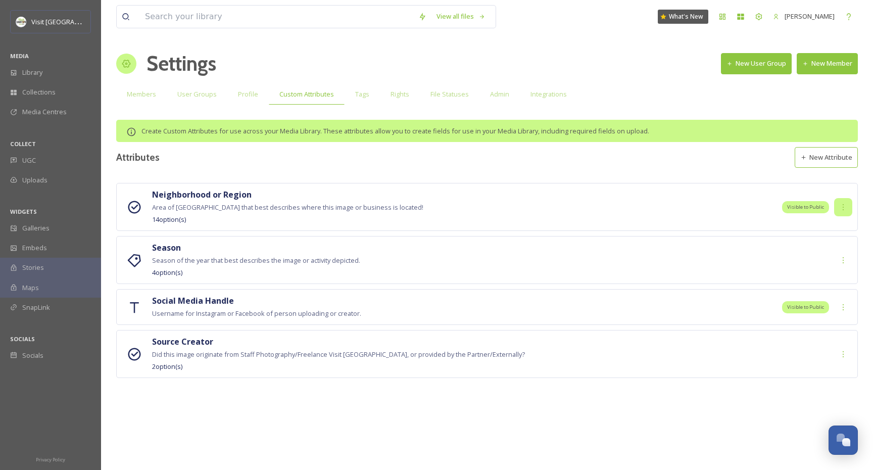
click at [841, 205] on icon at bounding box center [843, 207] width 8 height 8
click at [838, 224] on span "Edit" at bounding box center [831, 229] width 11 height 10
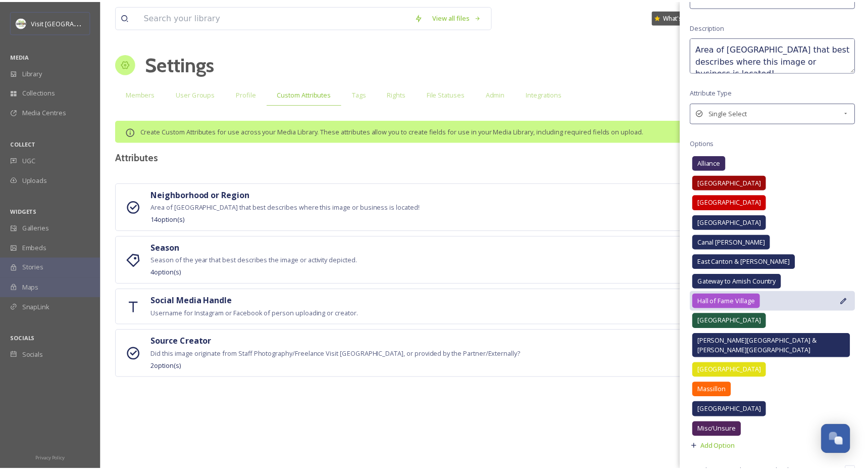
scroll to position [131, 0]
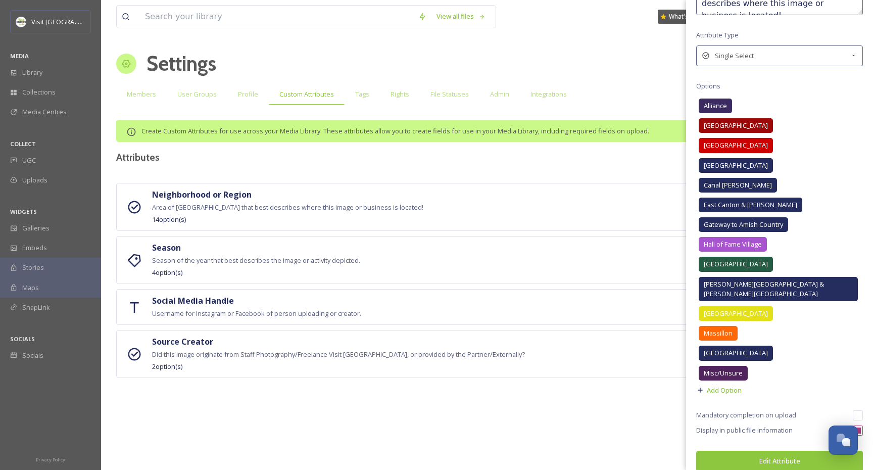
click at [853, 410] on input "checkbox" at bounding box center [858, 415] width 10 height 10
click at [773, 451] on button "Edit Attribute" at bounding box center [779, 461] width 167 height 21
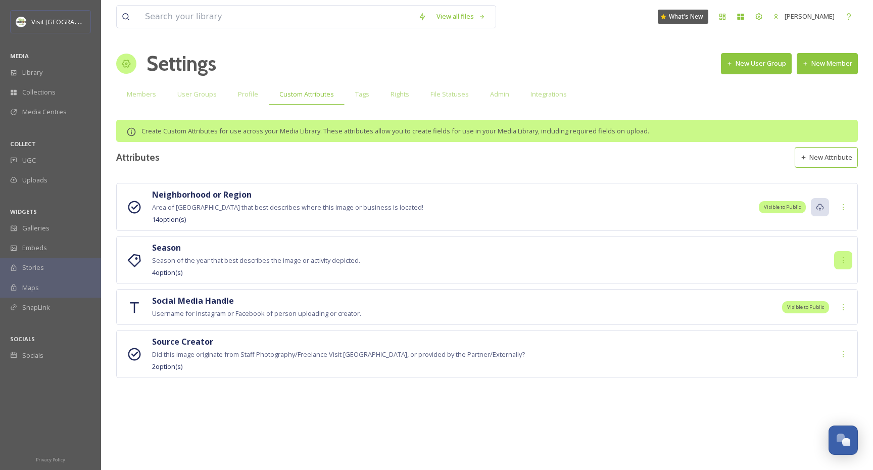
click at [843, 260] on icon at bounding box center [843, 260] width 8 height 8
click at [839, 279] on div "Edit" at bounding box center [836, 282] width 30 height 20
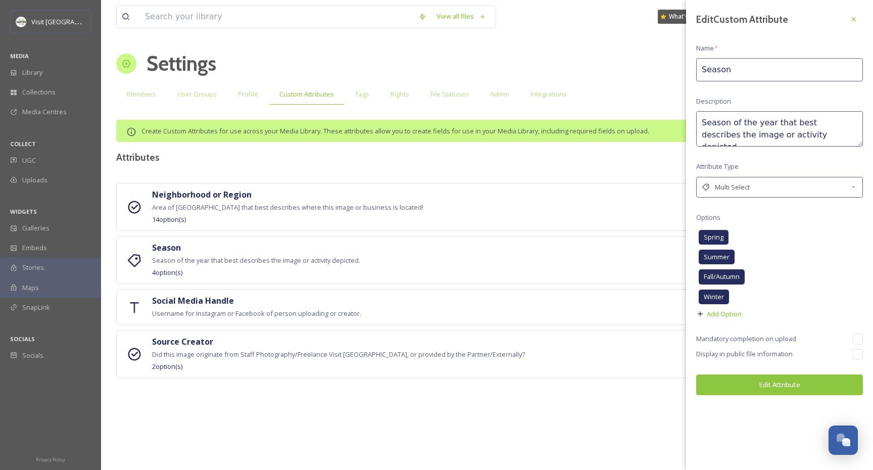
click at [856, 339] on input "checkbox" at bounding box center [858, 339] width 10 height 10
click at [790, 384] on button "Edit Attribute" at bounding box center [779, 384] width 167 height 21
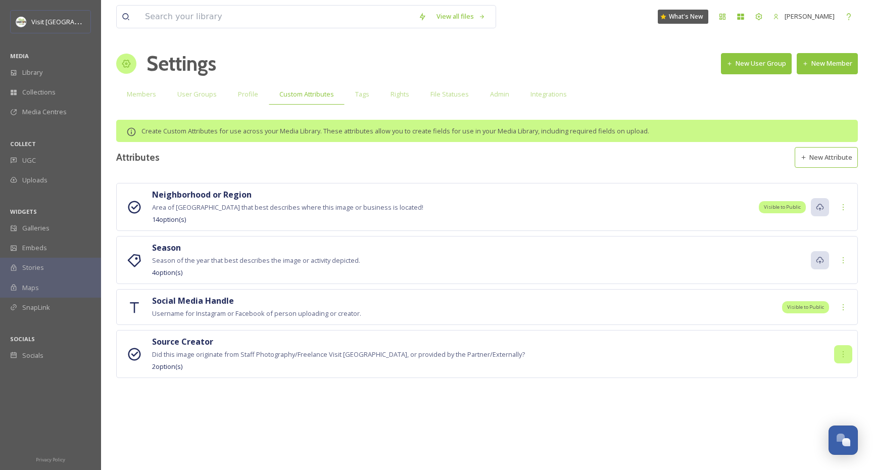
click at [843, 350] on icon at bounding box center [843, 354] width 8 height 8
click at [834, 372] on span "Edit" at bounding box center [831, 376] width 11 height 10
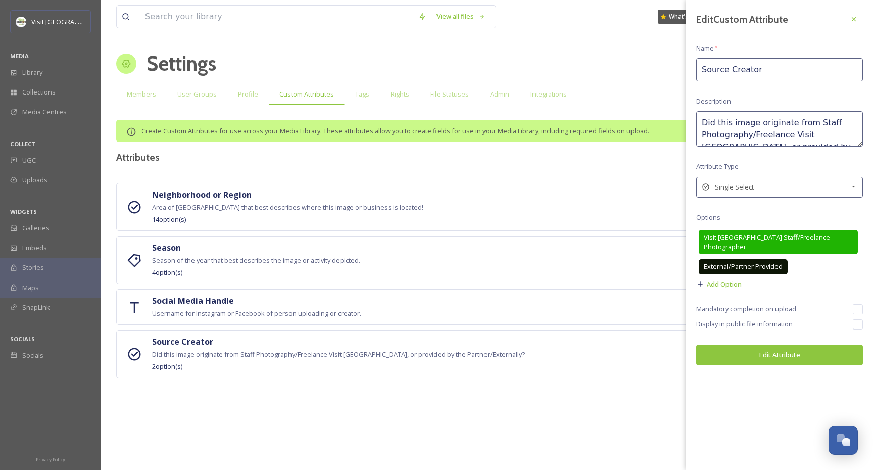
click at [856, 304] on input "checkbox" at bounding box center [858, 309] width 10 height 10
click at [791, 347] on button "Edit Attribute" at bounding box center [779, 355] width 167 height 21
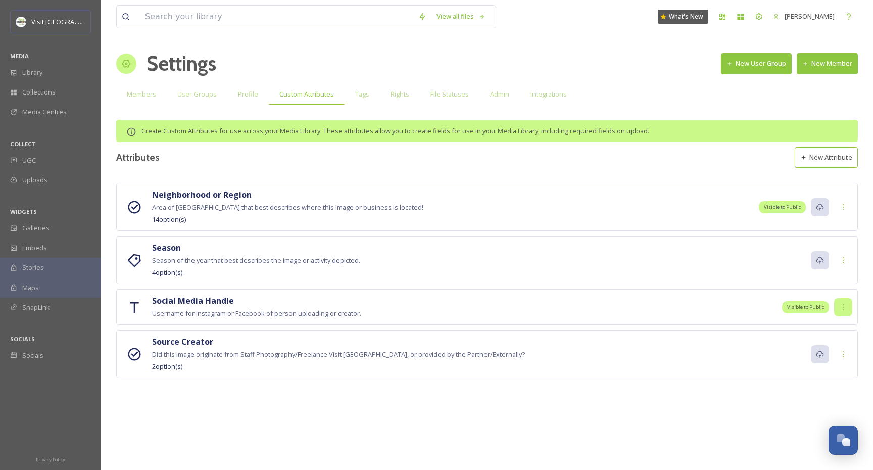
click at [843, 307] on icon at bounding box center [843, 307] width 1 height 6
click at [843, 332] on div "Edit" at bounding box center [836, 329] width 30 height 20
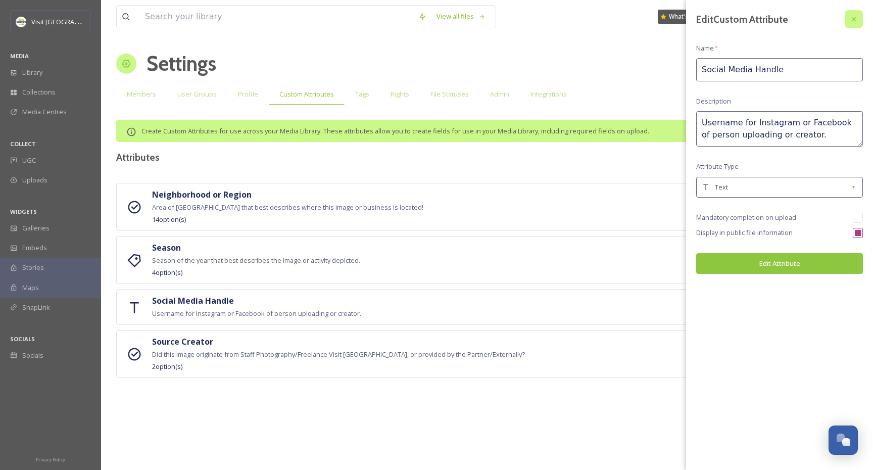
click at [854, 20] on icon at bounding box center [854, 19] width 8 height 8
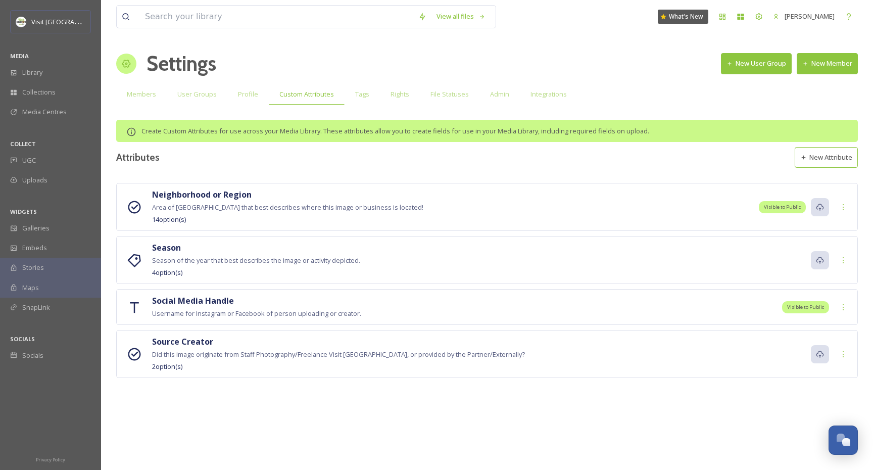
click at [608, 133] on span "Create Custom Attributes for use across your Media Library. These attributes al…" at bounding box center [395, 130] width 508 height 9
click at [63, 71] on div "Library" at bounding box center [50, 73] width 101 height 20
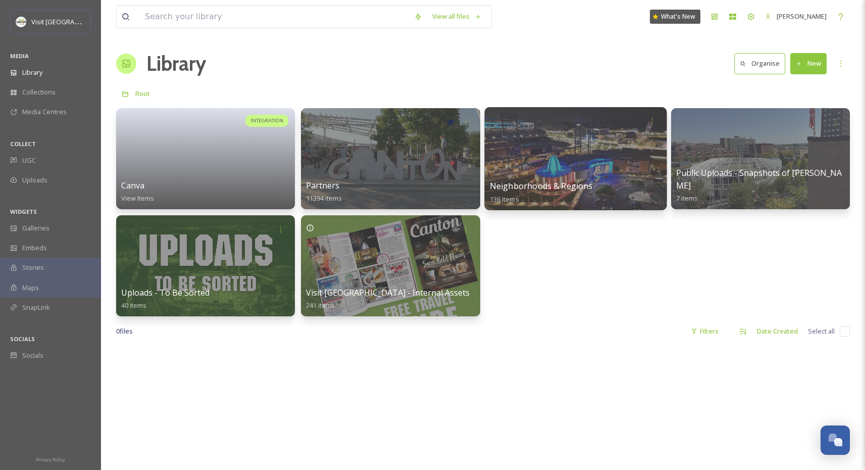
click at [578, 155] on div at bounding box center [575, 158] width 182 height 103
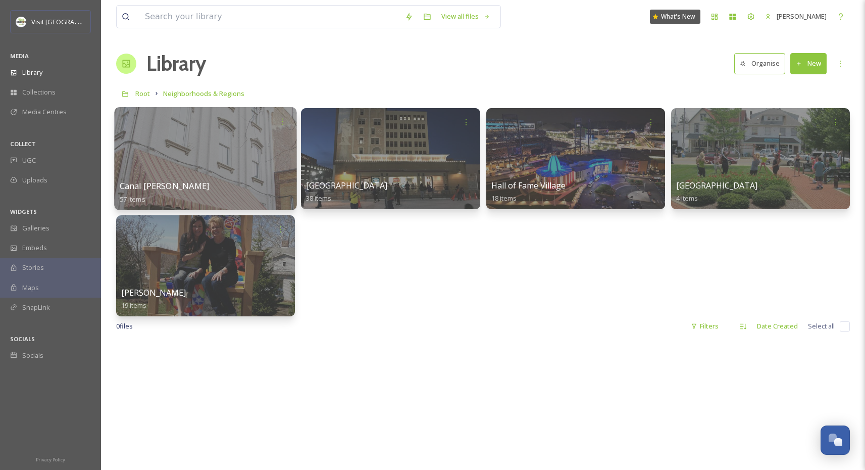
click at [220, 175] on div at bounding box center [205, 158] width 182 height 103
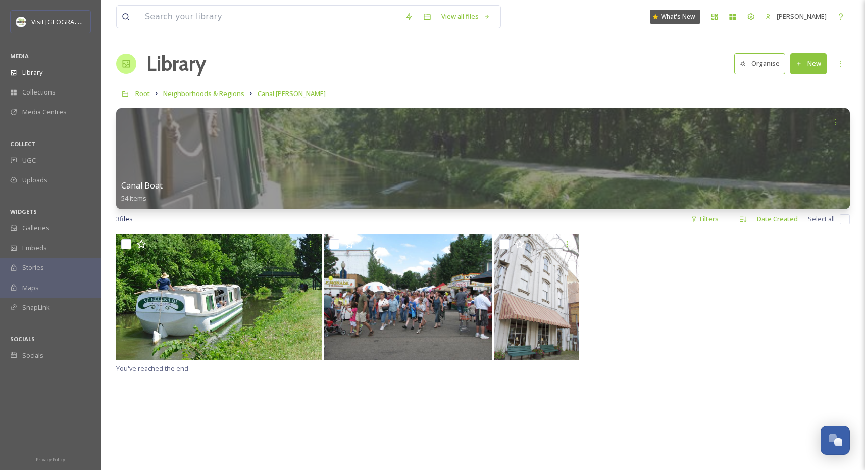
click at [808, 59] on button "New" at bounding box center [809, 63] width 36 height 21
click at [806, 77] on div "File Upload" at bounding box center [797, 87] width 57 height 20
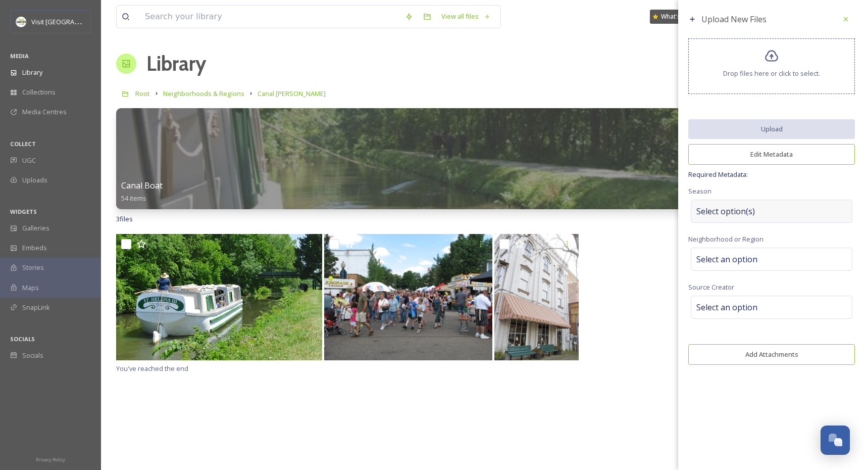
click at [735, 211] on span "Select option(s)" at bounding box center [726, 211] width 59 height 12
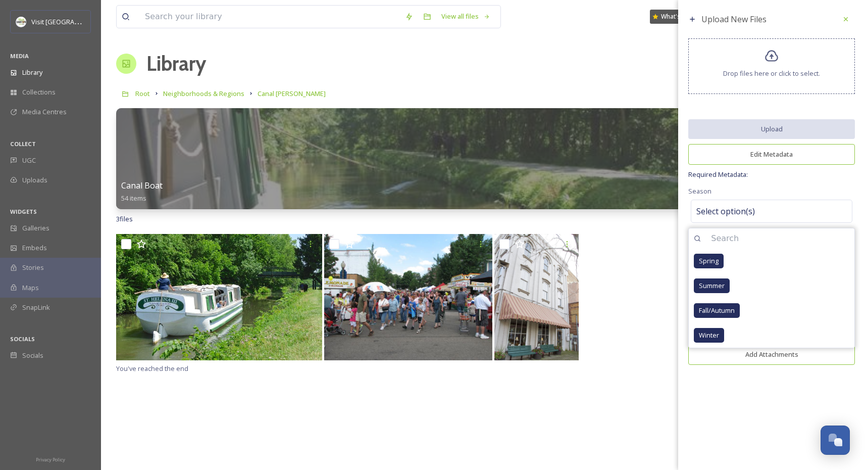
click at [743, 176] on span "Required Metadata:" at bounding box center [772, 175] width 167 height 10
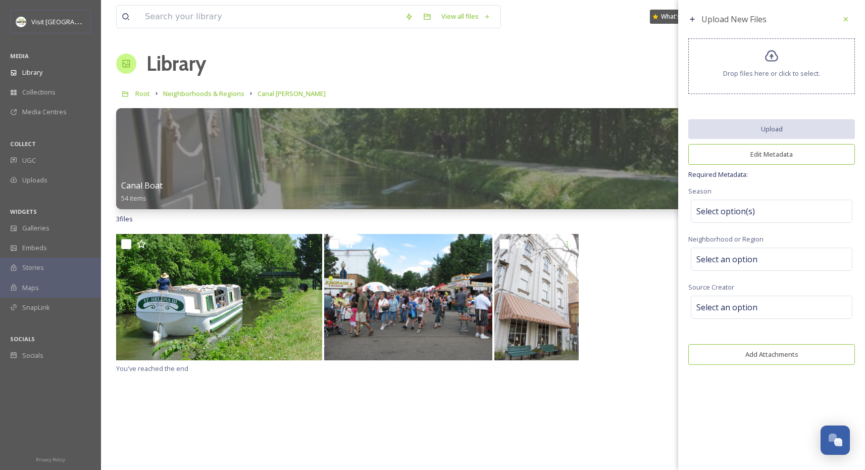
click at [769, 147] on button "Edit Metadata" at bounding box center [772, 154] width 167 height 21
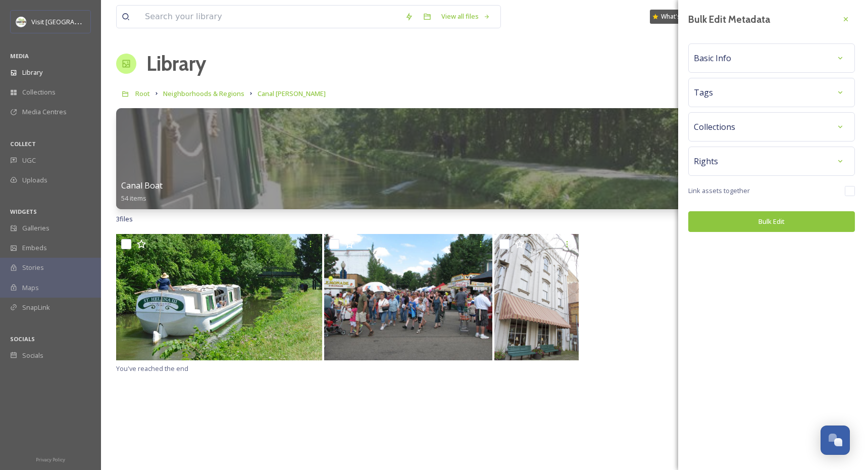
click at [745, 94] on div "Tags" at bounding box center [772, 92] width 156 height 18
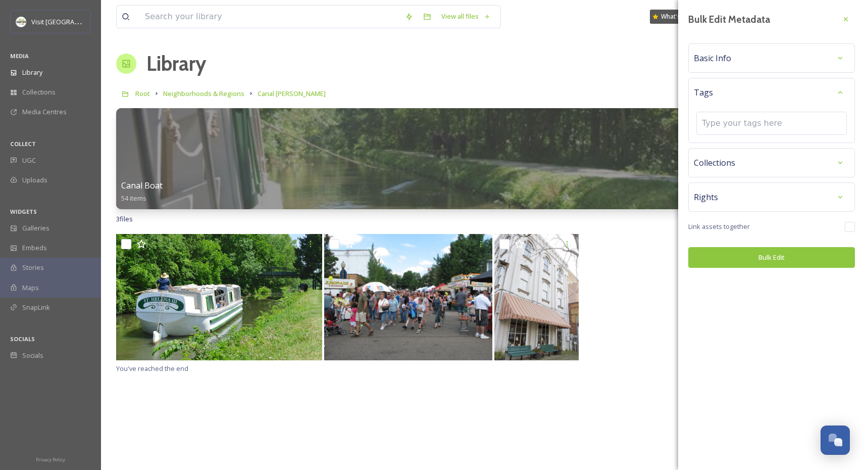
click at [743, 95] on div "Tags" at bounding box center [772, 92] width 156 height 18
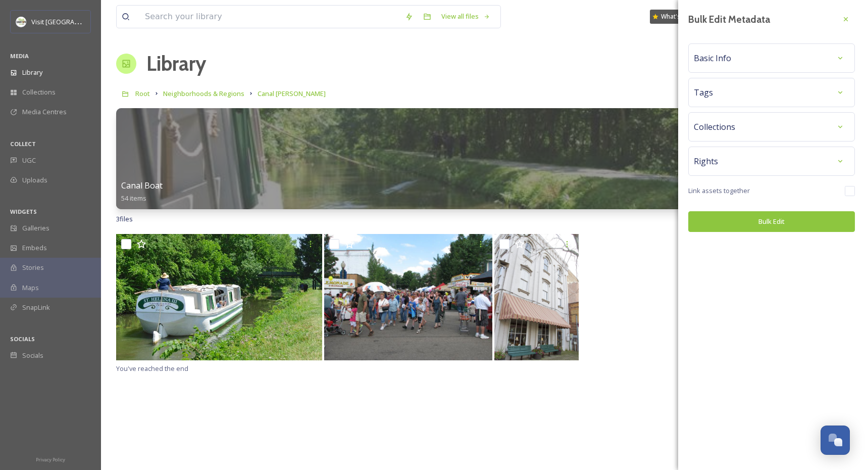
click at [740, 123] on div "Collections" at bounding box center [772, 127] width 156 height 18
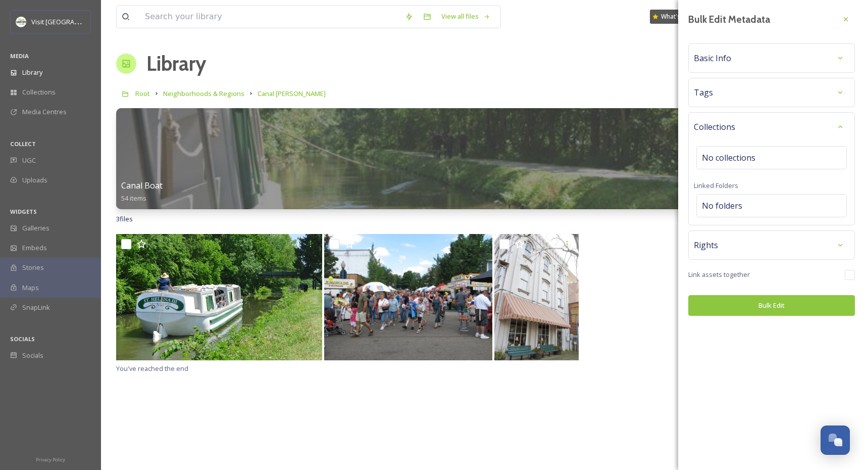
click at [749, 126] on div "Collections" at bounding box center [772, 127] width 156 height 18
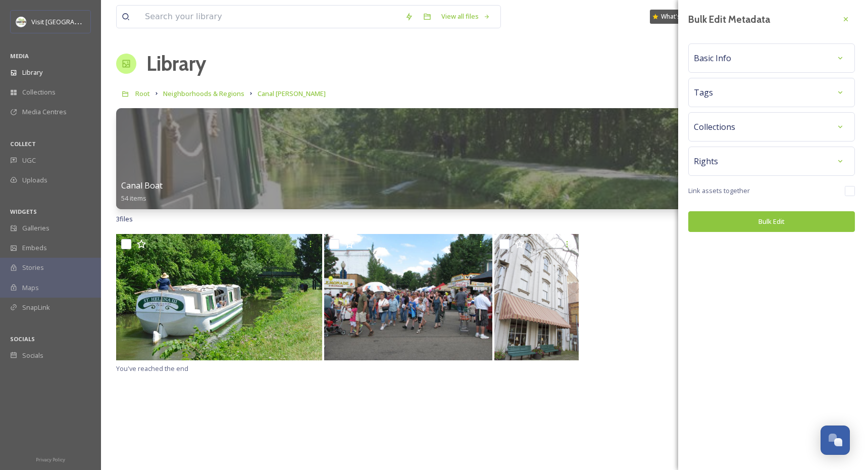
click at [751, 163] on div "Rights" at bounding box center [772, 161] width 156 height 18
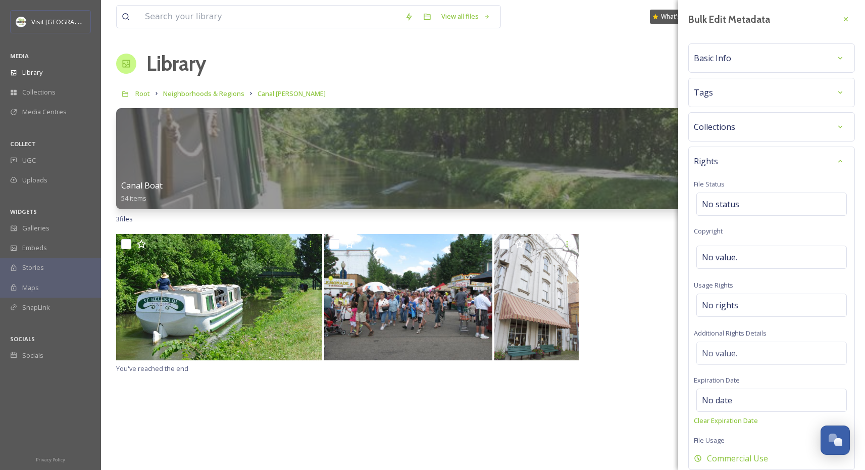
drag, startPoint x: 751, startPoint y: 163, endPoint x: 750, endPoint y: 137, distance: 25.8
click at [750, 163] on div "Rights" at bounding box center [772, 161] width 156 height 18
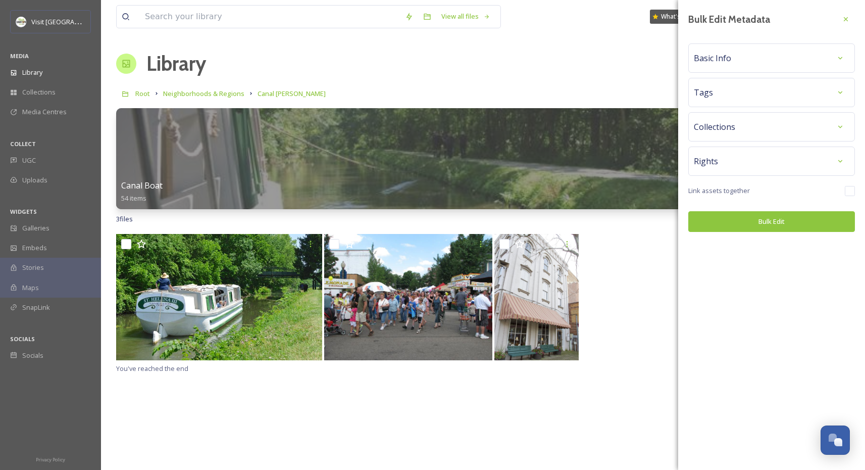
click at [749, 124] on div "Collections" at bounding box center [772, 127] width 156 height 18
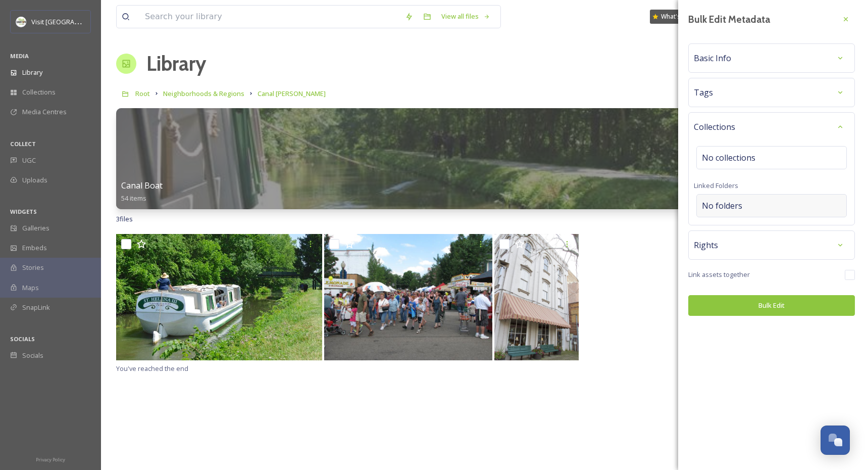
click at [744, 207] on div "No folders" at bounding box center [772, 205] width 151 height 23
click at [743, 237] on div "Rights" at bounding box center [772, 245] width 156 height 18
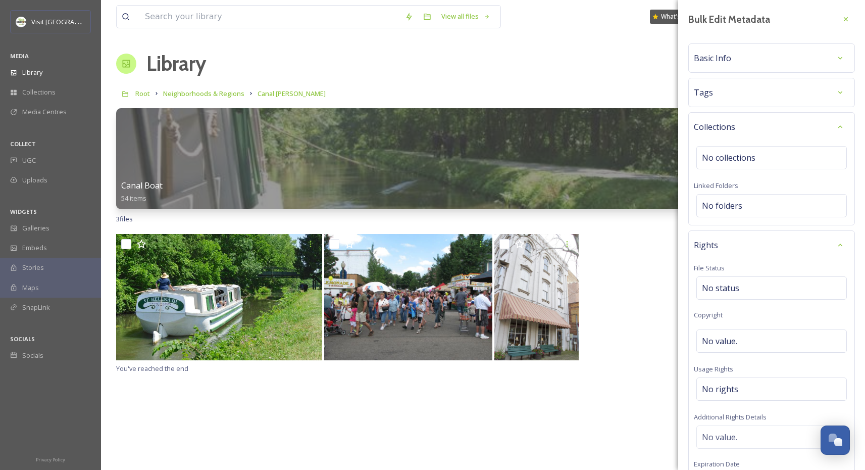
click at [739, 58] on div "Basic Info" at bounding box center [772, 58] width 156 height 18
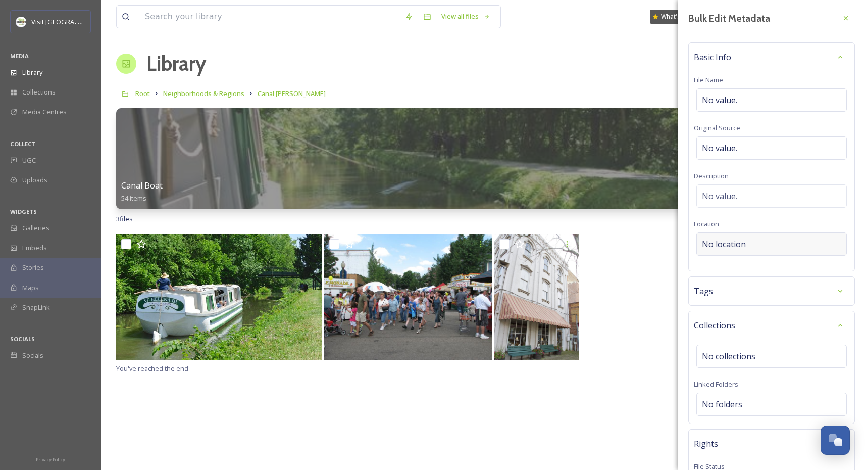
scroll to position [2, 0]
click at [751, 42] on div "Basic Info File Name No value. Original Source No value. Description No value. …" at bounding box center [772, 155] width 167 height 229
click at [752, 51] on div "Basic Info" at bounding box center [772, 56] width 156 height 18
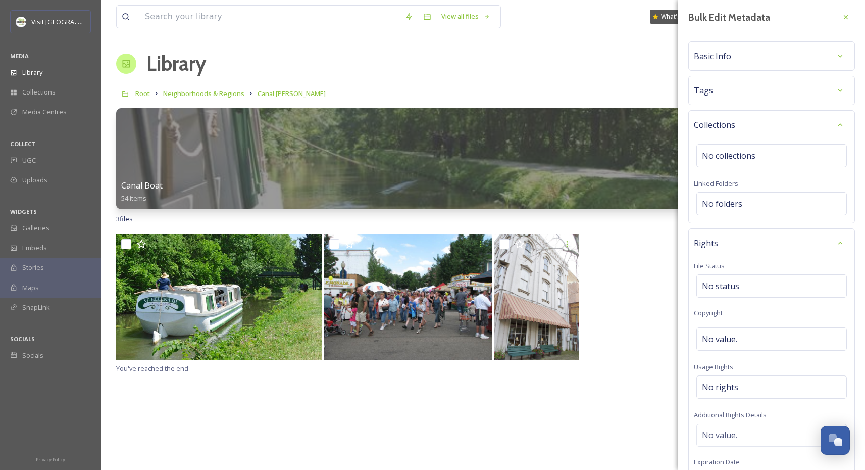
click at [755, 86] on div "Tags" at bounding box center [772, 90] width 156 height 18
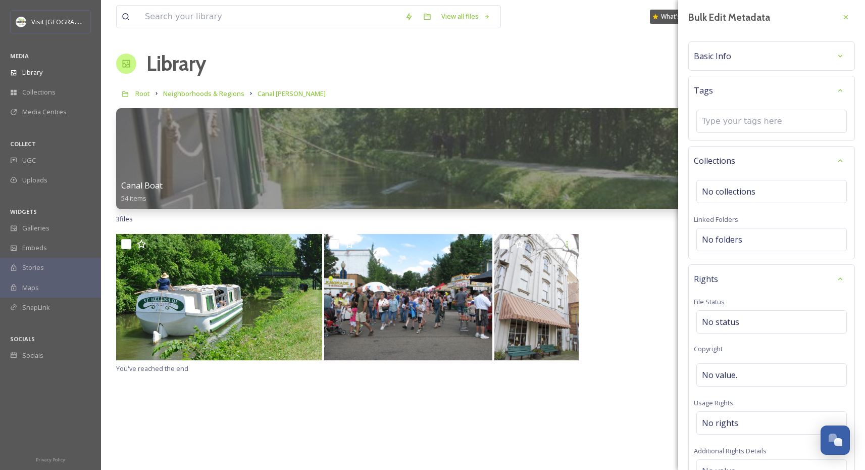
click at [763, 89] on div "Tags" at bounding box center [772, 90] width 156 height 18
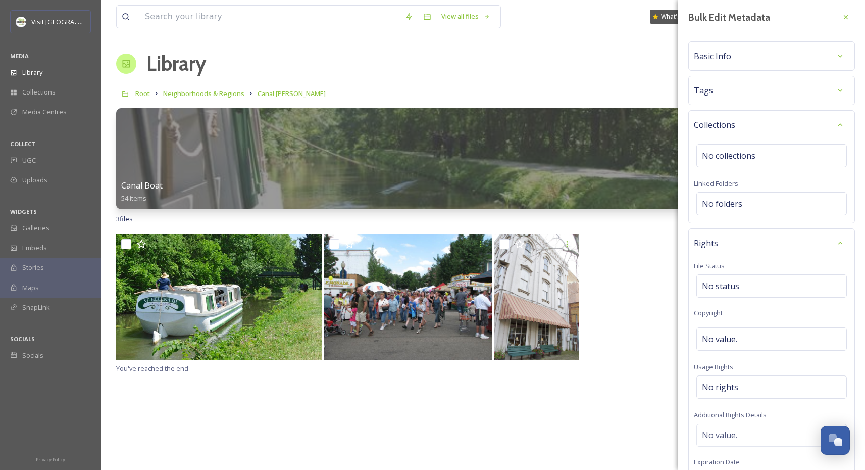
click at [758, 120] on div "Collections" at bounding box center [772, 125] width 156 height 18
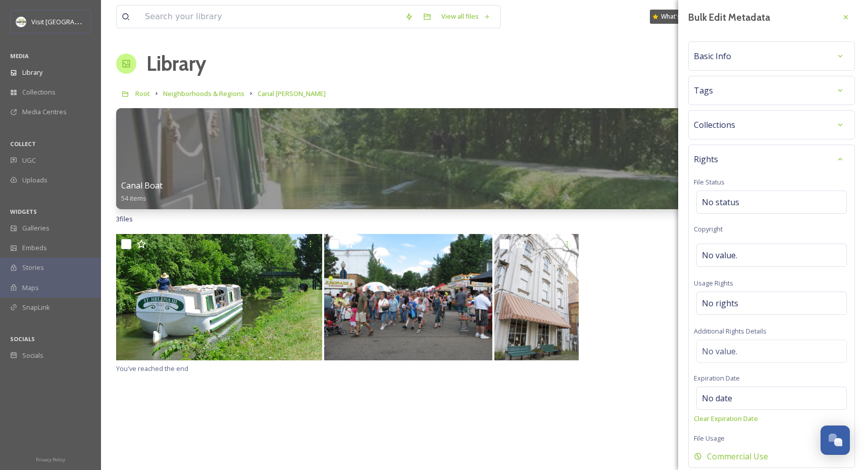
click at [759, 162] on div "Rights" at bounding box center [772, 159] width 156 height 18
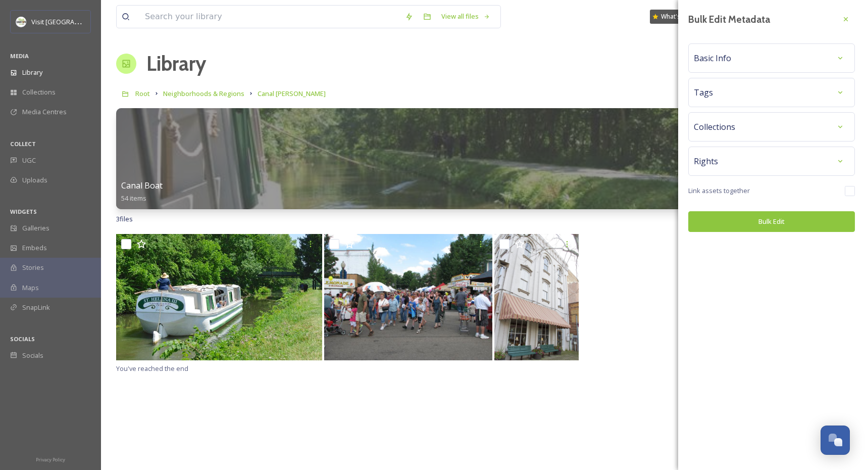
click at [849, 19] on icon at bounding box center [846, 19] width 8 height 8
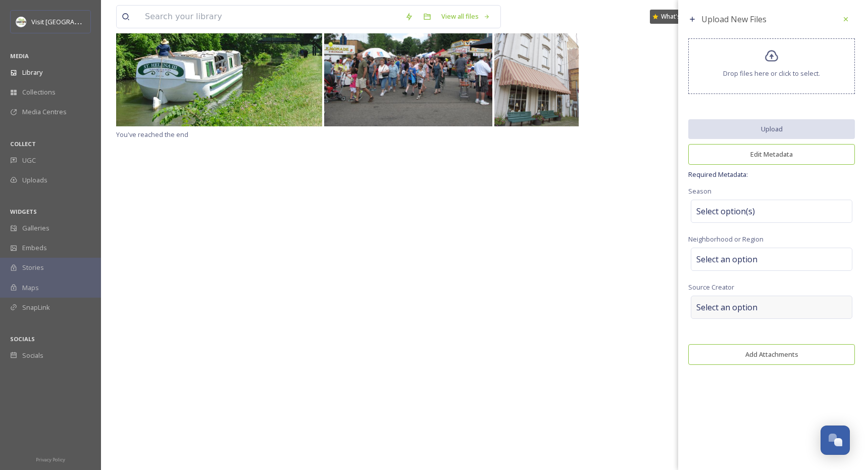
scroll to position [232, 0]
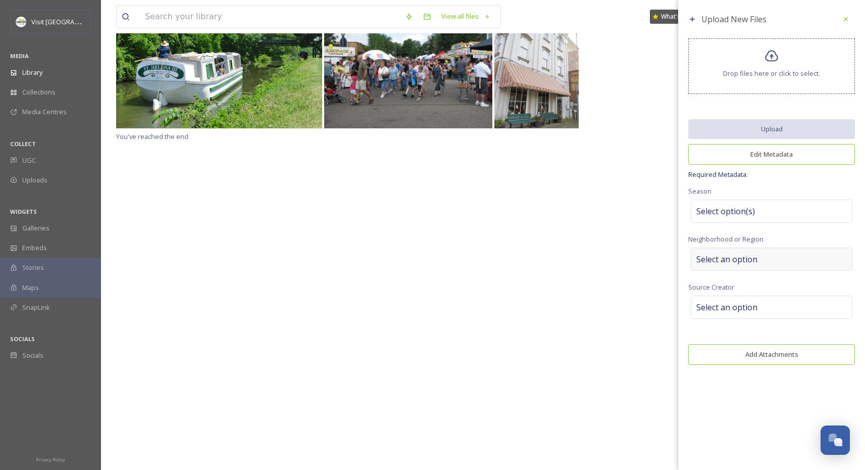
click at [736, 254] on span "Select an option" at bounding box center [727, 259] width 61 height 12
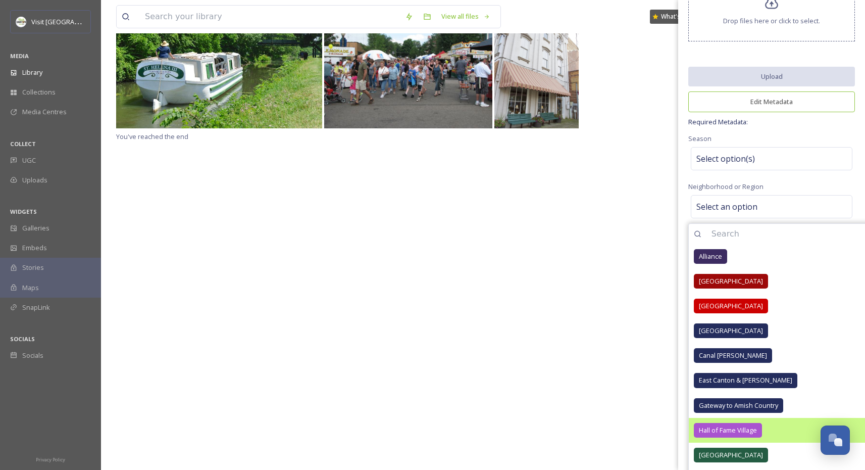
scroll to position [0, 0]
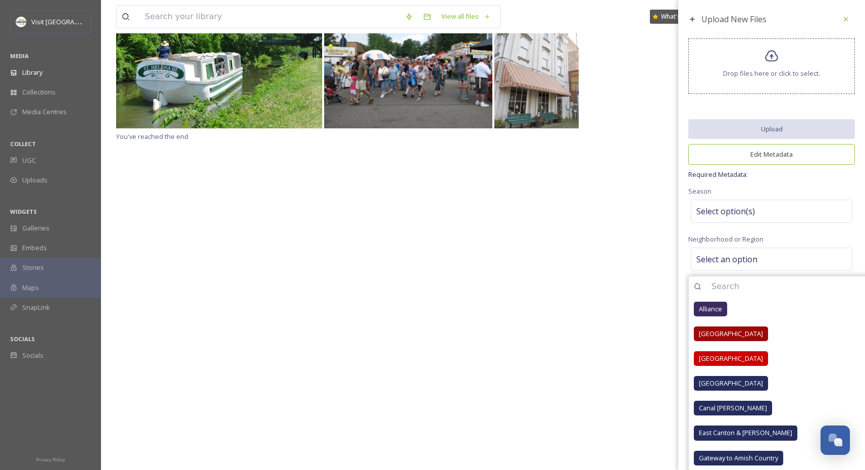
click at [761, 275] on input at bounding box center [827, 286] width 241 height 22
click at [766, 254] on div "Select an option" at bounding box center [772, 259] width 162 height 23
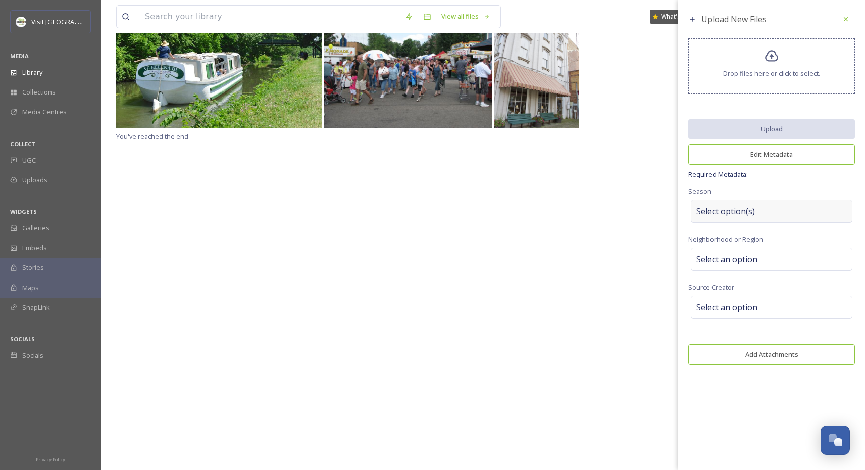
click at [767, 216] on div "Select option(s)" at bounding box center [772, 211] width 162 height 23
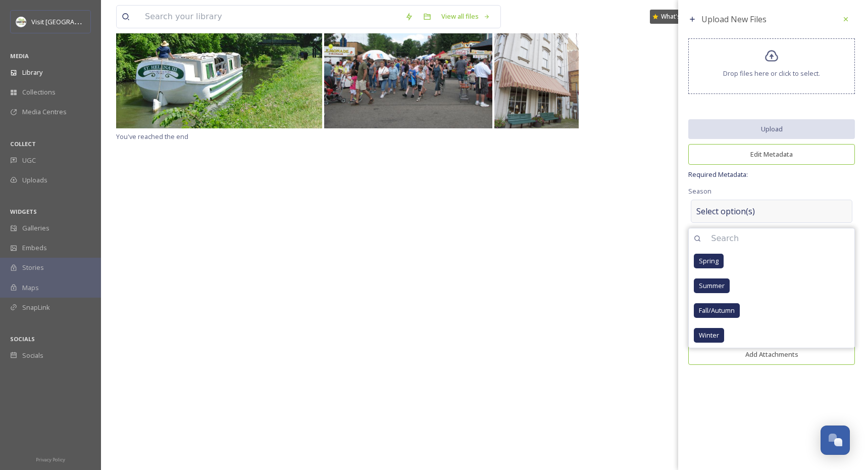
click at [773, 210] on div "Select option(s)" at bounding box center [772, 211] width 162 height 23
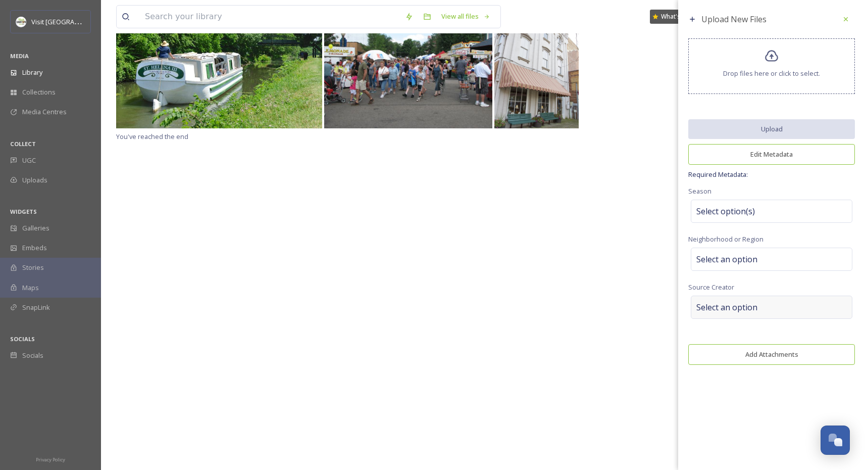
click at [779, 309] on div "Select an option" at bounding box center [772, 307] width 162 height 23
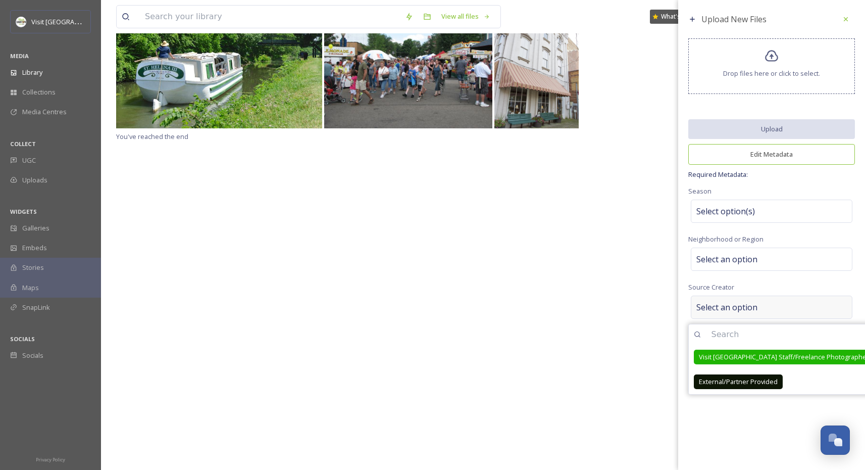
click at [779, 308] on div "Select an option" at bounding box center [772, 307] width 162 height 23
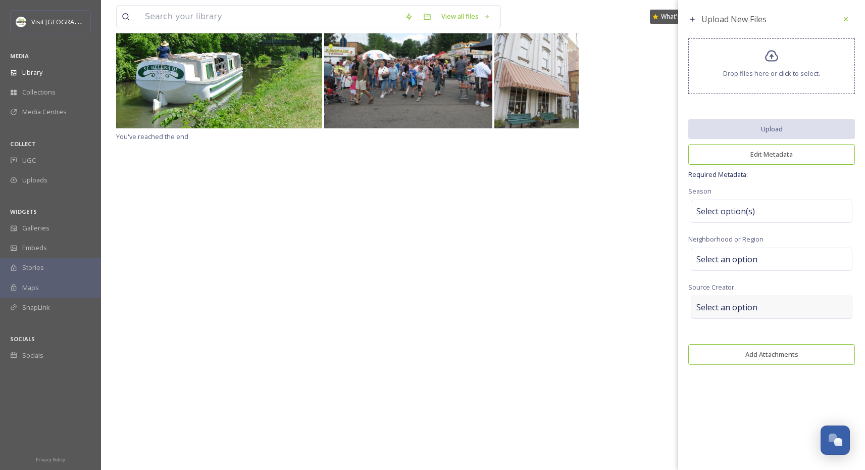
click at [781, 305] on div "Select an option" at bounding box center [772, 307] width 162 height 23
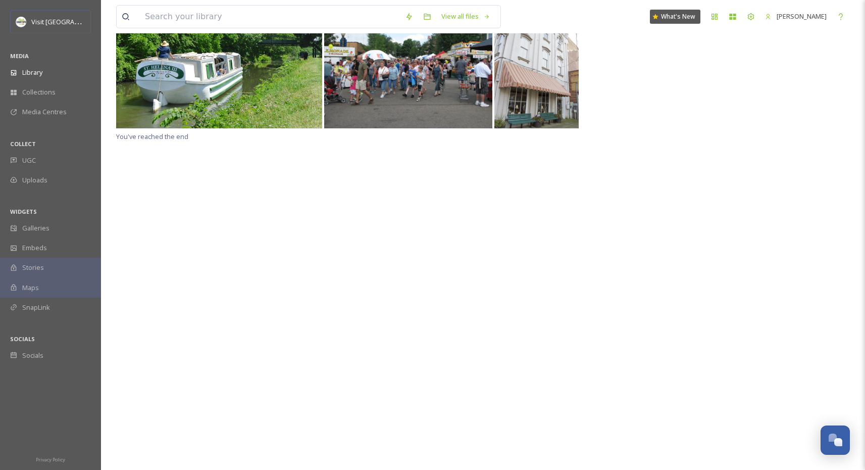
click at [625, 322] on div "You've reached the end" at bounding box center [483, 237] width 734 height 470
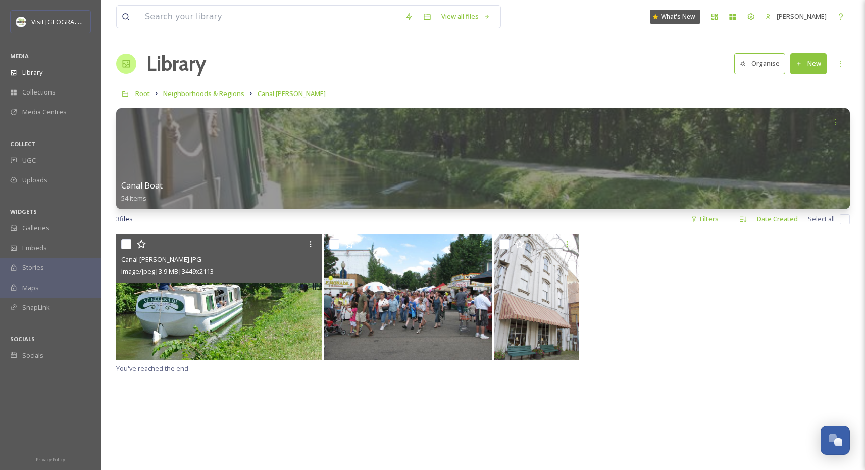
click at [125, 245] on input "checkbox" at bounding box center [126, 244] width 10 height 10
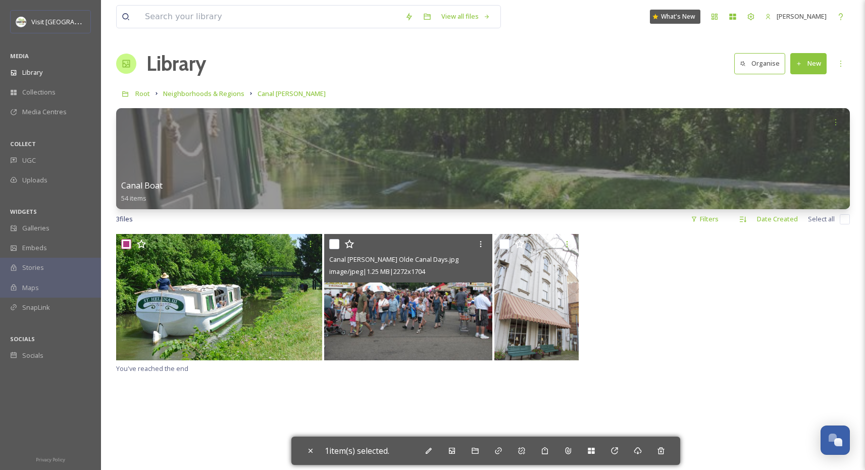
click at [334, 245] on input "checkbox" at bounding box center [334, 244] width 10 height 10
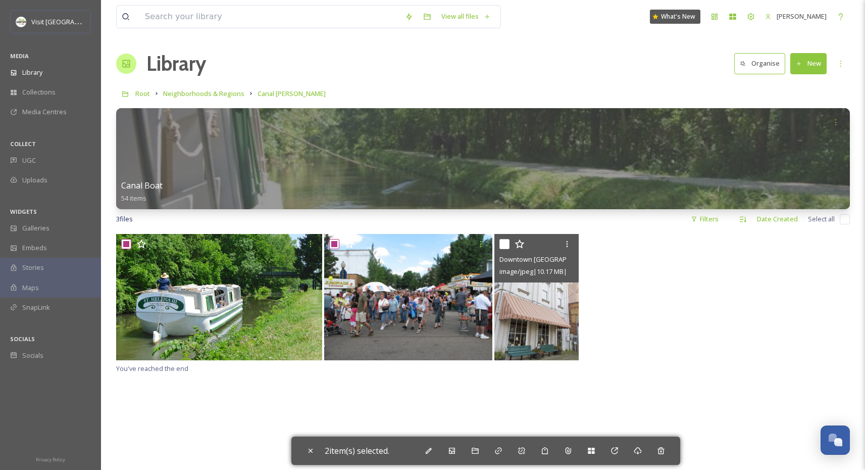
click at [506, 246] on input "checkbox" at bounding box center [505, 244] width 10 height 10
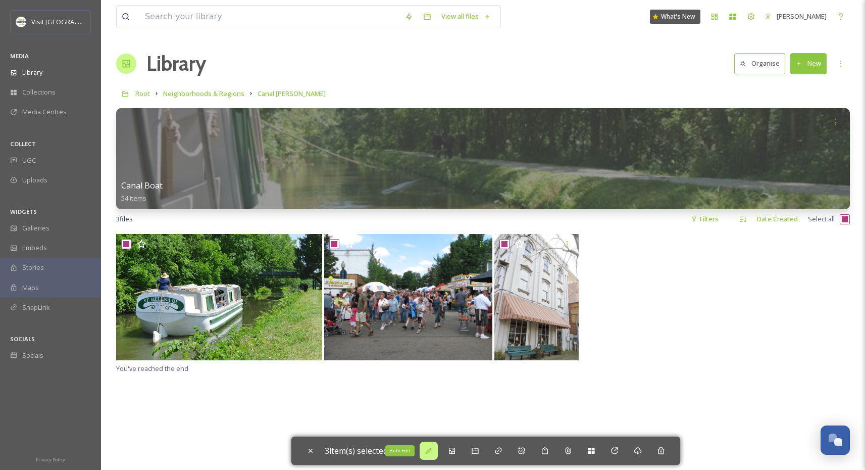
click at [430, 449] on icon at bounding box center [429, 451] width 8 height 8
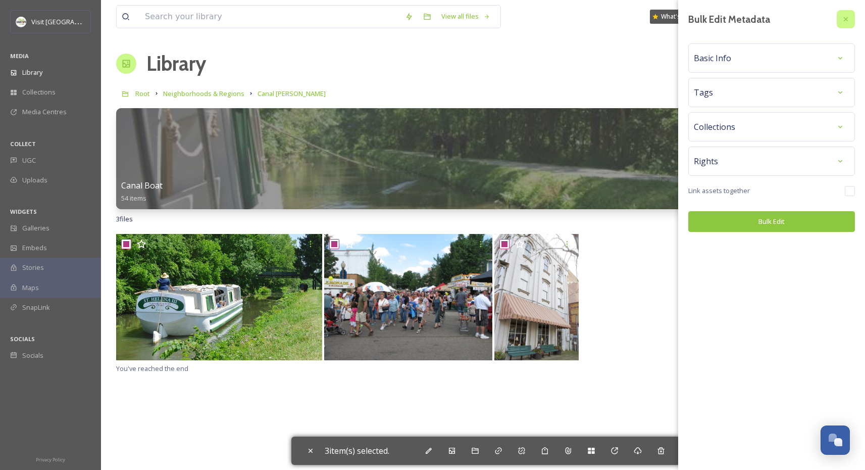
click at [849, 21] on icon at bounding box center [846, 19] width 8 height 8
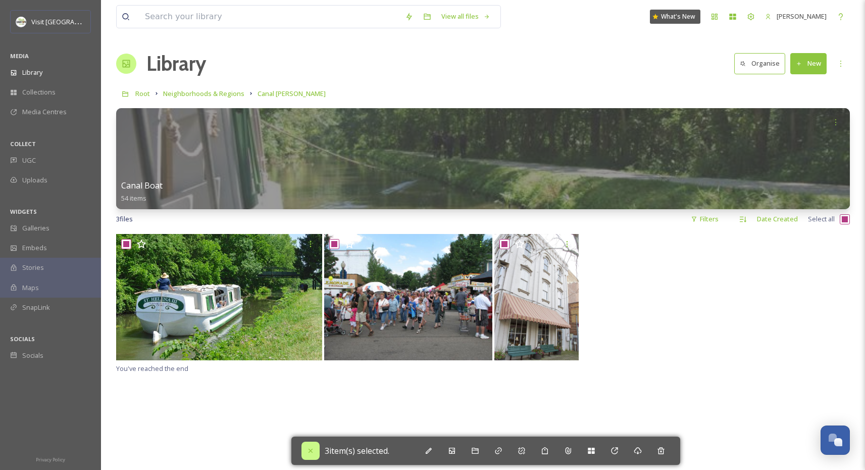
click at [318, 452] on div "3 item(s) selected." at bounding box center [485, 450] width 389 height 28
click at [314, 452] on icon at bounding box center [311, 451] width 8 height 8
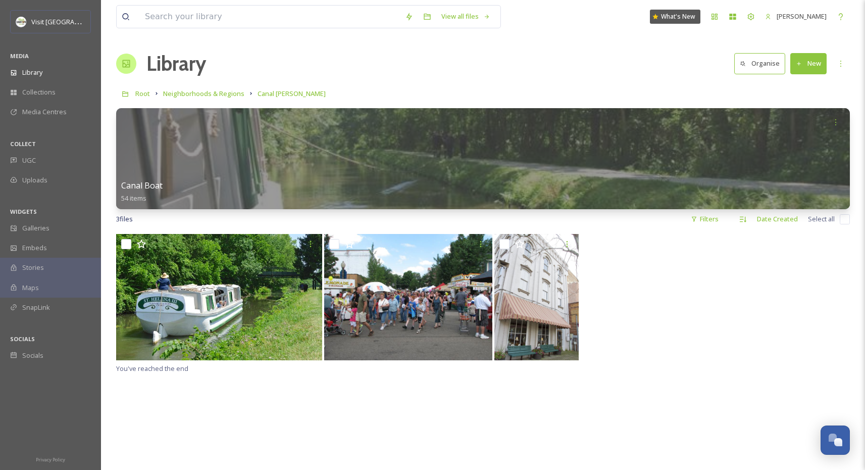
click at [361, 409] on div "You've reached the end" at bounding box center [483, 469] width 734 height 470
click at [814, 67] on button "New" at bounding box center [809, 63] width 36 height 21
click at [802, 84] on span "File Upload" at bounding box center [804, 87] width 33 height 10
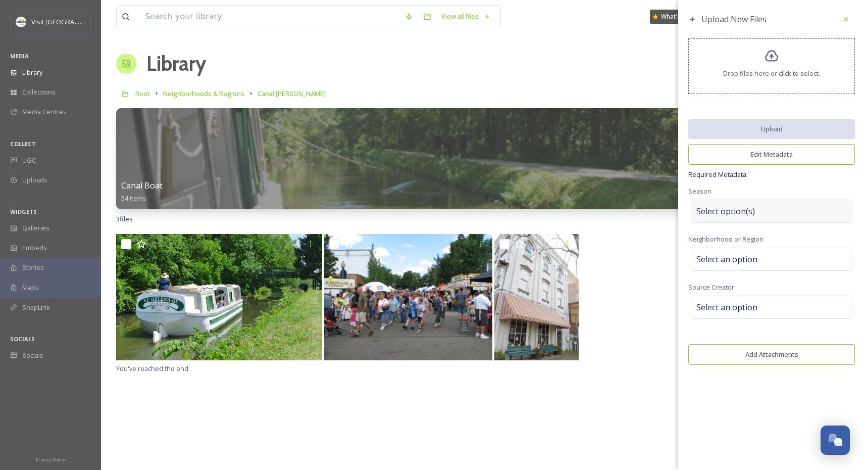
click at [759, 214] on div "Select option(s)" at bounding box center [772, 211] width 162 height 23
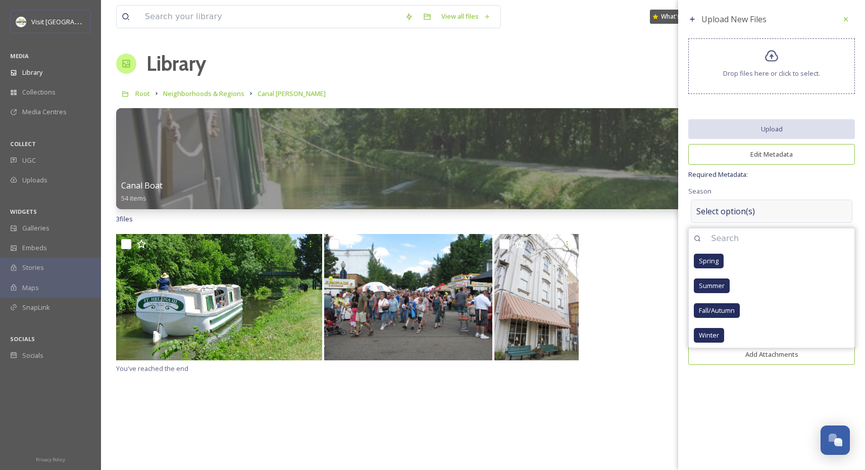
click at [797, 201] on div "Select option(s)" at bounding box center [772, 211] width 162 height 23
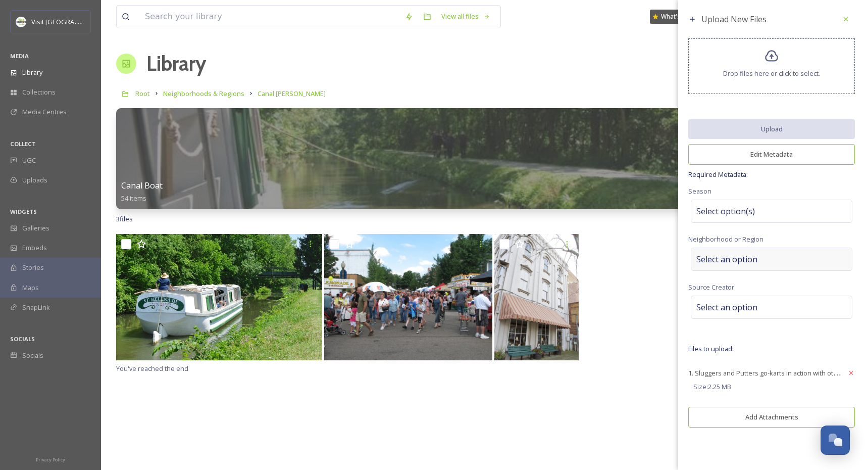
click at [794, 267] on div "Select an option" at bounding box center [772, 259] width 162 height 23
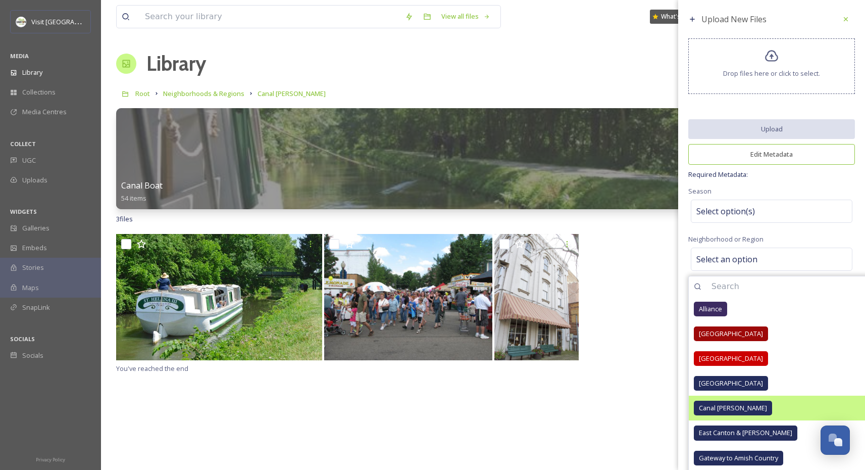
click at [788, 407] on div "Canal Fulton" at bounding box center [818, 408] width 259 height 25
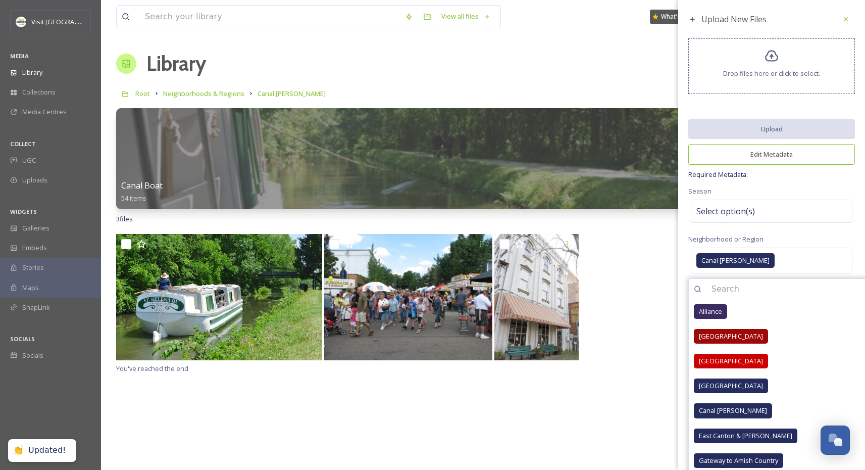
click at [779, 242] on div "Neighborhood or Region Canal Fulton Alliance Downtown Canton Canton Canton Sout…" at bounding box center [772, 254] width 167 height 43
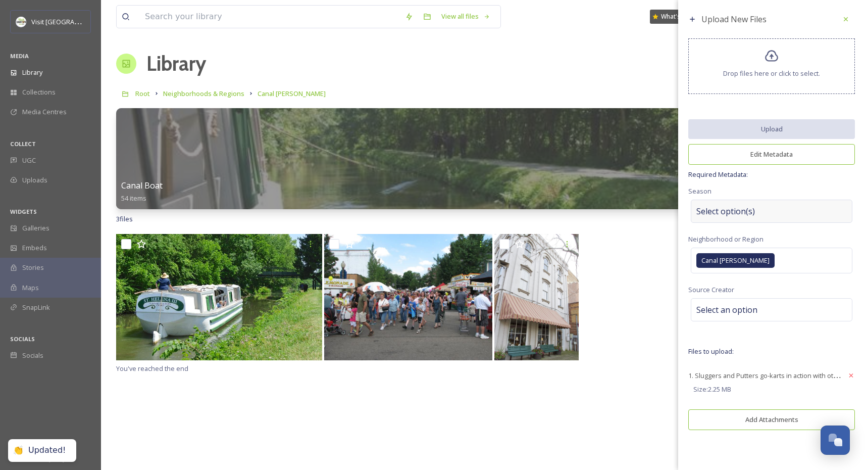
click at [784, 202] on div "Select option(s)" at bounding box center [772, 211] width 162 height 23
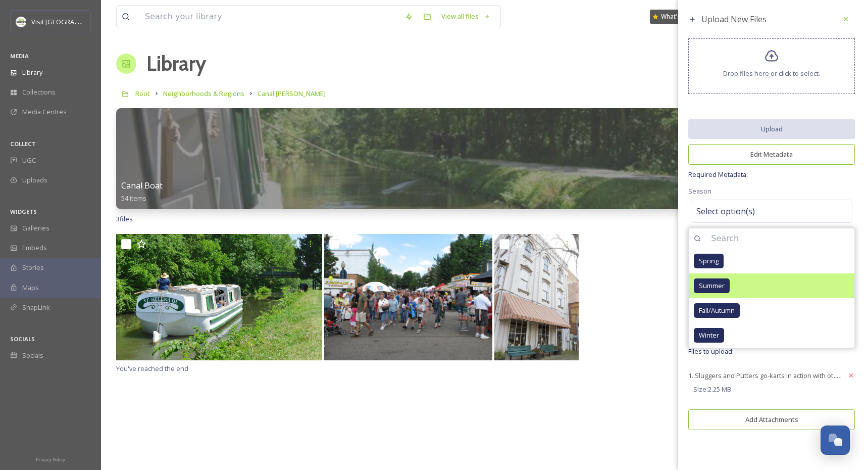
click at [771, 285] on div "Summer" at bounding box center [772, 285] width 166 height 25
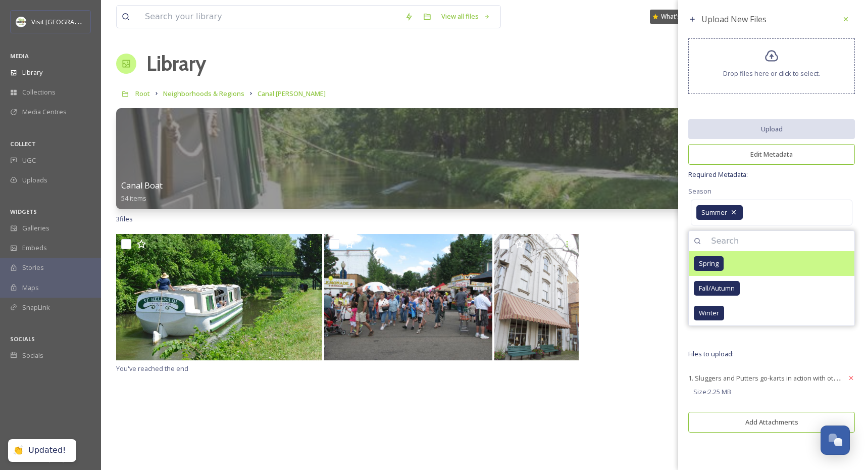
click at [776, 263] on div "Spring" at bounding box center [772, 263] width 166 height 25
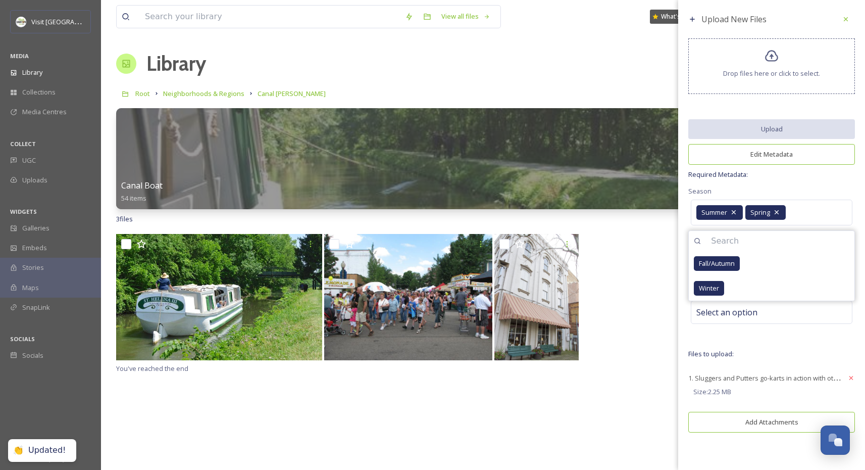
click at [757, 338] on div "Upload New Files Drop files here or click to select. Upload Edit Metadata Requi…" at bounding box center [771, 224] width 187 height 448
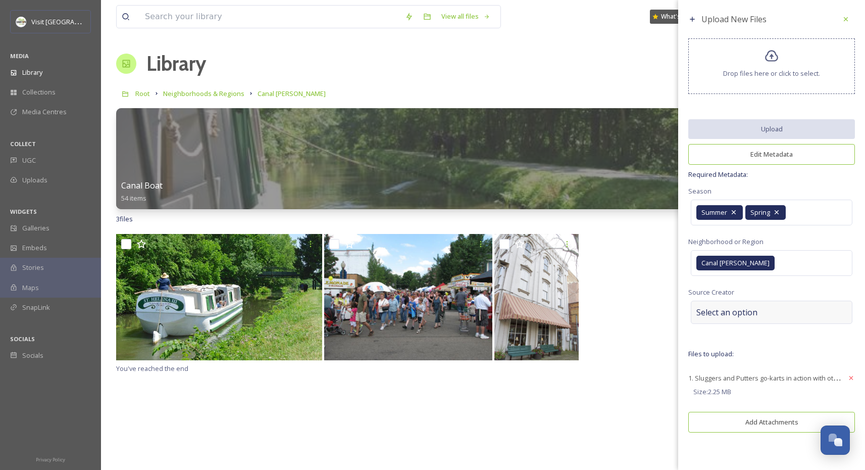
click at [746, 314] on span "Select an option" at bounding box center [727, 312] width 61 height 12
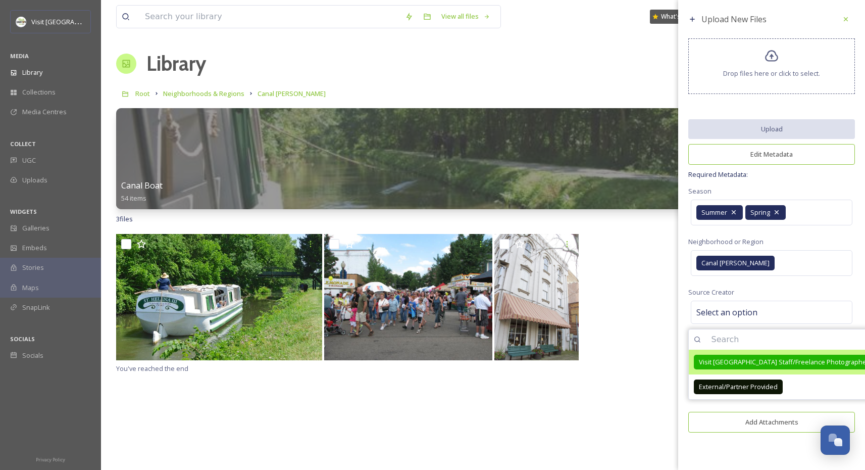
click at [765, 367] on div "Visit Canton Staff/Freelance Photographer" at bounding box center [784, 362] width 180 height 15
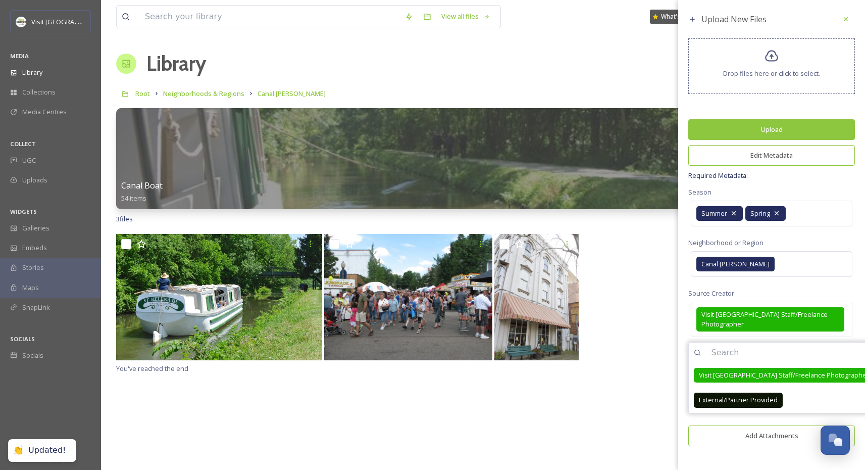
click at [776, 276] on div "Canal Fulton" at bounding box center [772, 264] width 167 height 31
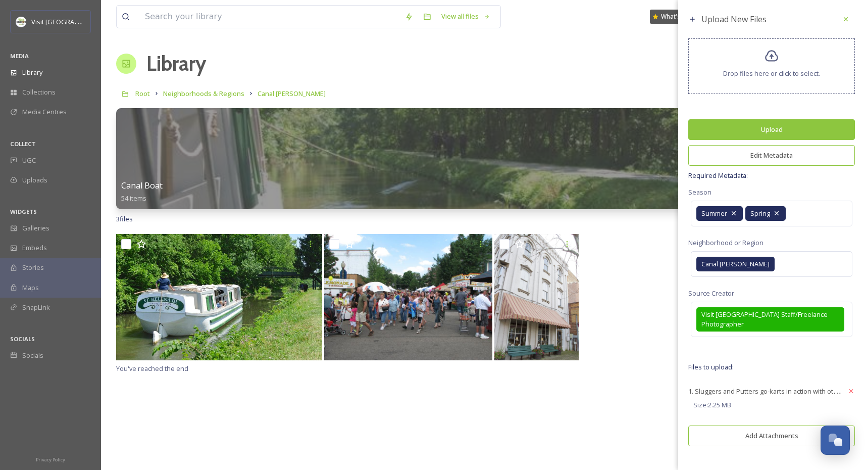
click at [771, 132] on button "Upload" at bounding box center [772, 129] width 167 height 21
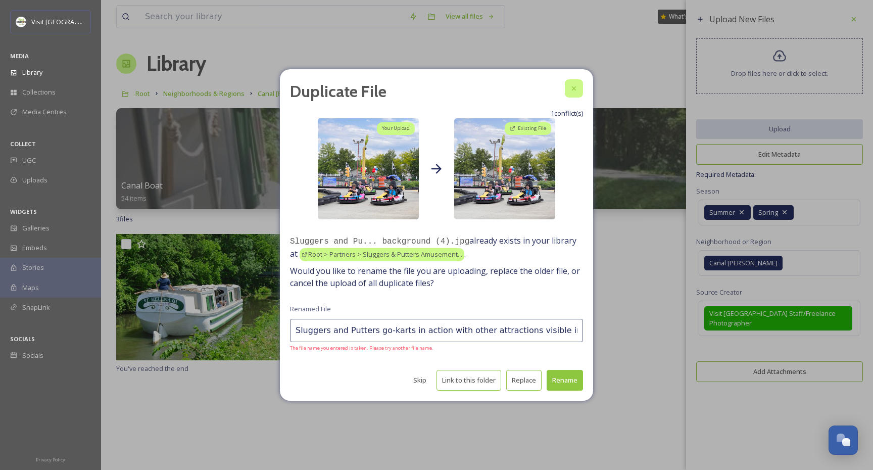
click at [572, 92] on icon at bounding box center [574, 88] width 8 height 8
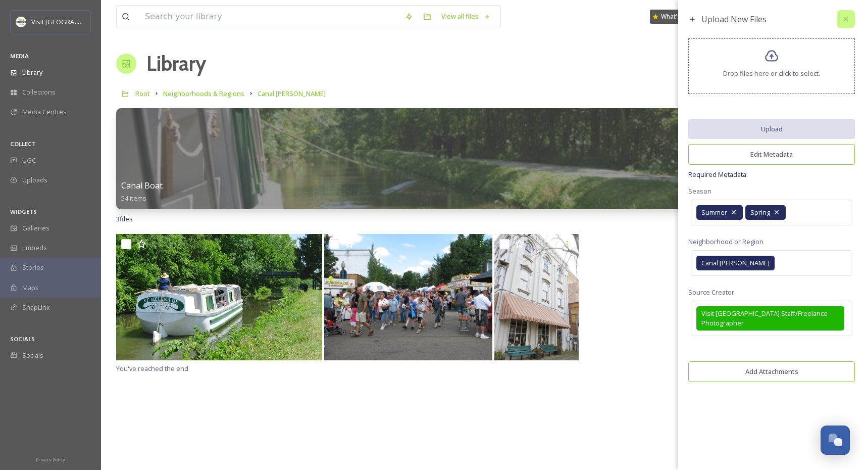
click at [842, 19] on icon at bounding box center [846, 19] width 8 height 8
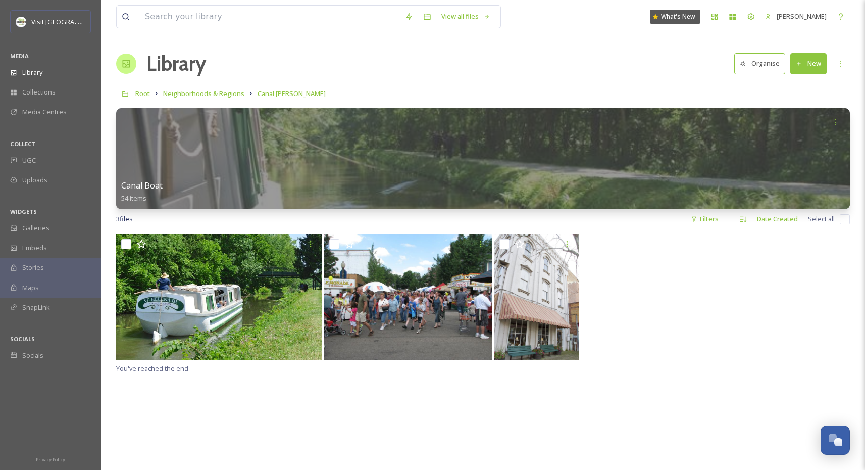
click at [637, 318] on div at bounding box center [483, 298] width 734 height 128
click at [506, 244] on input "checkbox" at bounding box center [505, 244] width 10 height 10
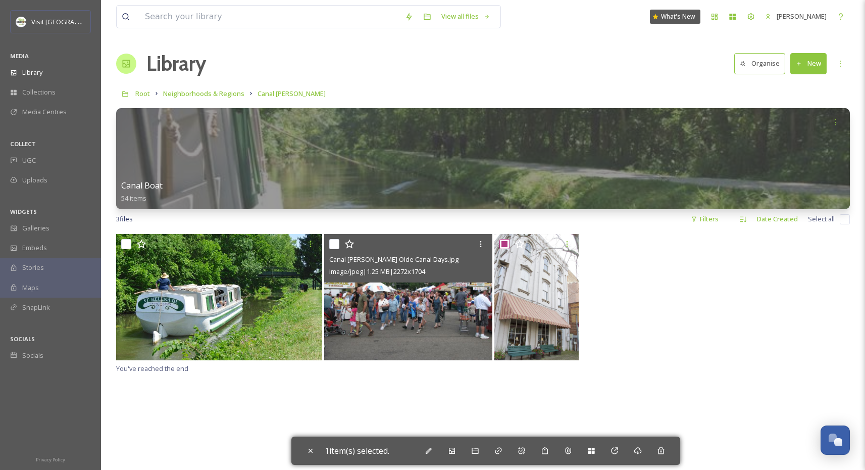
click at [333, 243] on input "checkbox" at bounding box center [334, 244] width 10 height 10
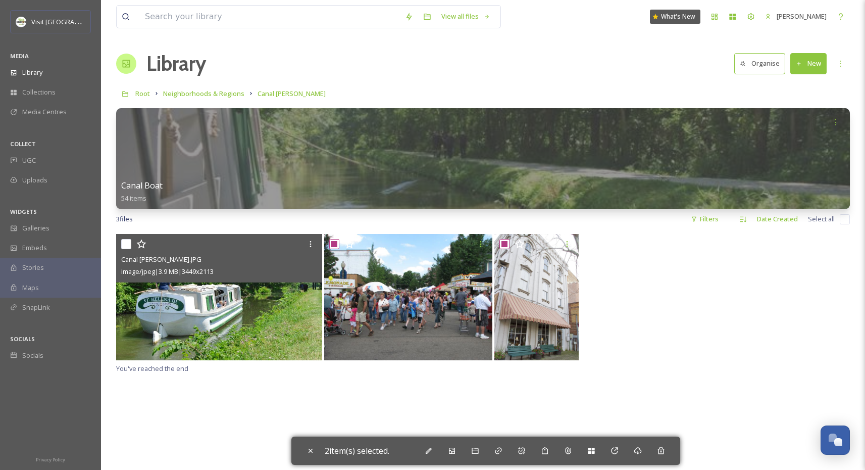
click at [123, 247] on input "checkbox" at bounding box center [126, 244] width 10 height 10
click at [123, 242] on input "checkbox" at bounding box center [126, 244] width 10 height 10
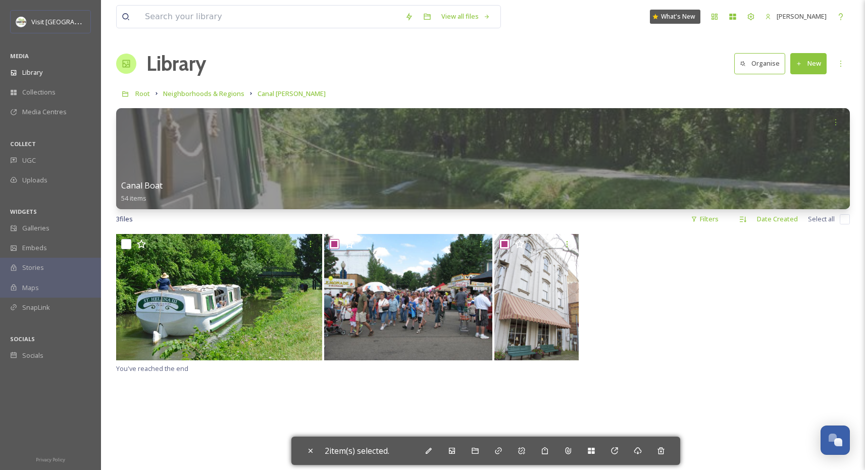
click at [115, 241] on div "View all files What's New Jonathan Williams Library Organise New Root Neighborh…" at bounding box center [483, 352] width 764 height 704
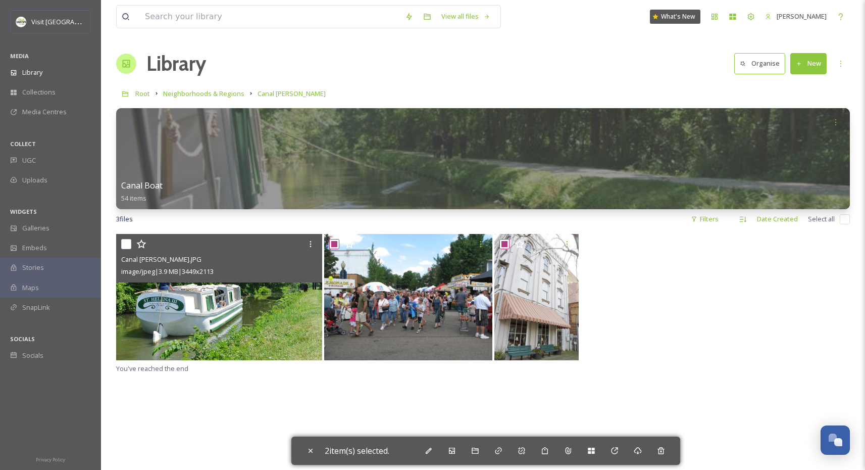
click at [126, 244] on input "checkbox" at bounding box center [126, 244] width 10 height 10
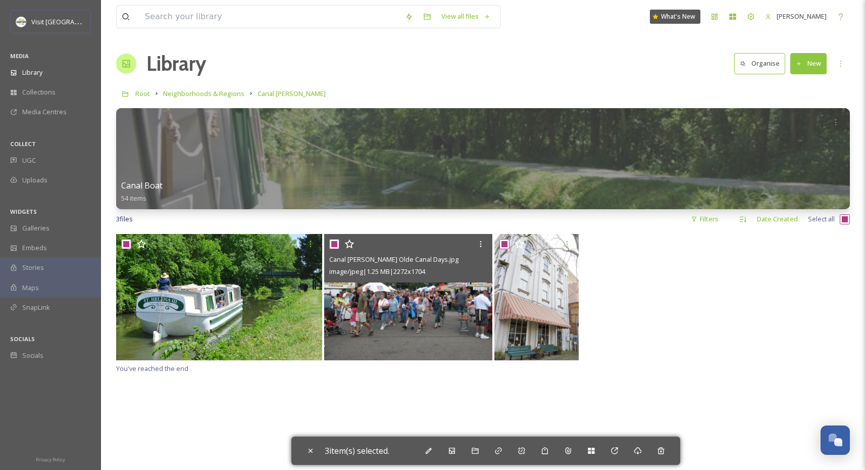
click at [448, 314] on img at bounding box center [408, 297] width 168 height 126
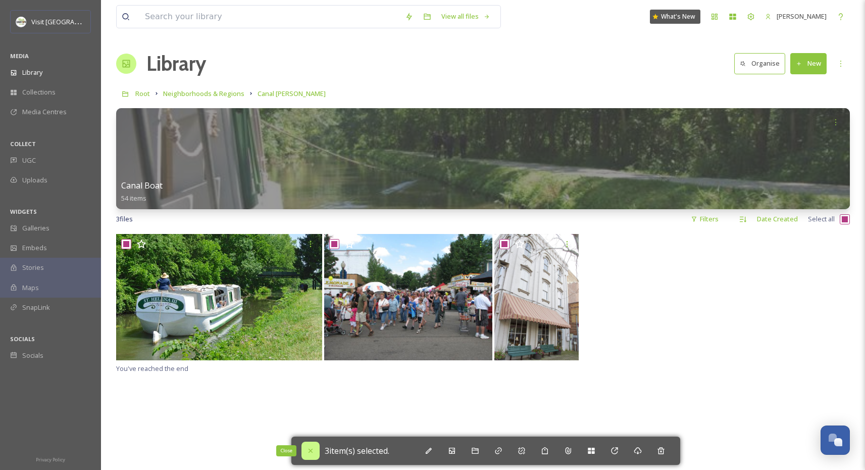
click at [313, 452] on icon at bounding box center [311, 451] width 8 height 8
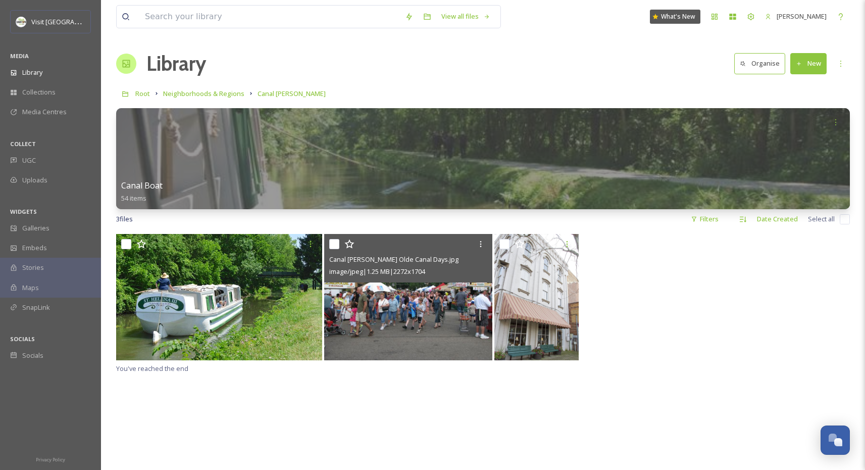
click at [373, 339] on img at bounding box center [408, 297] width 168 height 126
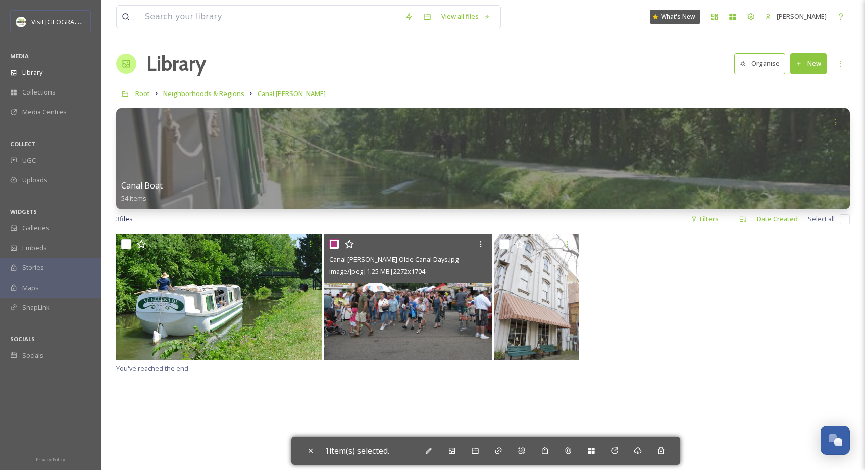
click at [335, 242] on input "checkbox" at bounding box center [334, 244] width 10 height 10
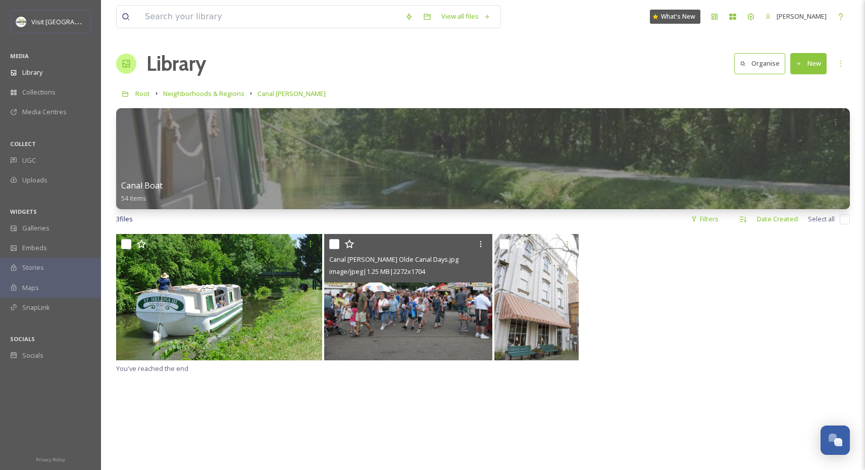
click at [365, 374] on div "Canal Fulton Olde Canal Days.jpg image/jpeg | 1.25 MB | 2272 x 1704 You've reac…" at bounding box center [483, 469] width 734 height 470
click at [394, 295] on img at bounding box center [408, 297] width 168 height 126
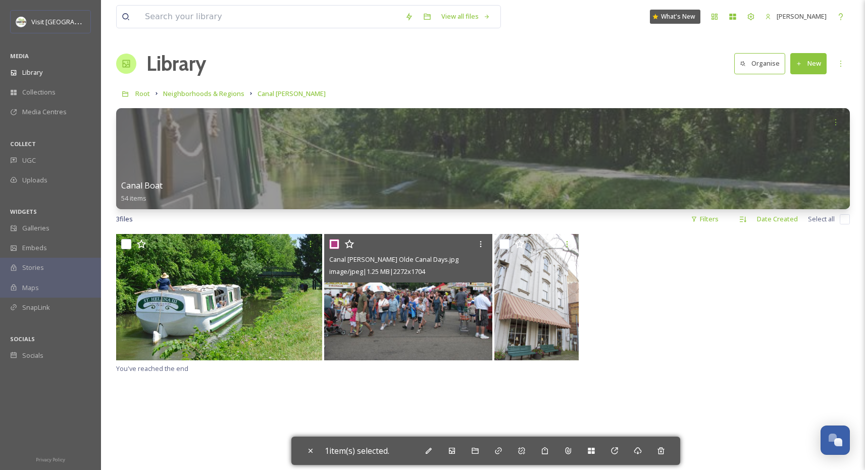
click at [394, 295] on img at bounding box center [408, 297] width 168 height 126
click at [390, 305] on img at bounding box center [408, 297] width 168 height 126
click at [337, 243] on input "checkbox" at bounding box center [334, 244] width 10 height 10
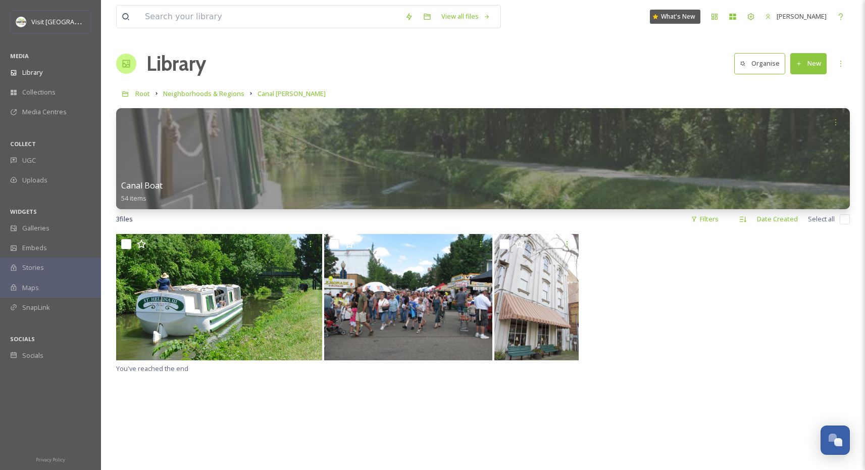
click at [657, 324] on div at bounding box center [483, 298] width 734 height 128
click at [571, 324] on img at bounding box center [537, 297] width 84 height 126
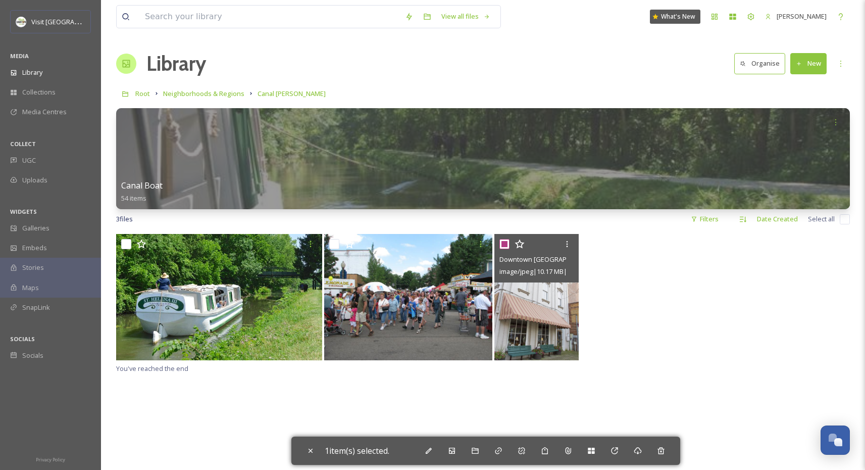
click at [571, 324] on img at bounding box center [537, 297] width 84 height 126
click at [628, 320] on div at bounding box center [483, 298] width 734 height 128
click at [844, 222] on input "checkbox" at bounding box center [845, 219] width 10 height 10
click at [847, 220] on input "checkbox" at bounding box center [845, 219] width 10 height 10
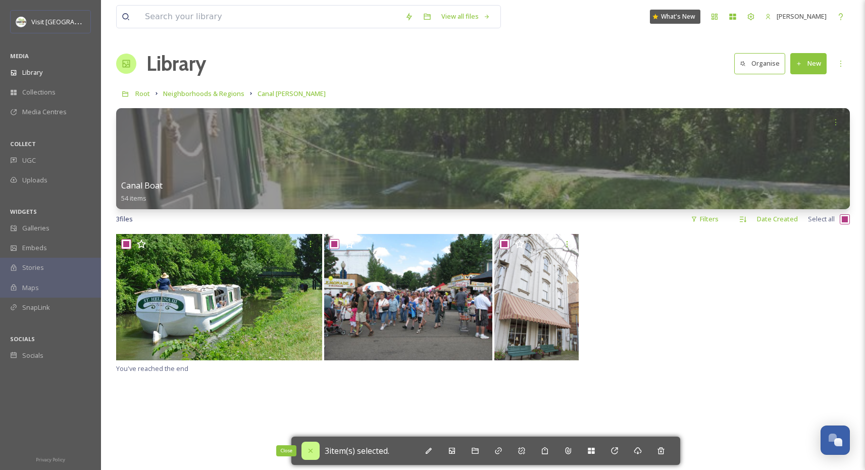
click at [306, 448] on div "Close" at bounding box center [311, 451] width 18 height 18
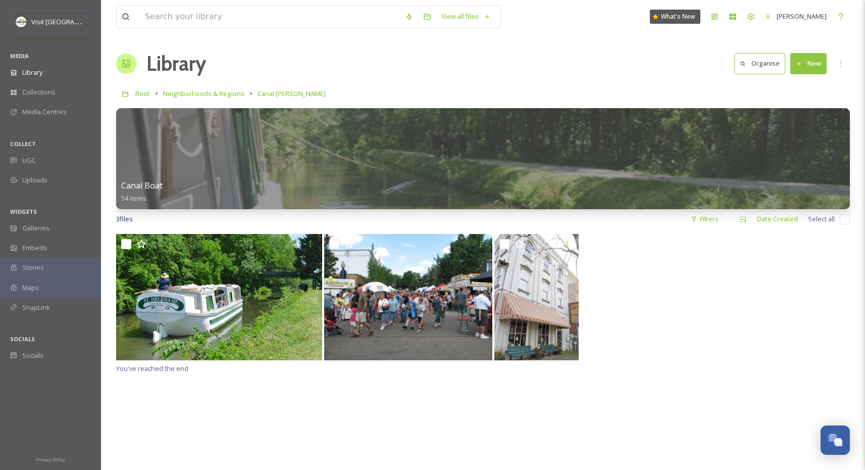
click at [387, 303] on img at bounding box center [408, 297] width 168 height 126
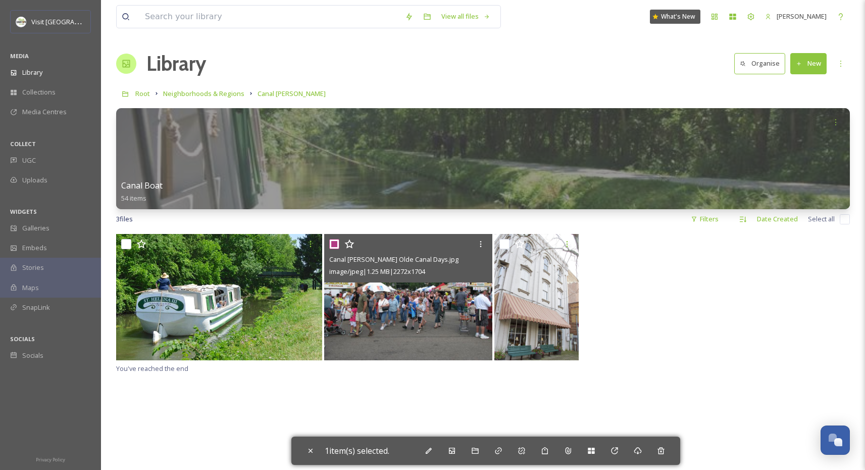
click at [387, 303] on img at bounding box center [408, 297] width 168 height 126
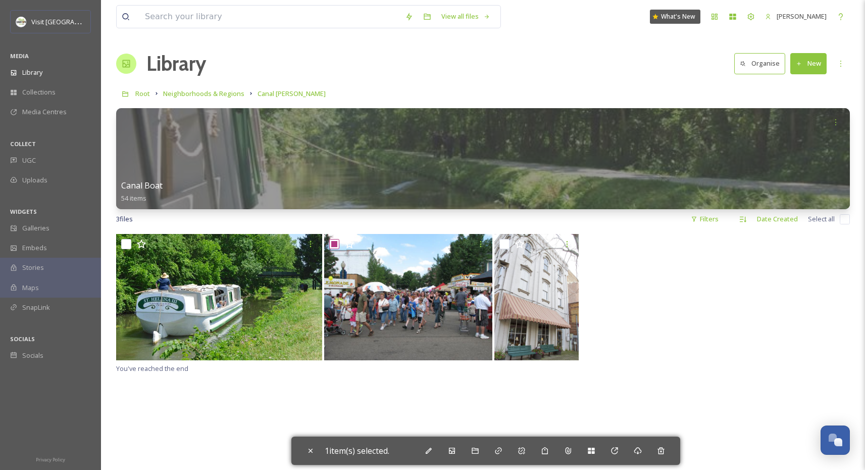
click at [255, 94] on div "Root Neighborhoods & Regions Canal Fulton" at bounding box center [483, 93] width 734 height 19
click at [276, 95] on span "Canal Fulton" at bounding box center [292, 93] width 68 height 9
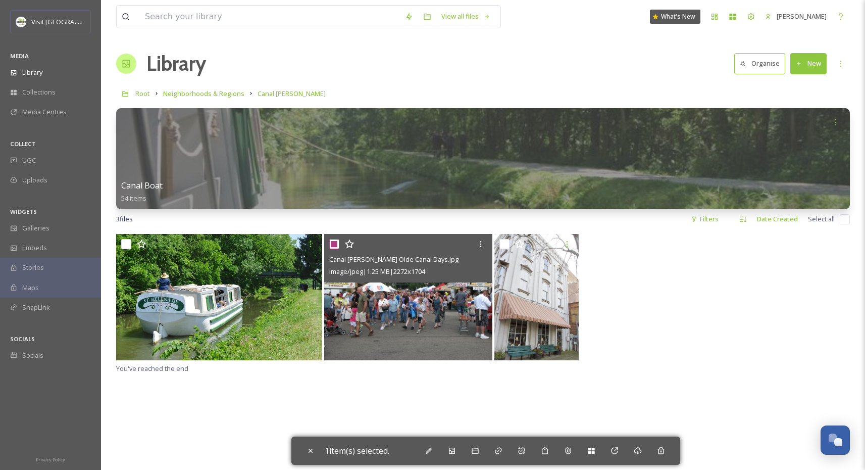
click at [339, 253] on div "Canal Fulton Olde Canal Days.jpg" at bounding box center [409, 259] width 161 height 12
click at [336, 250] on div at bounding box center [409, 244] width 161 height 18
click at [336, 245] on input "checkbox" at bounding box center [334, 244] width 10 height 10
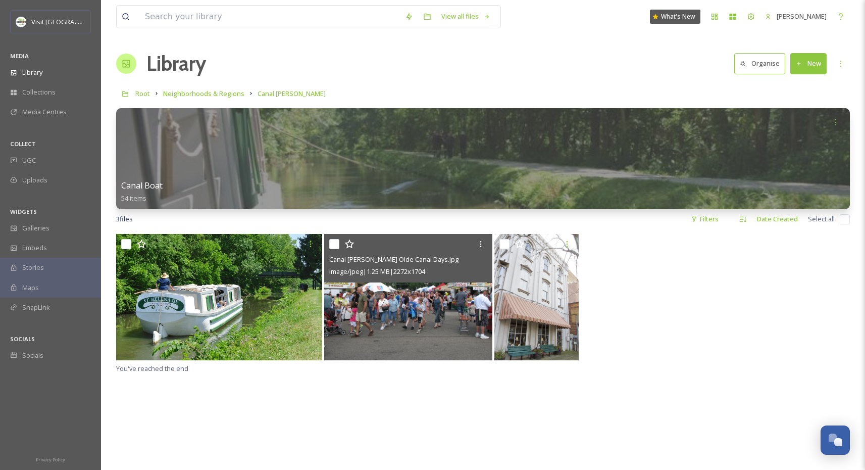
click at [383, 296] on img at bounding box center [408, 297] width 168 height 126
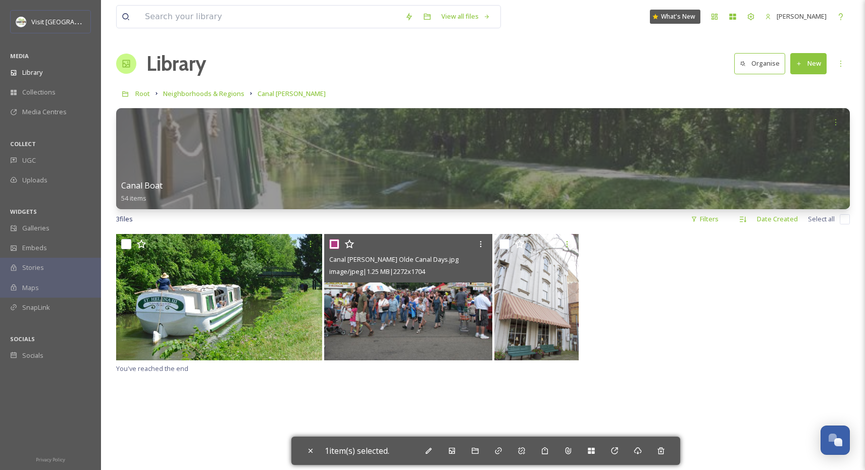
click at [382, 296] on img at bounding box center [408, 297] width 168 height 126
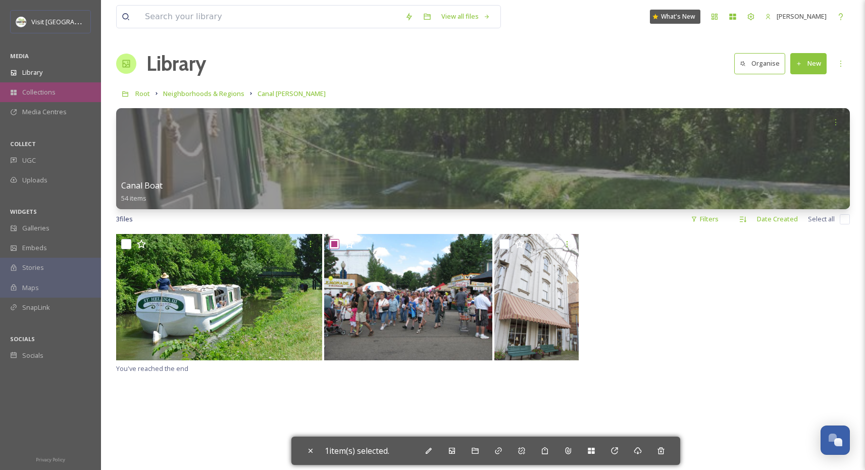
click at [42, 83] on div "Collections" at bounding box center [50, 92] width 101 height 20
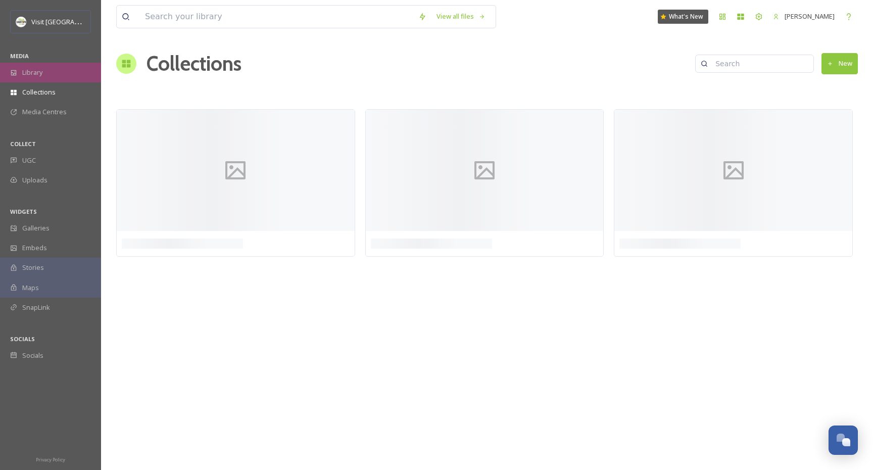
click at [44, 73] on div "Library" at bounding box center [50, 73] width 101 height 20
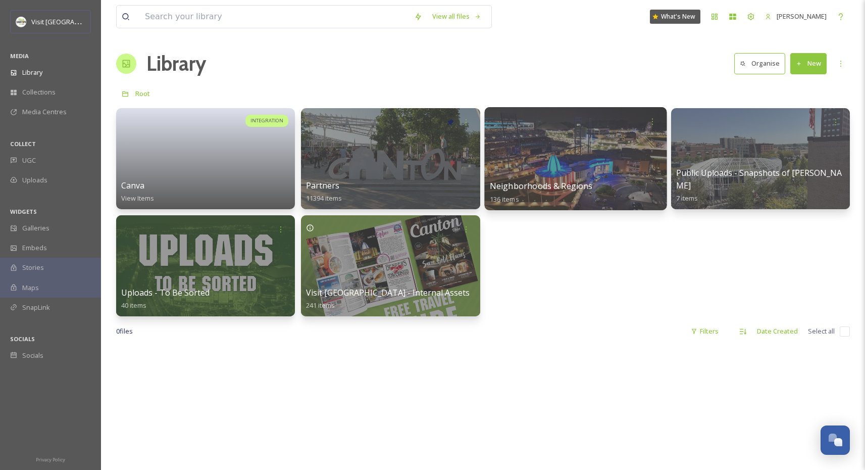
click at [628, 186] on div "Neighborhoods & Regions 136 items" at bounding box center [576, 192] width 172 height 25
click at [581, 178] on div at bounding box center [575, 158] width 182 height 103
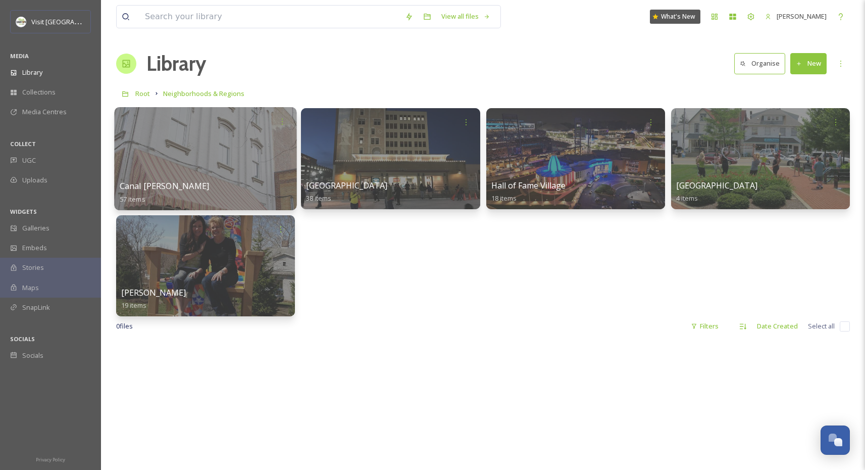
click at [226, 151] on div at bounding box center [205, 158] width 182 height 103
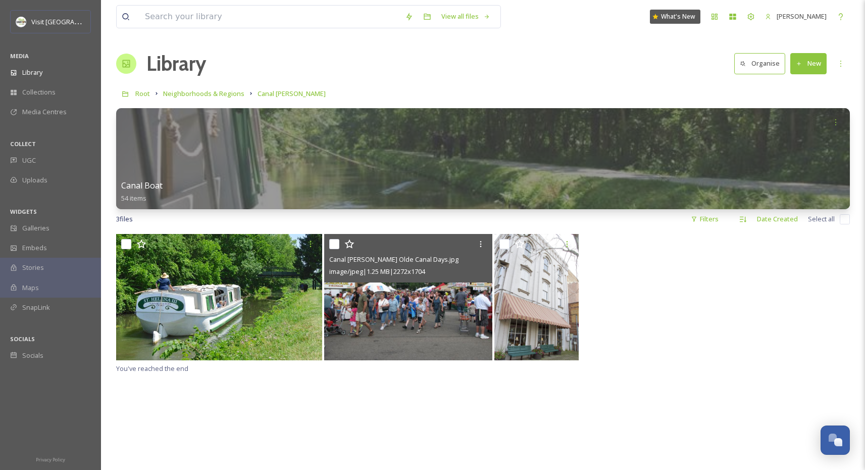
click at [467, 319] on img at bounding box center [408, 297] width 168 height 126
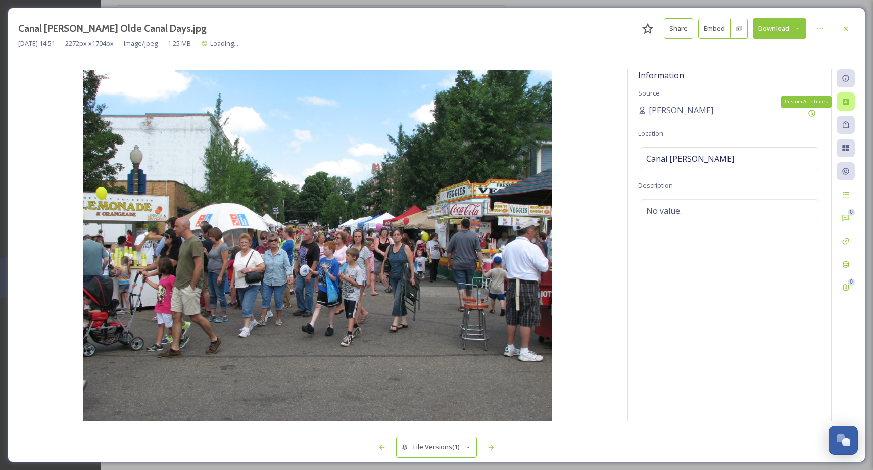
click at [847, 103] on icon at bounding box center [846, 102] width 6 height 6
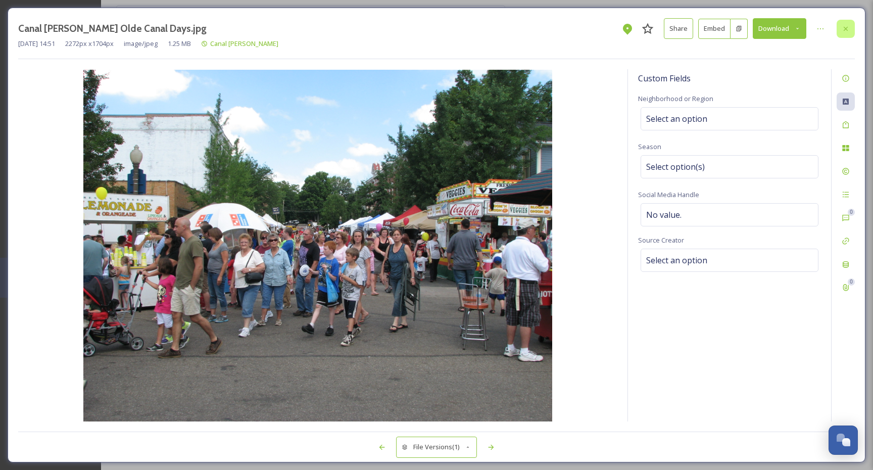
click at [847, 29] on icon at bounding box center [846, 28] width 4 height 4
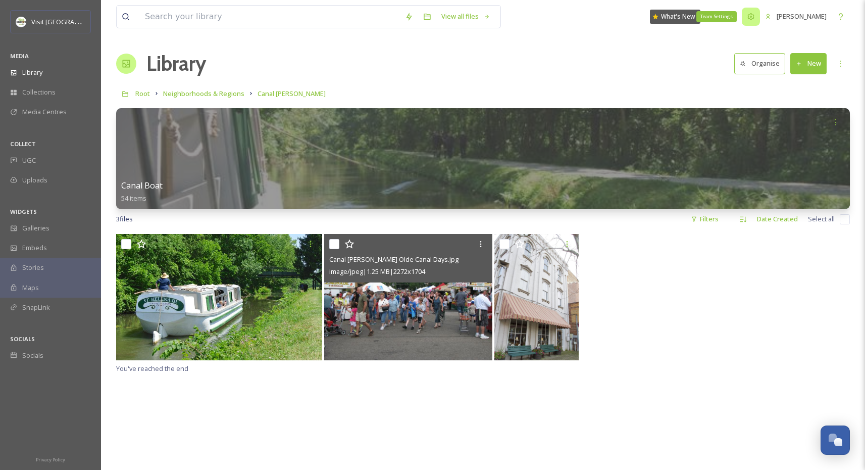
click at [747, 16] on icon at bounding box center [751, 17] width 8 height 8
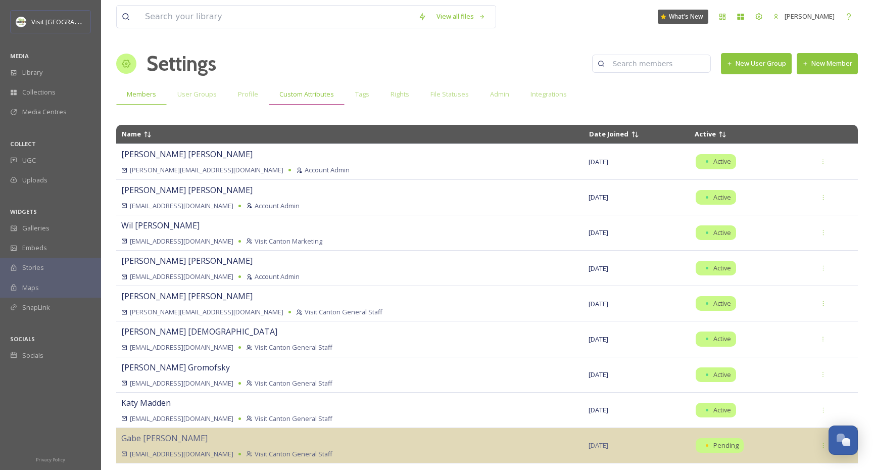
click at [293, 93] on span "Custom Attributes" at bounding box center [306, 94] width 55 height 10
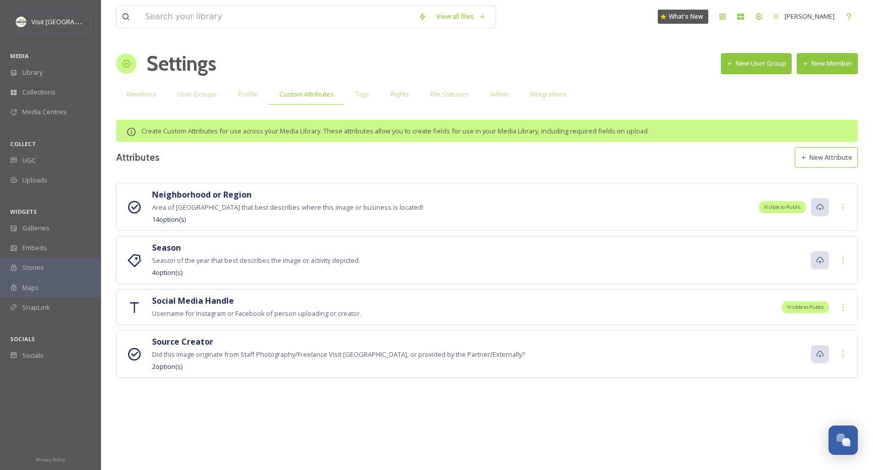
click at [326, 246] on div "Season Season of the year that best describes the image or activity depicted. 4…" at bounding box center [256, 259] width 208 height 37
click at [317, 291] on div "Social Media Handle Username for Instagram or Facebook of person uploading or c…" at bounding box center [487, 307] width 742 height 36
click at [649, 362] on div "Source Creator Did this image originate from Staff Photography/Freelance Visit …" at bounding box center [487, 354] width 742 height 48
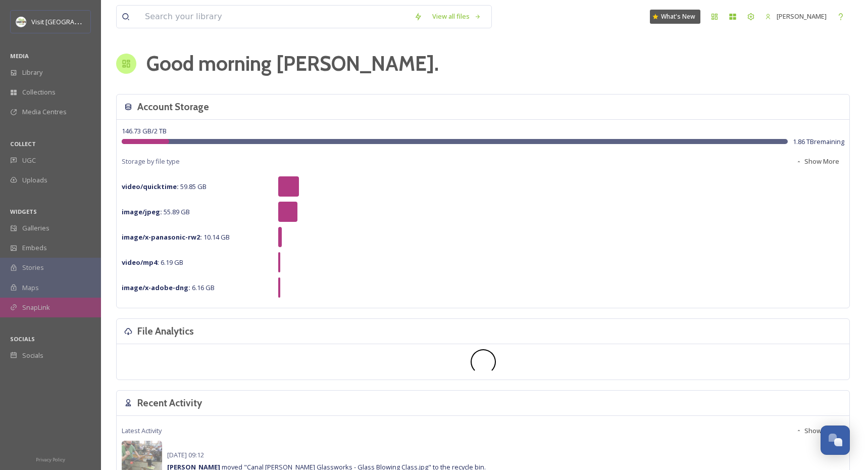
click at [47, 306] on span "SnapLink" at bounding box center [36, 308] width 28 height 10
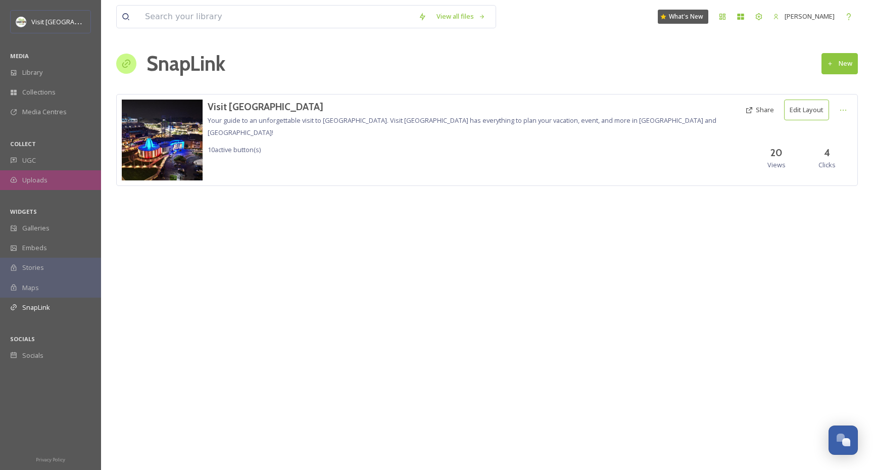
click at [45, 186] on div "Uploads" at bounding box center [50, 180] width 101 height 20
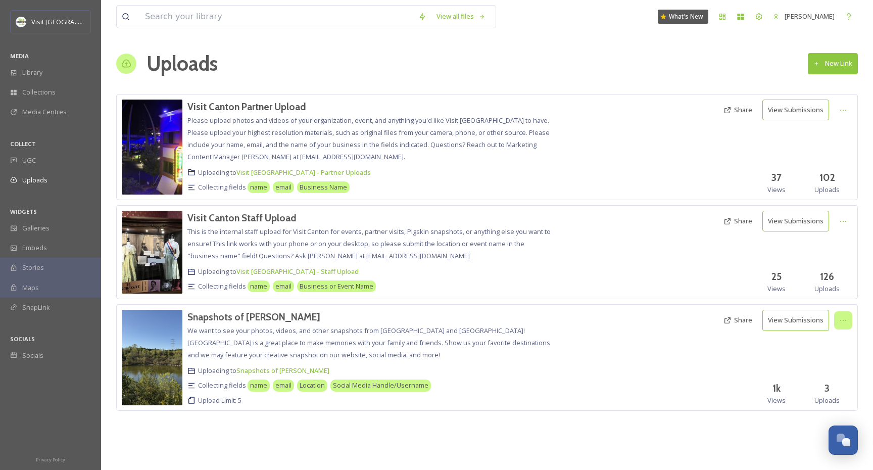
click at [842, 322] on icon at bounding box center [843, 320] width 8 height 8
click at [835, 361] on div "Edit" at bounding box center [832, 362] width 38 height 20
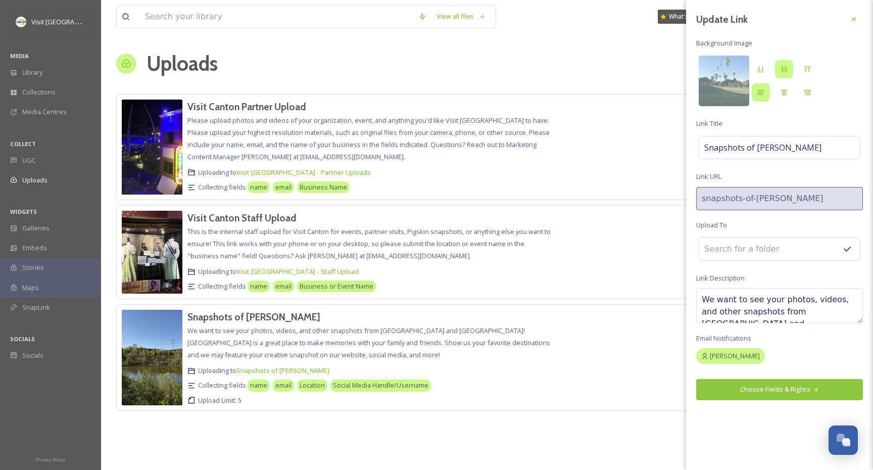
click at [775, 394] on button "Choose Fields & Rights" at bounding box center [779, 389] width 167 height 21
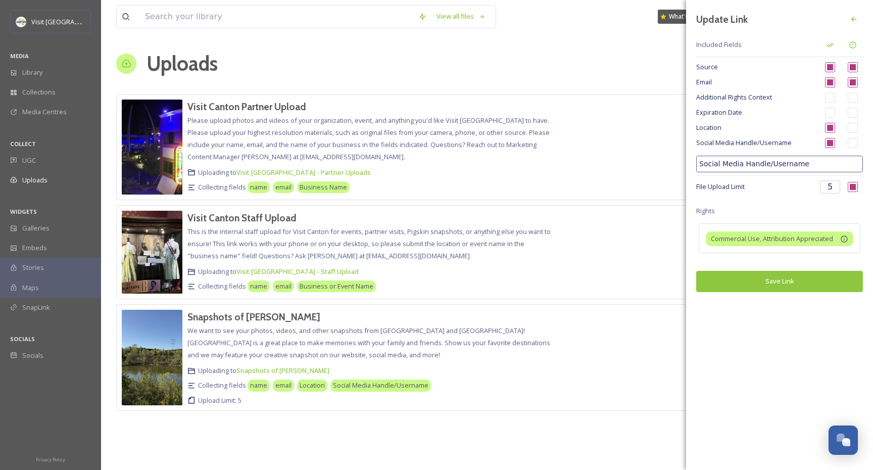
click at [853, 189] on input "checkbox" at bounding box center [853, 187] width 10 height 10
checkbox input "false"
click at [755, 140] on span "Social Media Handle/Username" at bounding box center [756, 143] width 121 height 10
click at [719, 128] on span "Location" at bounding box center [756, 128] width 121 height 10
click at [718, 143] on span "Social Media Handle/Username" at bounding box center [756, 143] width 121 height 10
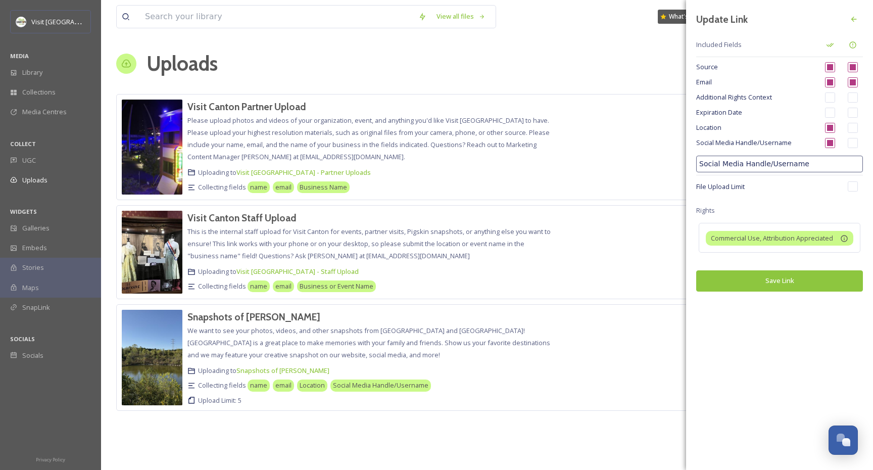
click at [855, 129] on input "checkbox" at bounding box center [853, 128] width 10 height 10
click at [856, 130] on input "checkbox" at bounding box center [853, 128] width 10 height 10
drag, startPoint x: 710, startPoint y: 125, endPoint x: 834, endPoint y: 130, distance: 124.4
click at [710, 125] on span "Location" at bounding box center [756, 128] width 121 height 10
click at [851, 127] on input "checkbox" at bounding box center [853, 128] width 10 height 10
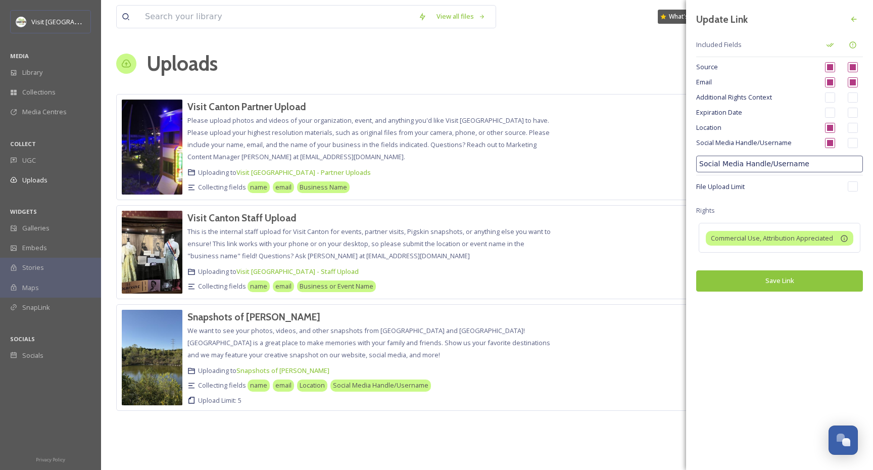
checkbox input "true"
click at [854, 142] on input "checkbox" at bounding box center [853, 143] width 10 height 10
checkbox input "true"
click at [794, 285] on button "Save Link" at bounding box center [779, 280] width 167 height 21
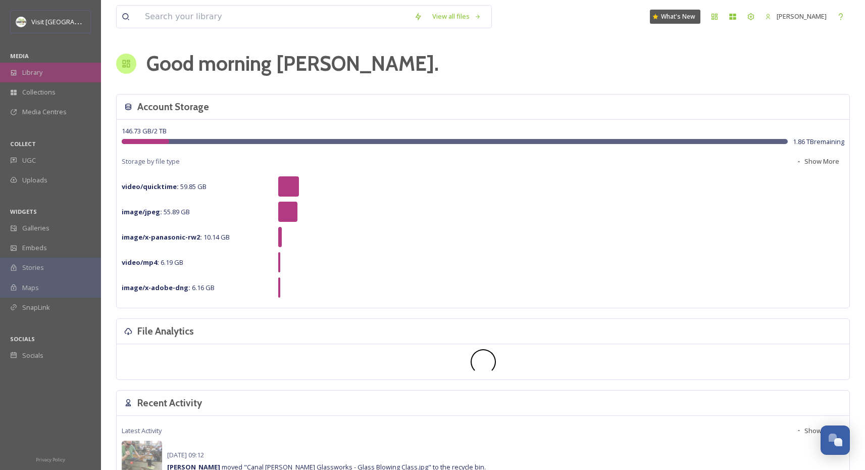
click at [50, 73] on div "Library" at bounding box center [50, 73] width 101 height 20
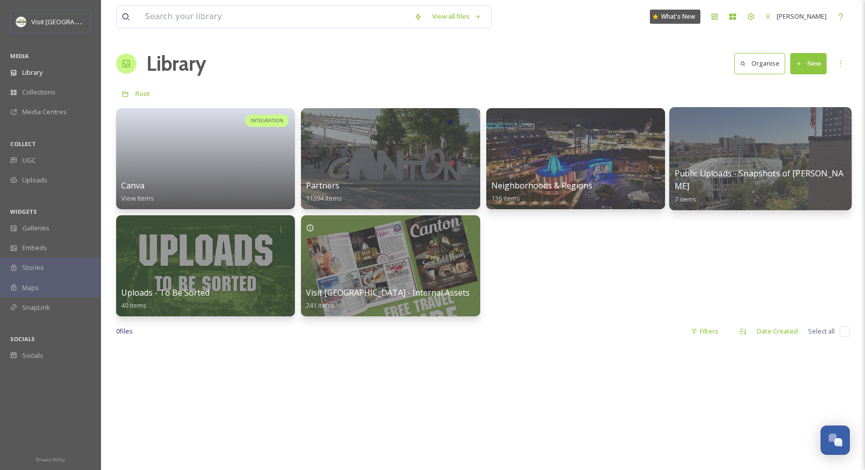
click at [753, 177] on div at bounding box center [760, 158] width 182 height 103
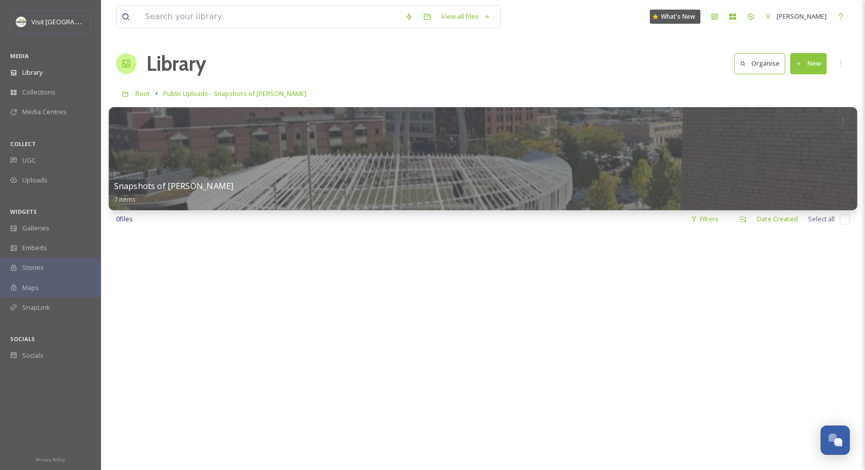
click at [182, 177] on div at bounding box center [483, 158] width 749 height 103
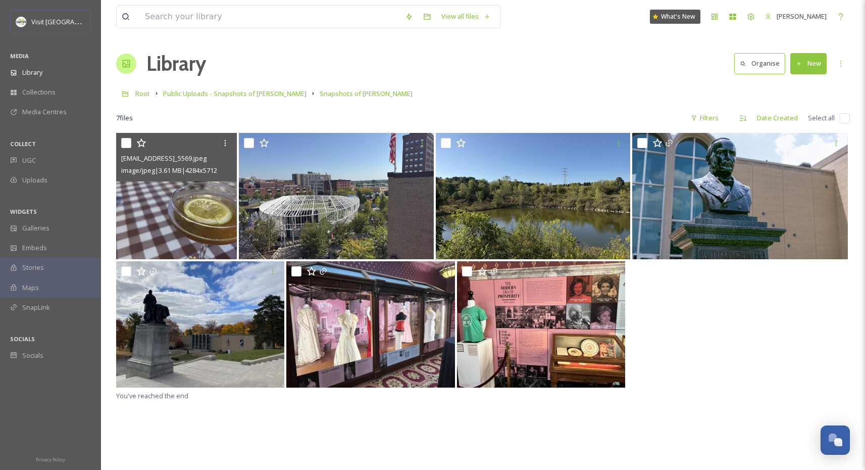
click at [182, 228] on img at bounding box center [176, 196] width 121 height 126
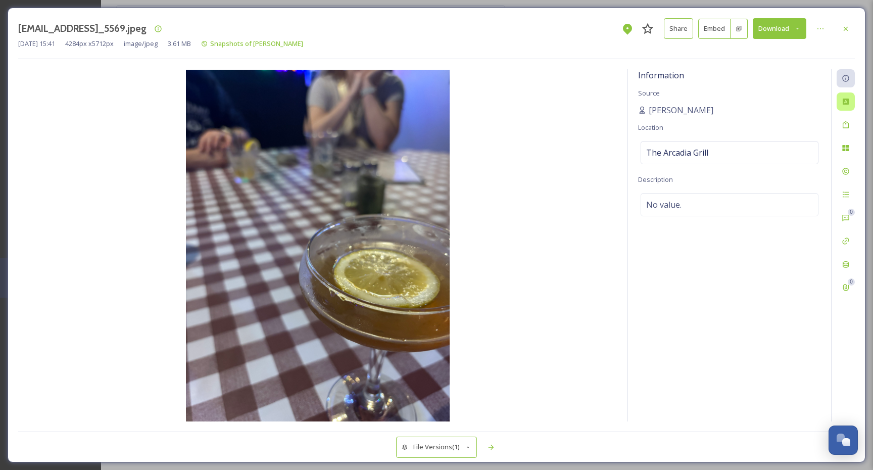
click at [854, 99] on div "ext_1759952505.676312_unklesbyk@gmail.com-IMG_5569.jpeg Share Embed Download Oc…" at bounding box center [437, 235] width 858 height 455
click at [847, 103] on icon at bounding box center [846, 102] width 6 height 6
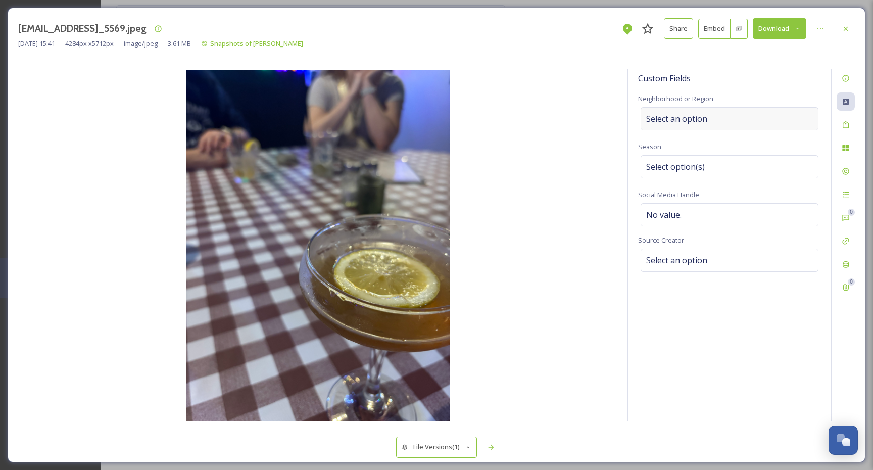
click at [765, 117] on div "Select an option" at bounding box center [730, 118] width 178 height 23
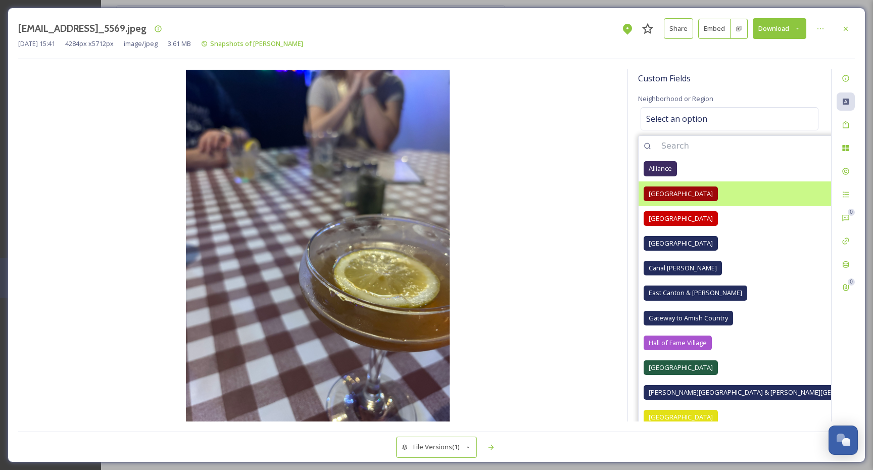
click at [685, 195] on span "Downtown Canton" at bounding box center [681, 194] width 64 height 10
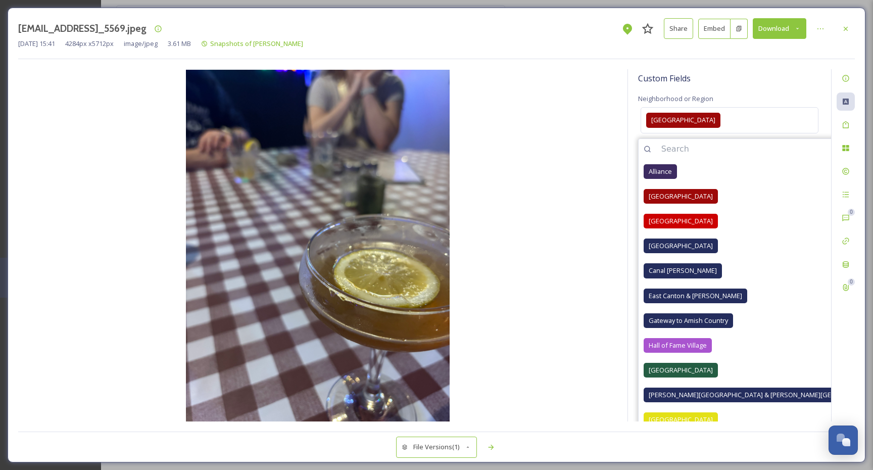
click at [574, 183] on img at bounding box center [317, 246] width 599 height 352
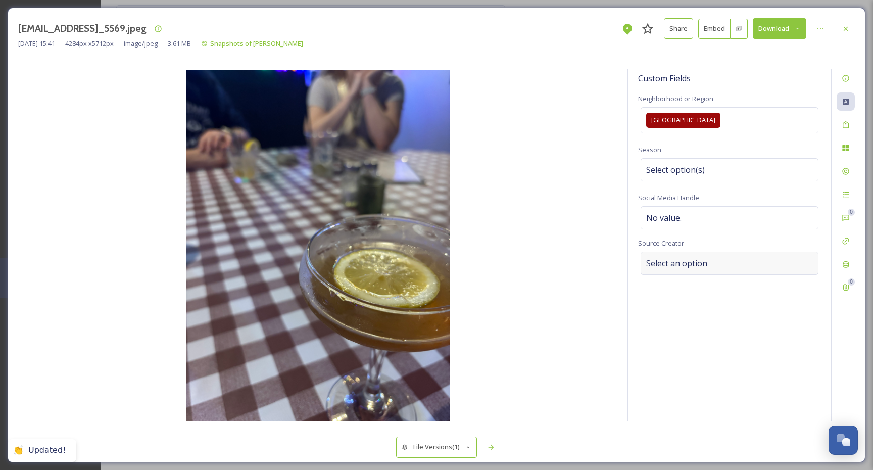
click at [693, 265] on span "Select an option" at bounding box center [676, 263] width 61 height 12
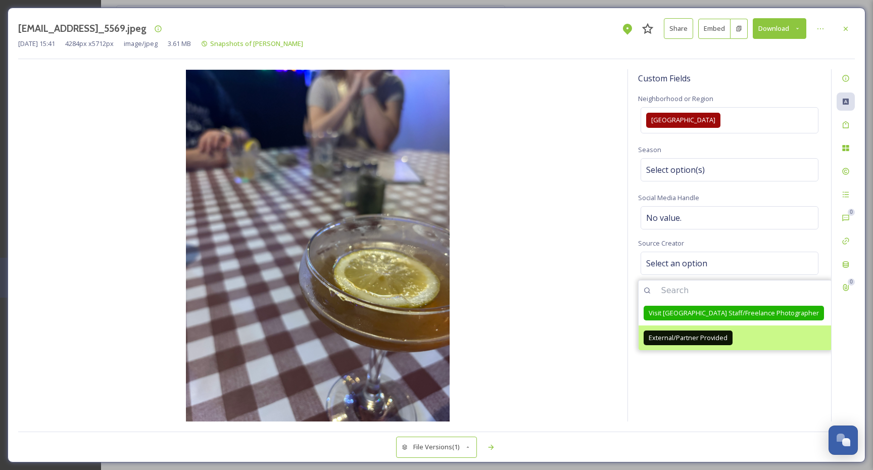
click at [678, 340] on span "External/Partner Provided" at bounding box center [688, 338] width 79 height 10
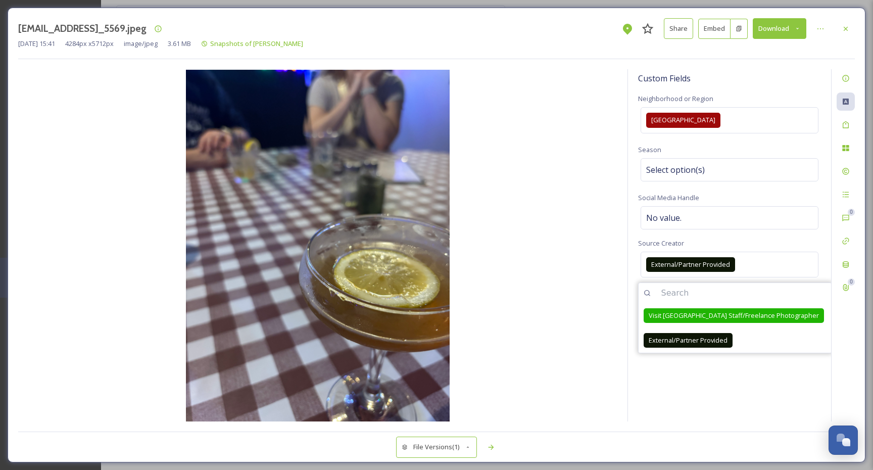
click at [735, 233] on div "Neighborhood or Region Downtown Canton Season Select option(s) Social Media Han…" at bounding box center [729, 185] width 183 height 187
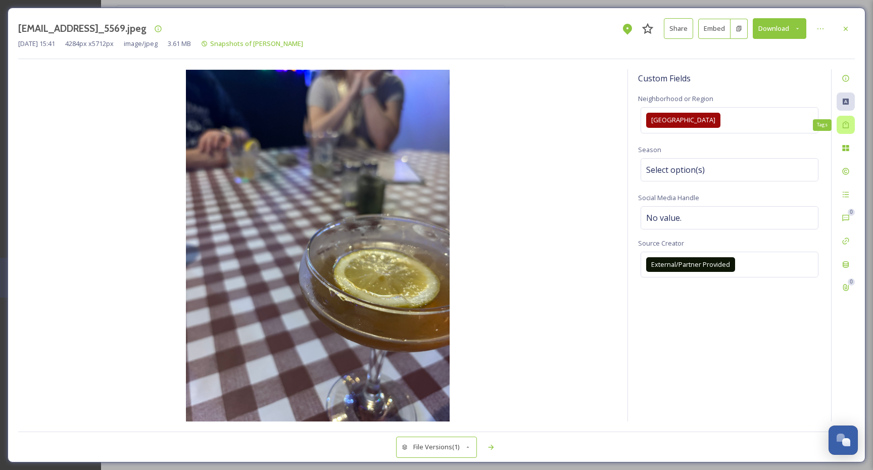
click at [848, 124] on icon at bounding box center [846, 124] width 6 height 7
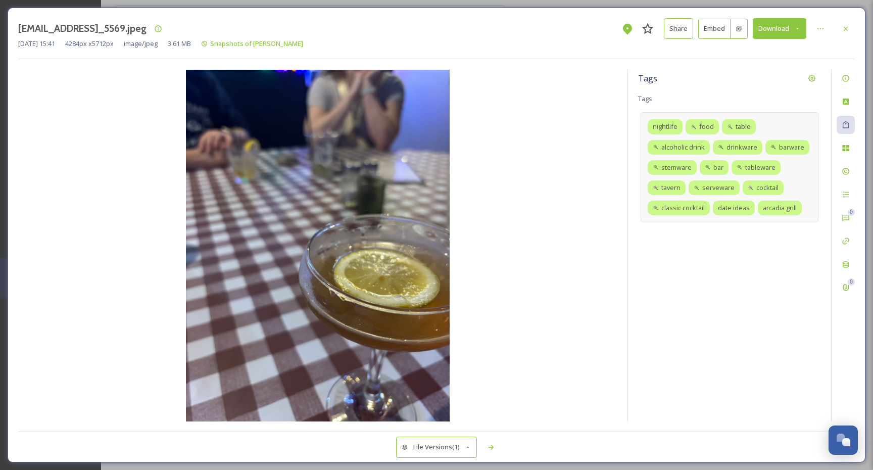
click at [811, 214] on div "nightlife food table alcoholic drink drinkware barware stemware bar tableware t…" at bounding box center [730, 167] width 178 height 110
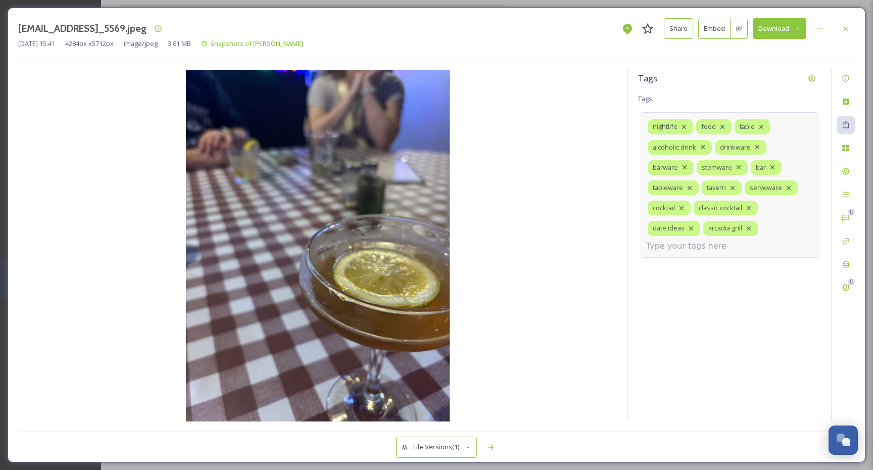
click at [740, 240] on div "nightlife food table alcoholic drink drinkware barware stemware bar tableware t…" at bounding box center [730, 184] width 178 height 145
click at [694, 250] on input at bounding box center [696, 246] width 101 height 12
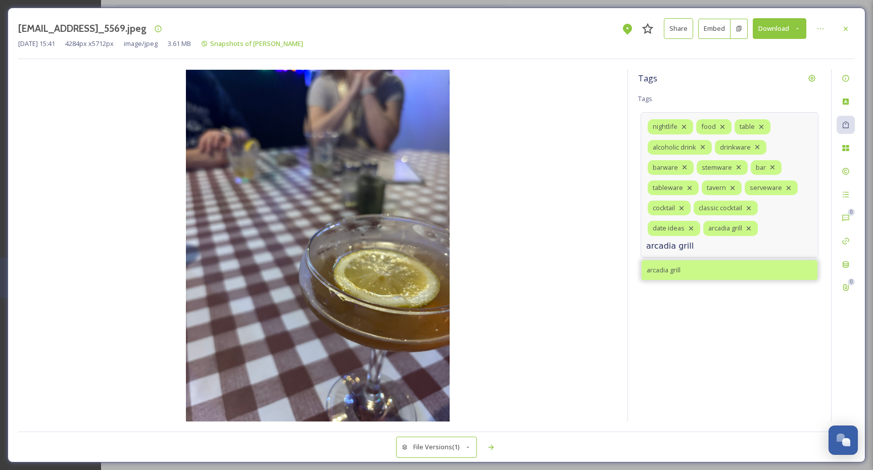
type input "arcadia grill"
click at [665, 271] on span "arcadia grill" at bounding box center [664, 270] width 34 height 10
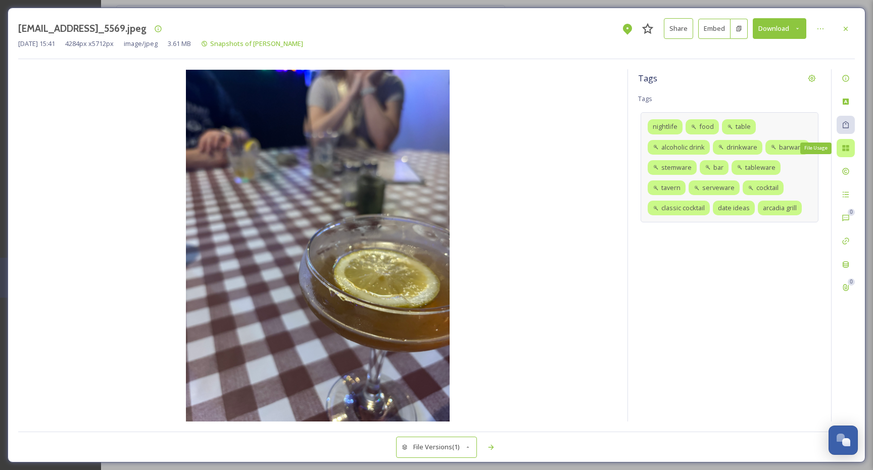
click at [847, 143] on div "File Usage" at bounding box center [846, 148] width 18 height 18
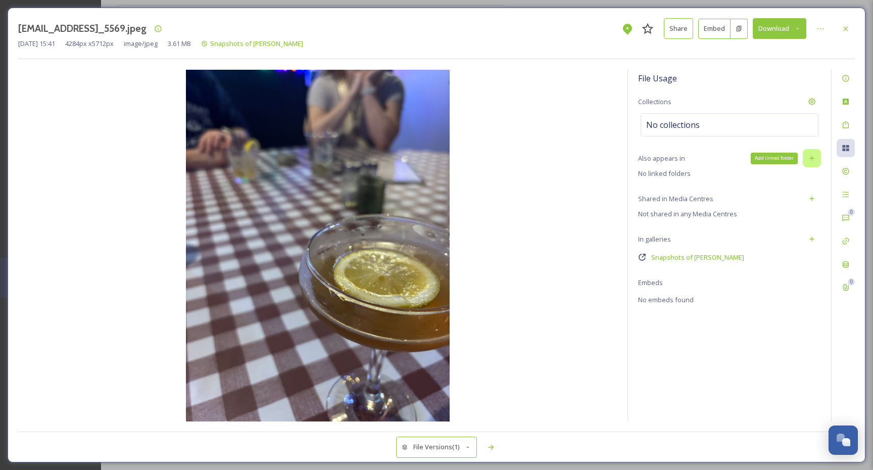
click at [807, 162] on div "Add linked folder" at bounding box center [812, 158] width 18 height 18
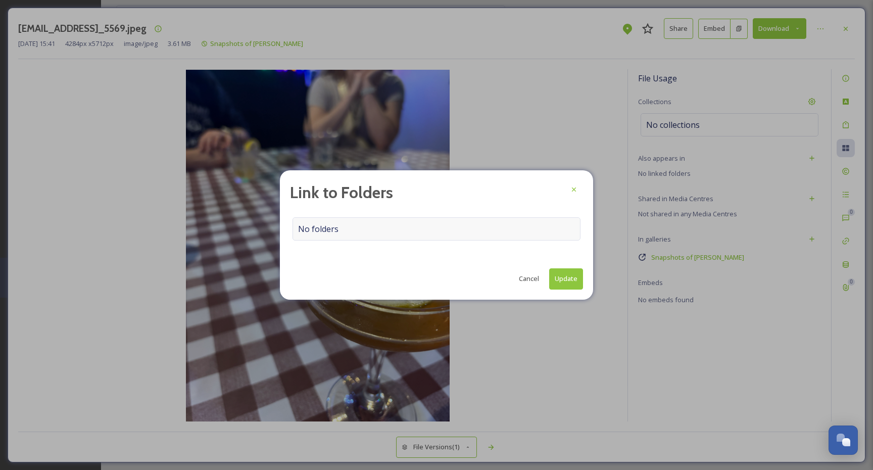
click at [435, 232] on div "No folders" at bounding box center [437, 228] width 288 height 23
click at [424, 229] on input at bounding box center [439, 229] width 292 height 22
type input "arcadia"
click at [570, 190] on icon at bounding box center [574, 189] width 8 height 8
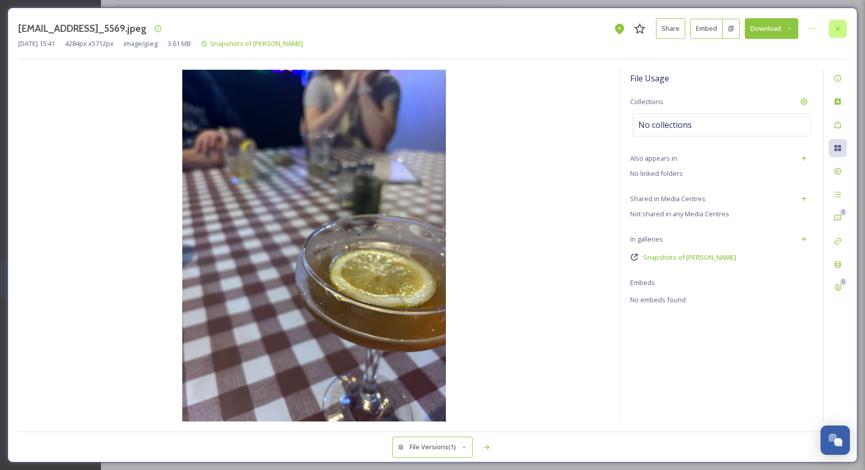
click at [837, 31] on icon at bounding box center [838, 29] width 8 height 8
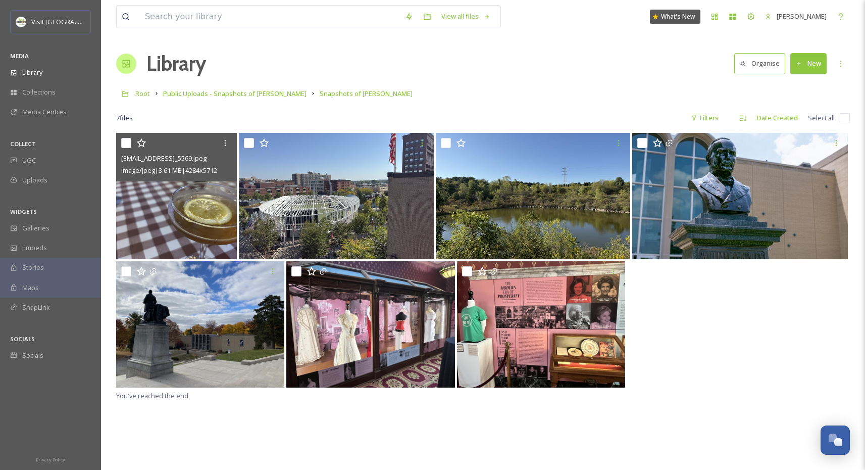
click at [685, 342] on div at bounding box center [483, 325] width 734 height 128
click at [669, 105] on div "View all files What's New Jonathan Williams Library Organise New Root Public Up…" at bounding box center [483, 301] width 764 height 603
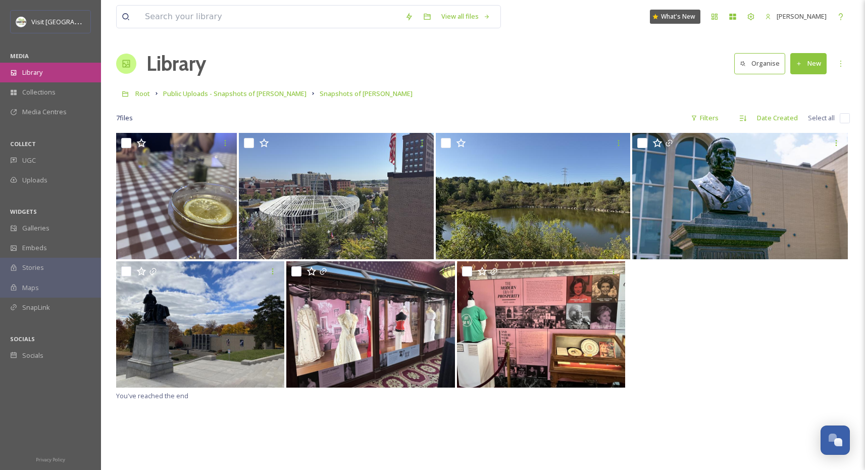
click at [46, 72] on div "Library" at bounding box center [50, 73] width 101 height 20
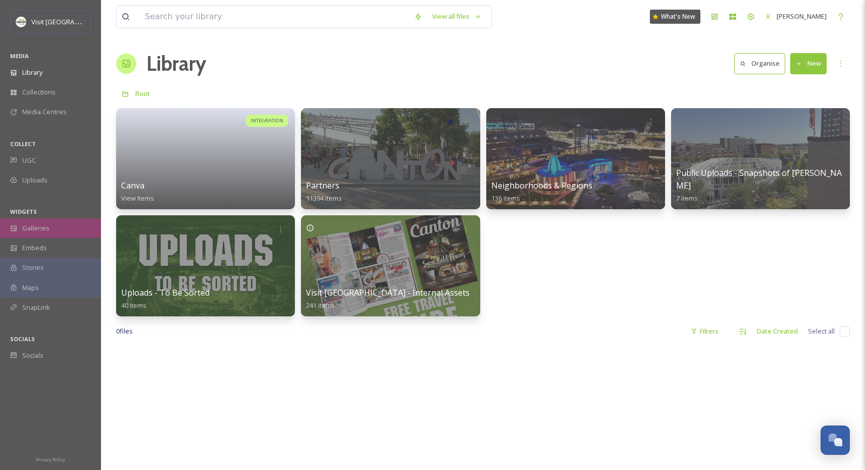
click at [45, 229] on span "Galleries" at bounding box center [35, 228] width 27 height 10
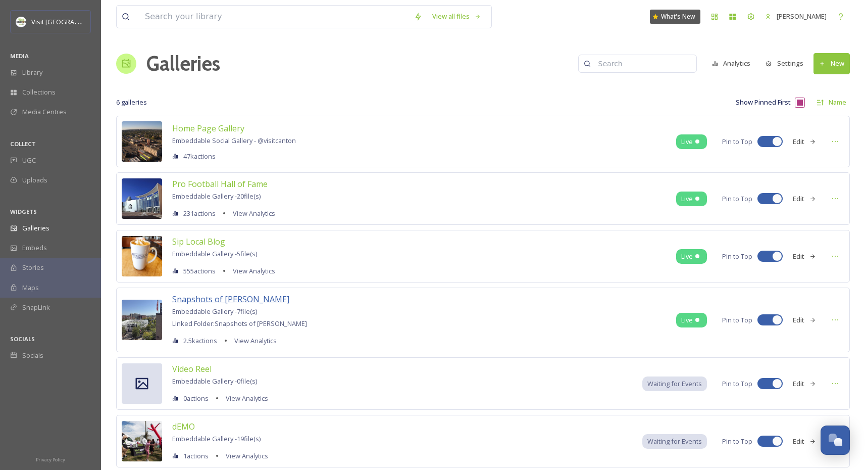
click at [203, 300] on span "Snapshots of [PERSON_NAME]" at bounding box center [230, 299] width 117 height 11
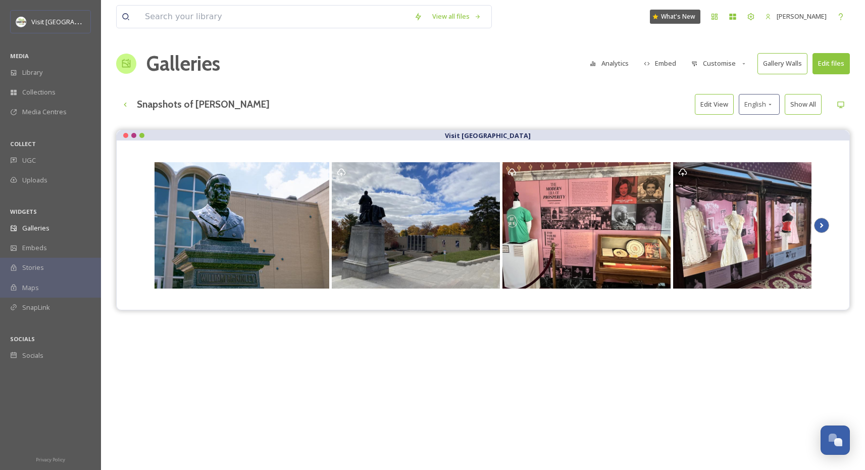
click at [822, 229] on icon "Scroll Right" at bounding box center [822, 225] width 14 height 15
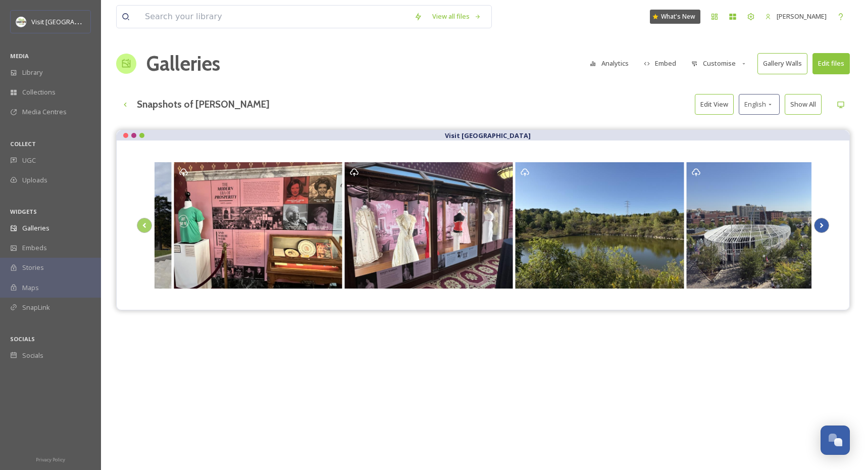
click at [823, 224] on icon "Scroll Right" at bounding box center [822, 225] width 14 height 15
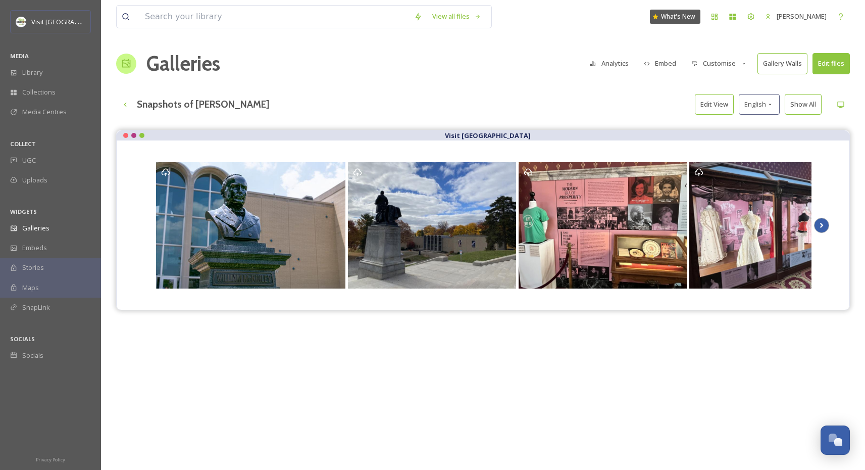
click at [823, 224] on icon "Scroll Right" at bounding box center [822, 225] width 14 height 15
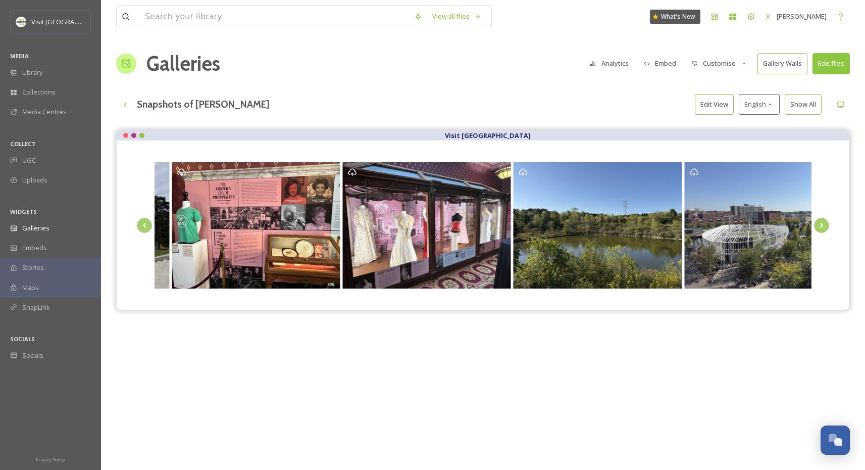
click at [835, 59] on button "Edit files" at bounding box center [831, 63] width 37 height 21
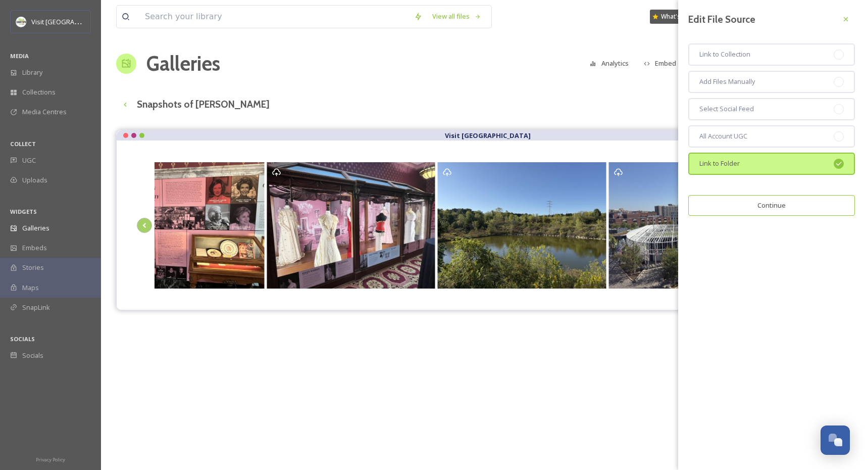
click at [778, 163] on div "Link to Folder" at bounding box center [772, 164] width 167 height 22
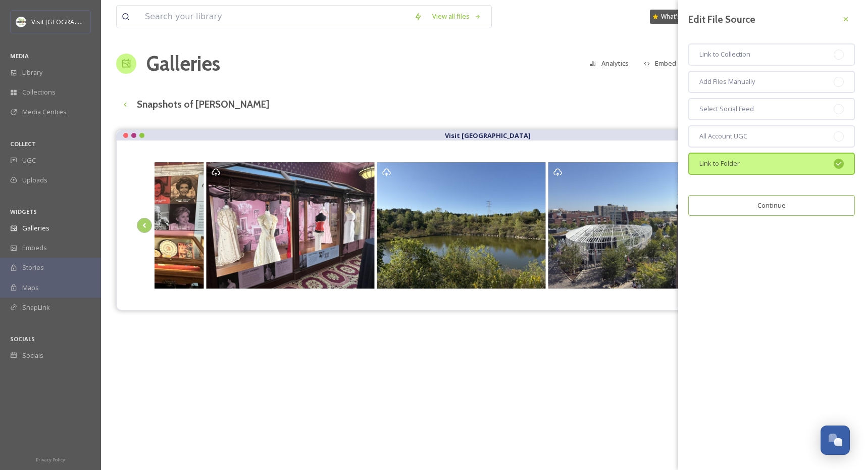
click at [776, 207] on button "Continue" at bounding box center [772, 205] width 167 height 21
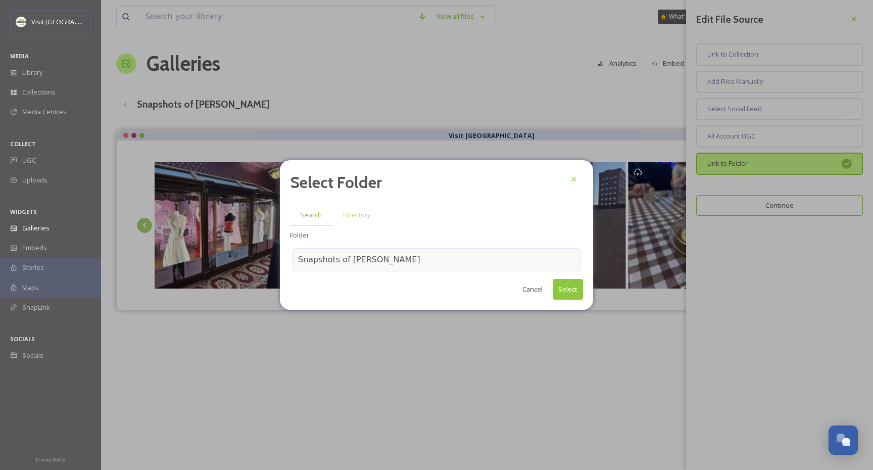
click at [469, 265] on div "Snapshots of [PERSON_NAME]" at bounding box center [437, 259] width 288 height 23
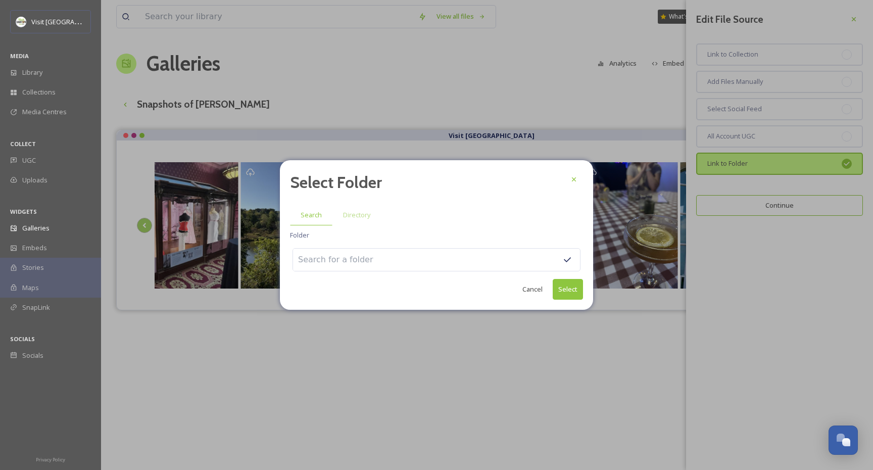
click at [473, 262] on div at bounding box center [437, 259] width 288 height 23
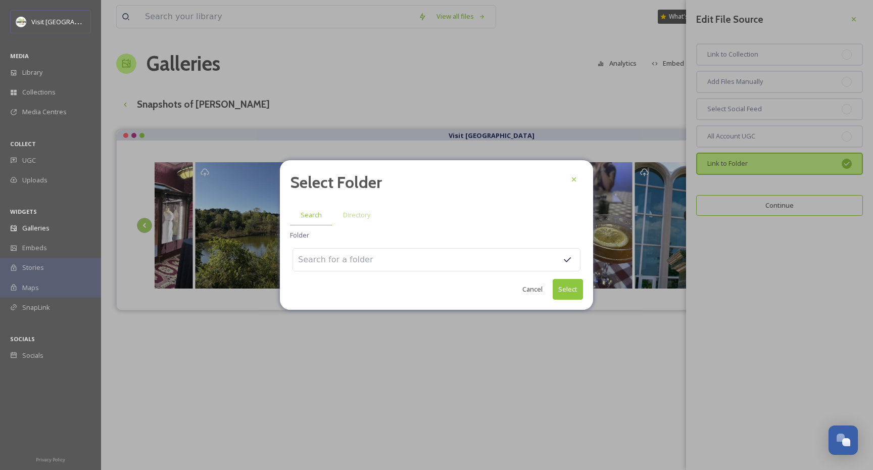
click at [486, 251] on div at bounding box center [437, 259] width 288 height 23
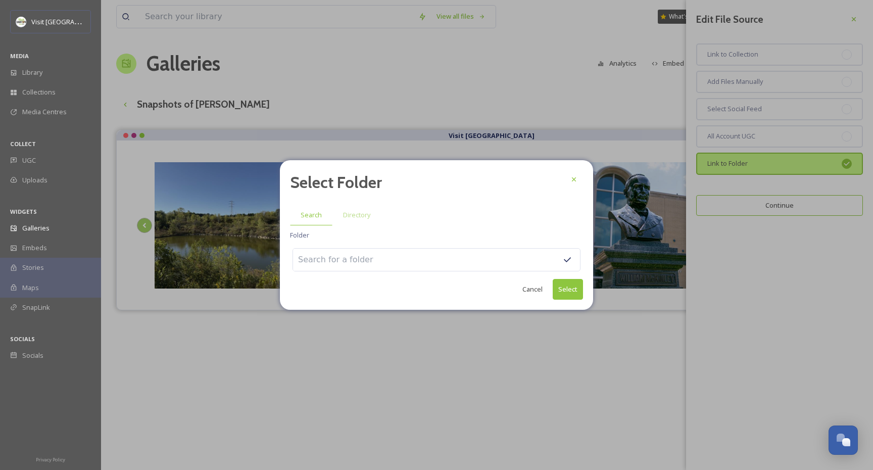
click at [441, 255] on div at bounding box center [437, 259] width 288 height 23
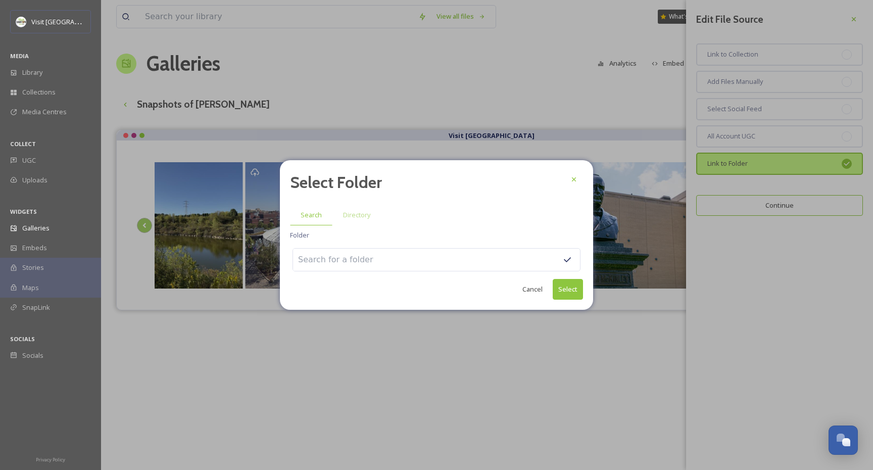
click at [382, 259] on input at bounding box center [348, 260] width 111 height 22
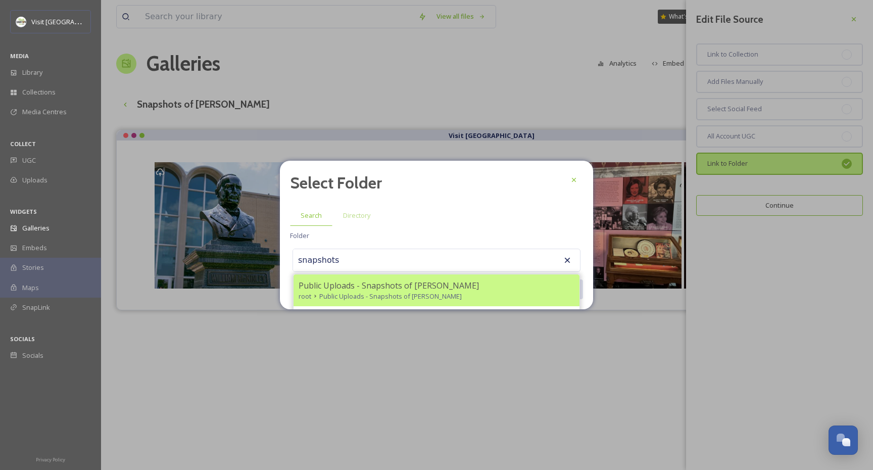
scroll to position [29, 0]
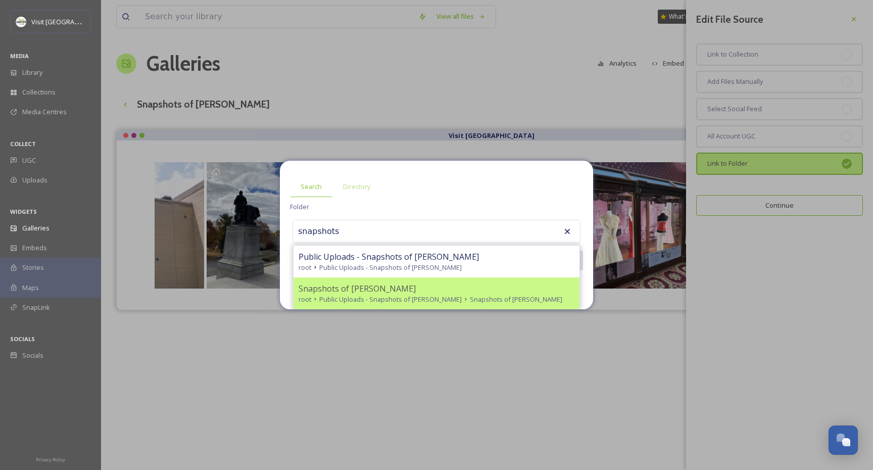
click at [324, 292] on span "Snapshots of [PERSON_NAME]" at bounding box center [357, 288] width 117 height 12
type input "Snapshots of [PERSON_NAME]"
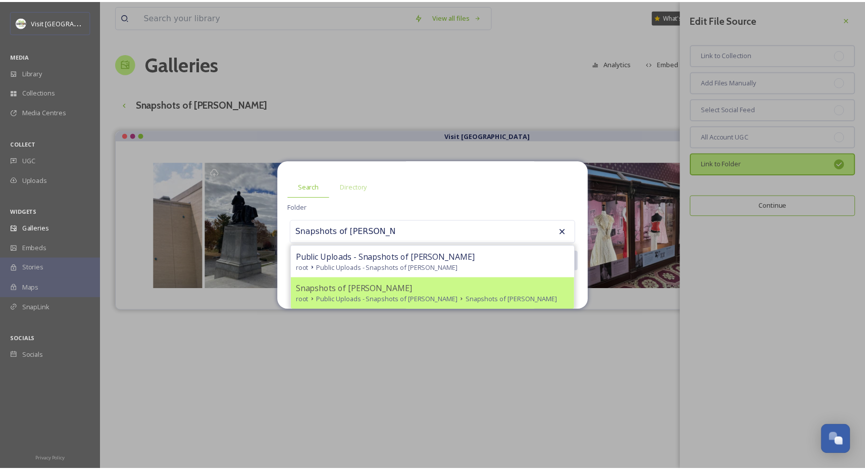
scroll to position [0, 0]
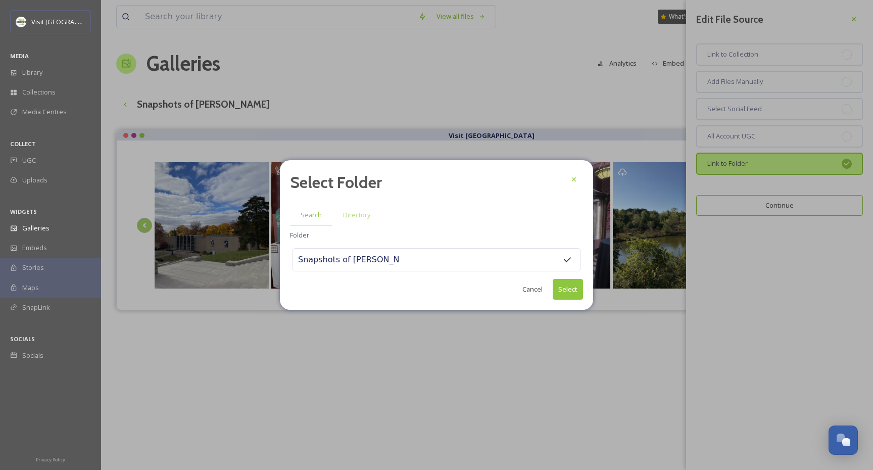
click at [568, 288] on button "Select" at bounding box center [568, 289] width 30 height 21
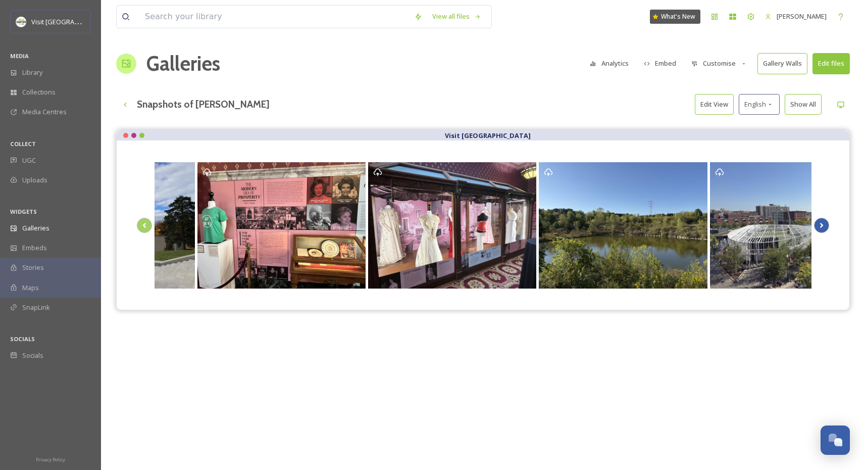
click at [825, 224] on icon "Scroll Right" at bounding box center [822, 225] width 14 height 15
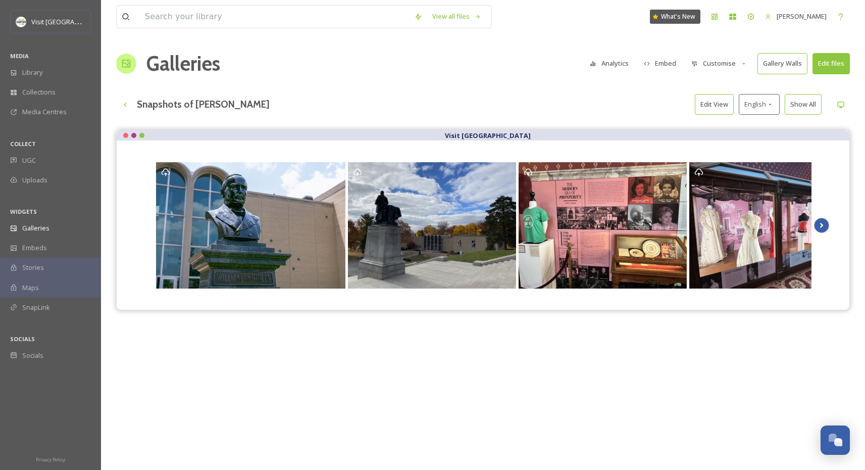
click at [822, 221] on icon "Scroll Right" at bounding box center [822, 225] width 14 height 15
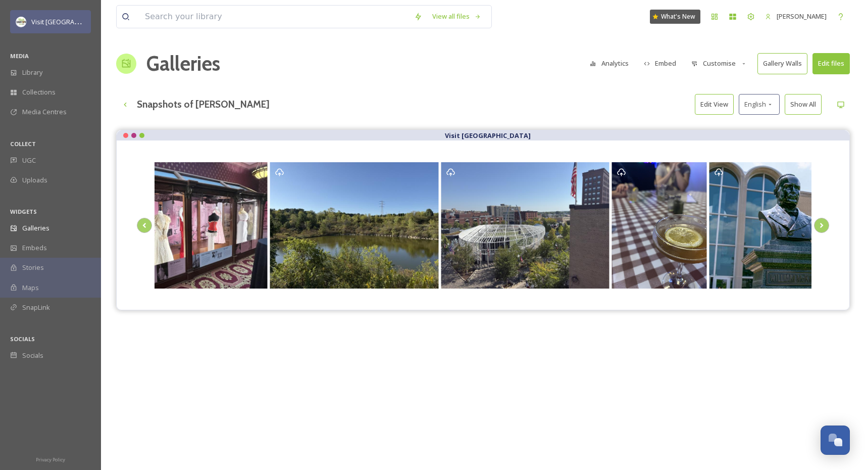
click at [64, 22] on span "Visit [GEOGRAPHIC_DATA]" at bounding box center [70, 22] width 78 height 10
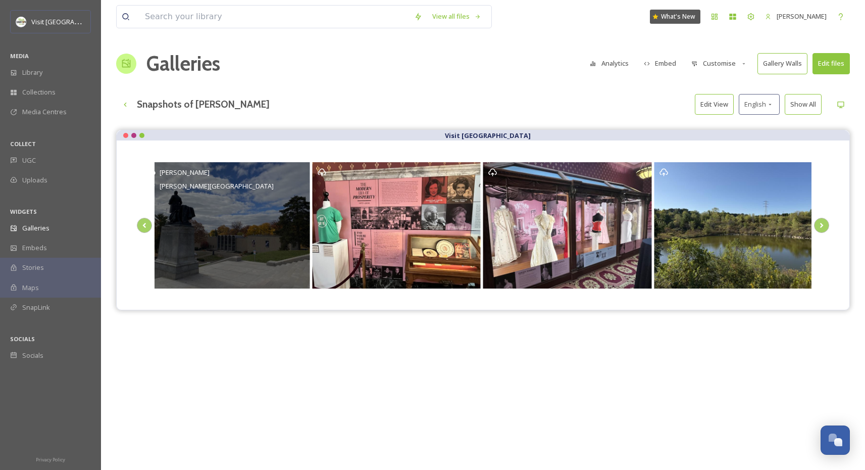
drag, startPoint x: 697, startPoint y: 231, endPoint x: 182, endPoint y: 199, distance: 515.8
click at [182, 199] on div "Tonja Marshall McKinley Presidential Library & Museum" at bounding box center [225, 225] width 168 height 126
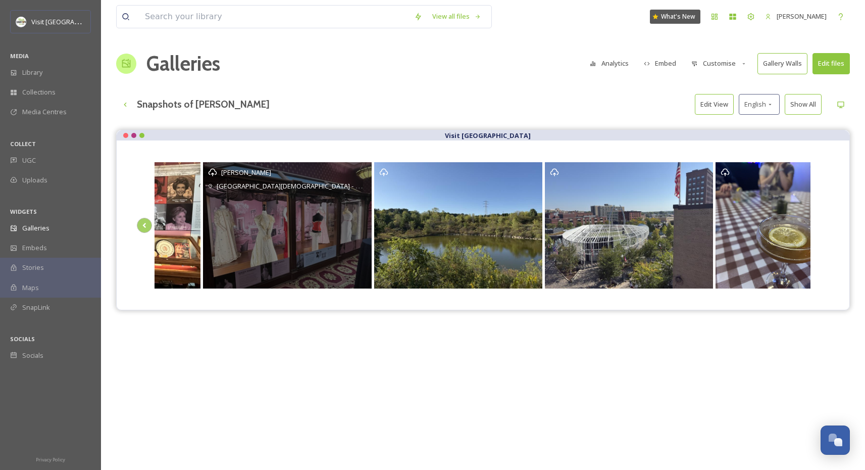
drag, startPoint x: 699, startPoint y: 246, endPoint x: 180, endPoint y: 243, distance: 518.3
drag, startPoint x: 628, startPoint y: 254, endPoint x: 254, endPoint y: 253, distance: 374.3
